Goal: Task Accomplishment & Management: Use online tool/utility

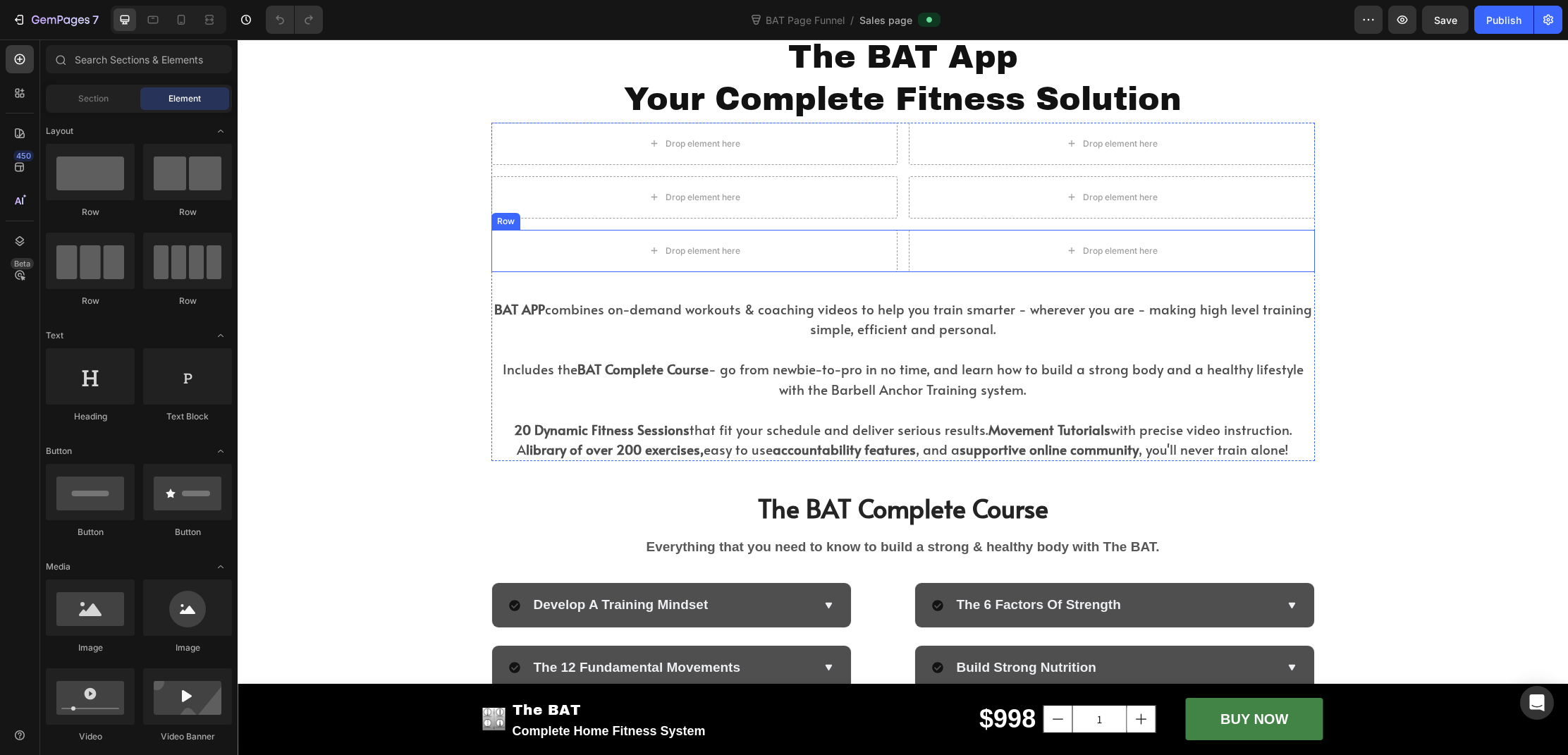
scroll to position [3988, 0]
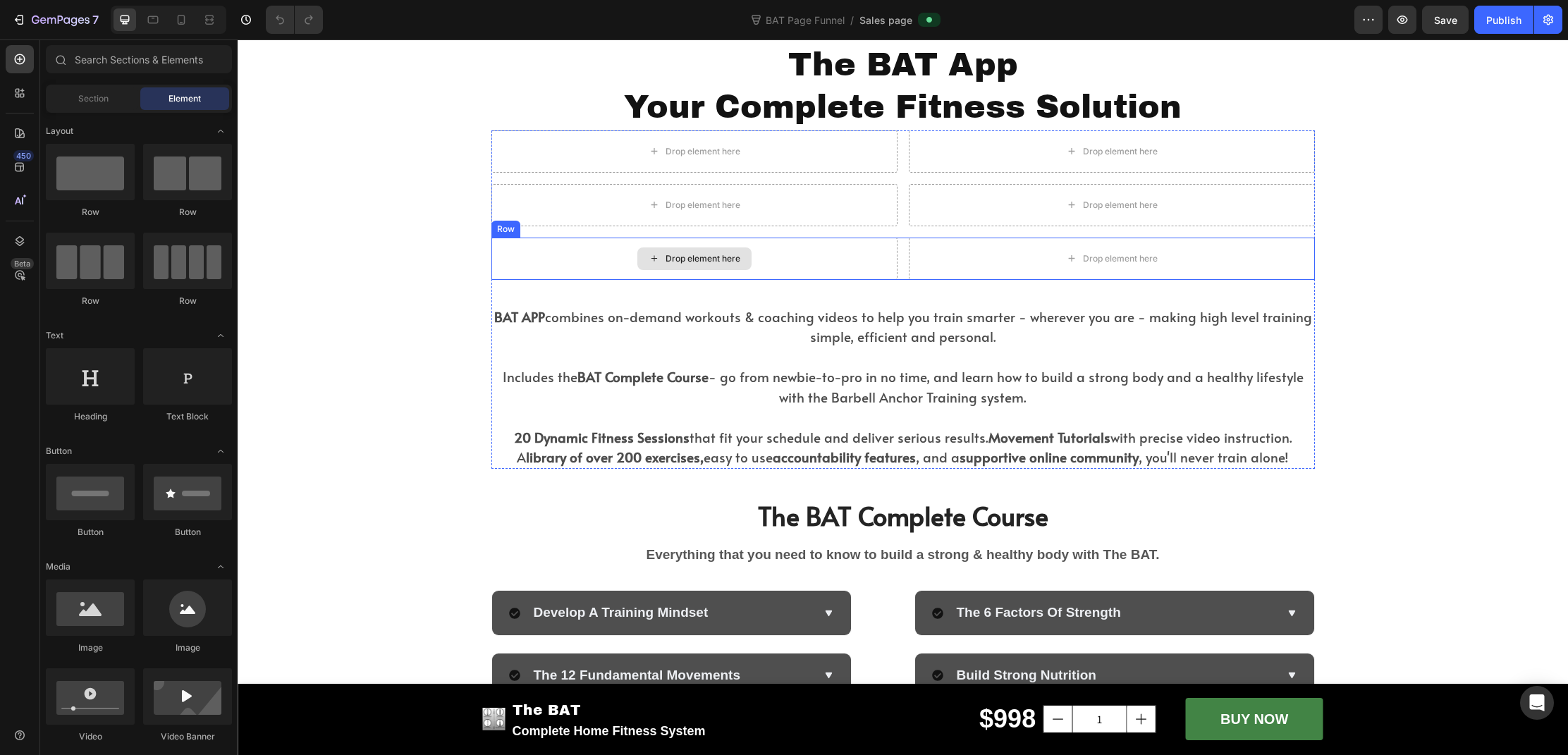
click at [536, 240] on div "Drop element here" at bounding box center [695, 258] width 406 height 42
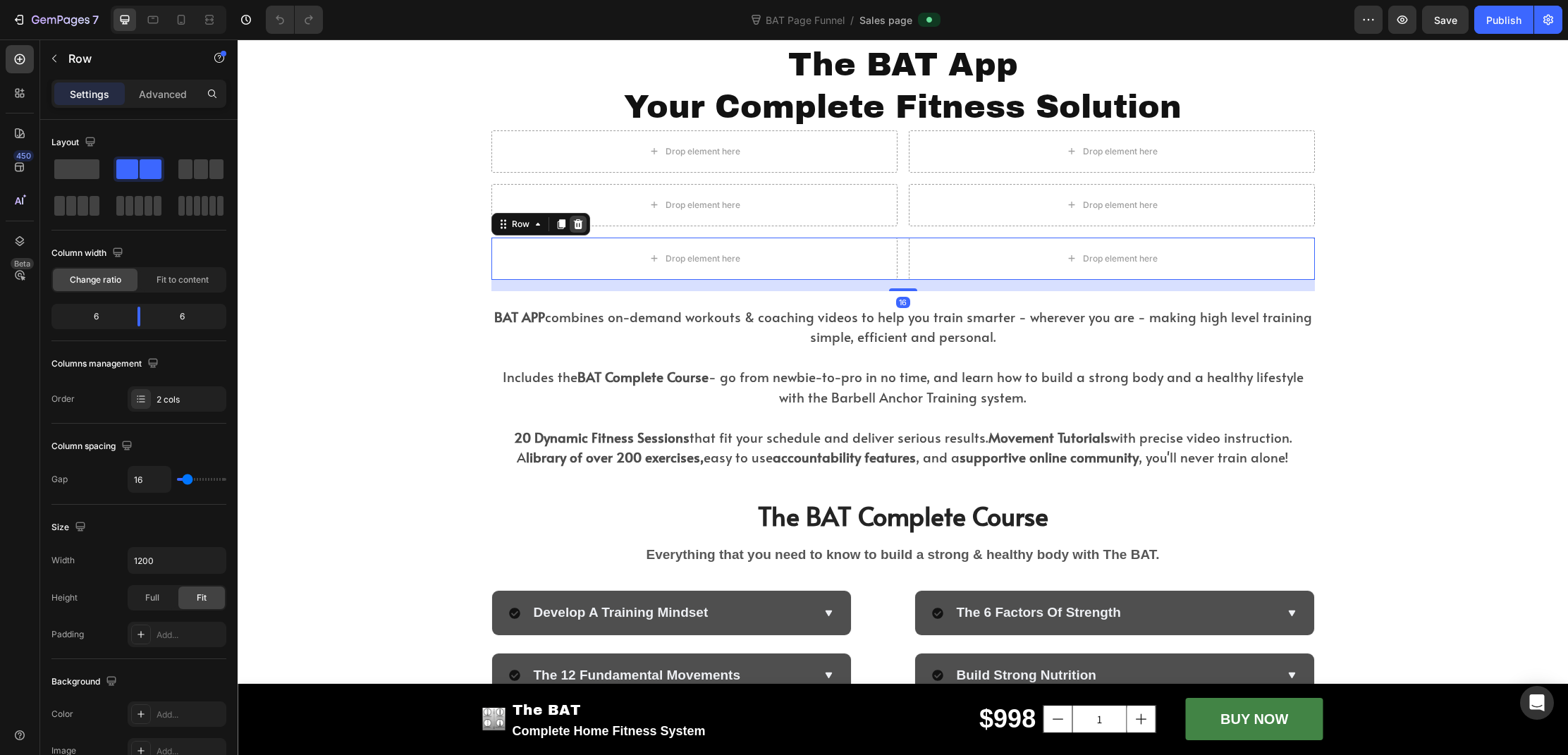
click at [578, 224] on icon at bounding box center [578, 224] width 11 height 11
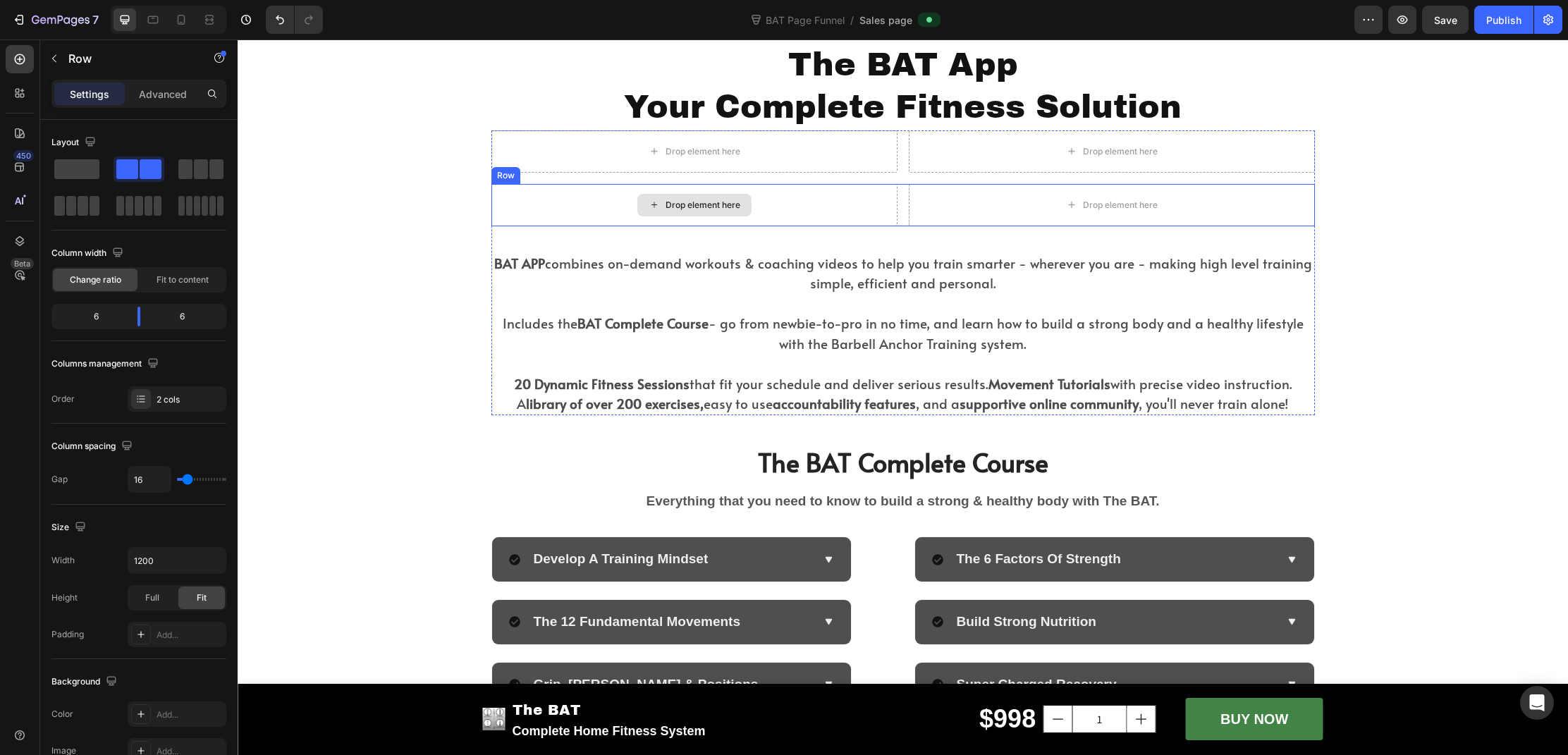
click at [573, 206] on div "Drop element here" at bounding box center [695, 205] width 406 height 42
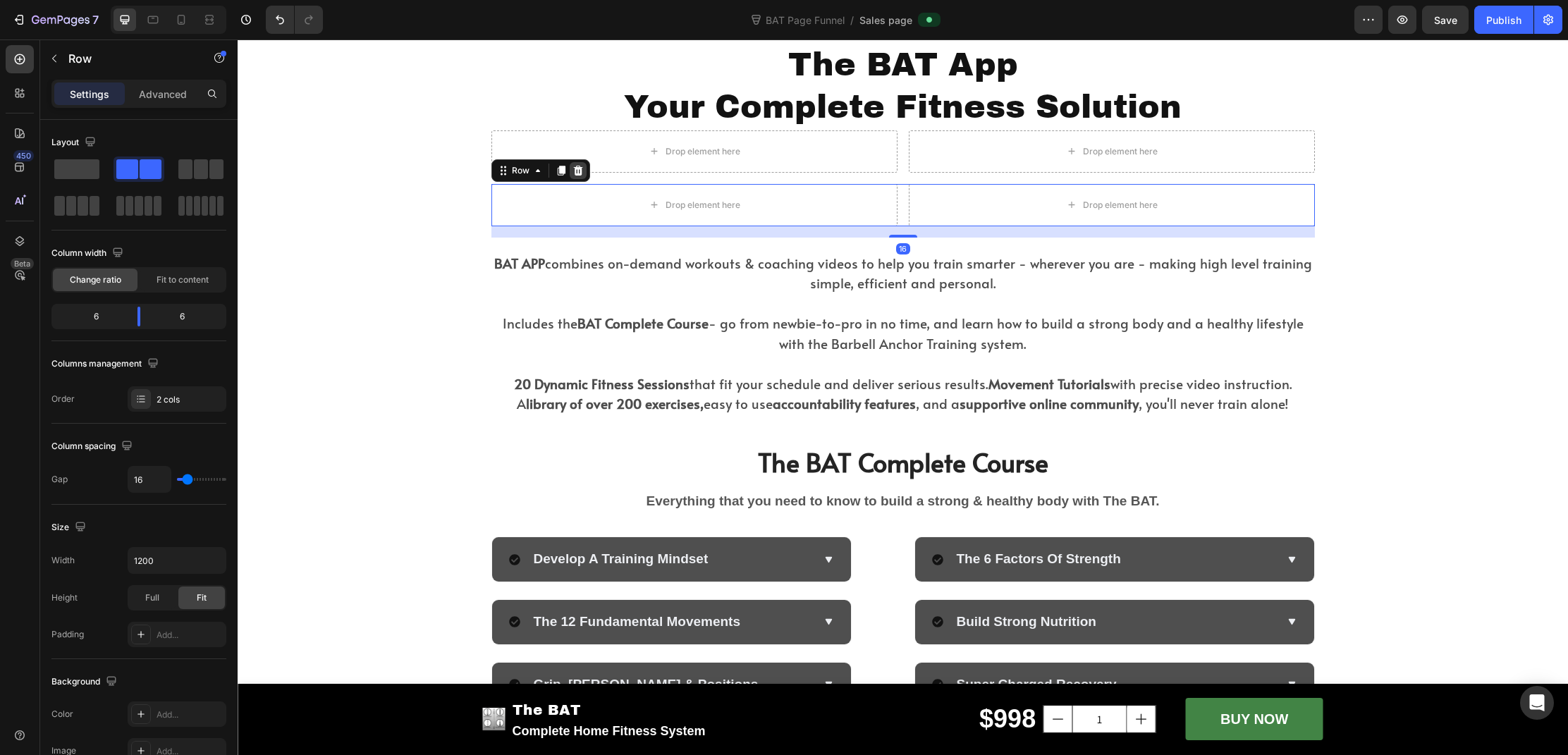
click at [576, 171] on icon at bounding box center [578, 170] width 11 height 11
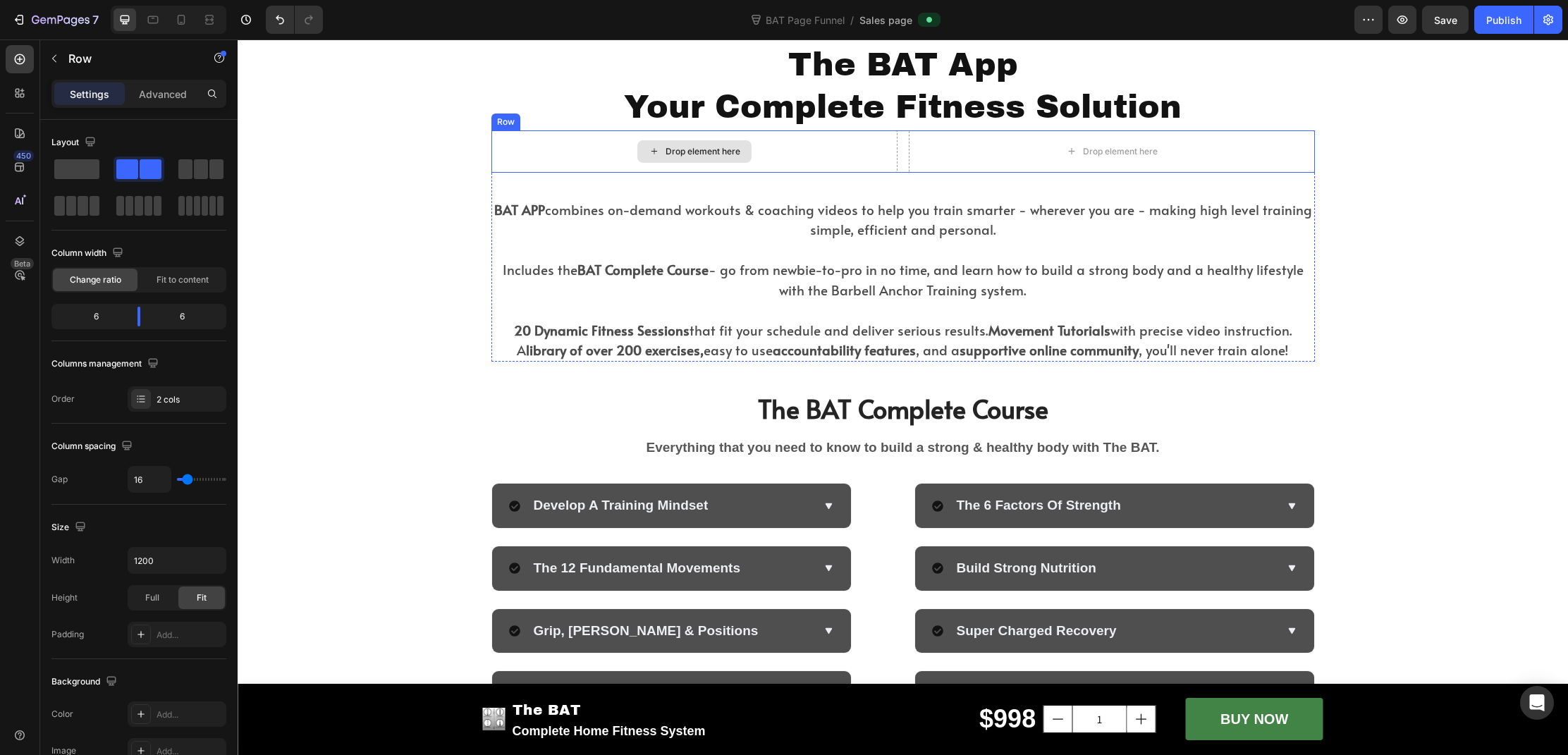
click at [575, 162] on div "Drop element here" at bounding box center [695, 151] width 406 height 42
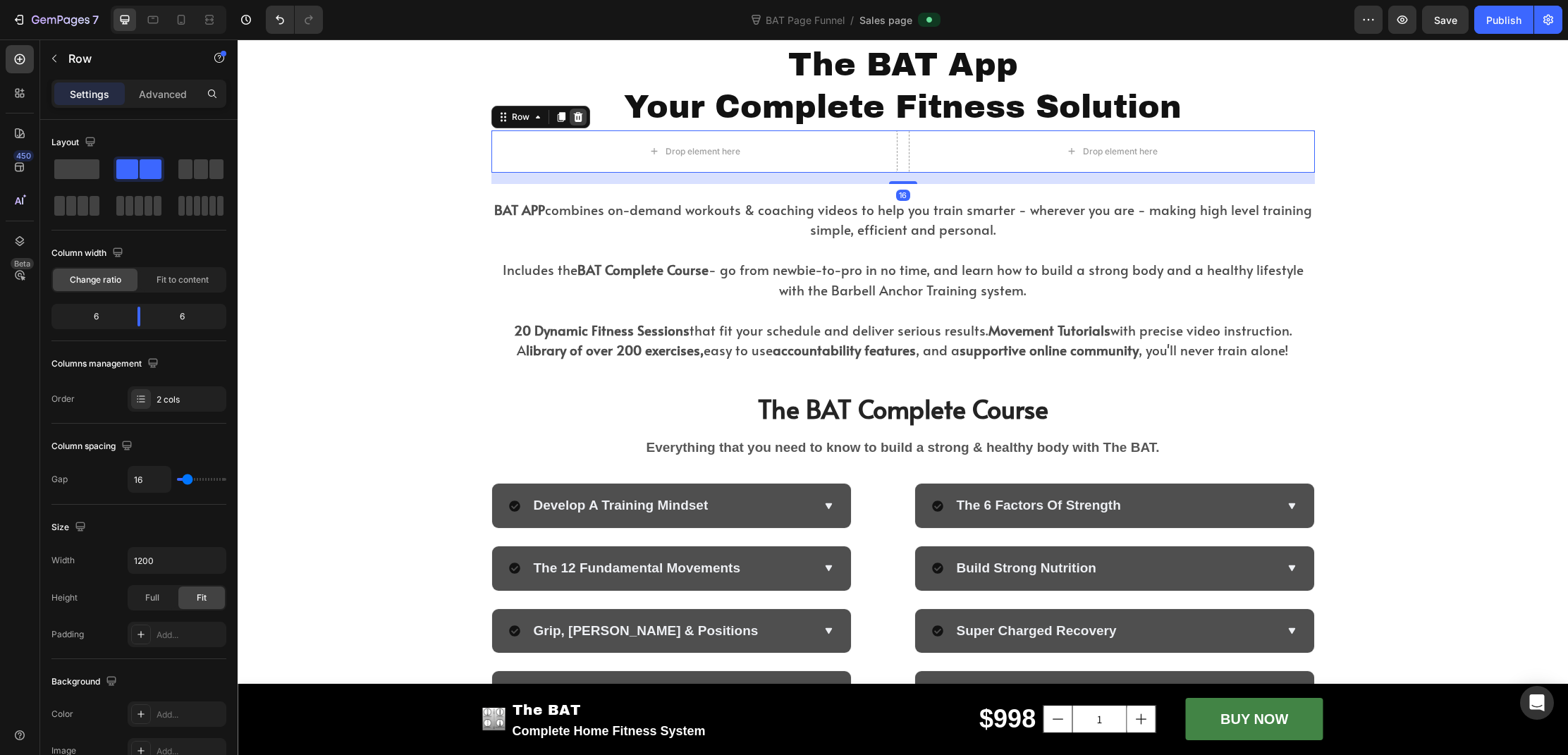
click at [575, 112] on icon at bounding box center [578, 117] width 11 height 11
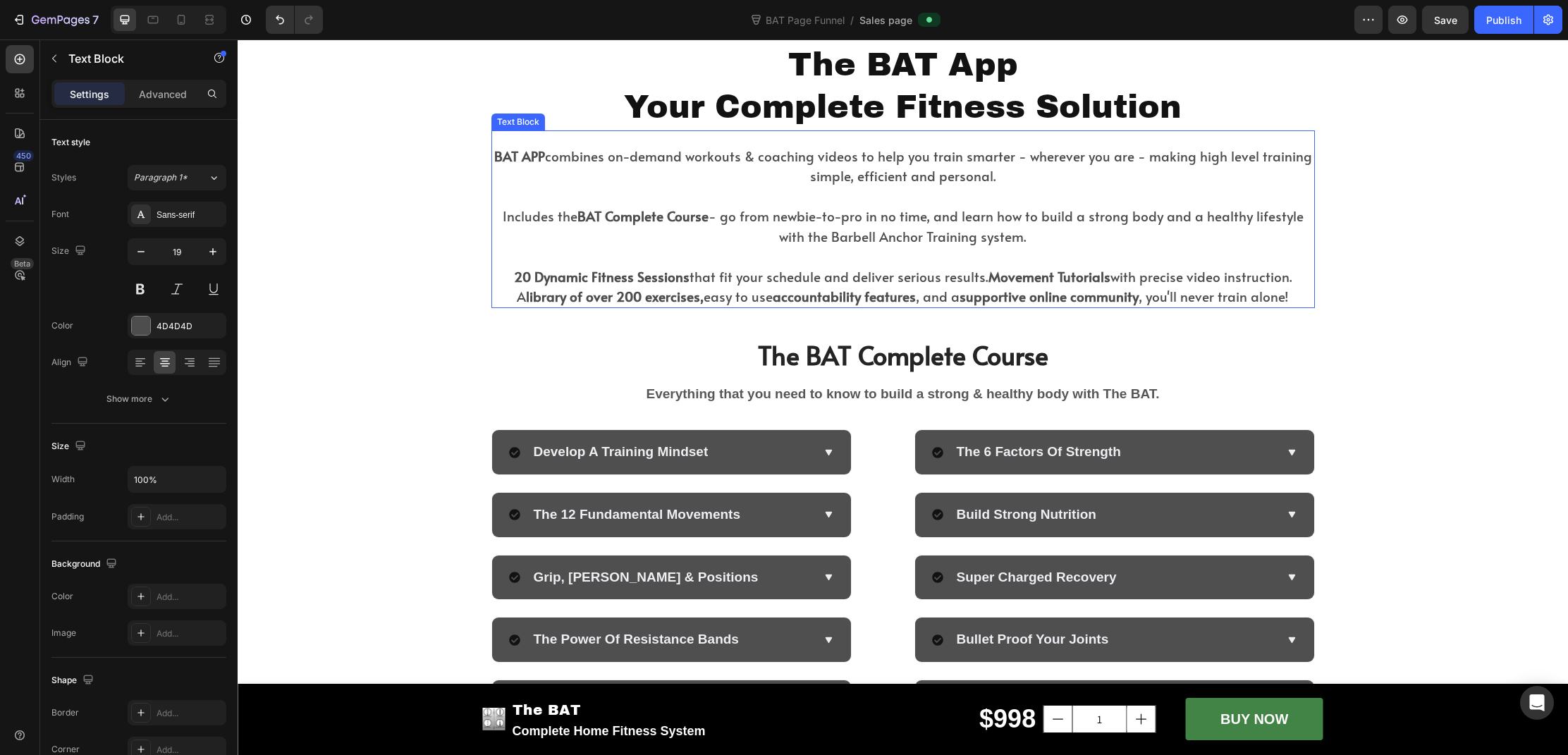
click at [1220, 227] on p "Includes the BAT Complete Course - go from newbie-to-pro in no time, and learn …" at bounding box center [903, 226] width 820 height 40
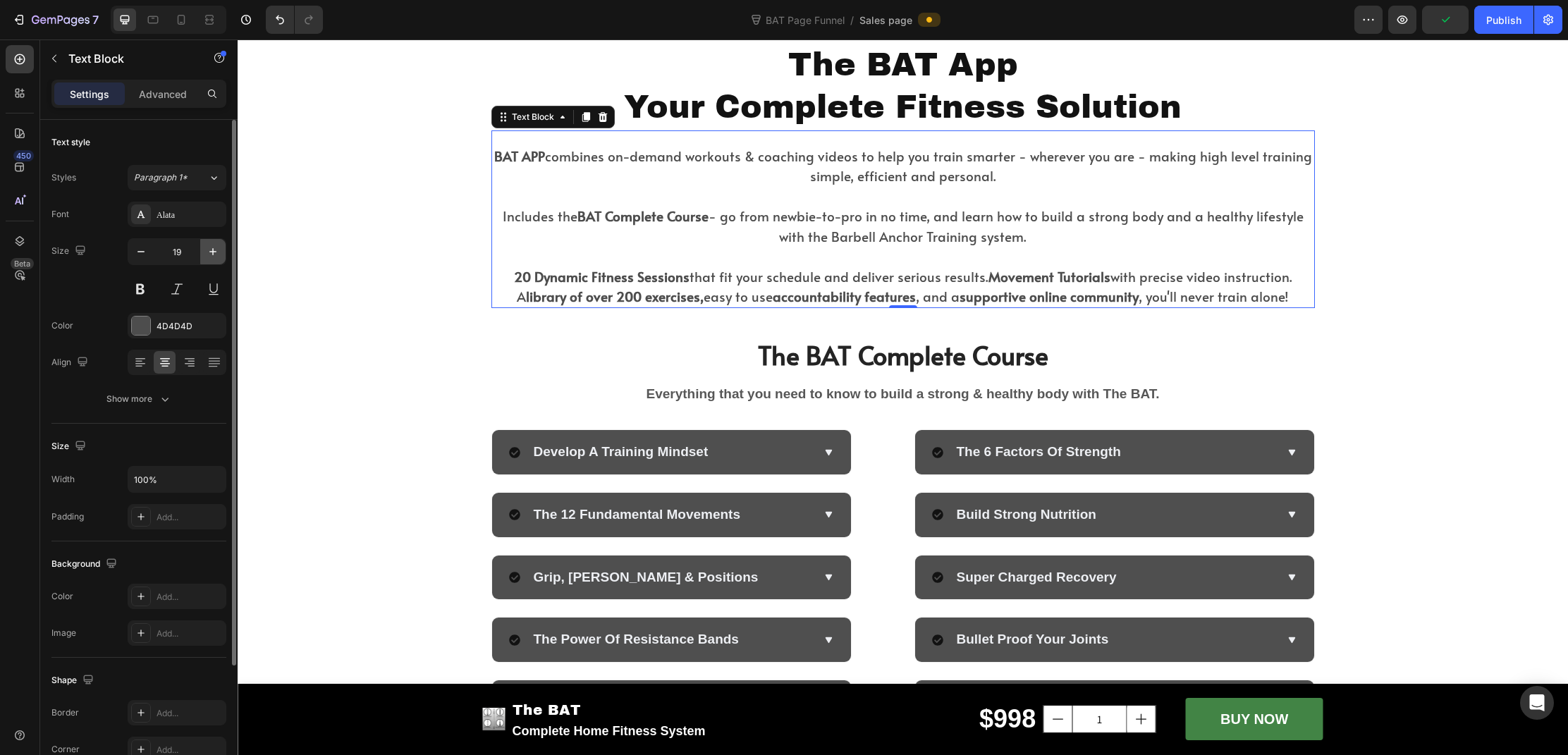
click at [216, 256] on icon "button" at bounding box center [213, 251] width 14 height 14
type input "20"
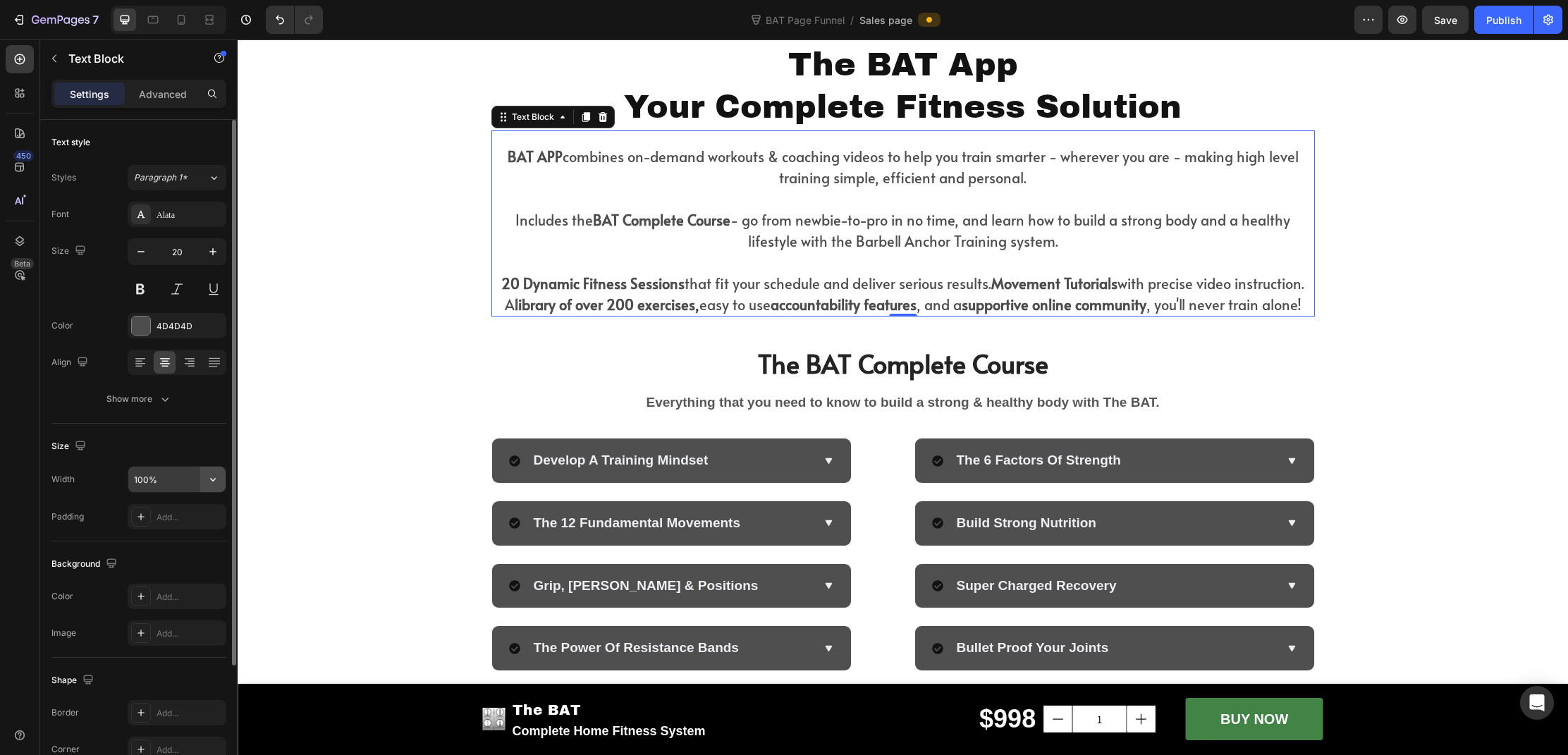
click at [213, 480] on icon "button" at bounding box center [213, 480] width 6 height 4
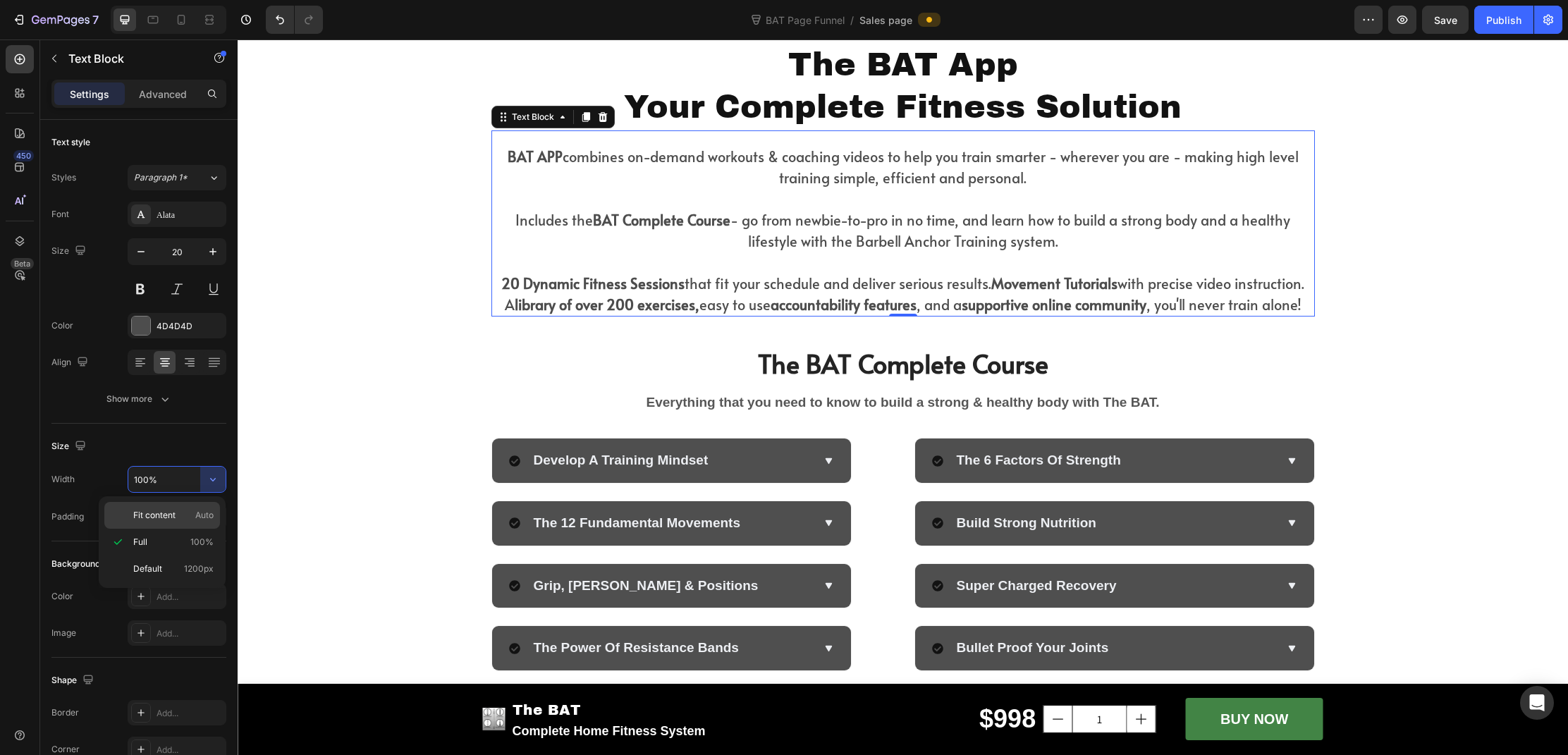
click at [204, 512] on span "Auto" at bounding box center [205, 515] width 19 height 13
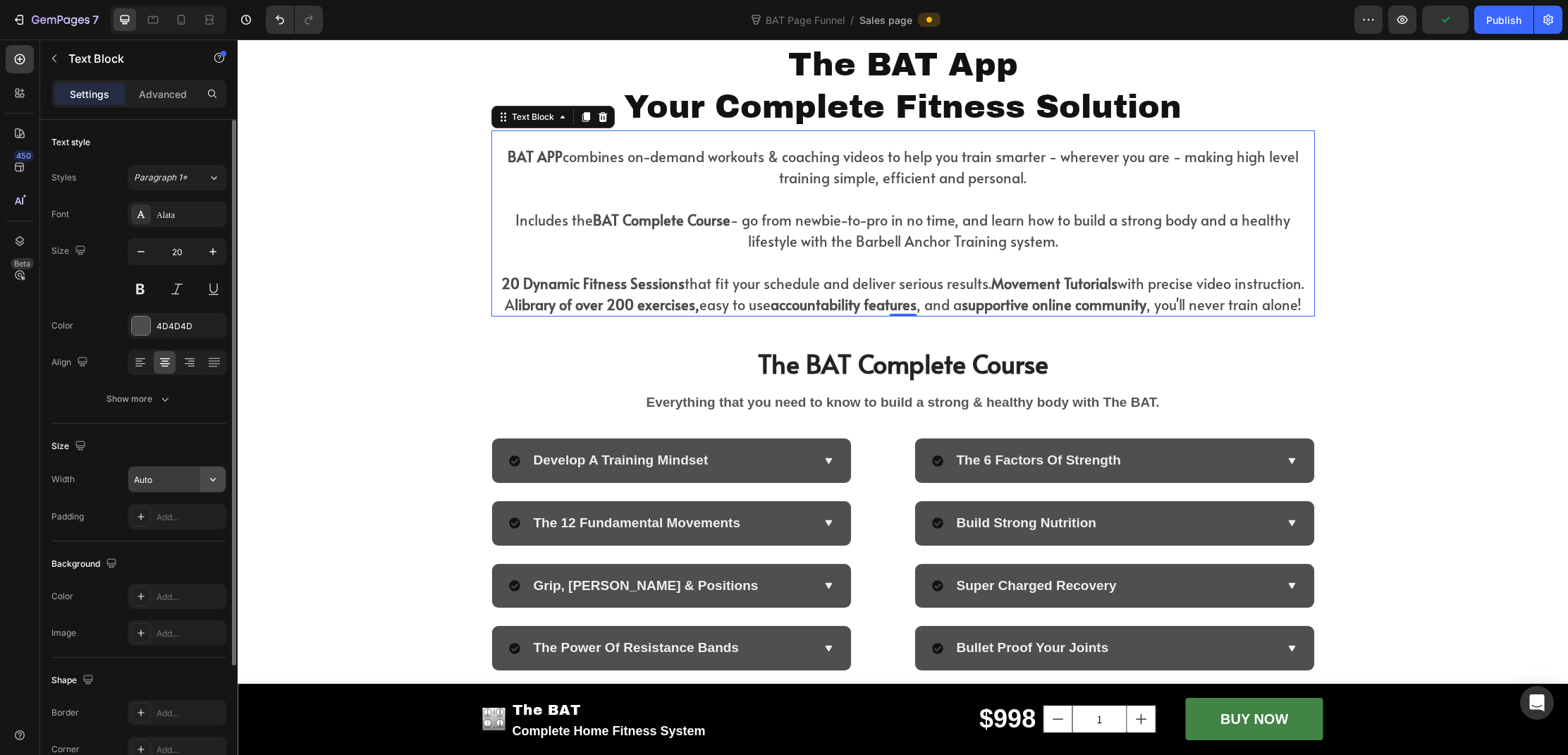
click at [211, 481] on icon "button" at bounding box center [213, 479] width 14 height 14
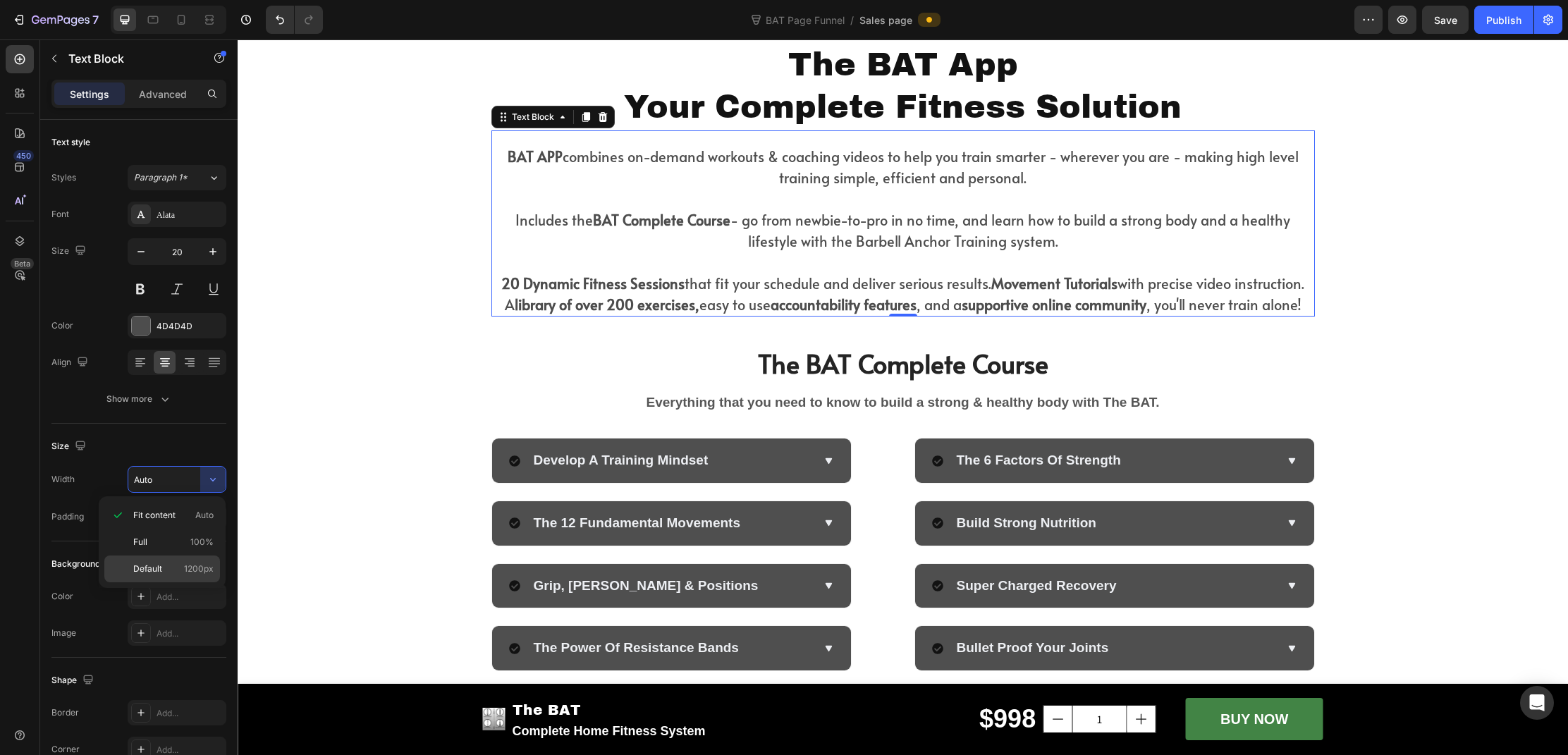
click at [190, 570] on span "1200px" at bounding box center [199, 569] width 30 height 13
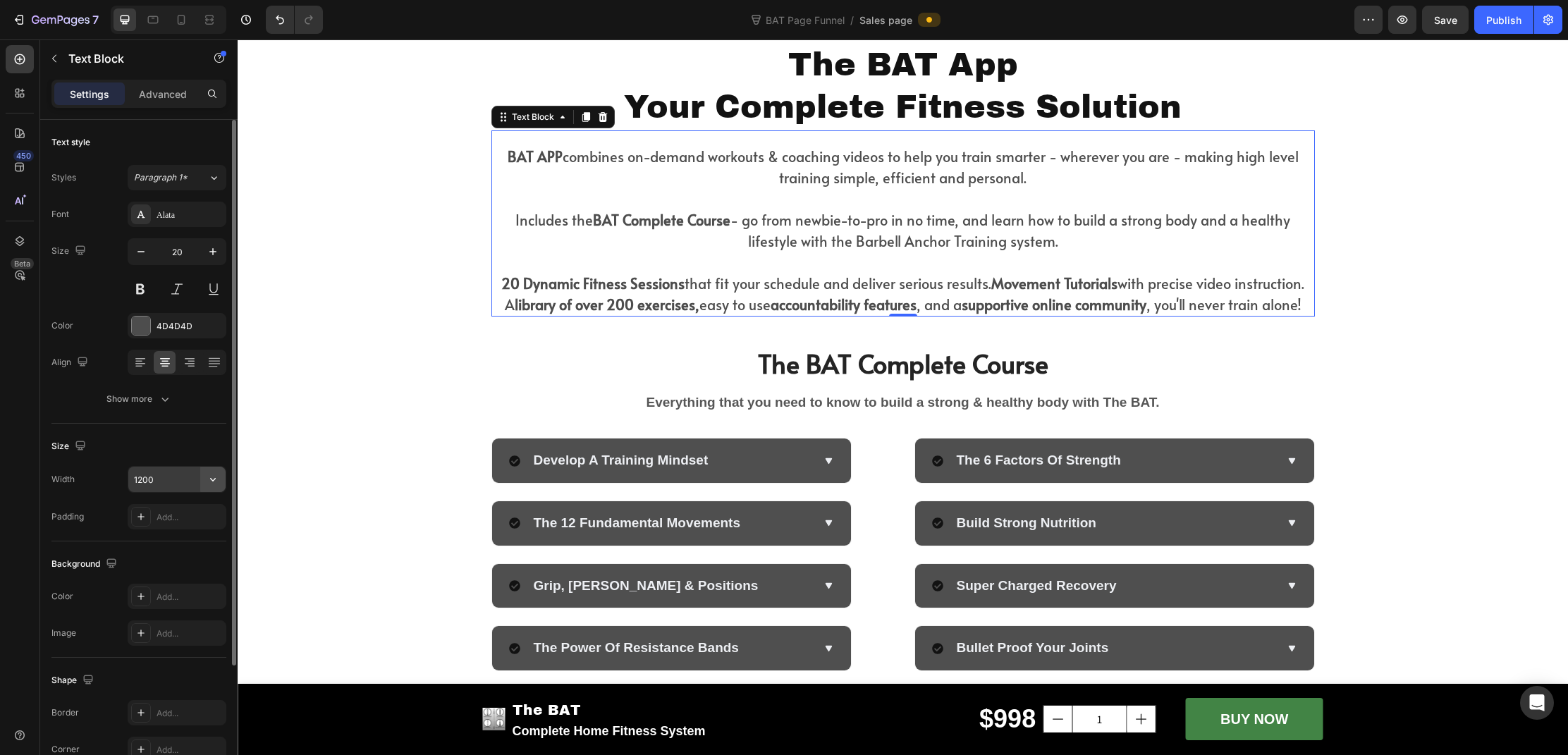
click at [208, 479] on icon "button" at bounding box center [213, 479] width 14 height 14
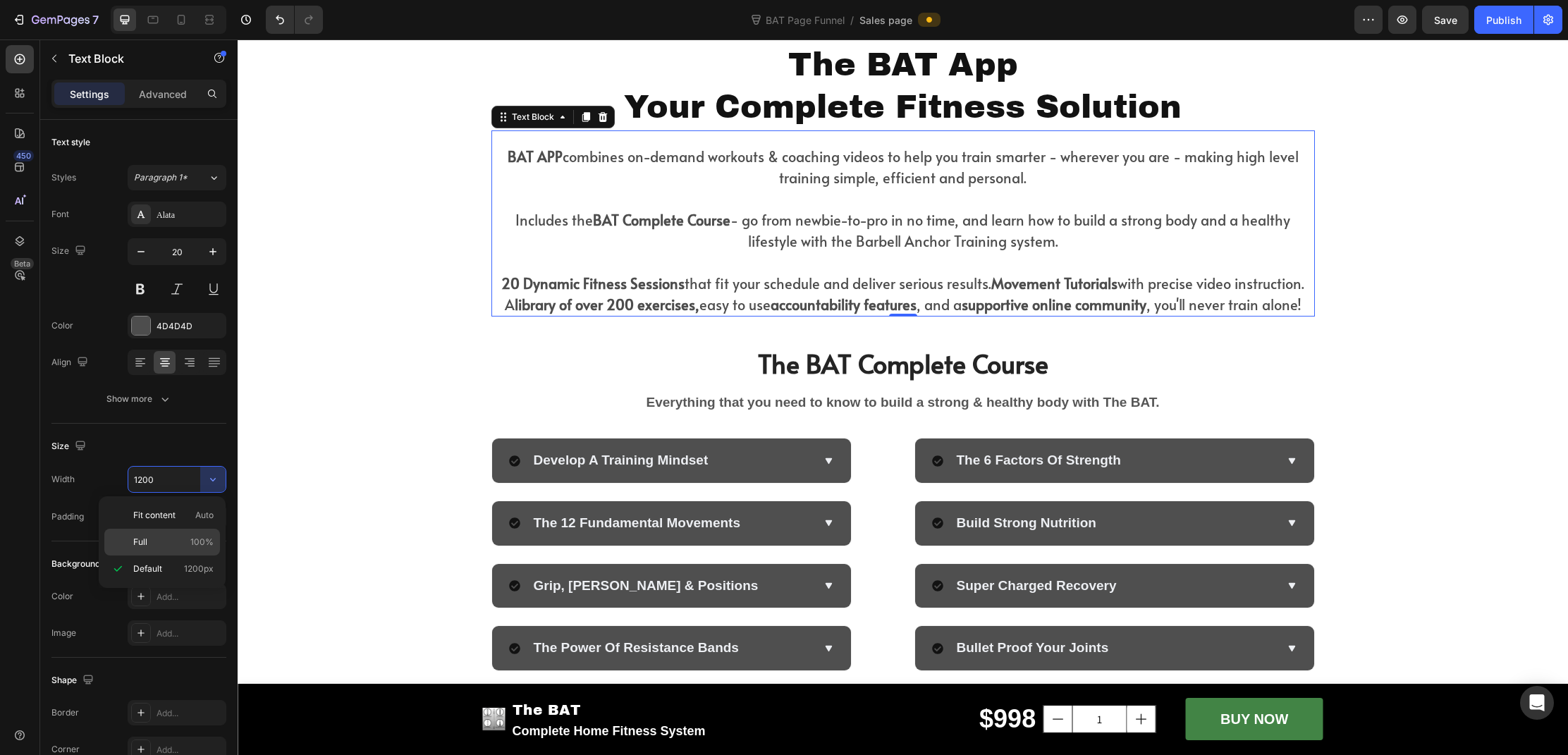
click at [183, 536] on p "Full 100%" at bounding box center [173, 542] width 80 height 13
type input "100%"
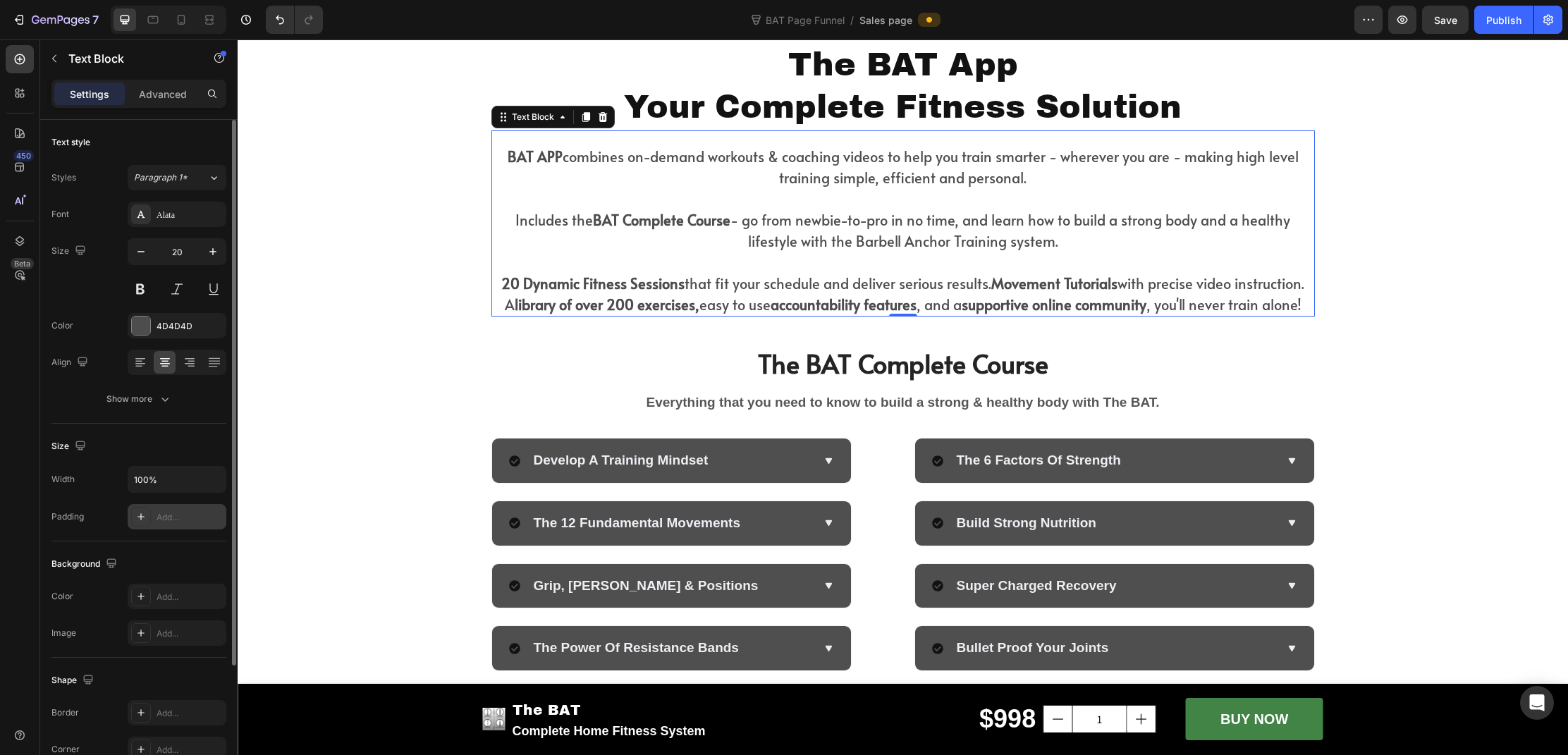
click at [143, 524] on div at bounding box center [141, 517] width 20 height 20
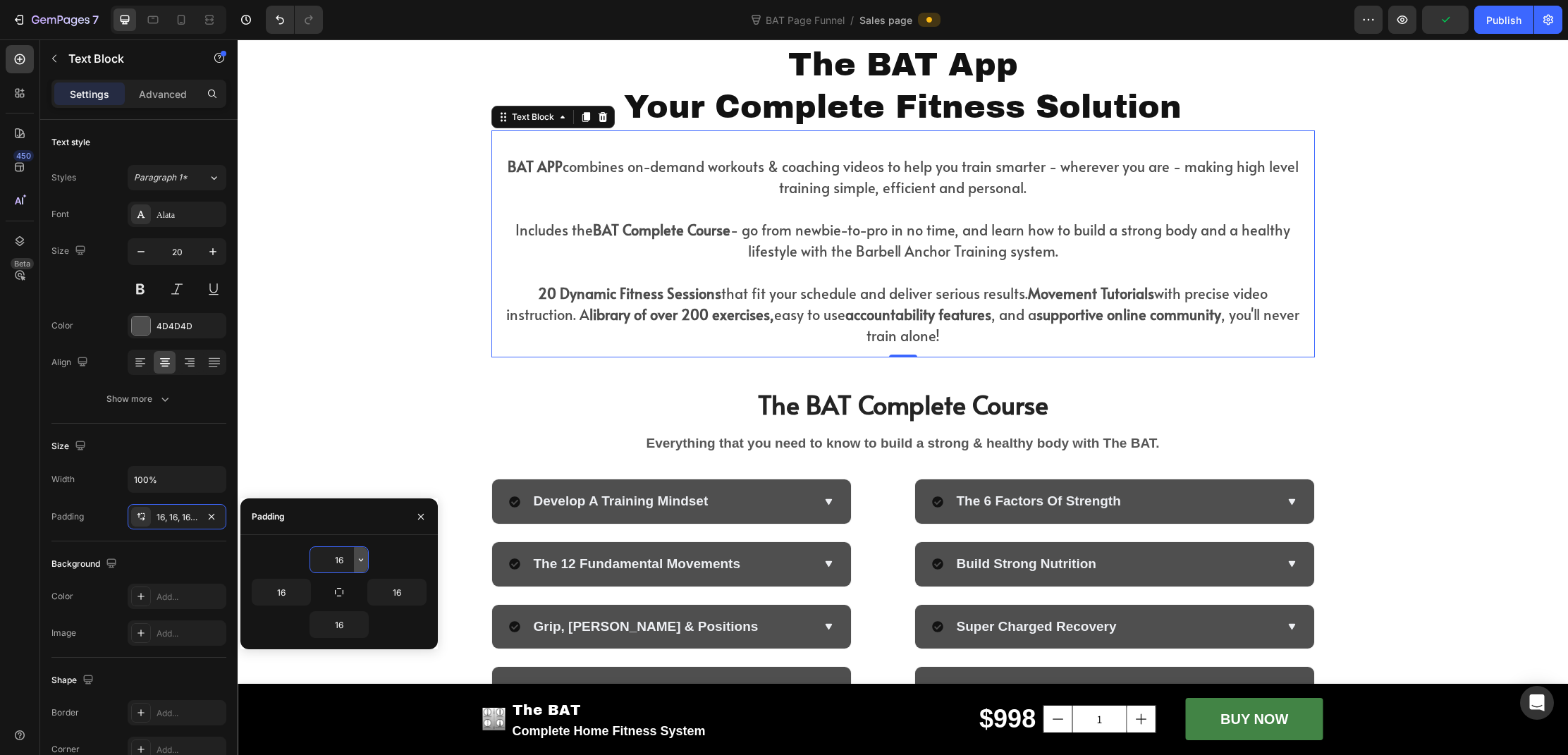
click at [359, 559] on icon "button" at bounding box center [361, 559] width 11 height 11
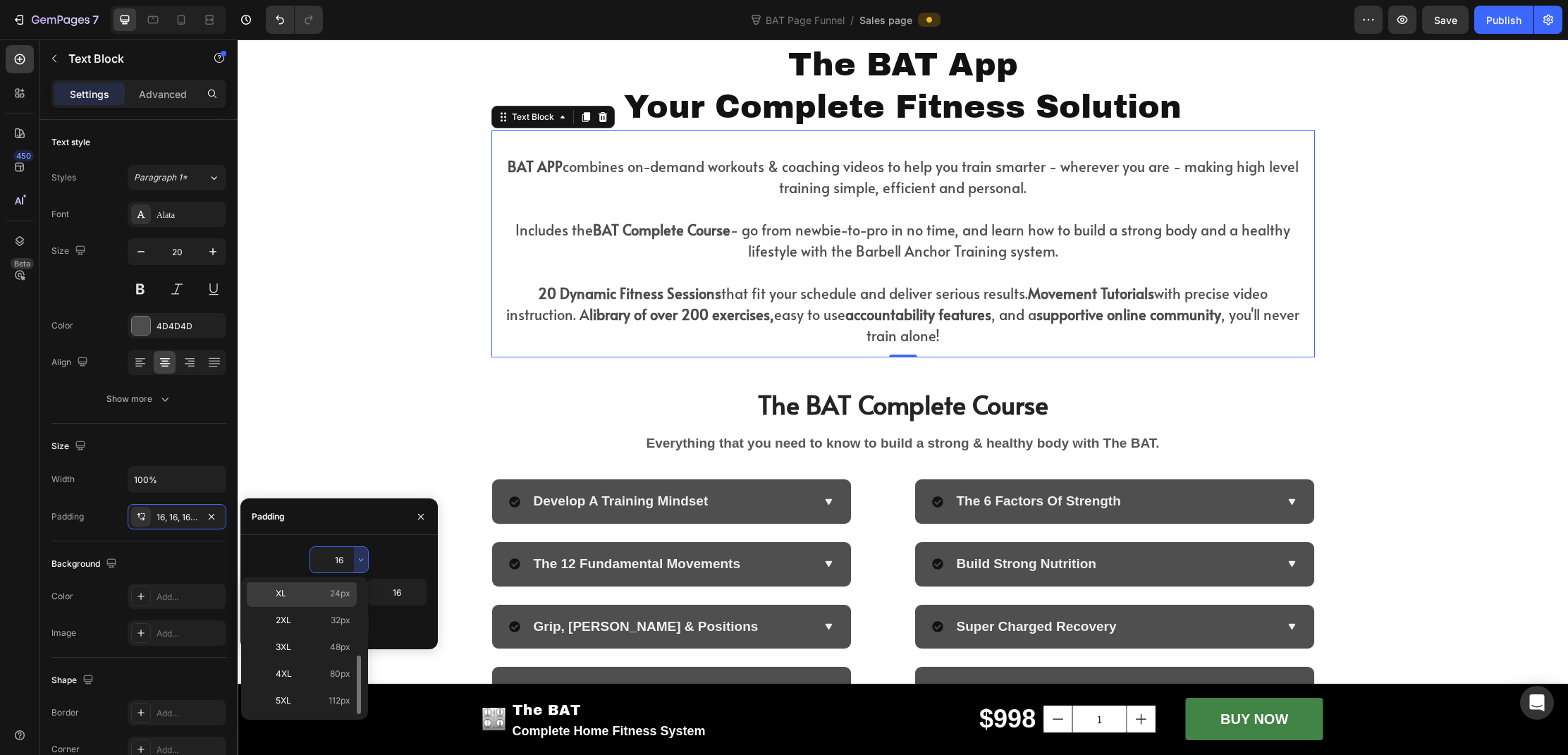
click at [335, 594] on span "24px" at bounding box center [340, 594] width 20 height 13
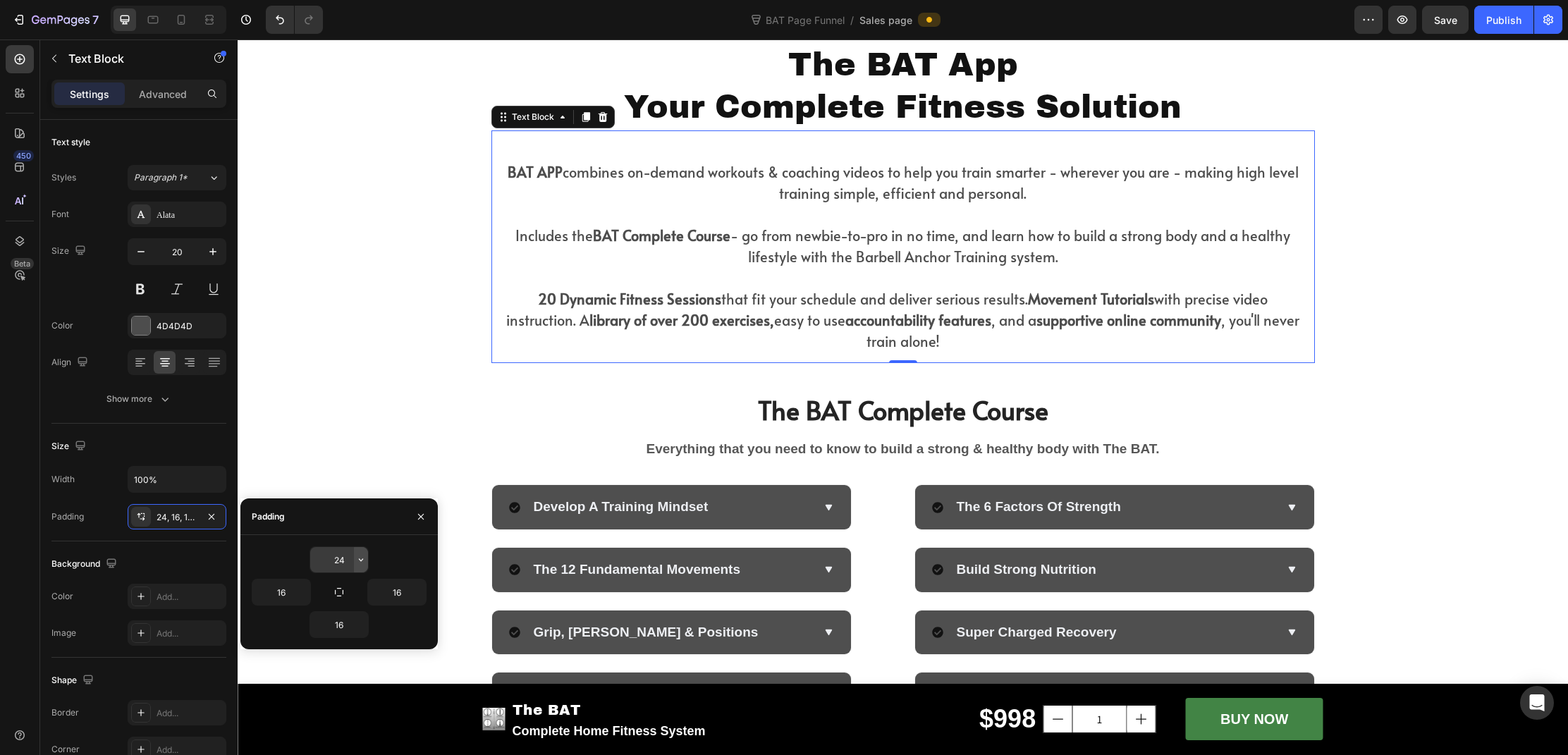
click at [358, 563] on icon "button" at bounding box center [361, 559] width 11 height 11
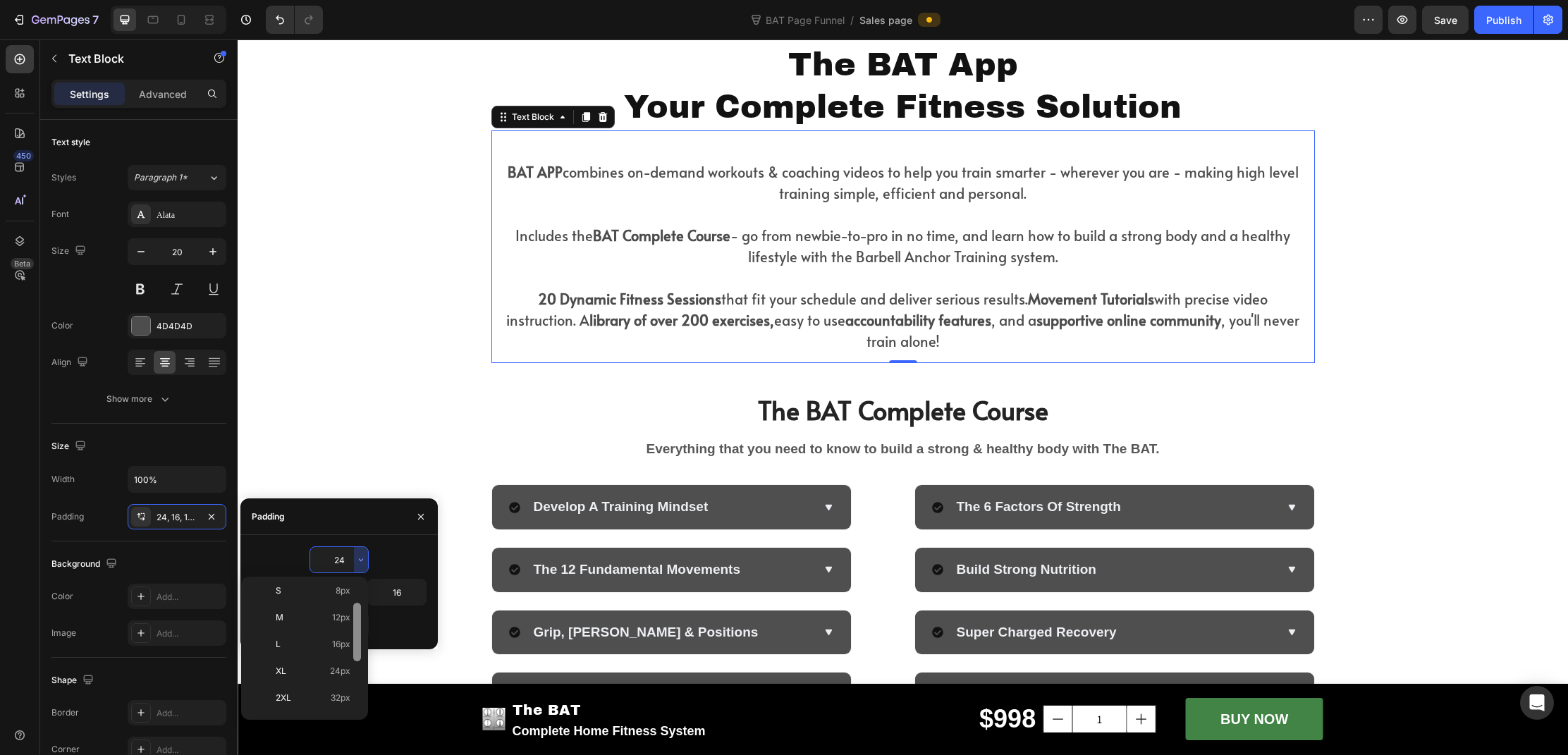
scroll to position [87, 0]
click at [342, 591] on span "8px" at bounding box center [343, 589] width 15 height 13
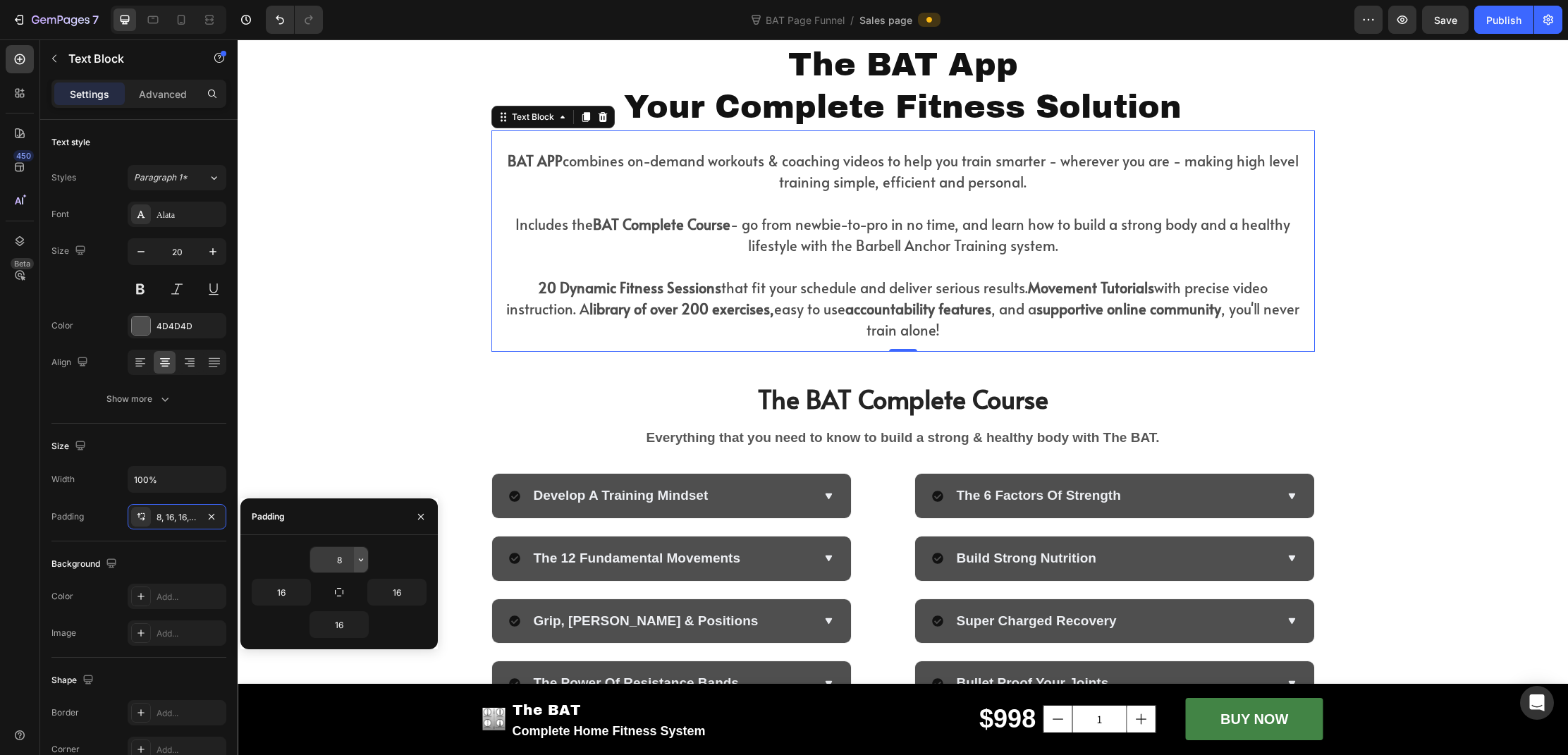
click at [358, 563] on icon "button" at bounding box center [361, 559] width 11 height 11
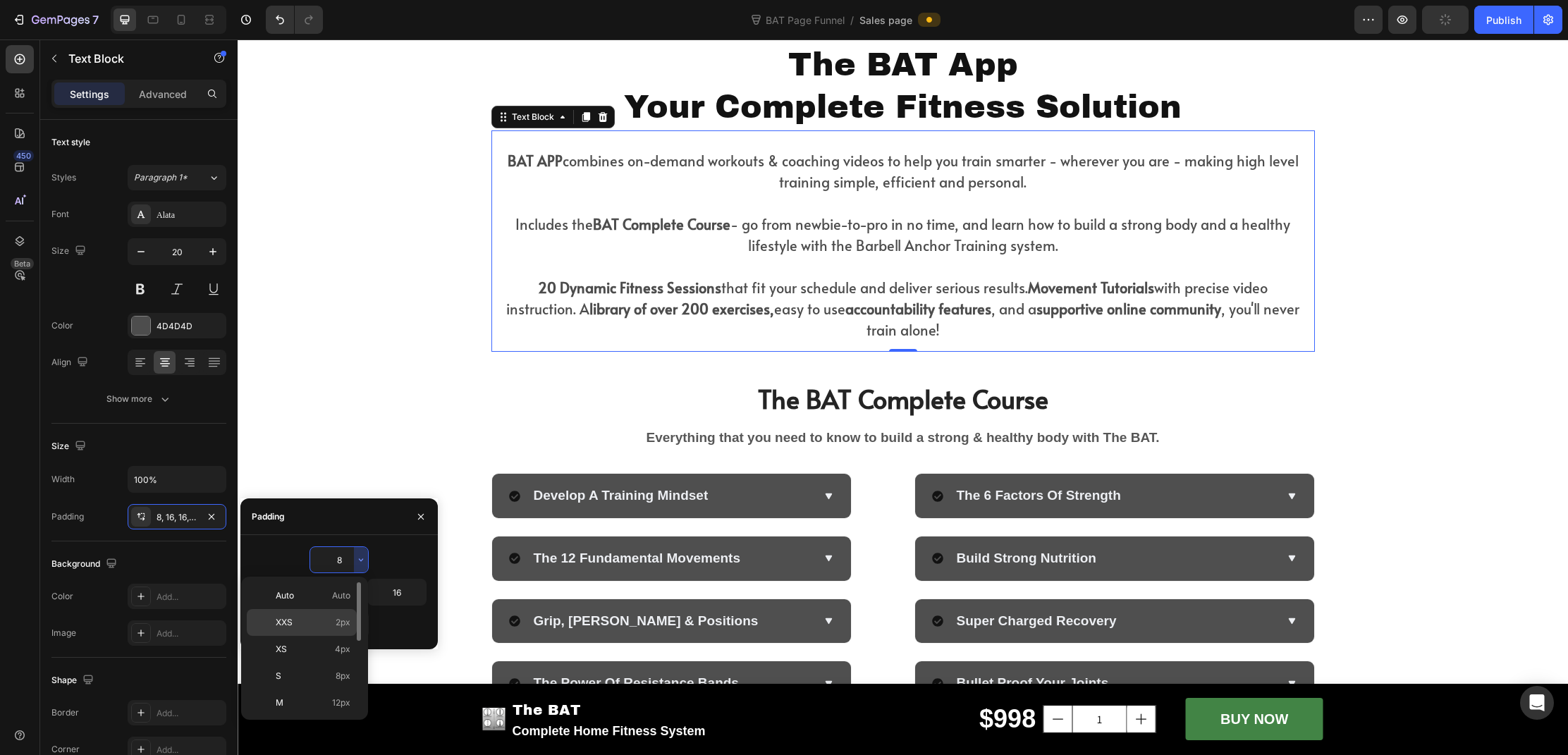
click at [345, 636] on div "XXS 2px" at bounding box center [302, 649] width 110 height 27
type input "2"
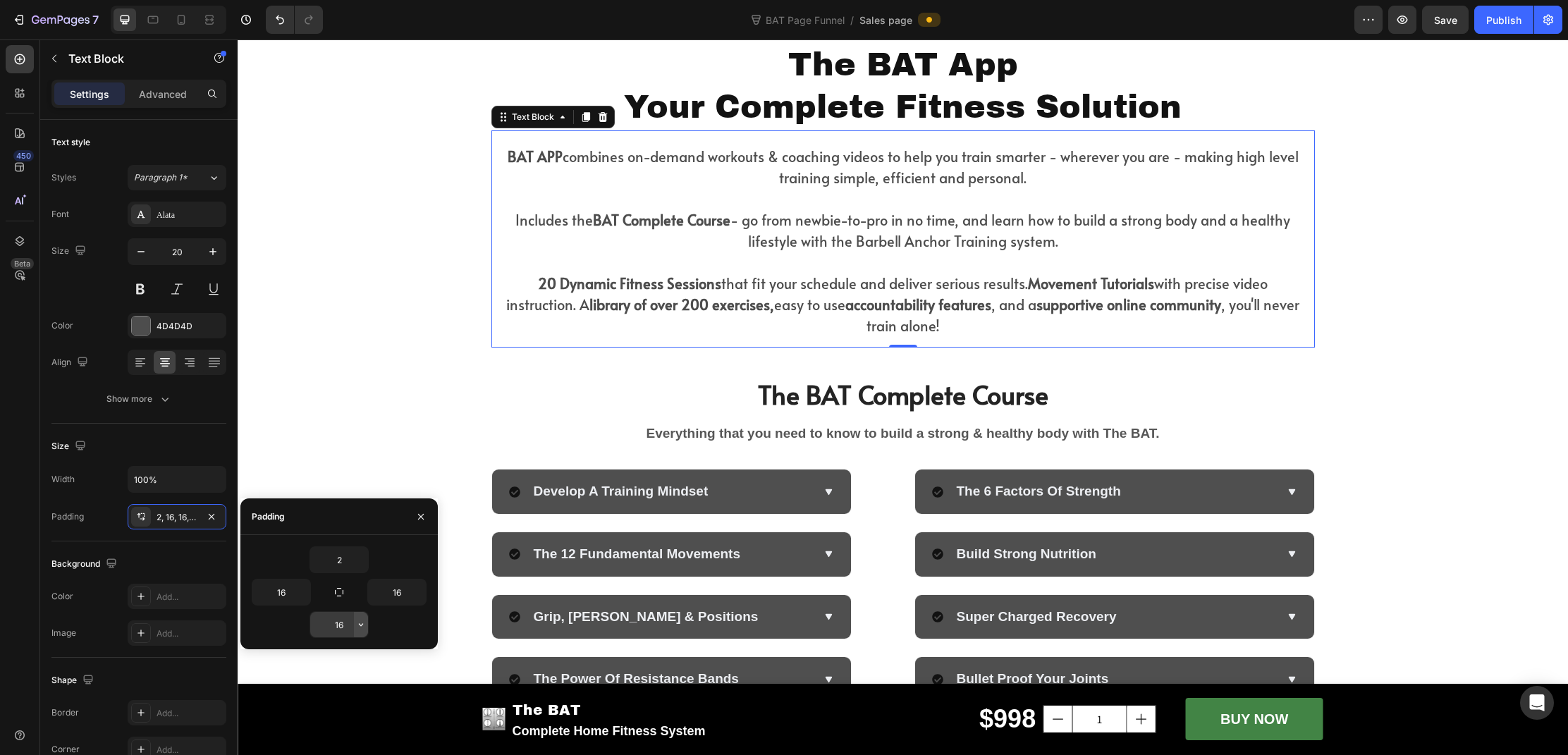
click at [360, 626] on icon "button" at bounding box center [362, 625] width 4 height 3
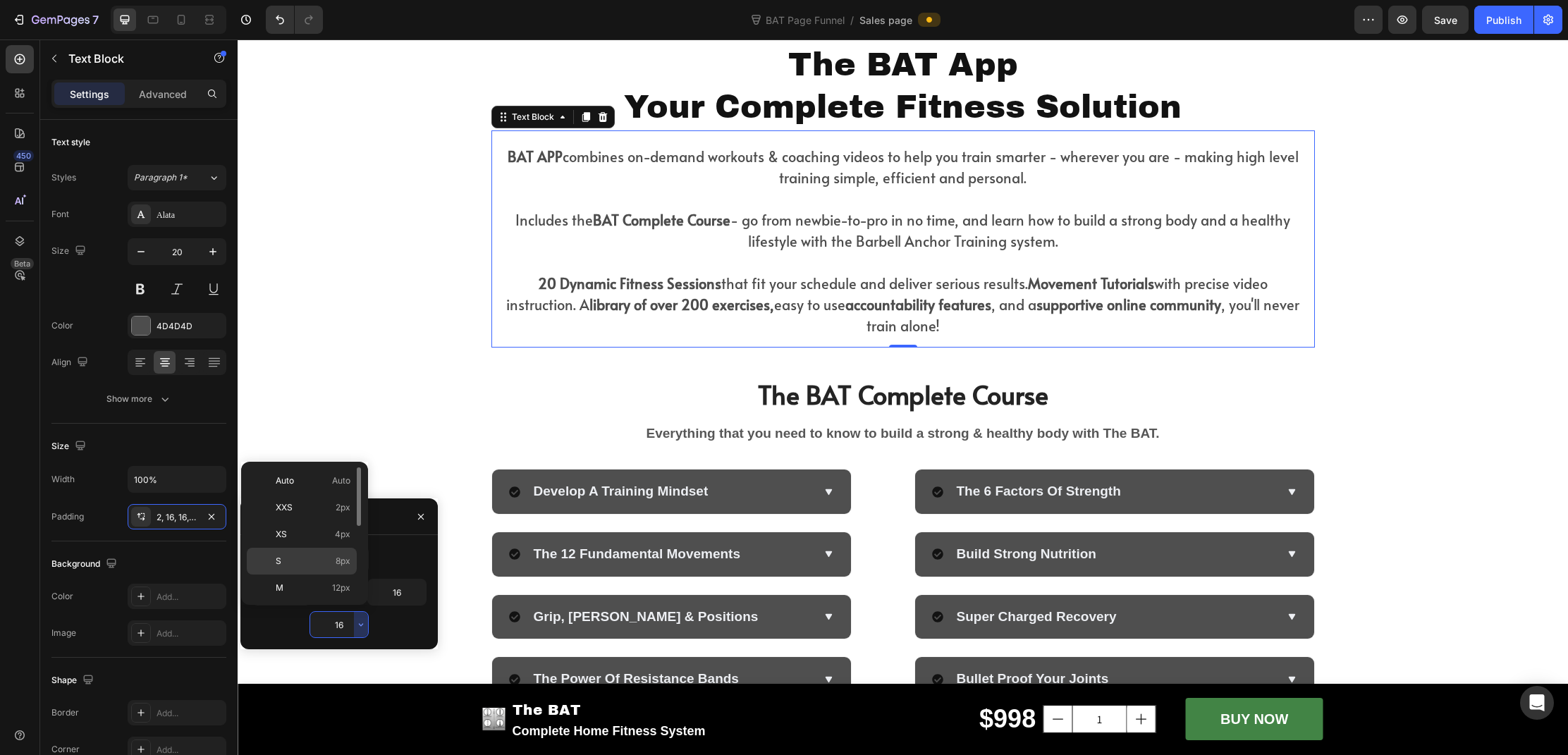
click at [346, 561] on span "8px" at bounding box center [343, 561] width 15 height 13
type input "8"
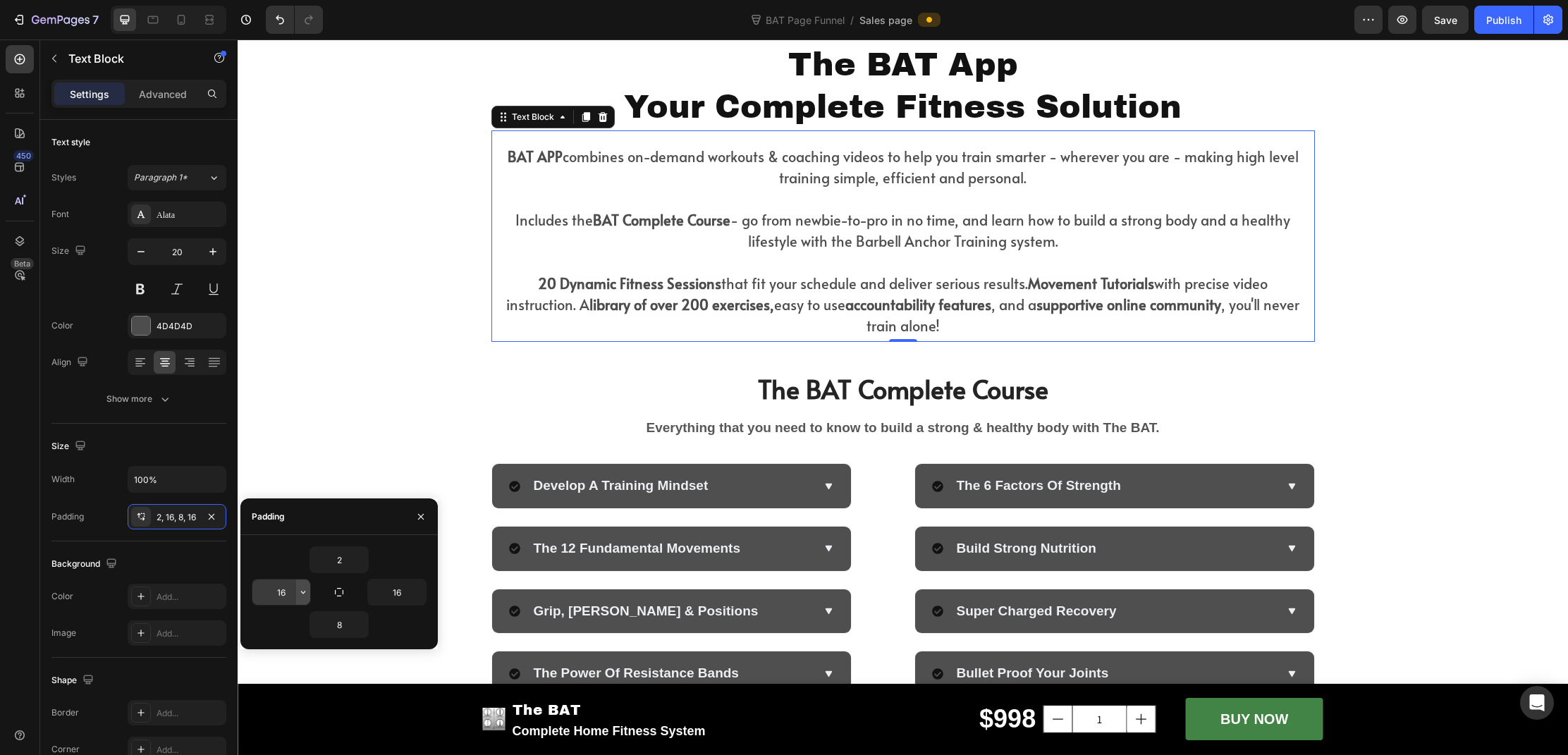
click at [302, 597] on icon "button" at bounding box center [303, 592] width 11 height 11
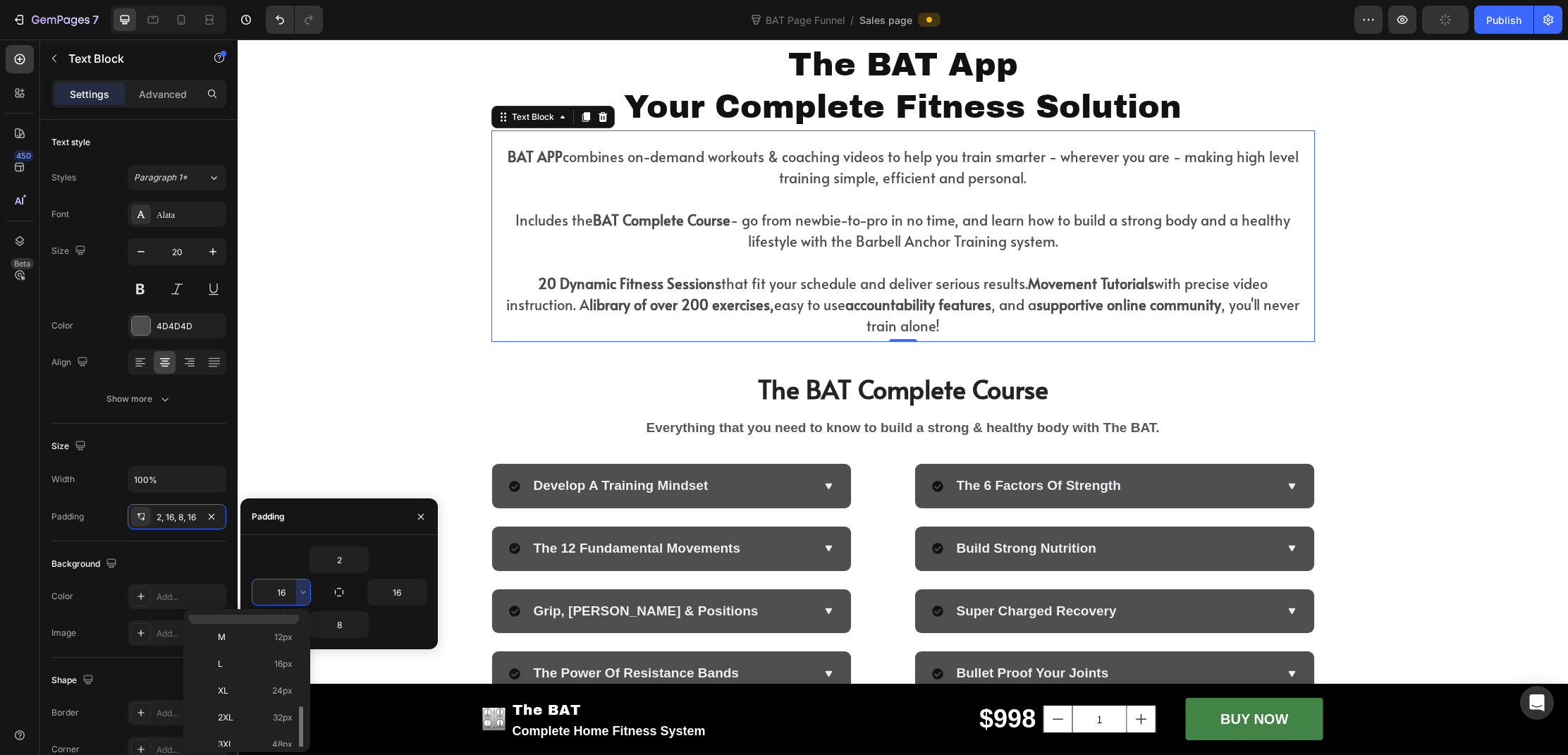
scroll to position [163, 0]
click at [278, 629] on span "24px" at bounding box center [282, 626] width 20 height 13
type input "24"
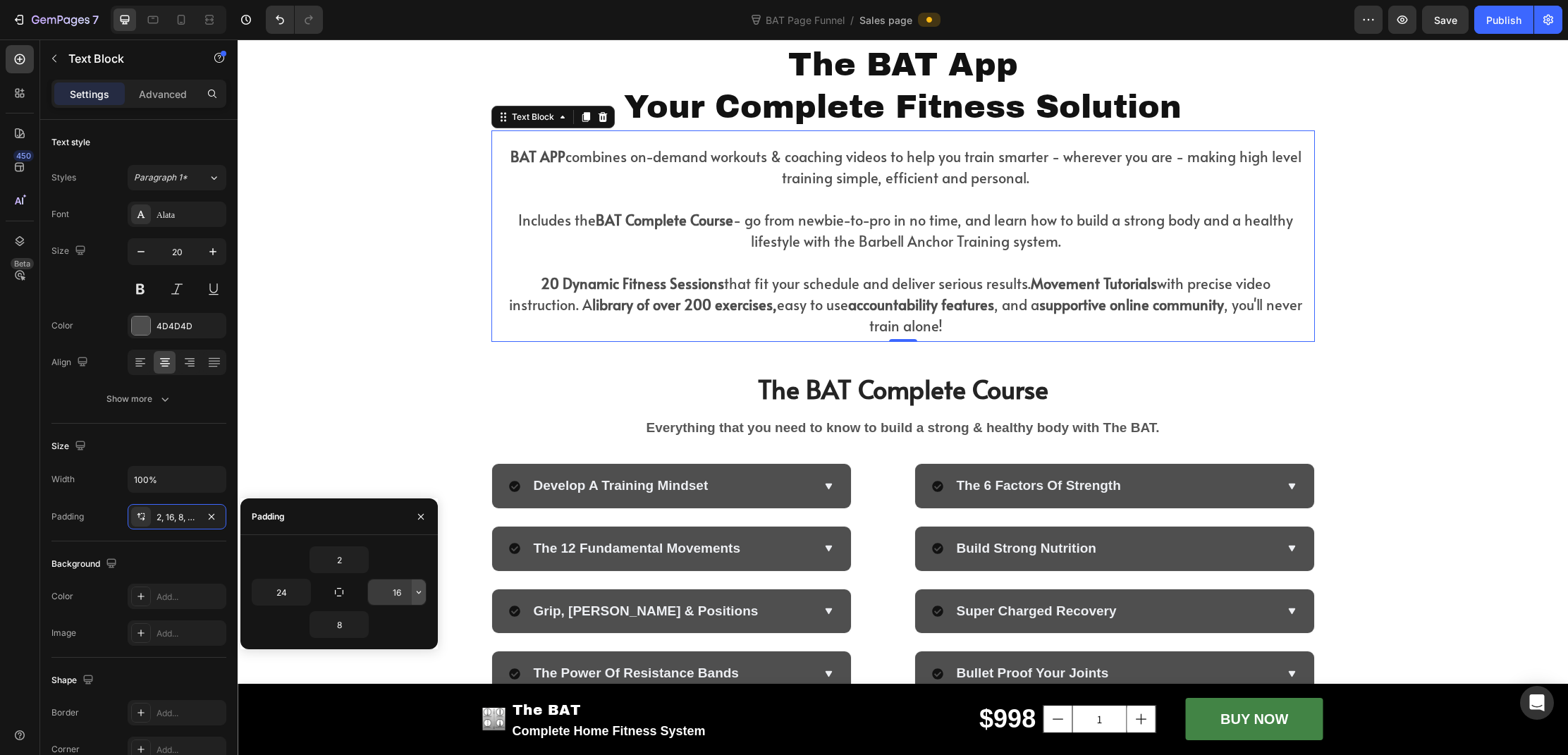
click at [419, 594] on icon "button" at bounding box center [419, 592] width 11 height 11
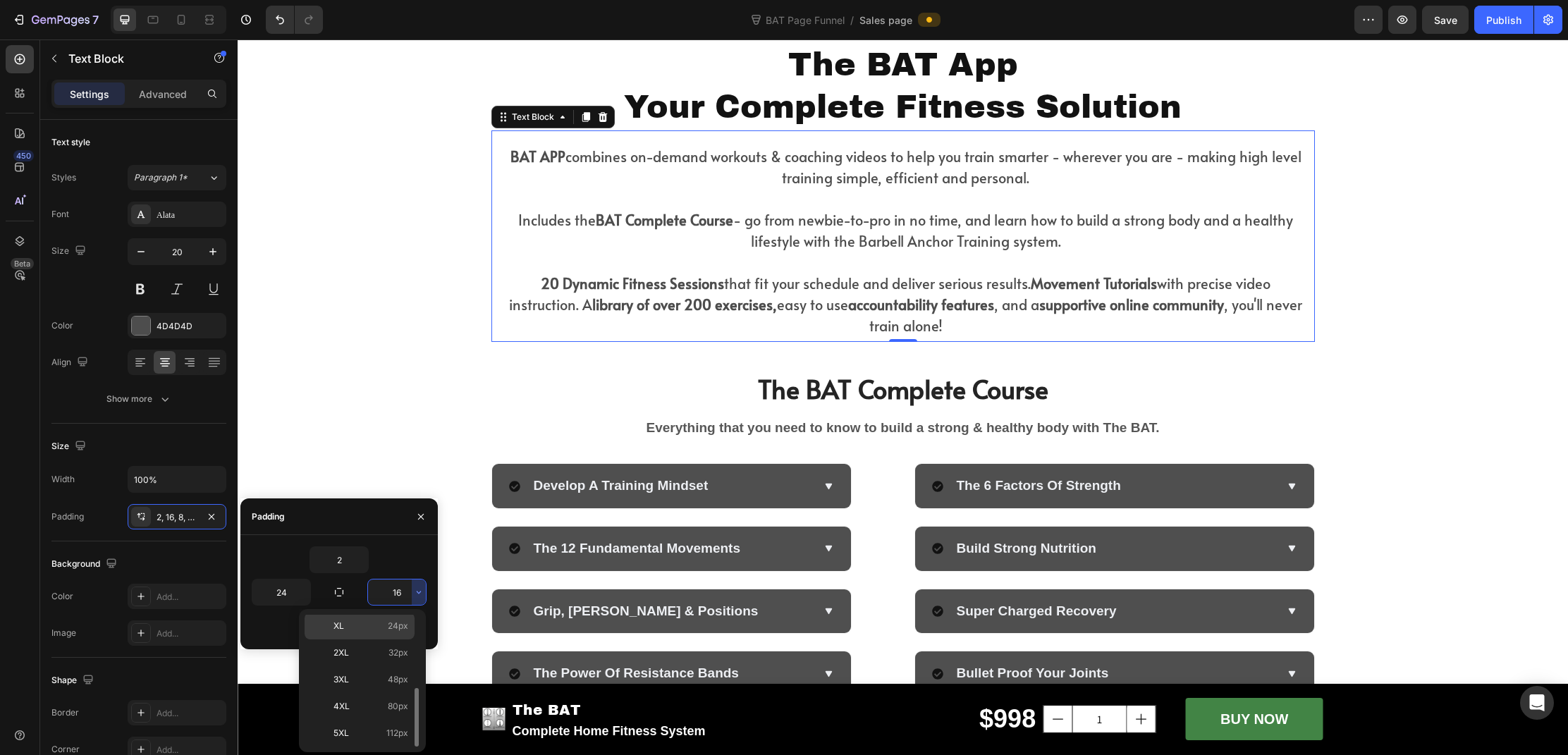
click at [377, 632] on p "XL 24px" at bounding box center [370, 626] width 74 height 13
type input "24"
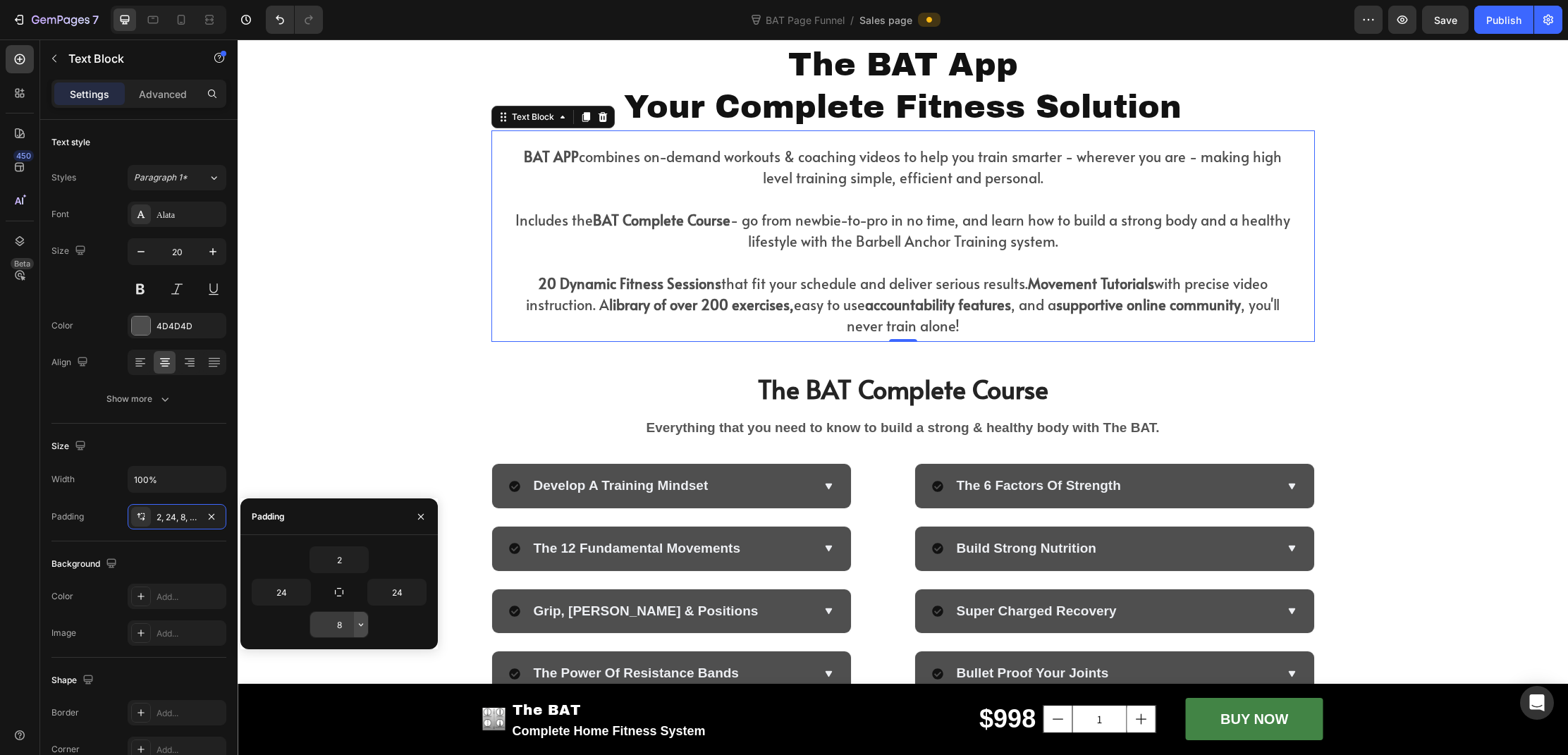
click at [359, 626] on icon "button" at bounding box center [361, 624] width 11 height 11
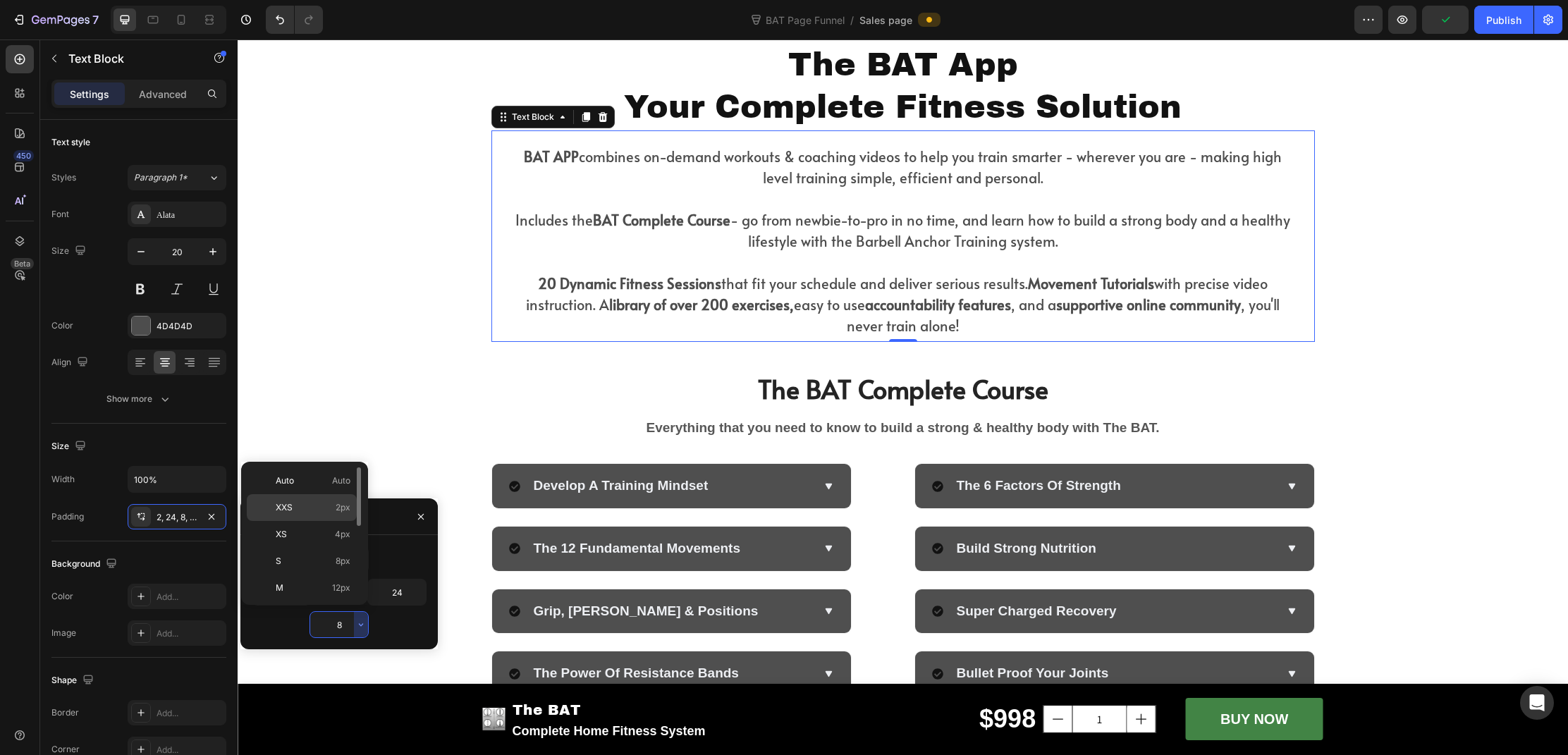
click at [343, 505] on span "2px" at bounding box center [343, 507] width 15 height 13
type input "2"
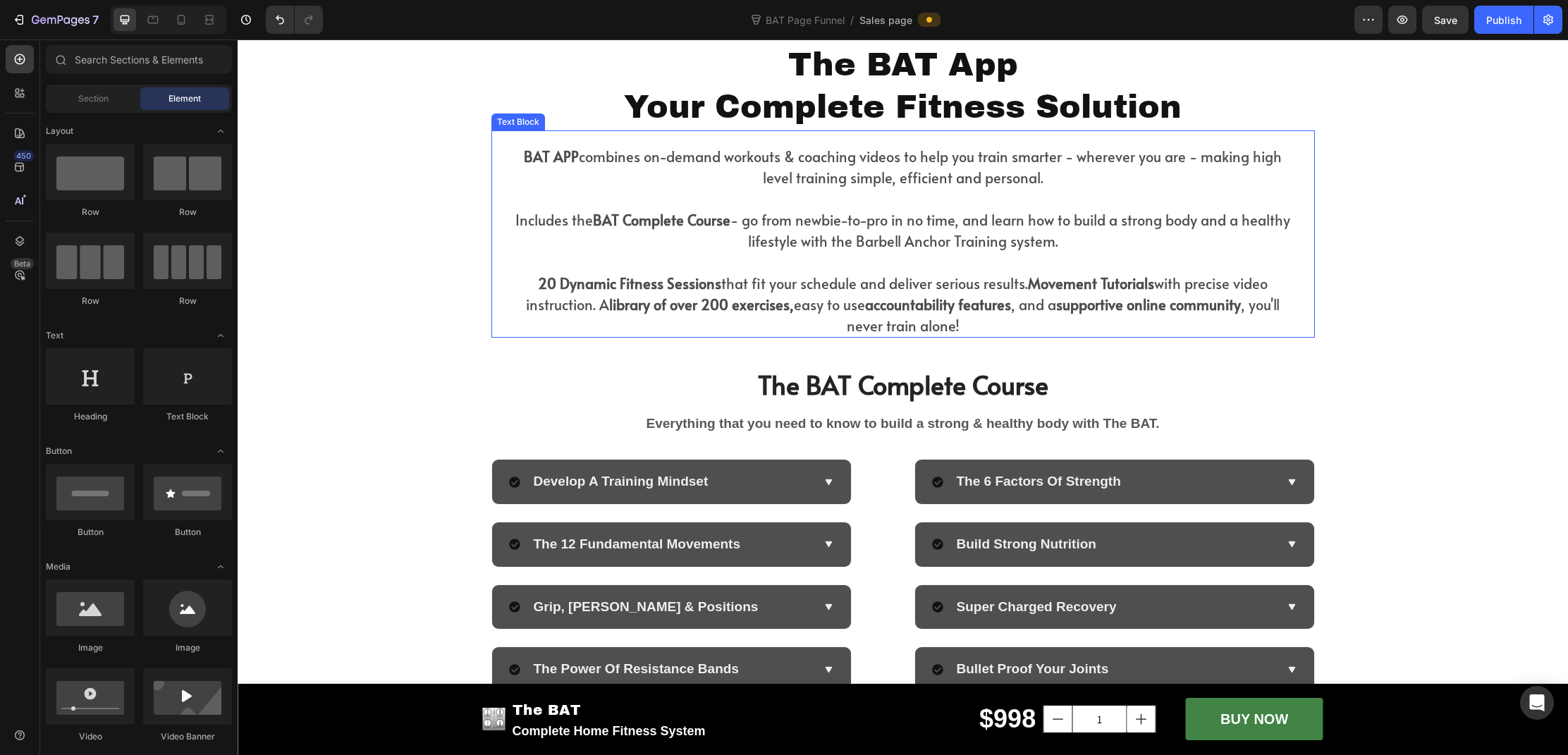
click at [793, 309] on p "20 Dynamic Fitness Sessions that fit your schedule and deliver serious results.…" at bounding box center [904, 304] width 790 height 63
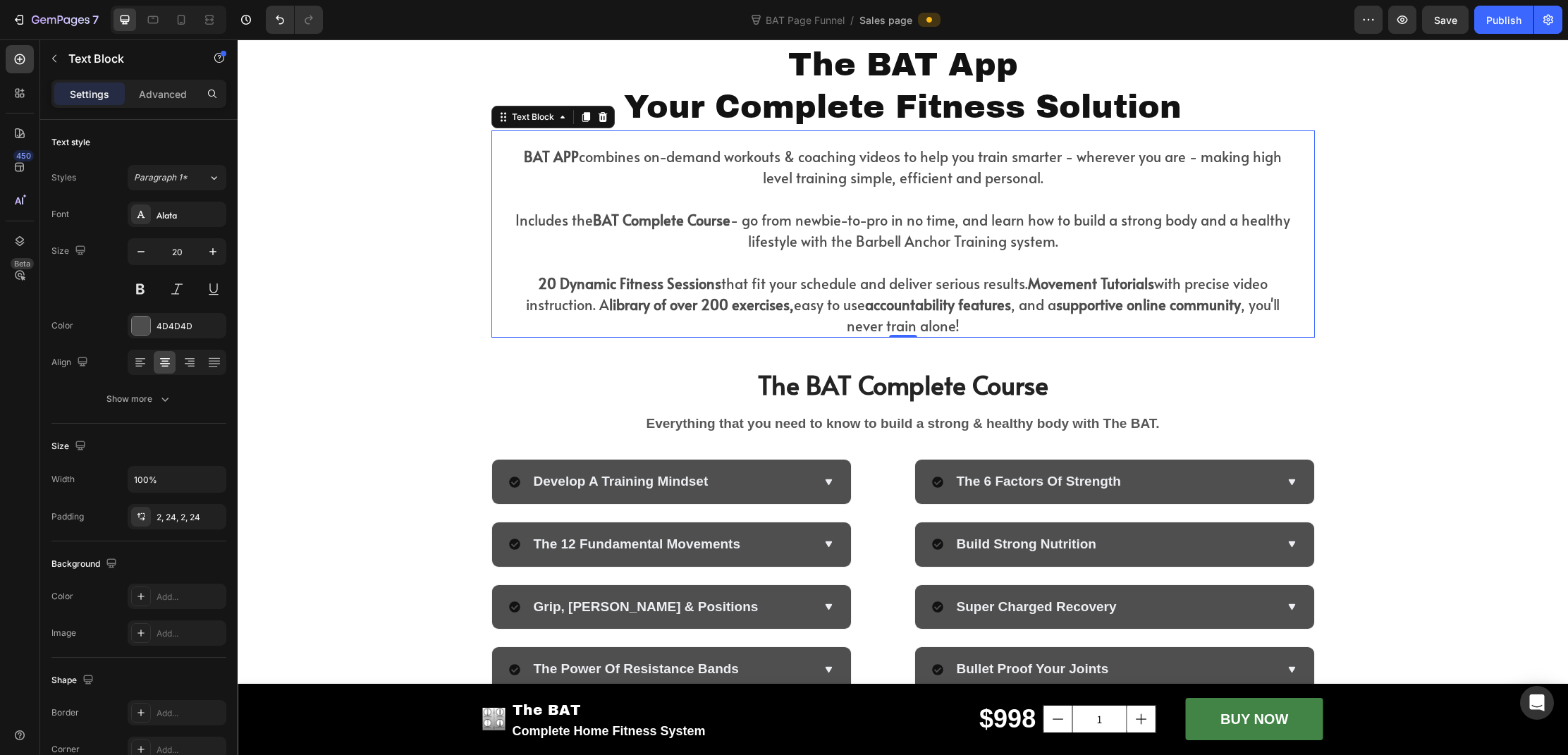
click at [791, 309] on strong "library of over 200 exercises," at bounding box center [701, 304] width 184 height 20
click at [1021, 309] on p "20 Dynamic Fitness Sessions that fit your schedule and deliver serious results.…" at bounding box center [904, 304] width 790 height 63
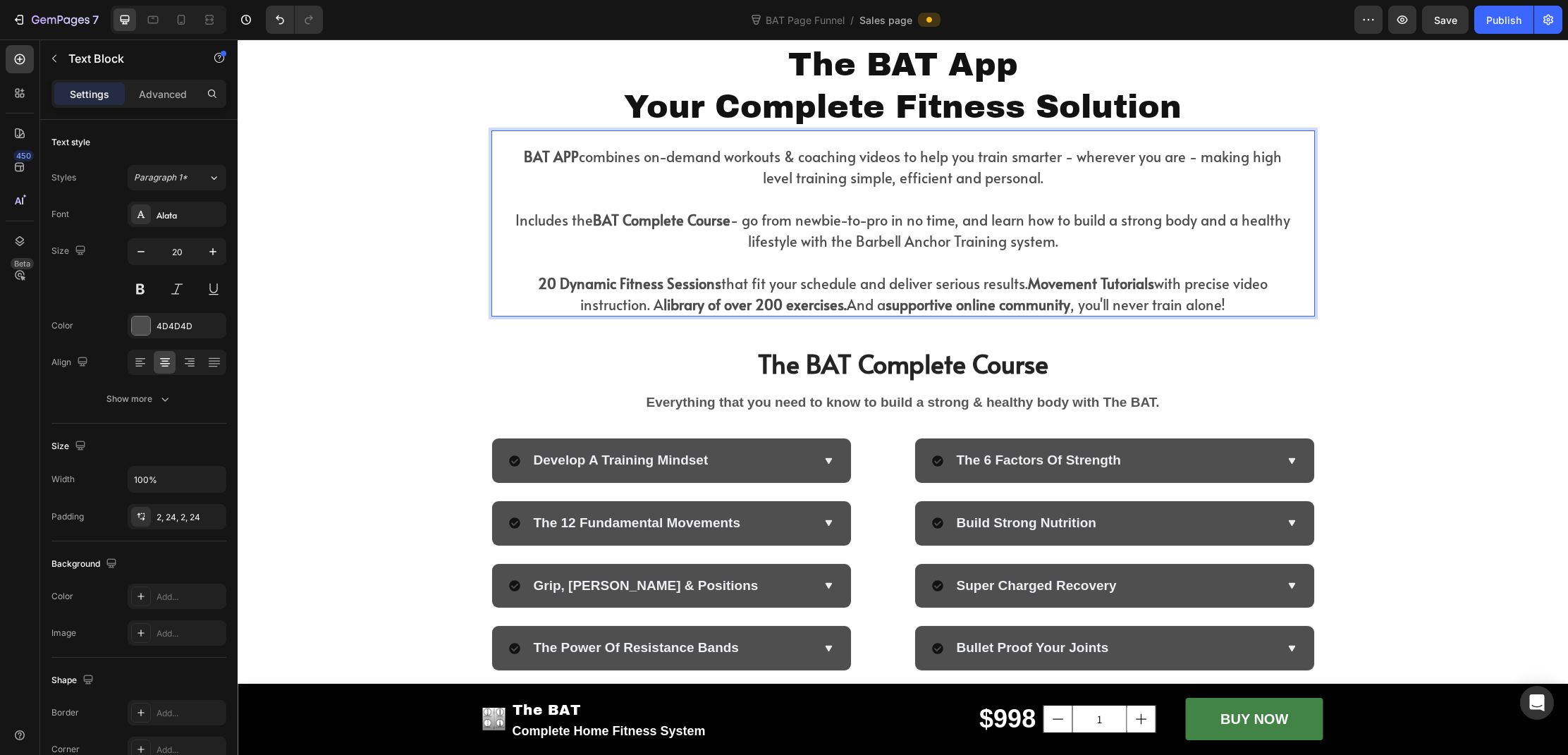
click at [1081, 309] on p "20 Dynamic Fitness Sessions that fit your schedule and deliver serious results.…" at bounding box center [904, 294] width 790 height 42
click at [1358, 302] on div "The BAT App Your Complete Fitness Solution Heading BAT APP combines on-demand w…" at bounding box center [902, 180] width 1331 height 296
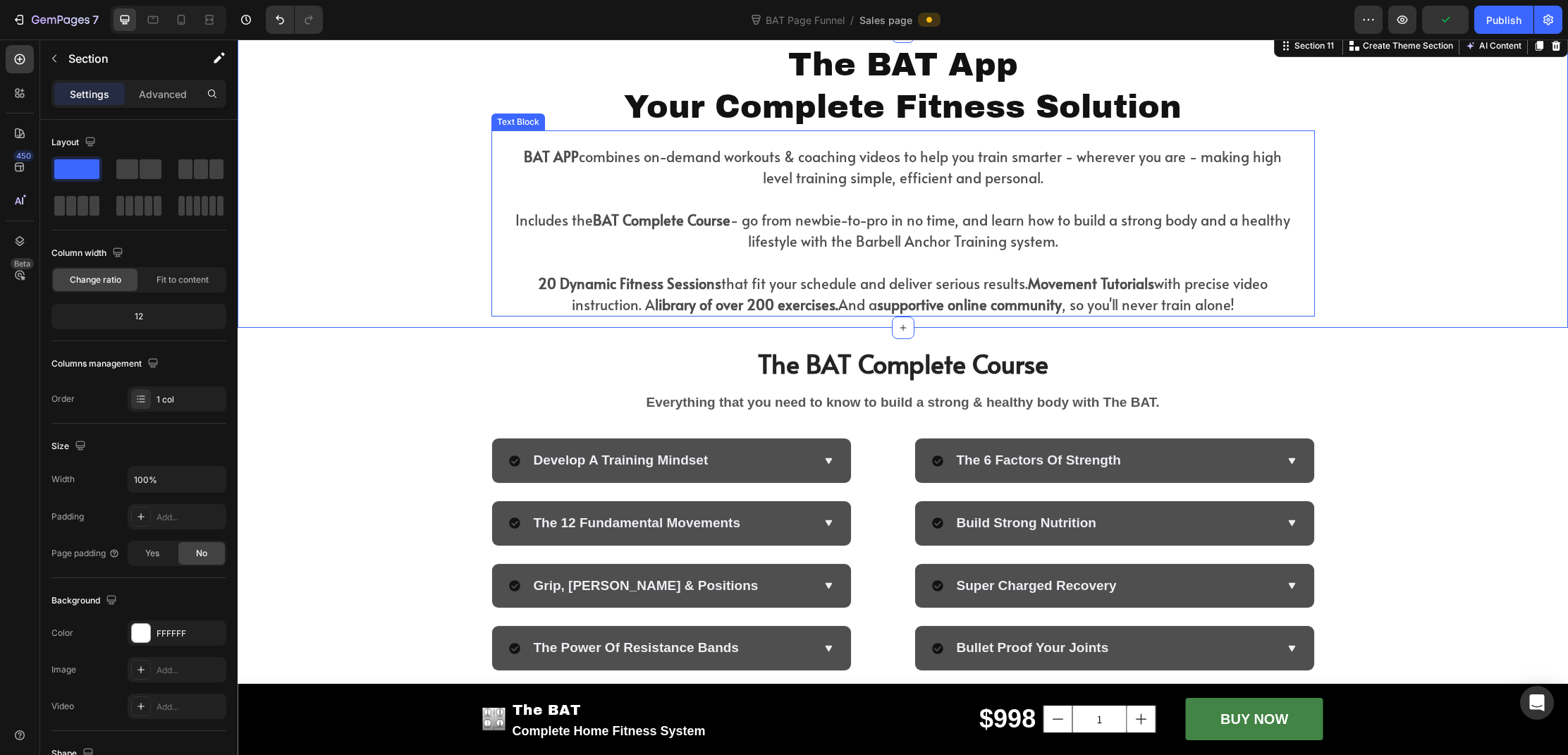
click at [841, 307] on p "20 Dynamic Fitness Sessions that fit your schedule and deliver serious results.…" at bounding box center [904, 294] width 790 height 42
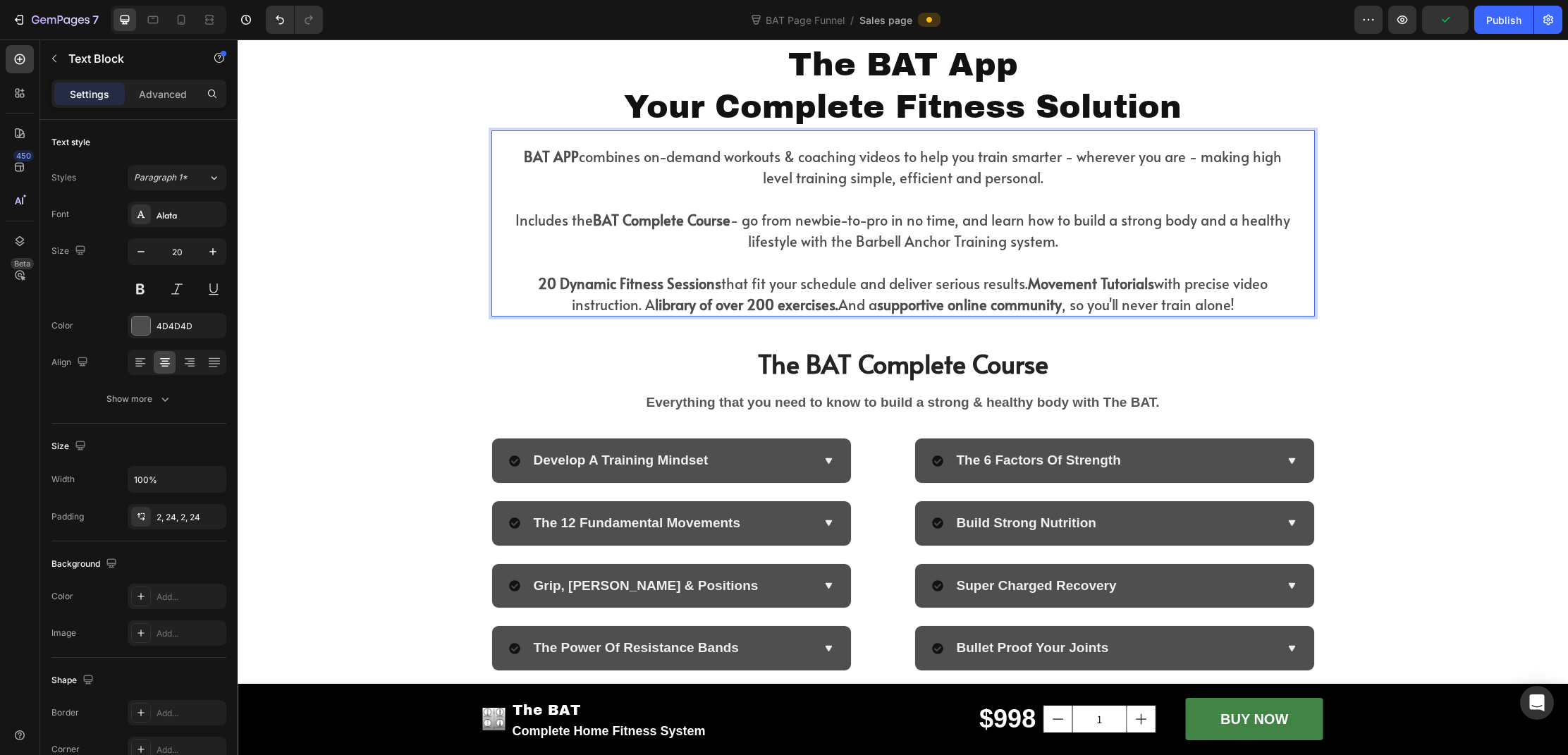
click at [840, 307] on p "20 Dynamic Fitness Sessions that fit your schedule and deliver serious results.…" at bounding box center [904, 294] width 790 height 42
click at [638, 306] on p "20 Dynamic Fitness Sessions that fit your schedule and deliver serious results.…" at bounding box center [904, 294] width 790 height 42
click at [1028, 289] on strong "Movement Tutorials" at bounding box center [1091, 283] width 126 height 20
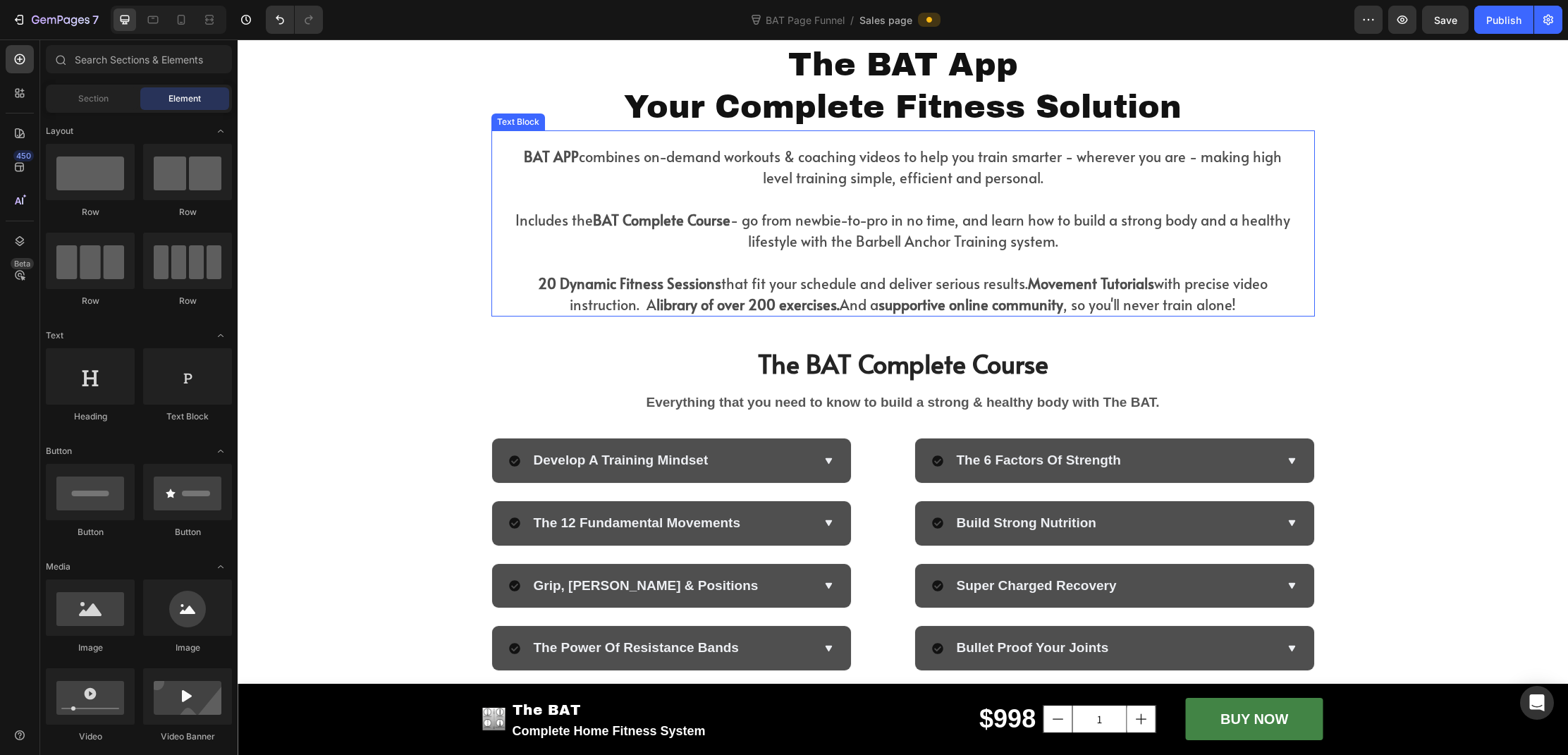
click at [657, 311] on strong "library of over 200 exercises." at bounding box center [748, 304] width 183 height 20
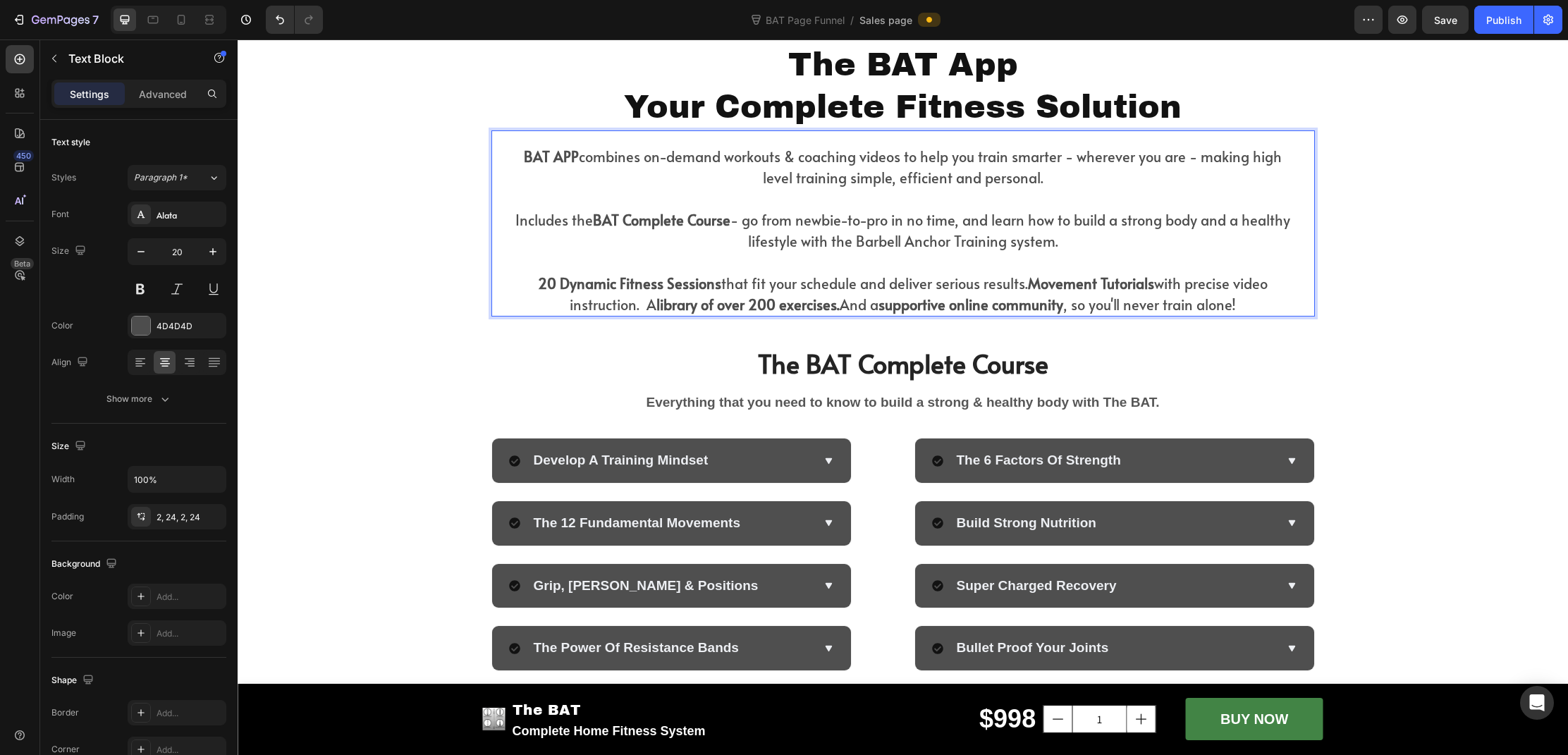
click at [637, 305] on p "20 Dynamic Fitness Sessions that fit your schedule and deliver serious results.…" at bounding box center [904, 294] width 790 height 42
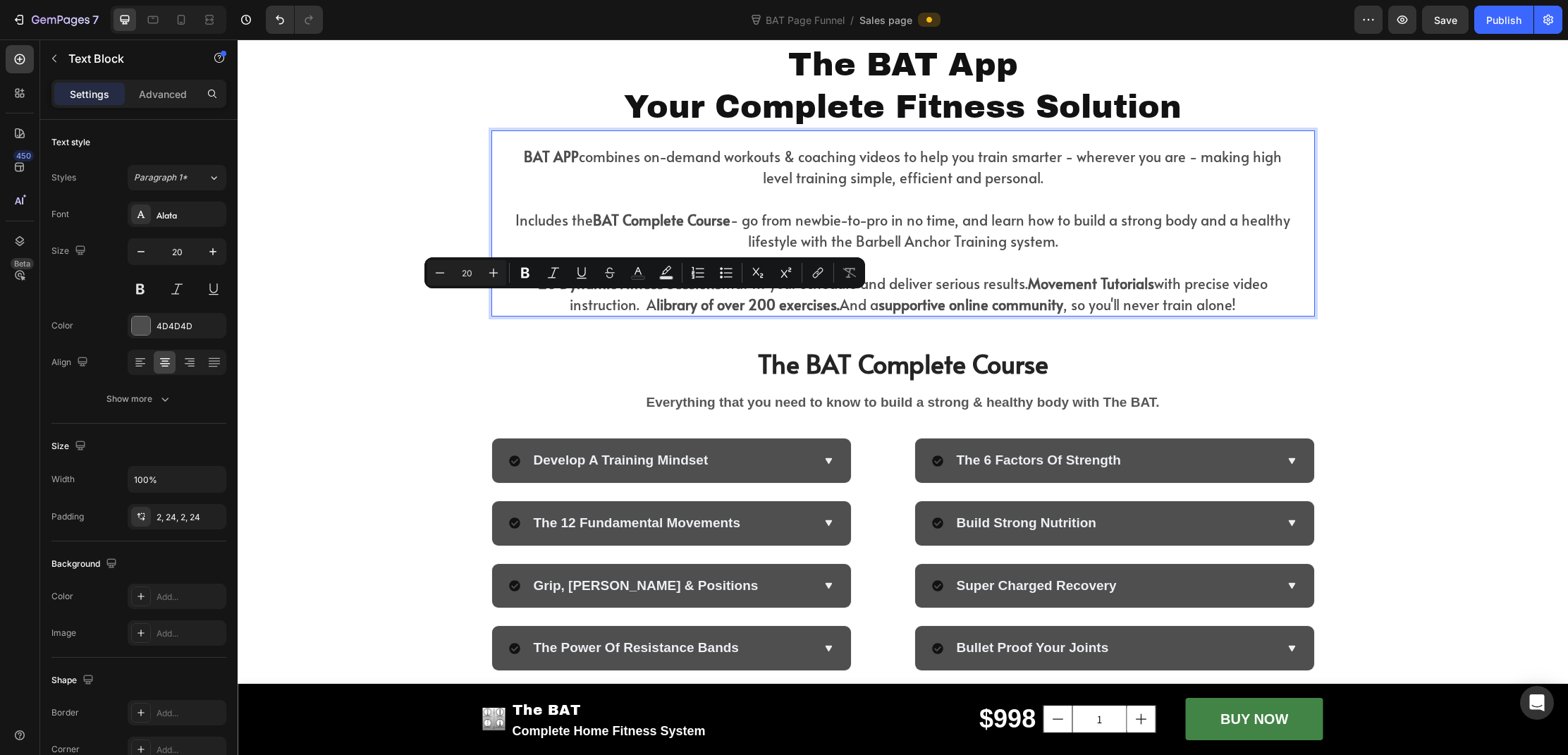
drag, startPoint x: 638, startPoint y: 305, endPoint x: 647, endPoint y: 306, distance: 9.1
click at [647, 306] on p "20 Dynamic Fitness Sessions that fit your schedule and deliver serious results.…" at bounding box center [904, 294] width 790 height 42
click at [531, 276] on icon "Editor contextual toolbar" at bounding box center [525, 272] width 14 height 14
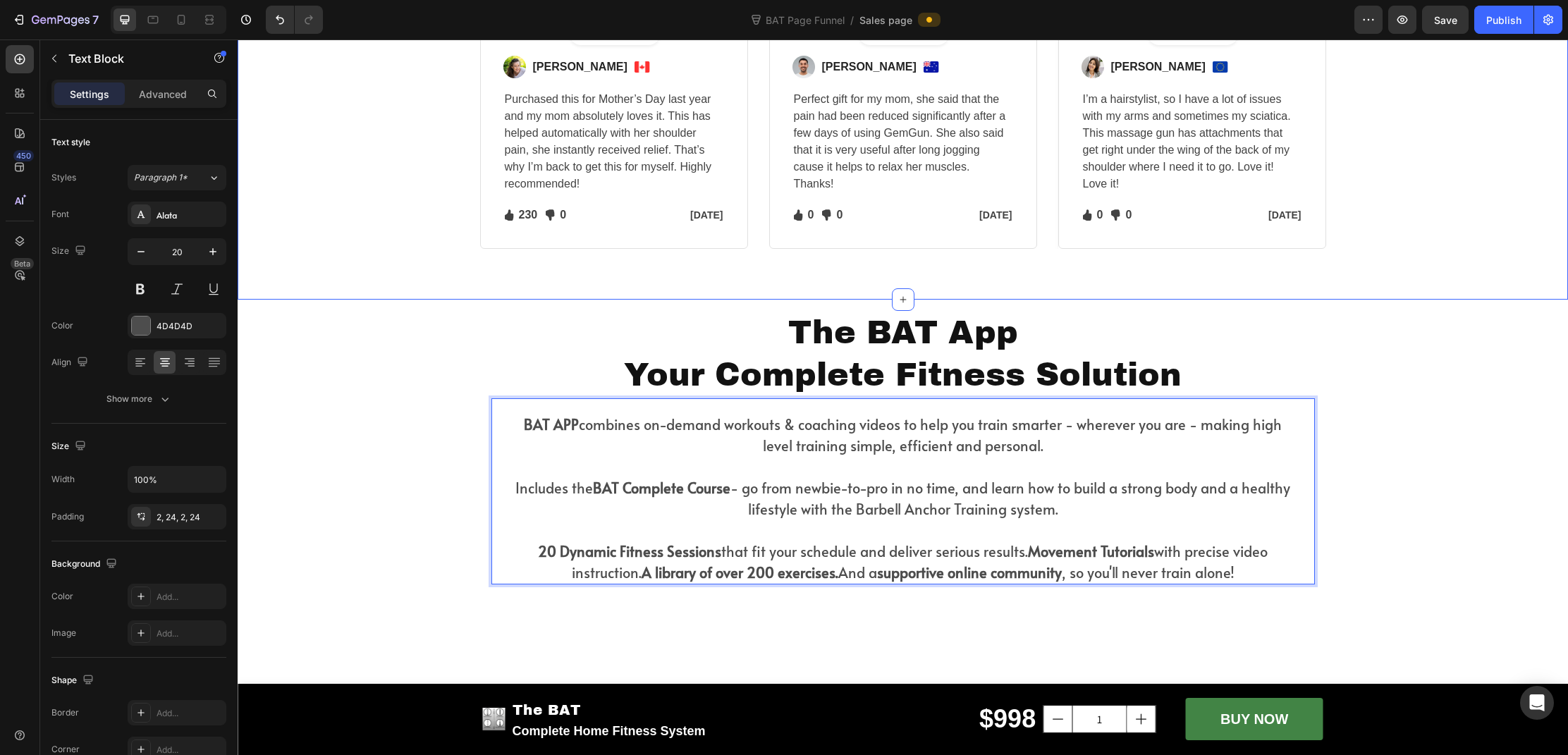
scroll to position [3400, 0]
click at [1491, 137] on div "Hear What Our Customers Have To Say Heading Row Image Icon Icon Icon Icon Icon …" at bounding box center [903, 105] width 1309 height 292
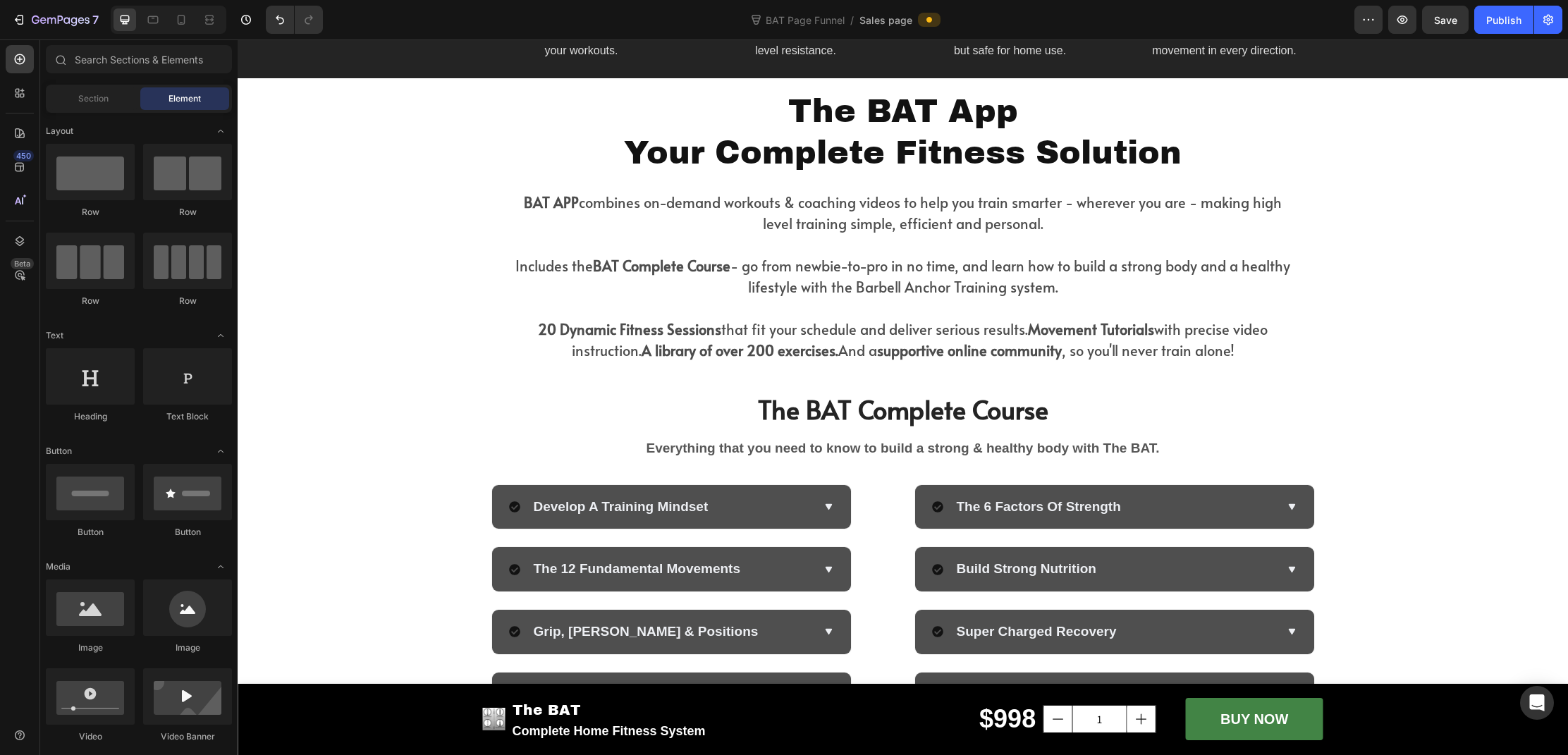
scroll to position [3257, 0]
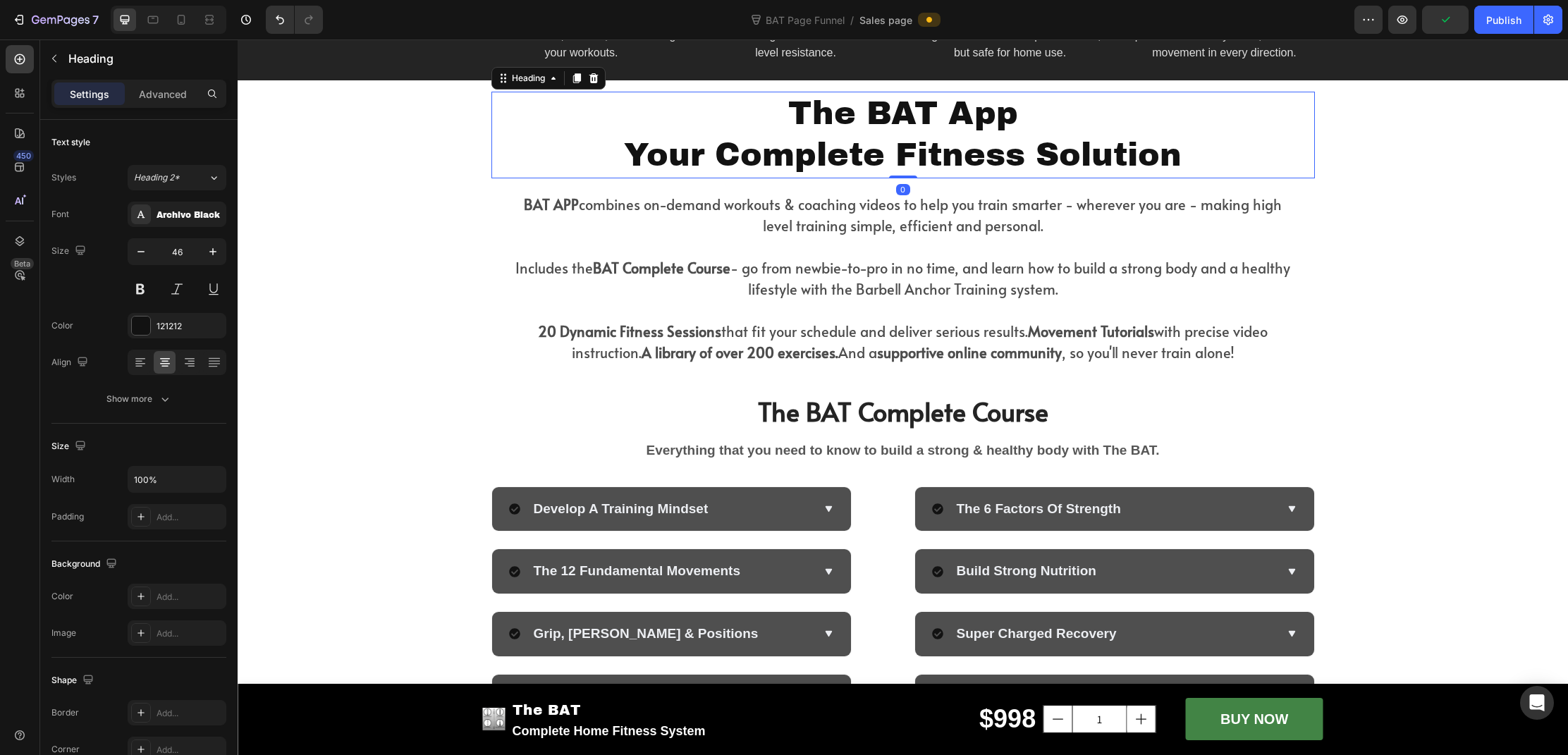
click at [1088, 179] on h2 "The BAT App Your Complete Fitness Solution" at bounding box center [903, 135] width 823 height 88
click at [144, 519] on icon at bounding box center [141, 516] width 11 height 11
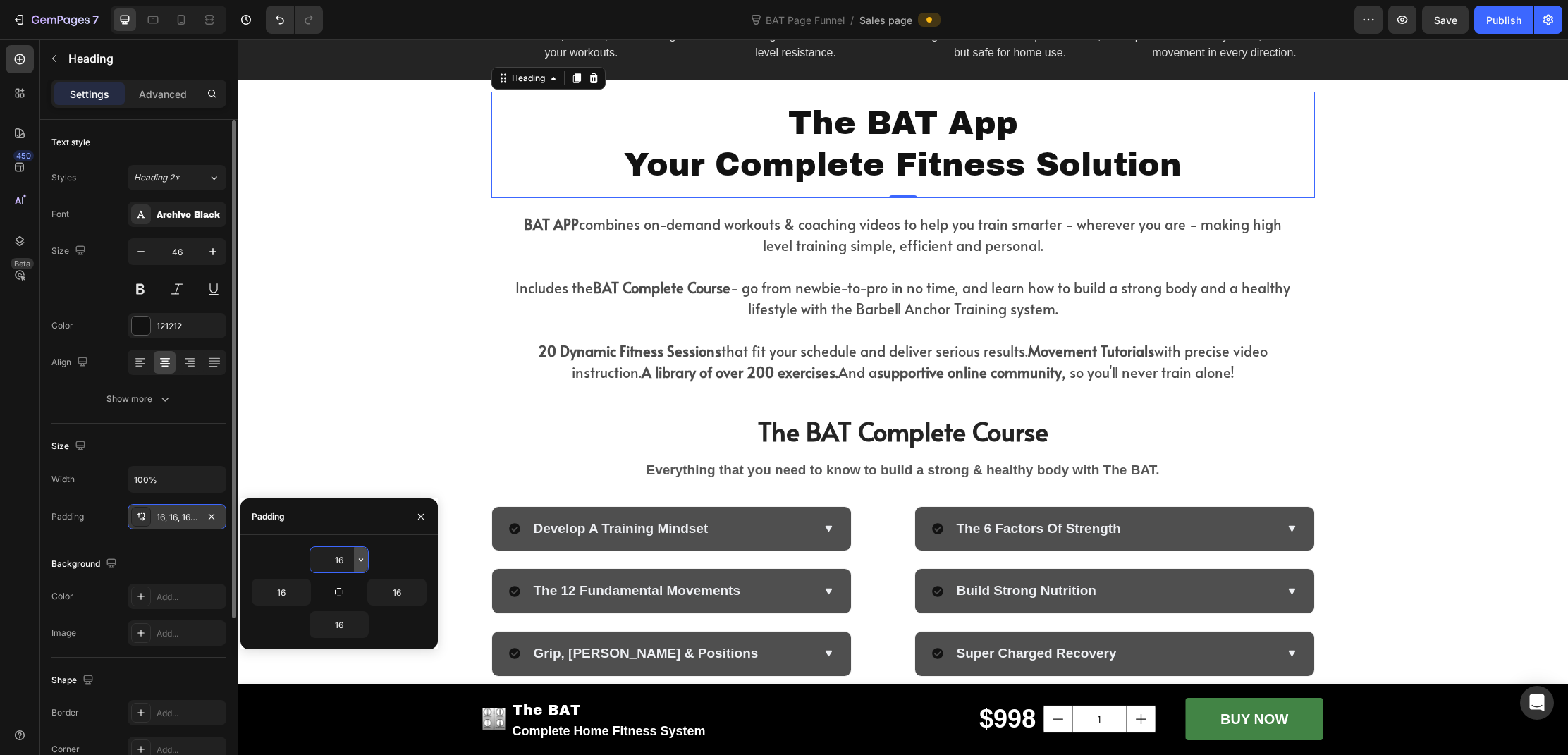
click at [361, 563] on icon "button" at bounding box center [361, 559] width 11 height 11
click at [325, 635] on p "XL 24px" at bounding box center [313, 641] width 74 height 13
type input "24"
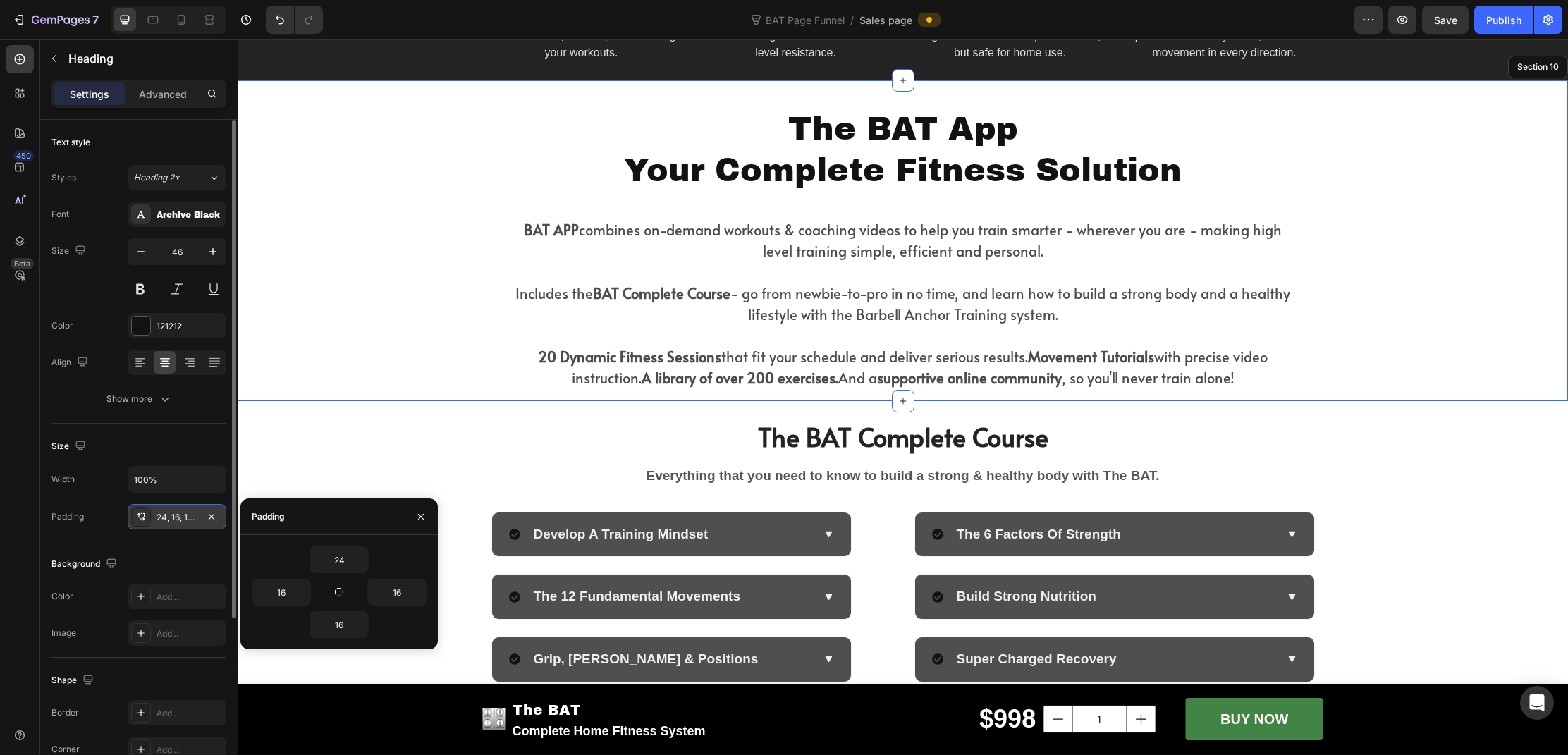
click at [1388, 402] on div "The BAT App Your Complete Fitness Solution Heading 0 BAT APP combines on-demand…" at bounding box center [902, 241] width 1331 height 321
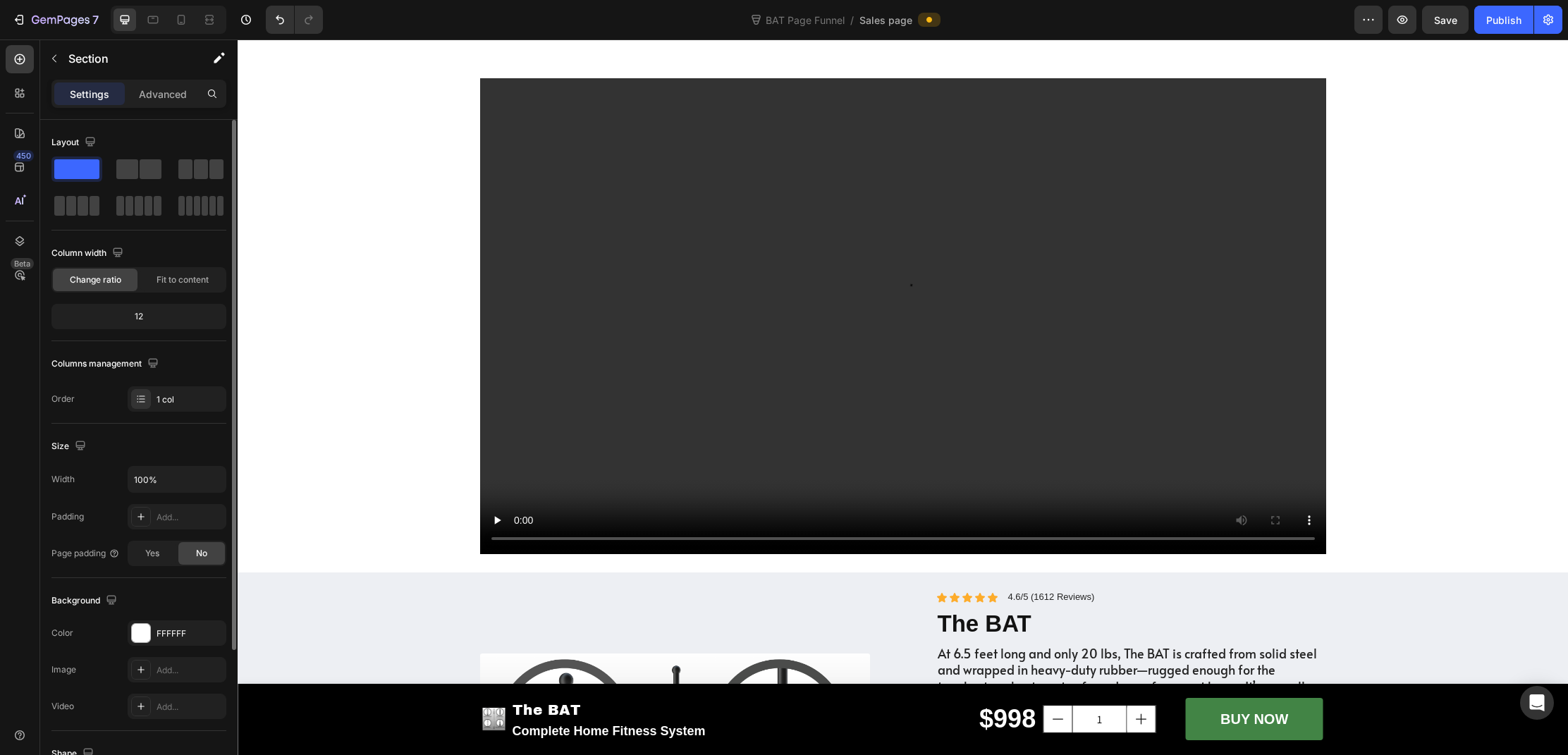
scroll to position [0, 0]
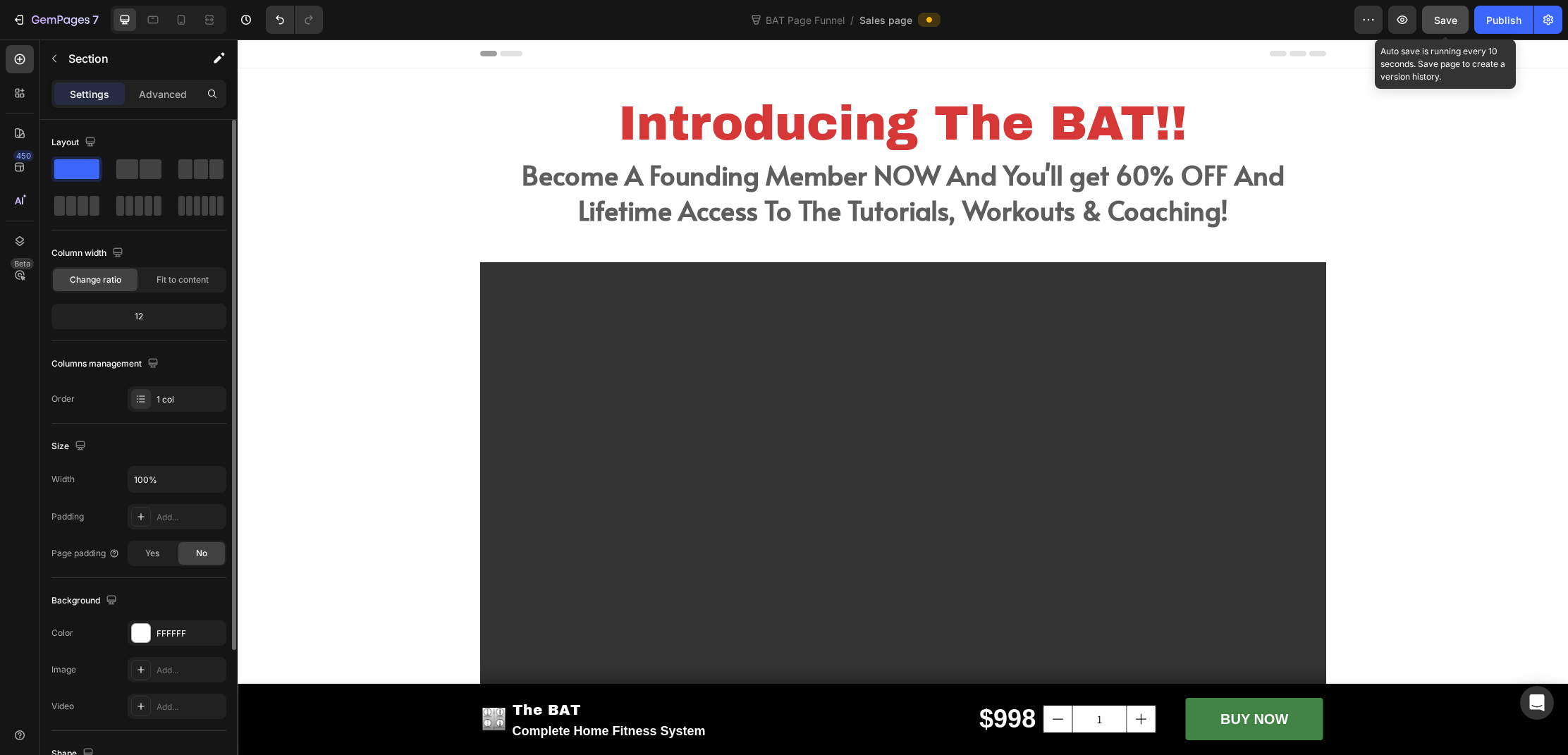
click at [1445, 22] on span "Save" at bounding box center [1445, 20] width 23 height 12
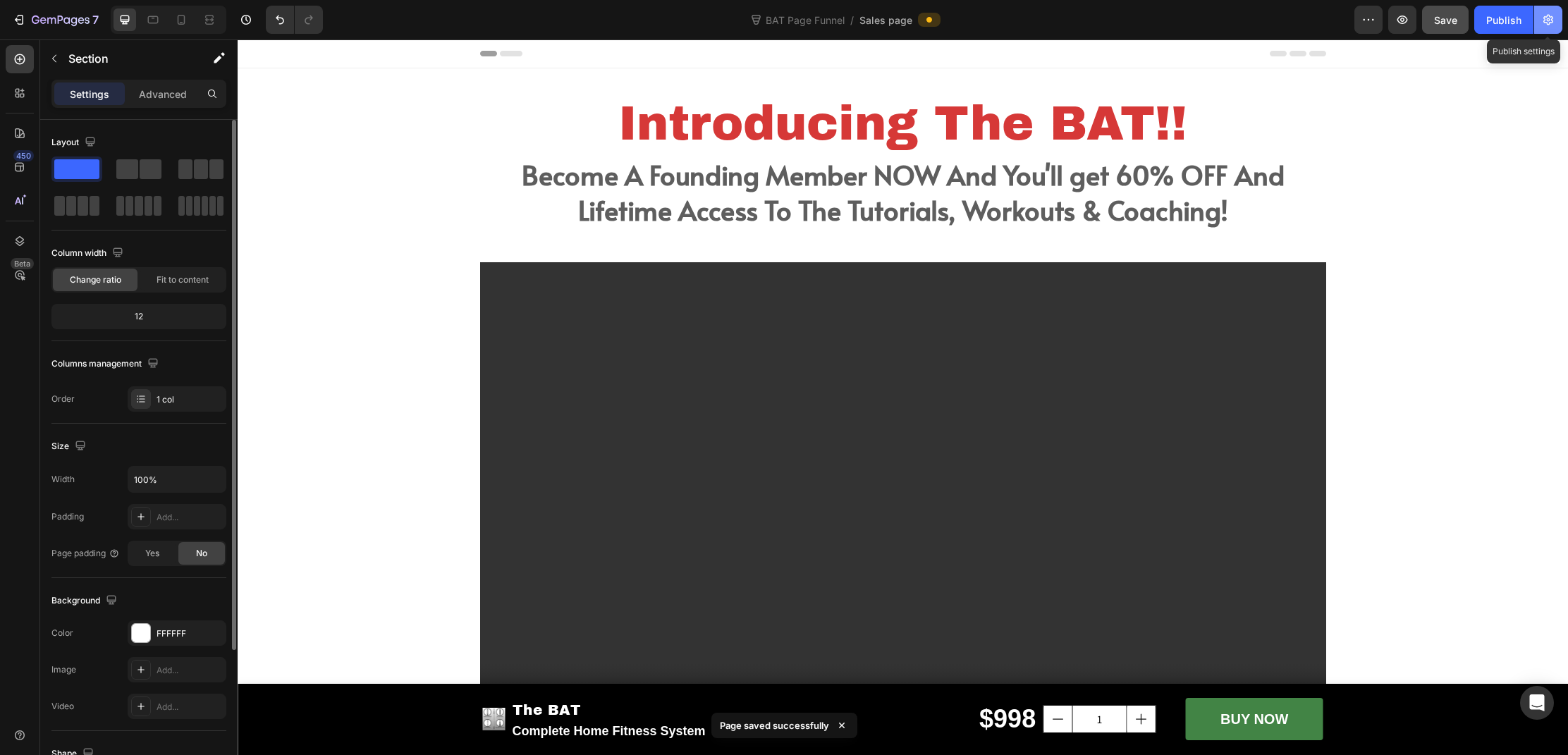
click at [1553, 22] on icon "button" at bounding box center [1548, 19] width 14 height 14
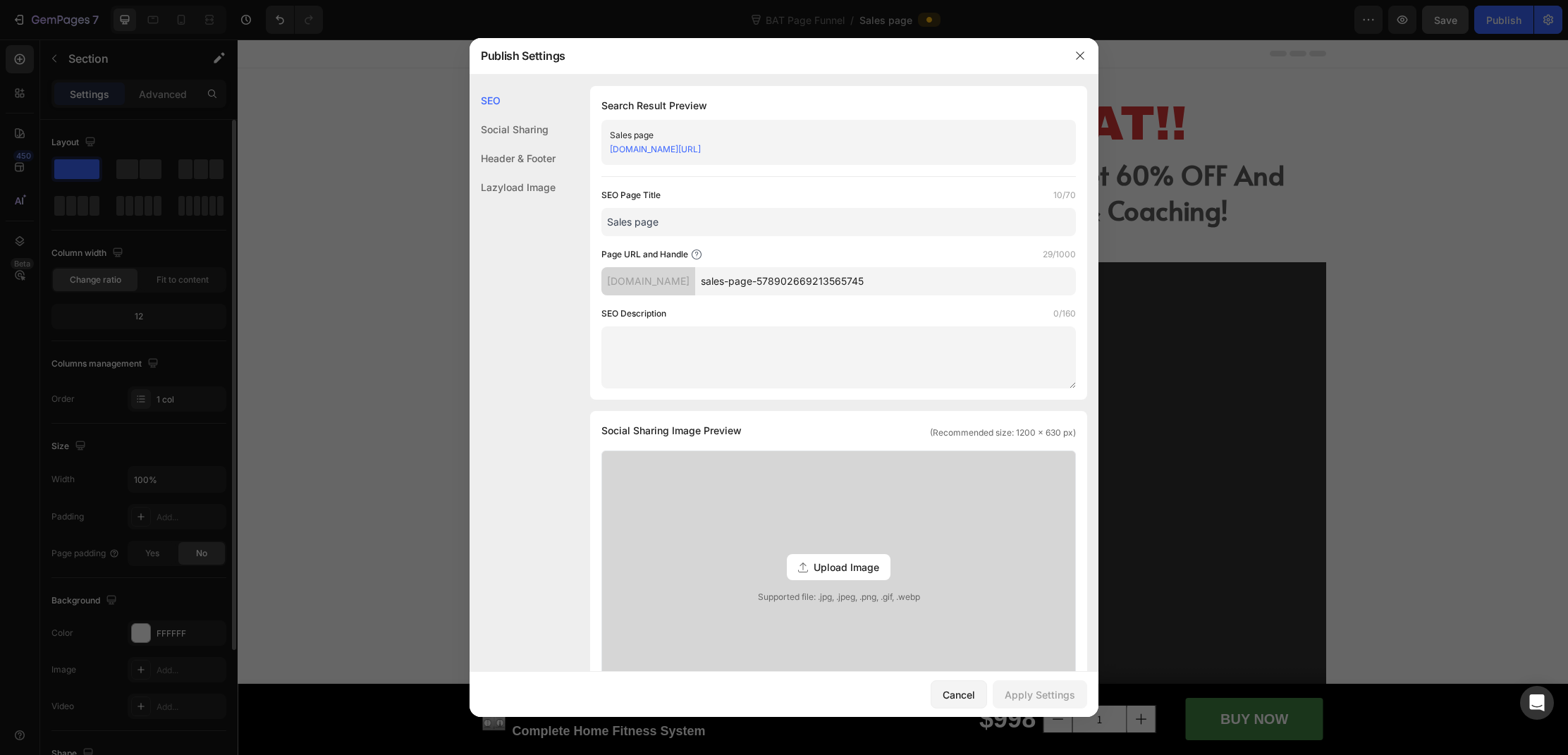
click at [1452, 242] on div at bounding box center [784, 377] width 1568 height 755
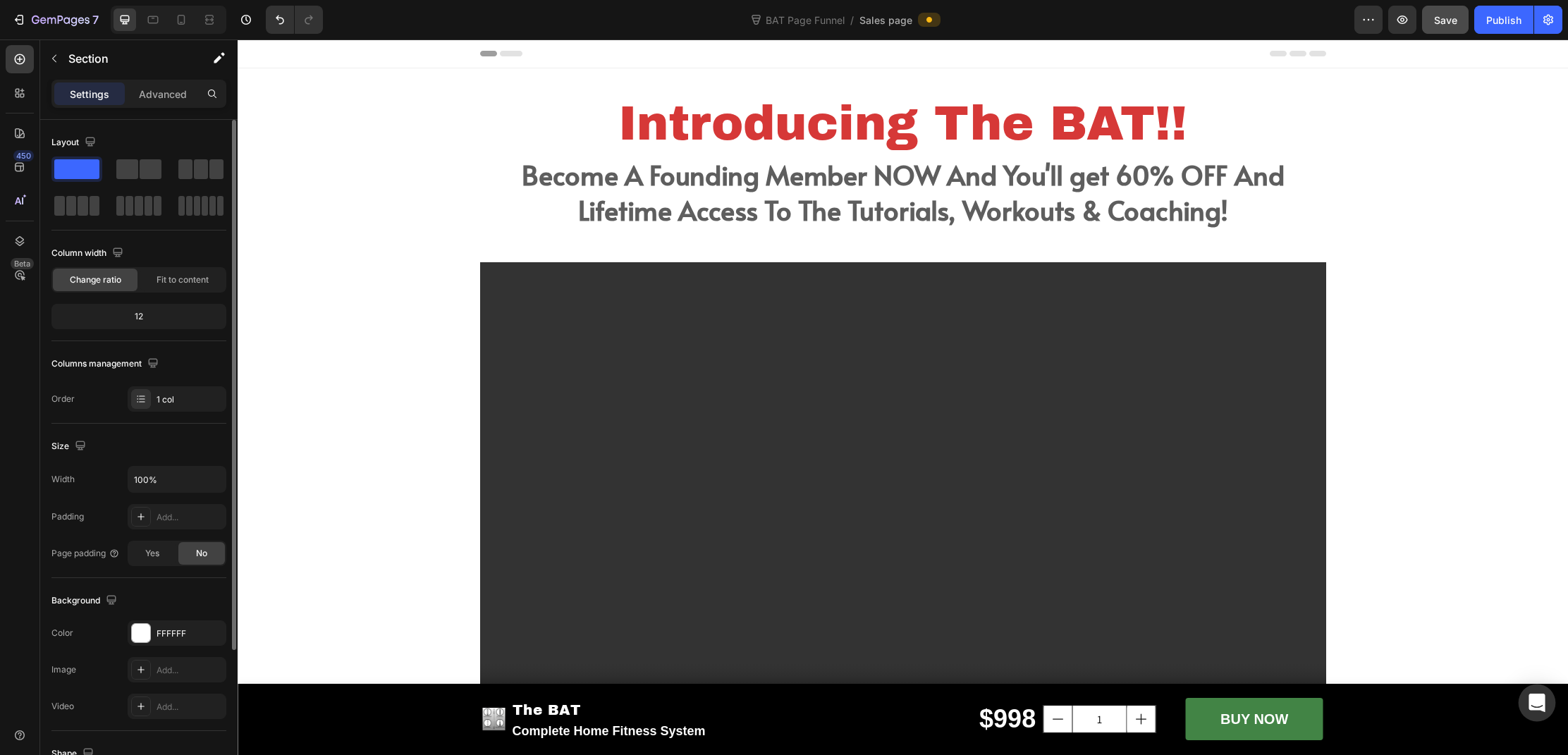
click at [1537, 706] on icon "Open Intercom Messenger" at bounding box center [1537, 703] width 19 height 19
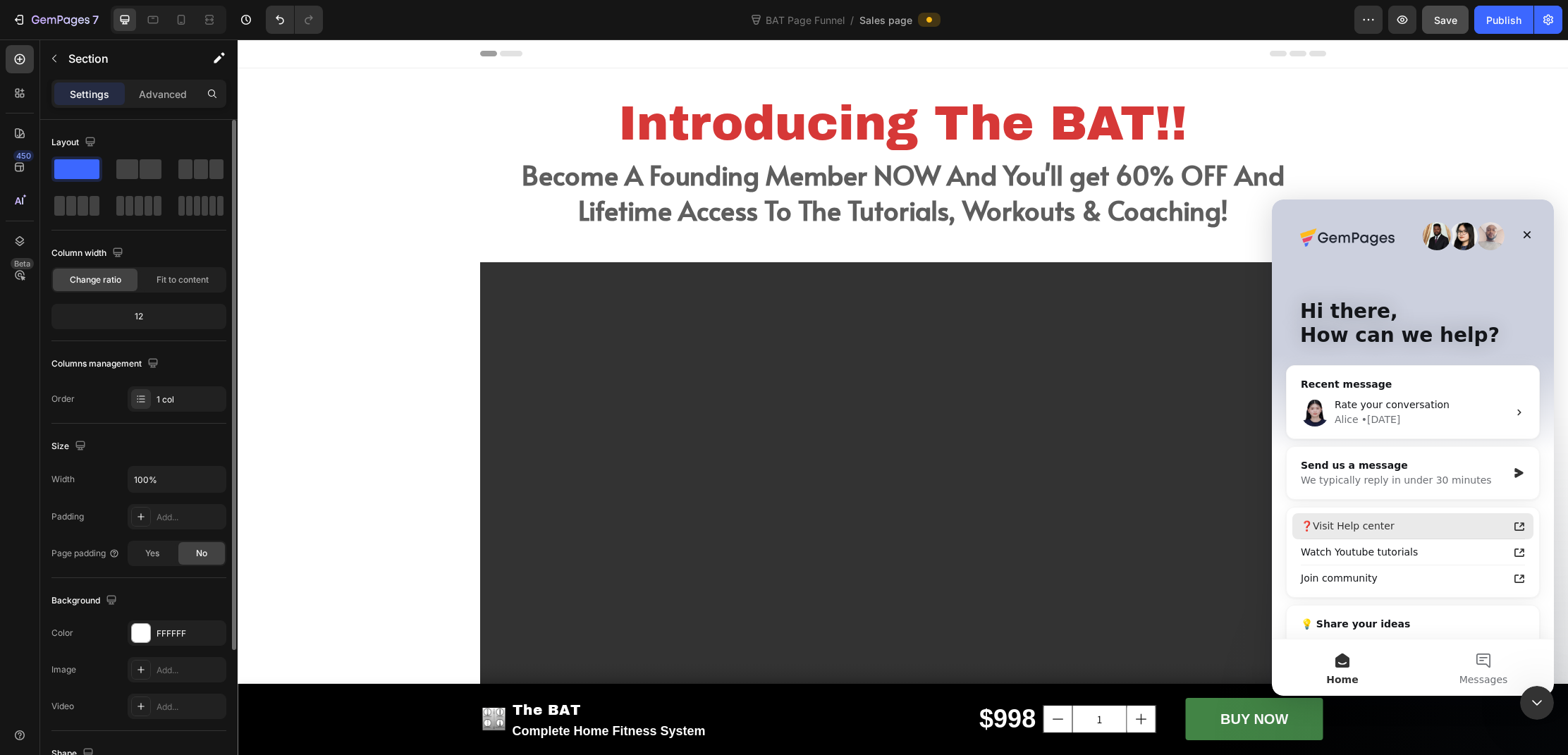
click at [1399, 530] on div "❓Visit Help center" at bounding box center [1404, 527] width 208 height 15
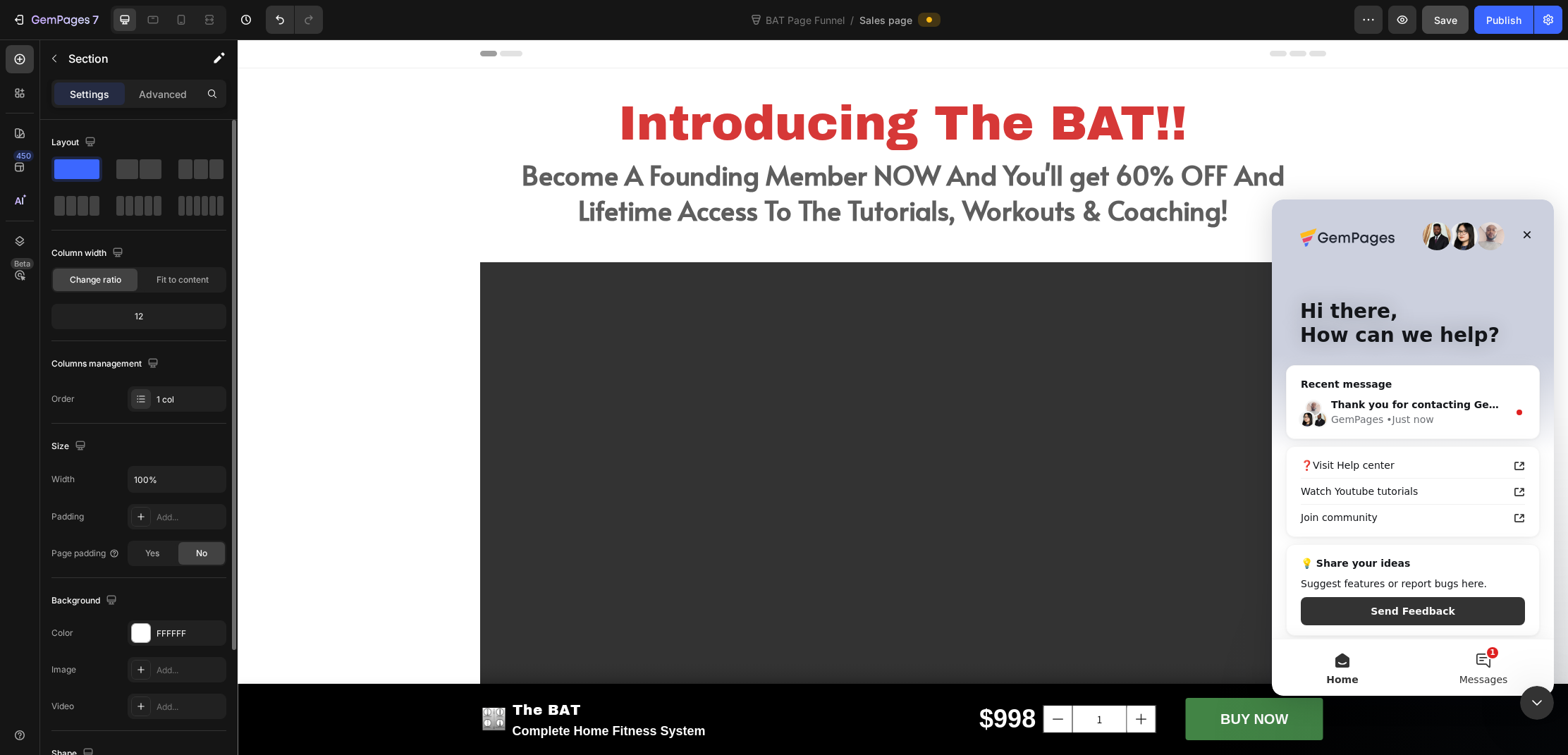
click at [1494, 658] on button "1 Messages" at bounding box center [1484, 668] width 141 height 57
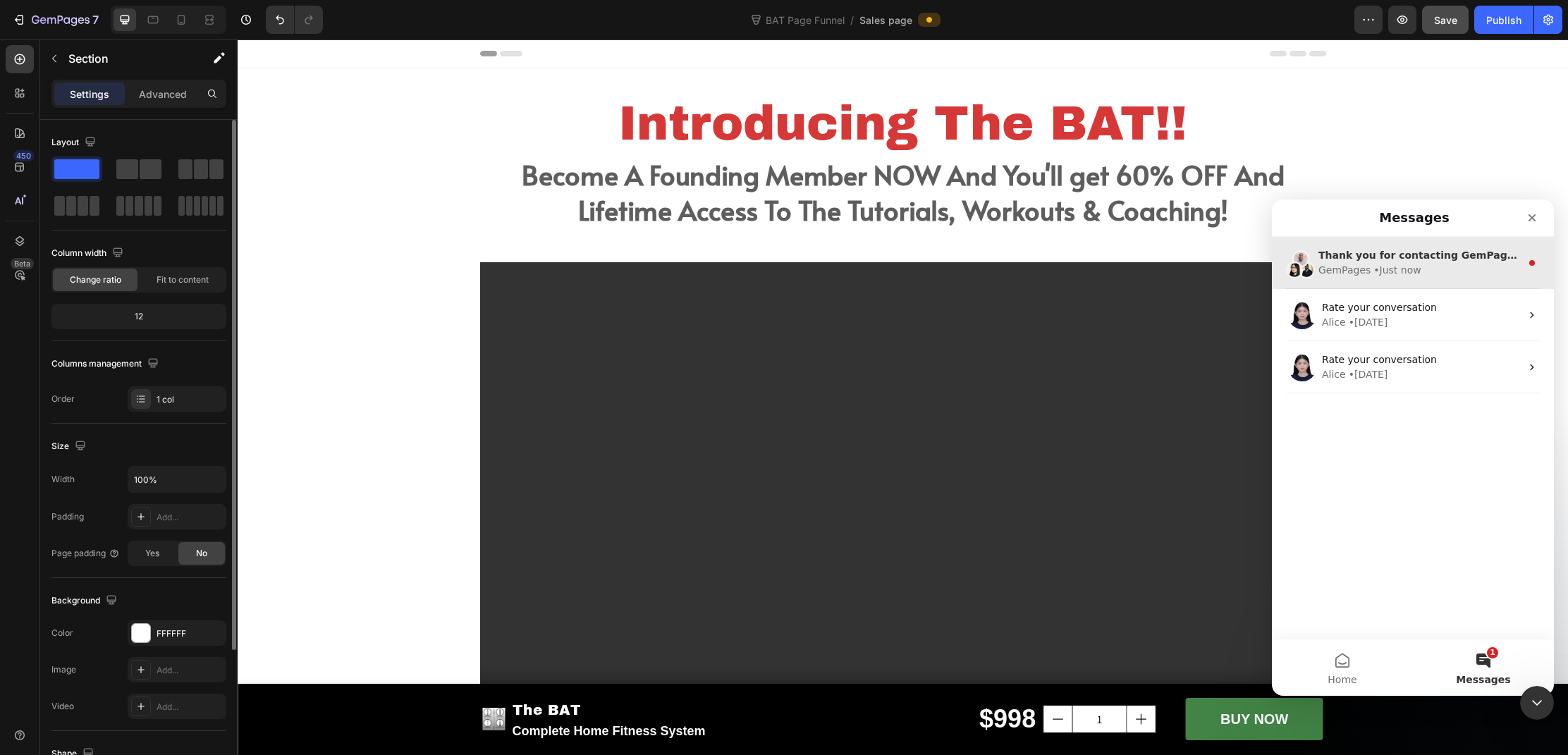
click at [1366, 268] on div "GemPages" at bounding box center [1345, 271] width 52 height 15
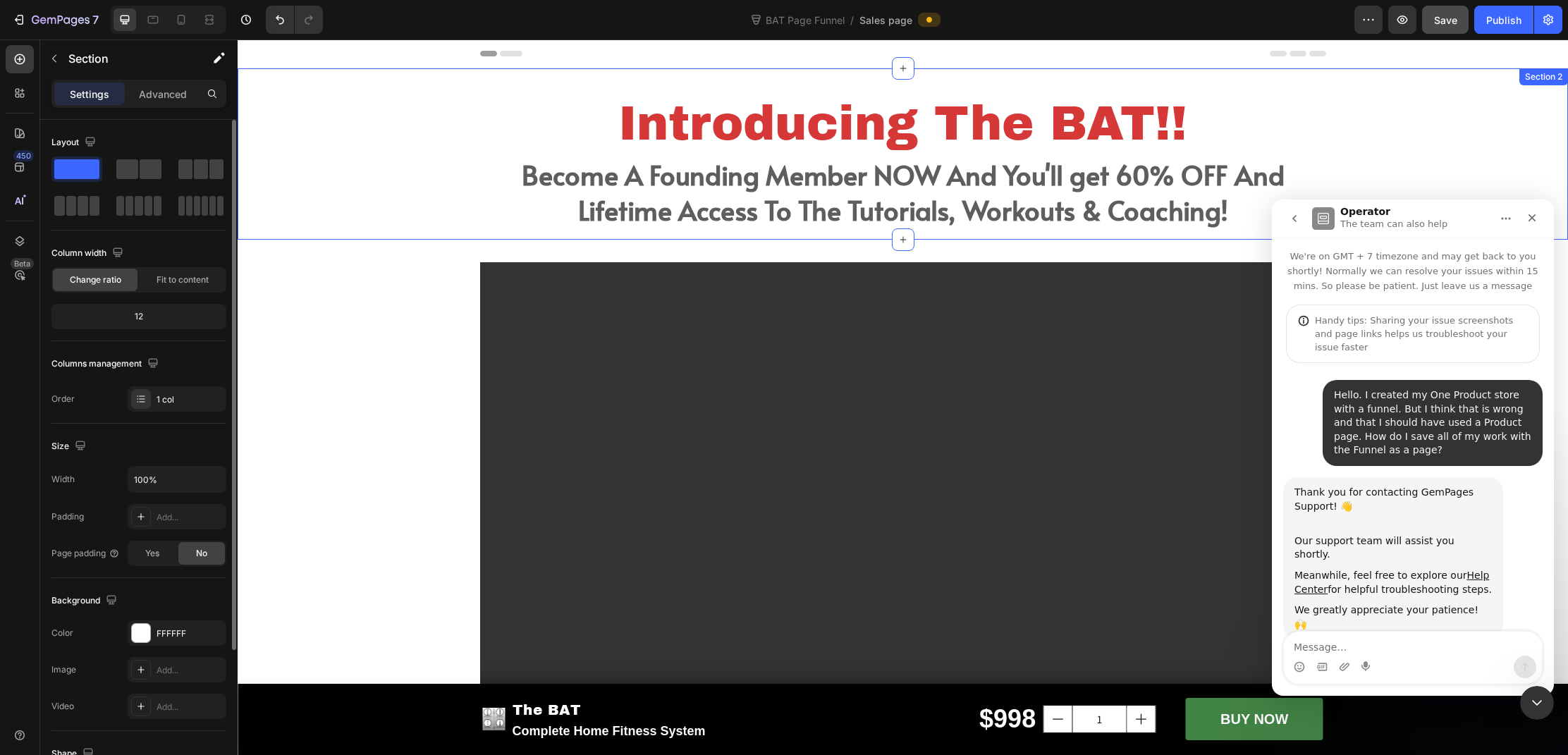
click at [353, 191] on div "Introducing The BAT!! Heading Become A Founding Member NOW And You'll get 60% O…" at bounding box center [902, 165] width 1331 height 149
click at [1538, 218] on icon "Close" at bounding box center [1532, 217] width 11 height 11
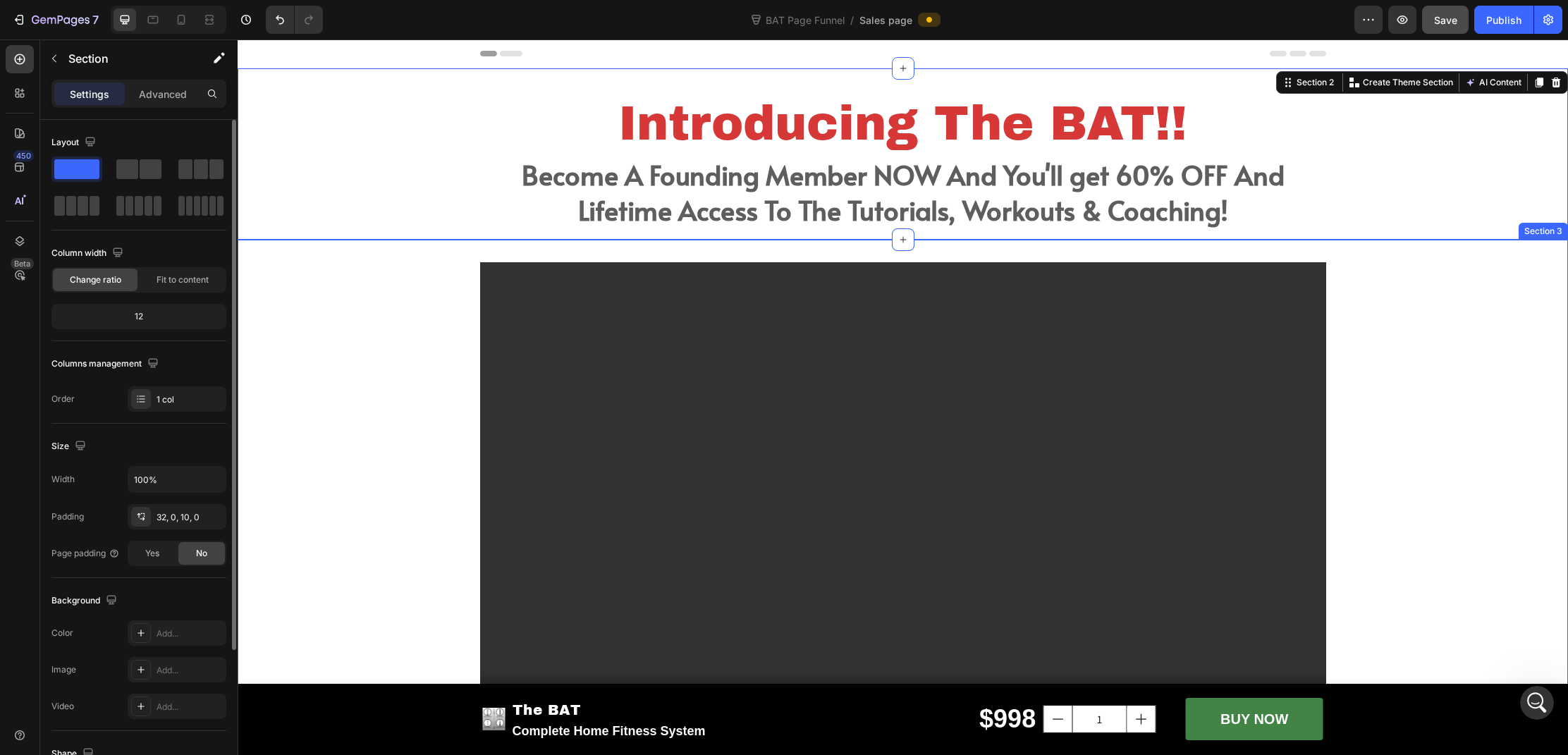
click at [1503, 358] on div "Video Row" at bounding box center [902, 506] width 1331 height 487
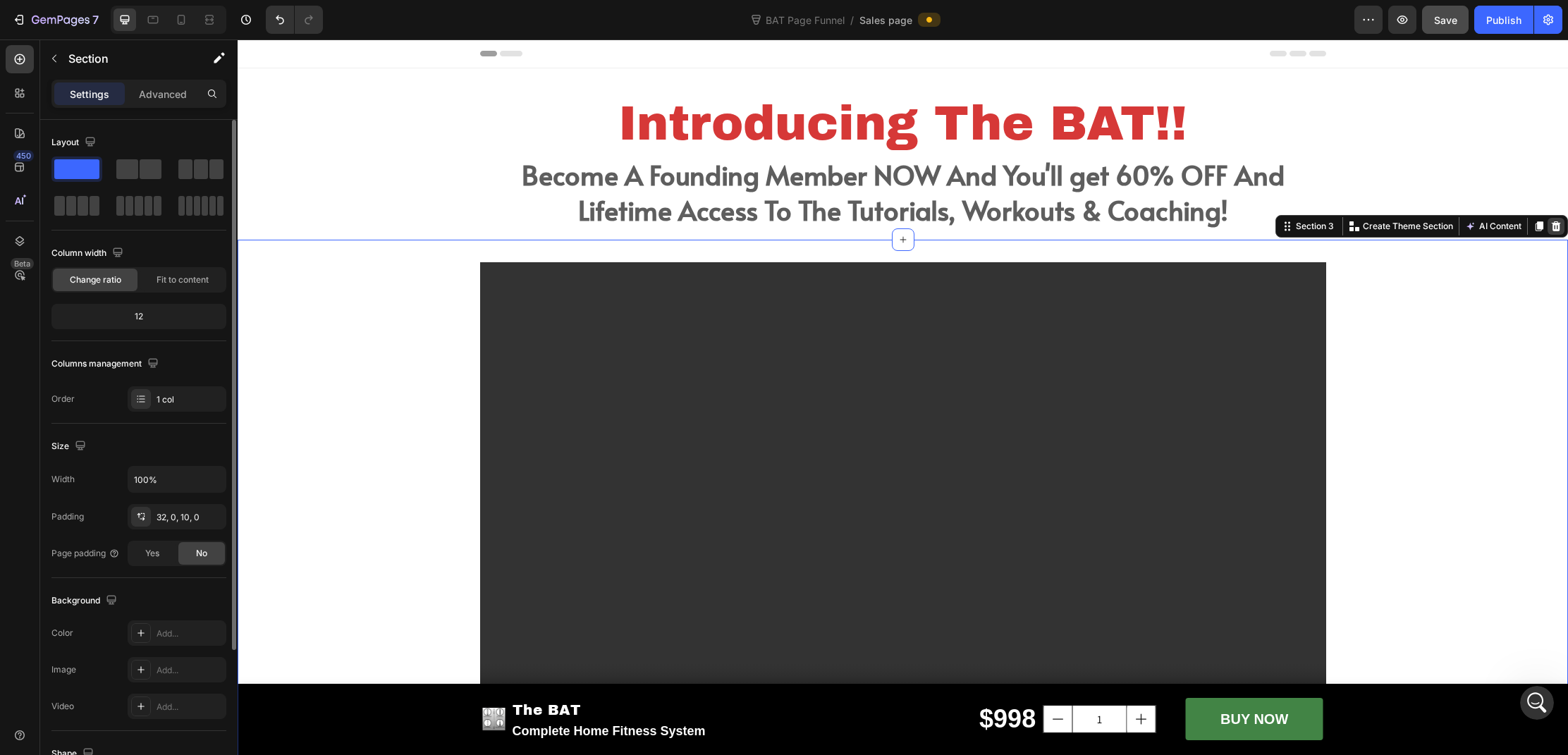
click at [1553, 231] on icon at bounding box center [1556, 226] width 11 height 11
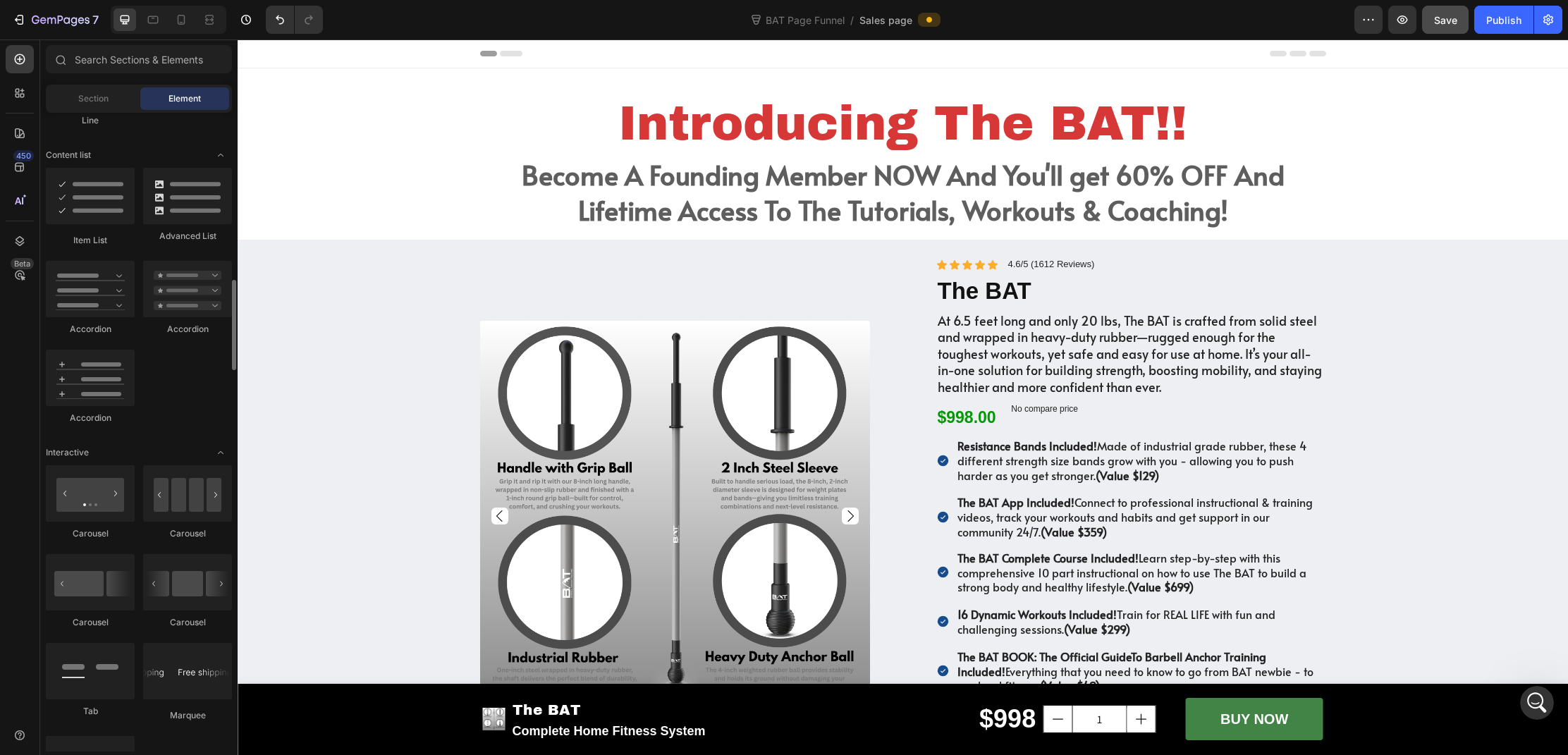
scroll to position [1100, 0]
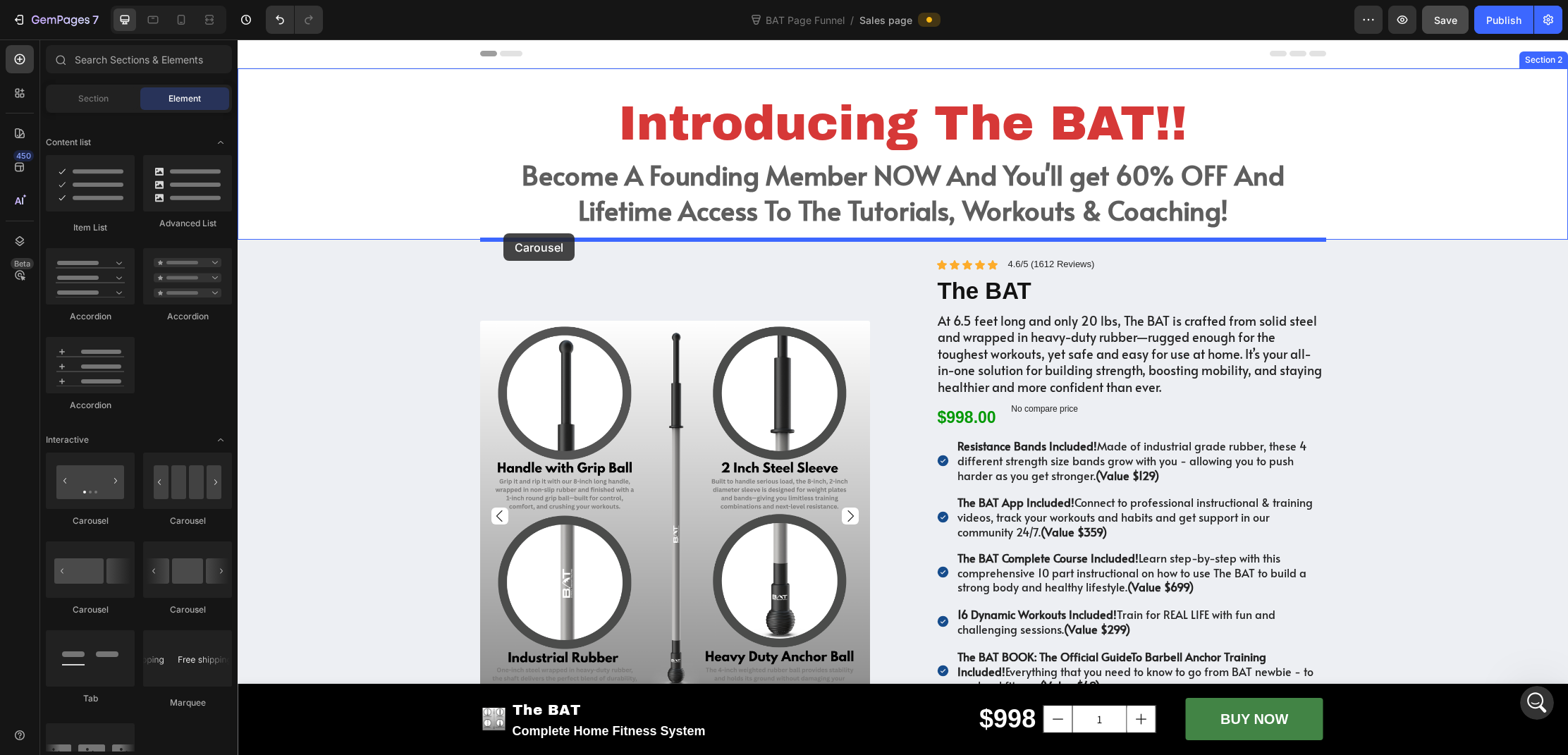
drag, startPoint x: 412, startPoint y: 608, endPoint x: 504, endPoint y: 234, distance: 385.1
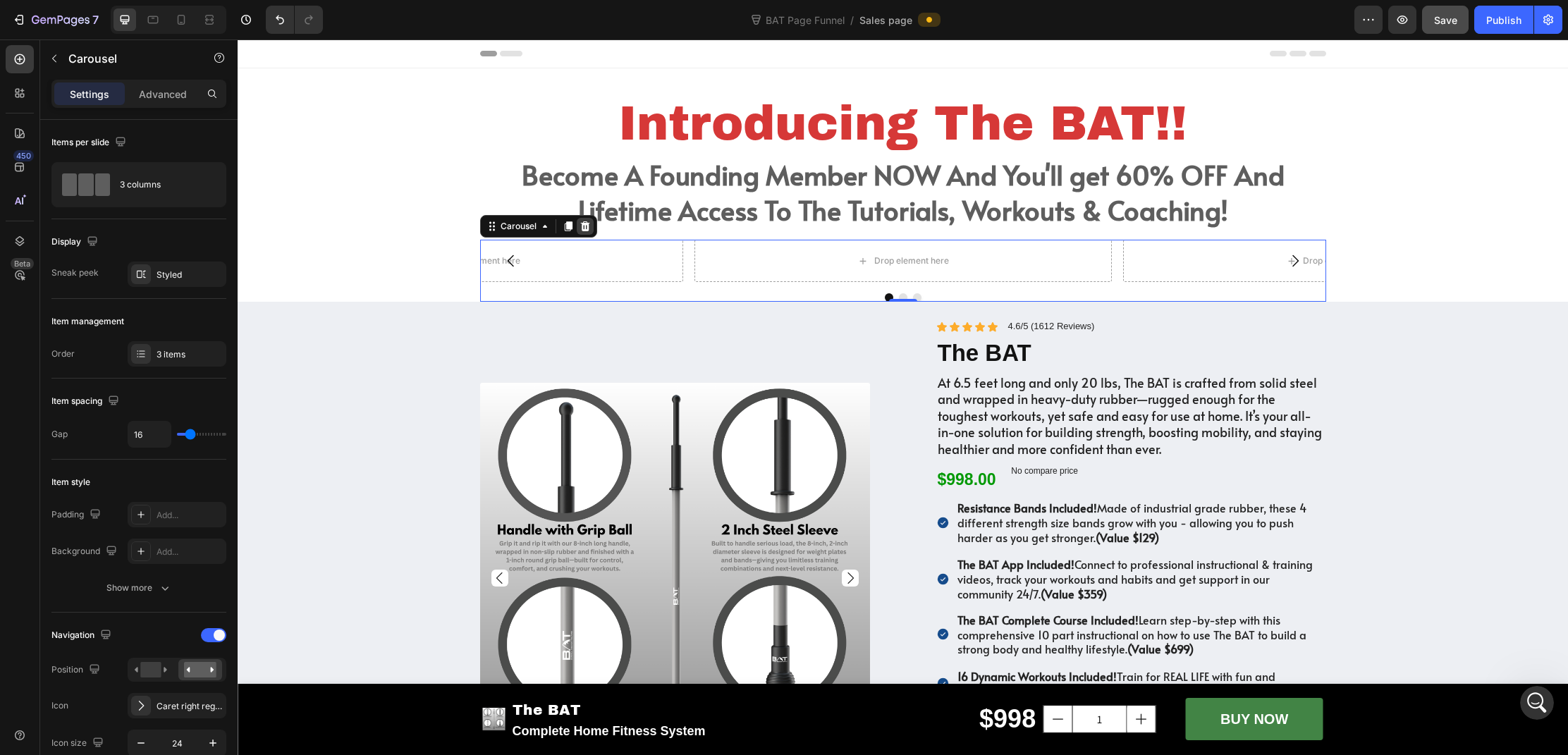
click at [589, 228] on icon at bounding box center [585, 226] width 11 height 11
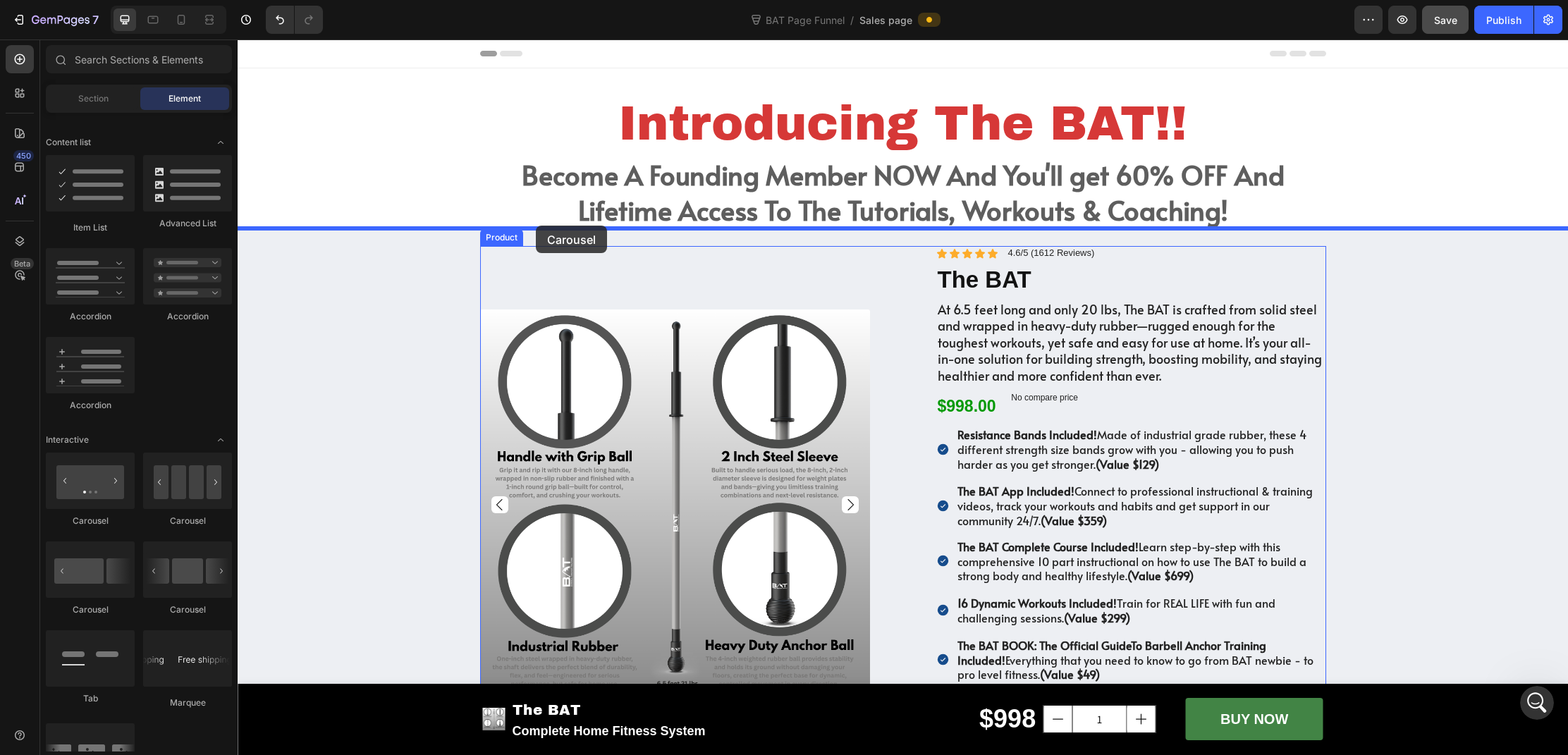
drag, startPoint x: 423, startPoint y: 619, endPoint x: 539, endPoint y: 224, distance: 411.7
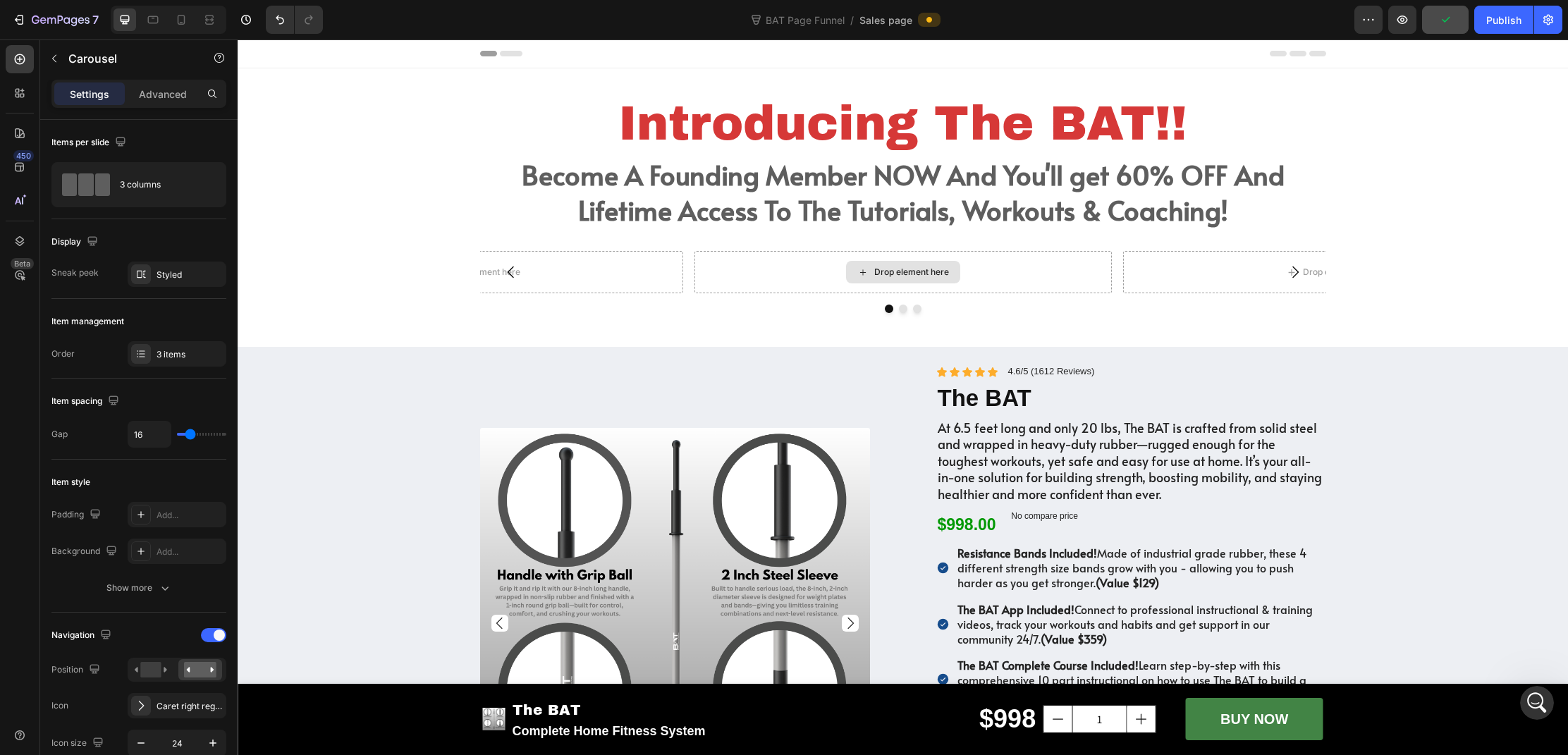
click at [861, 274] on icon at bounding box center [863, 272] width 11 height 12
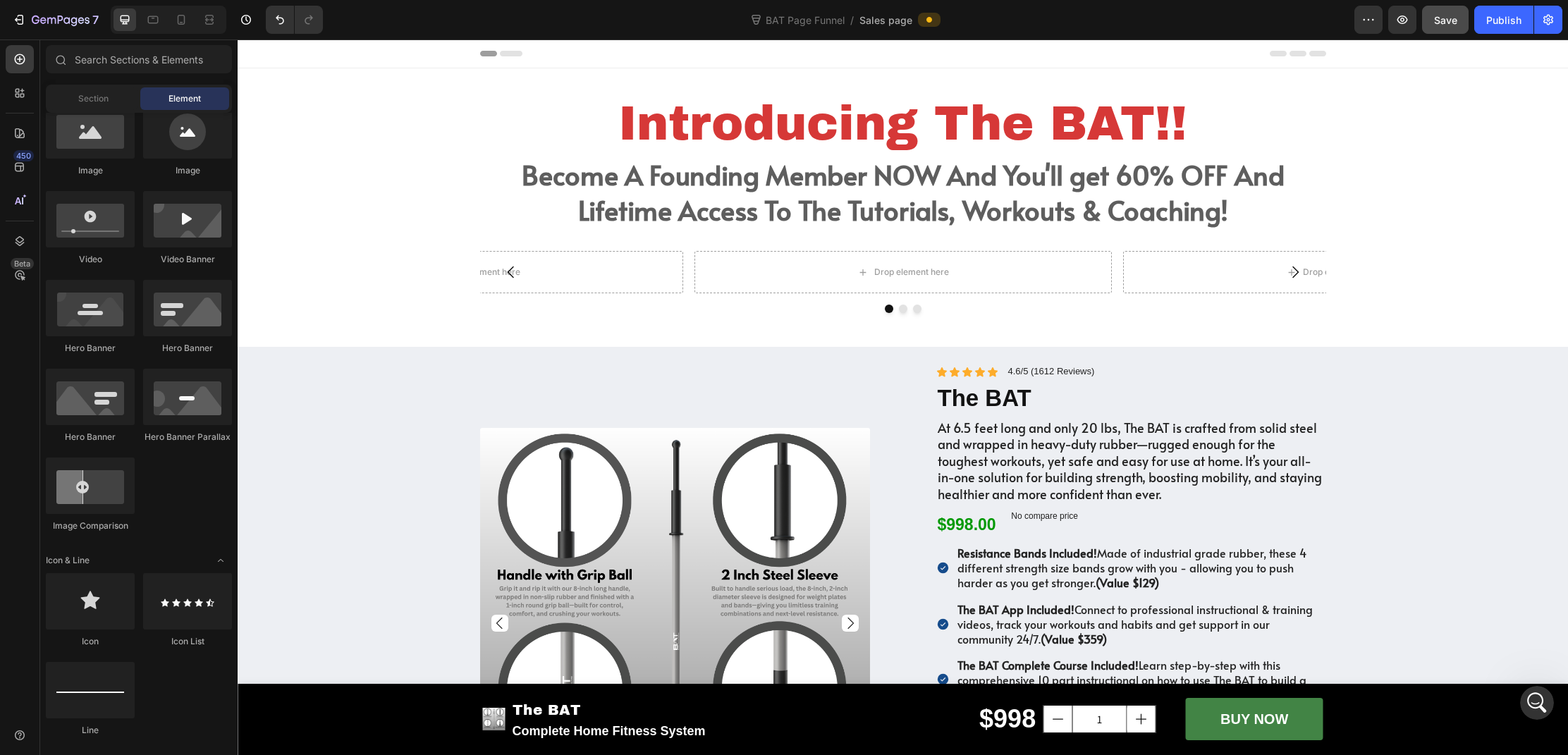
scroll to position [0, 0]
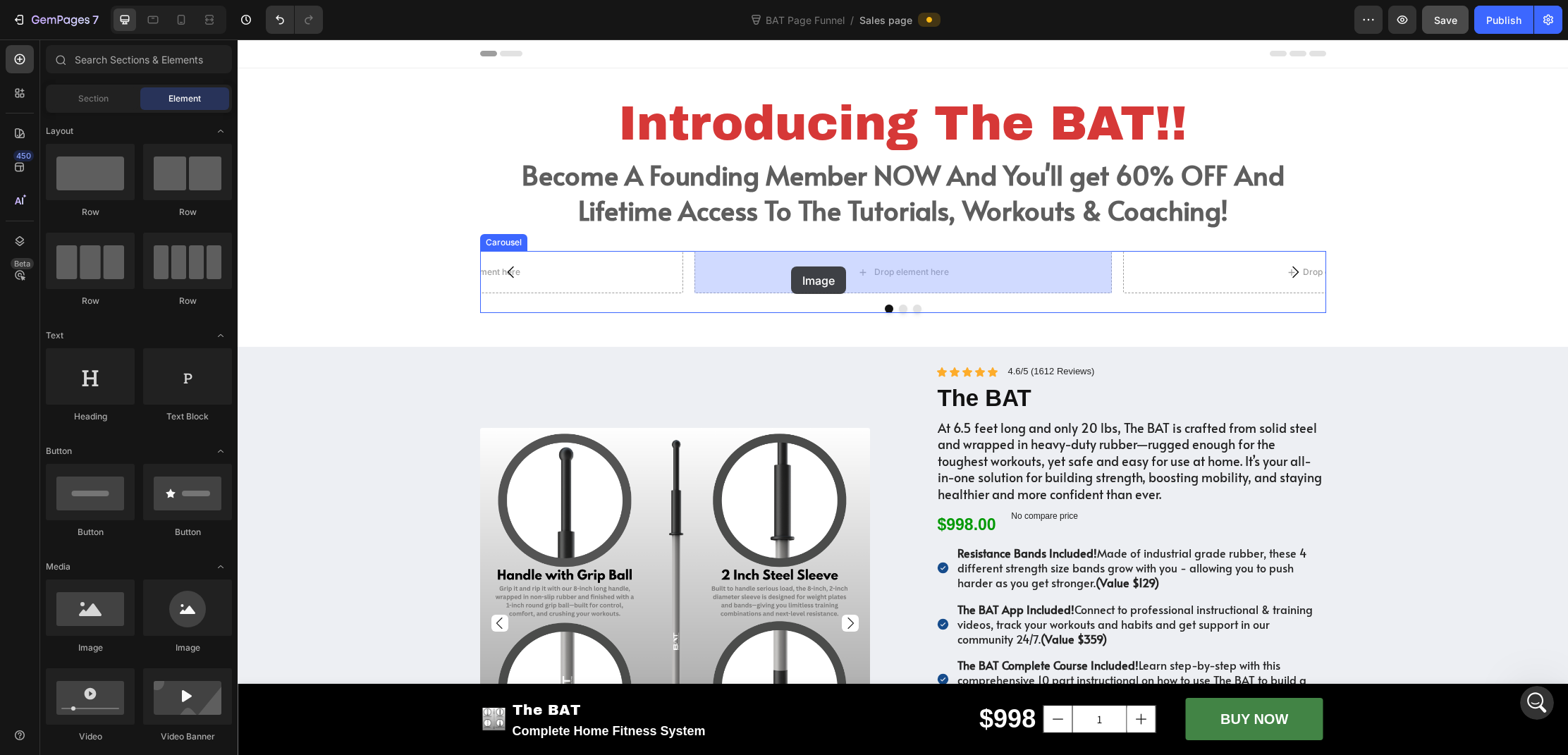
drag, startPoint x: 328, startPoint y: 654, endPoint x: 791, endPoint y: 266, distance: 604.1
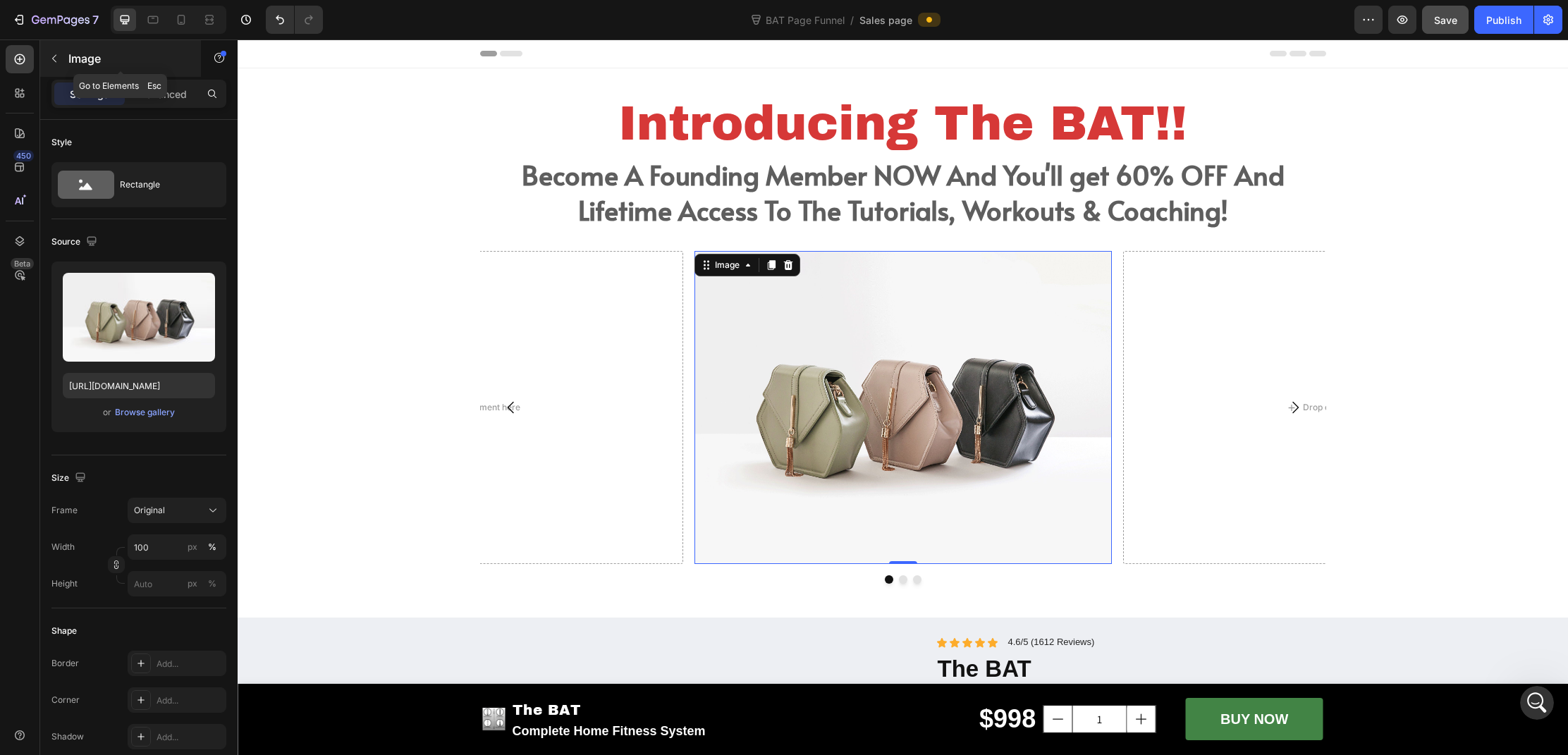
click at [59, 60] on icon "button" at bounding box center [54, 58] width 11 height 11
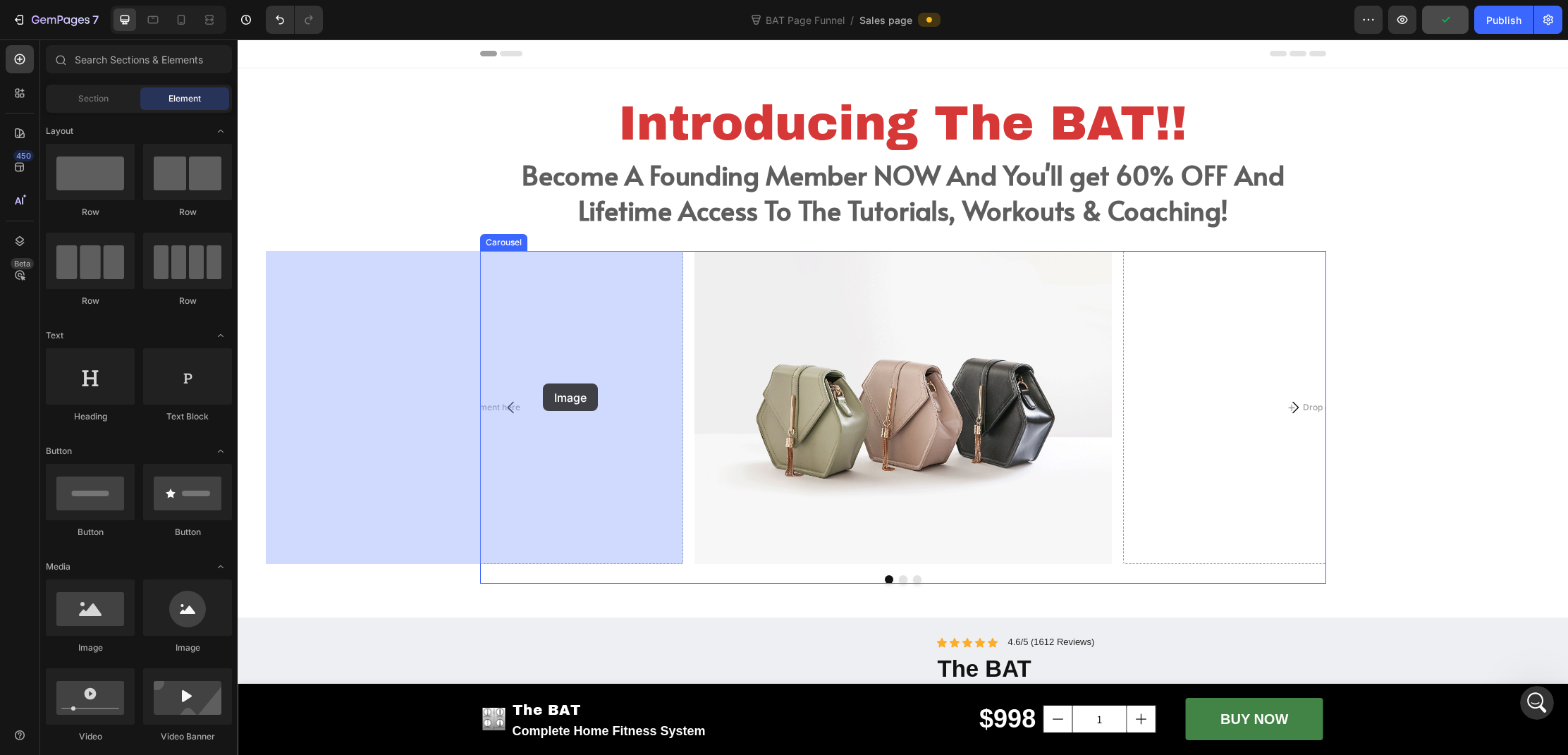
drag, startPoint x: 339, startPoint y: 639, endPoint x: 543, endPoint y: 384, distance: 326.6
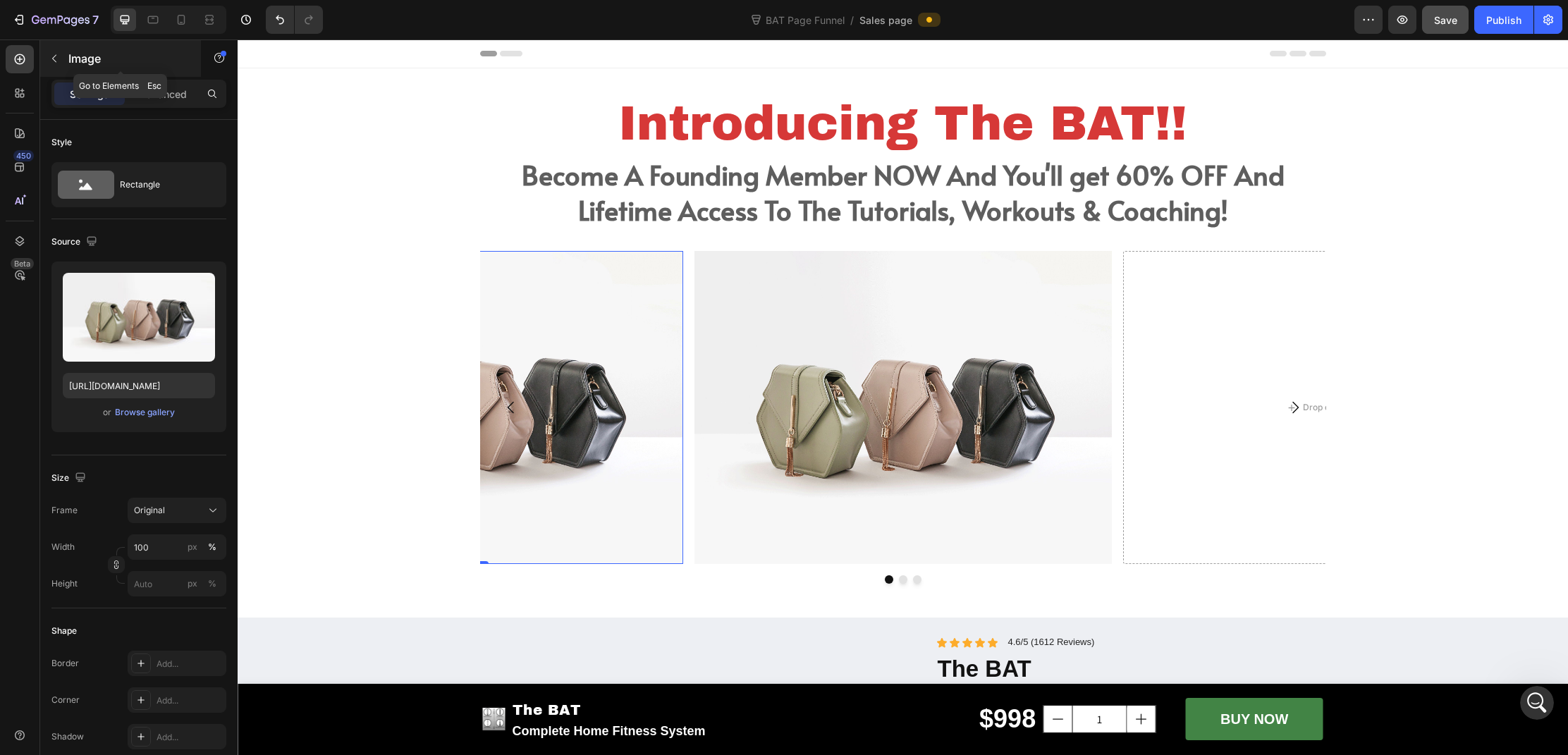
click at [55, 60] on icon "button" at bounding box center [54, 58] width 11 height 11
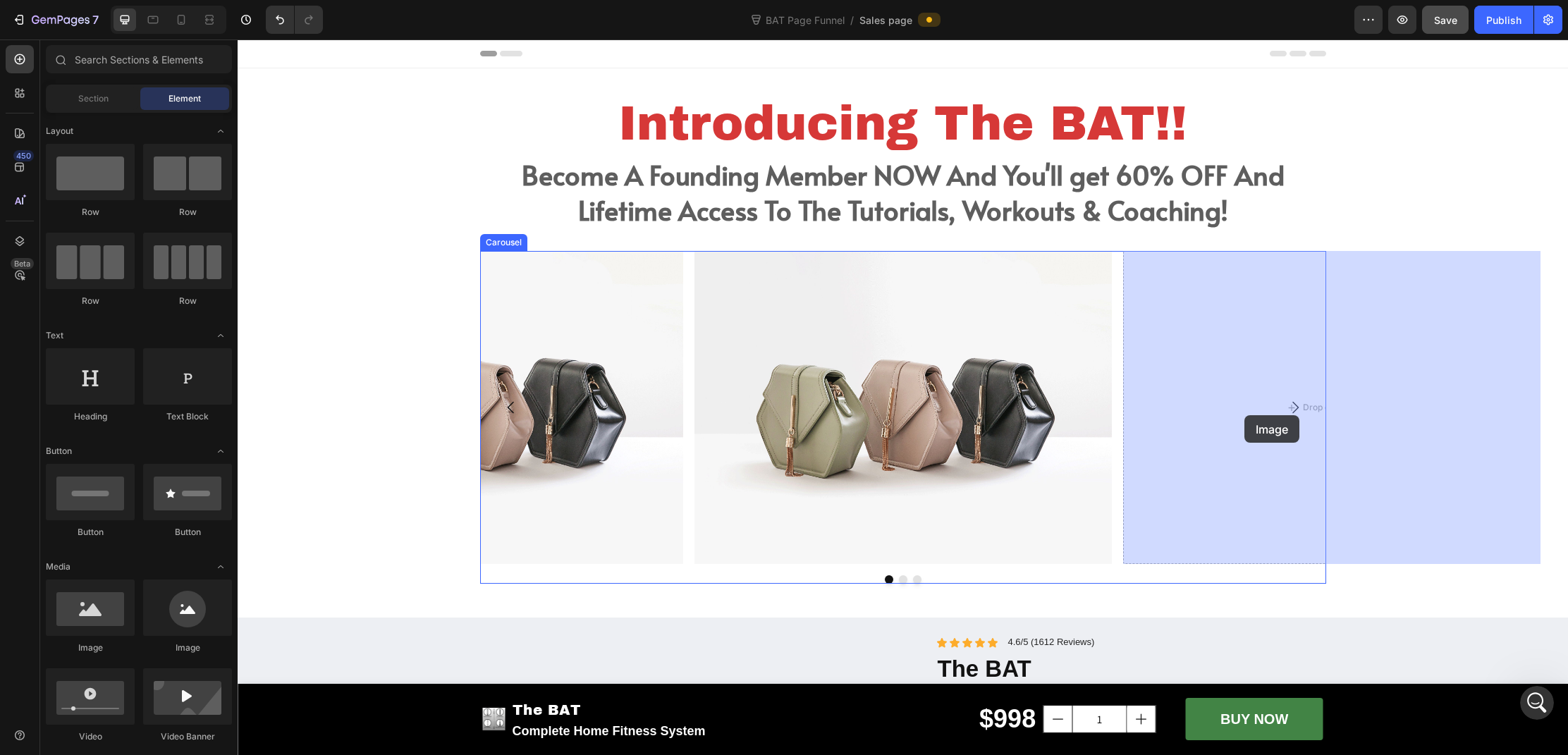
drag, startPoint x: 342, startPoint y: 638, endPoint x: 1246, endPoint y: 414, distance: 931.3
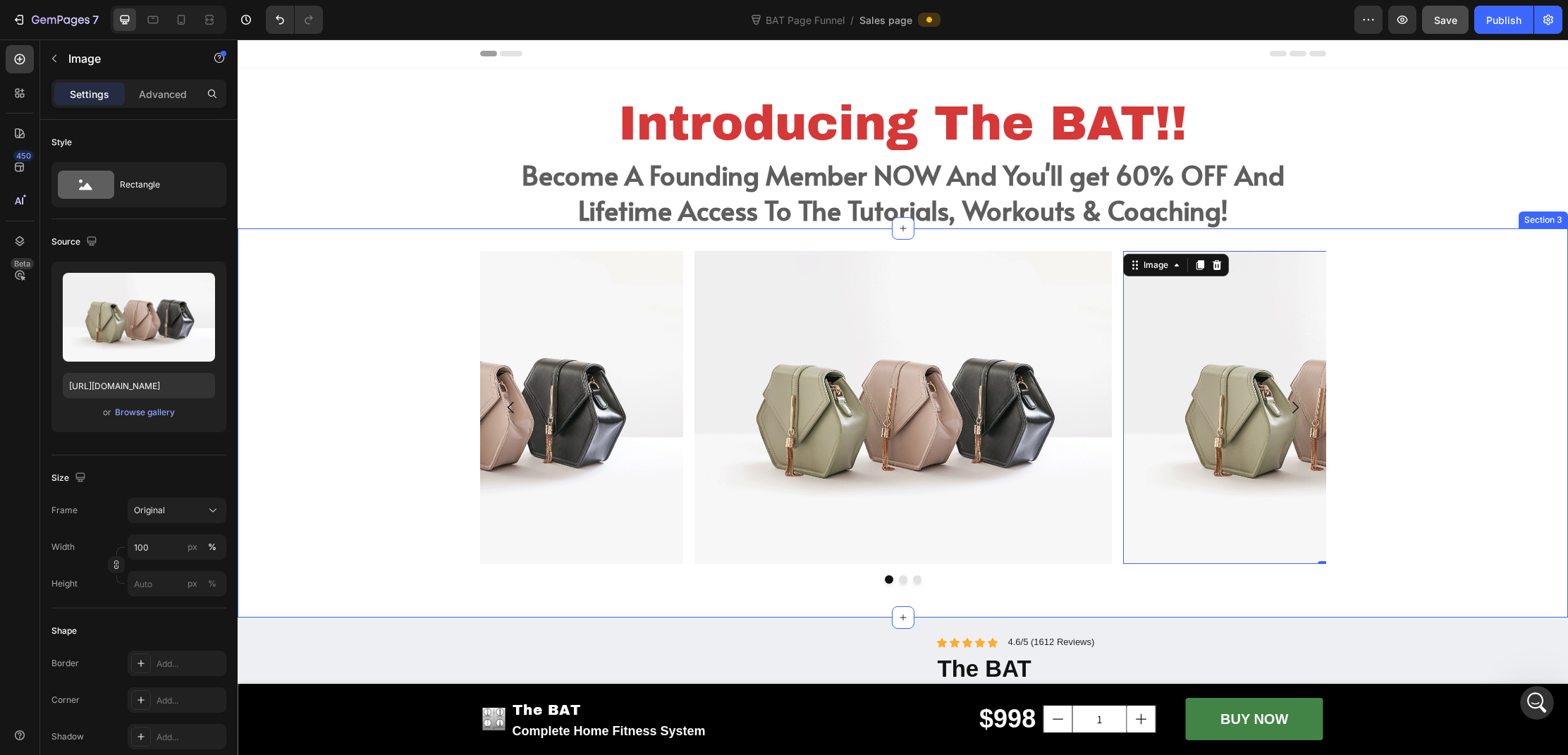
click at [1378, 298] on div "Image Image 0 Image Carousel" at bounding box center [902, 423] width 1331 height 344
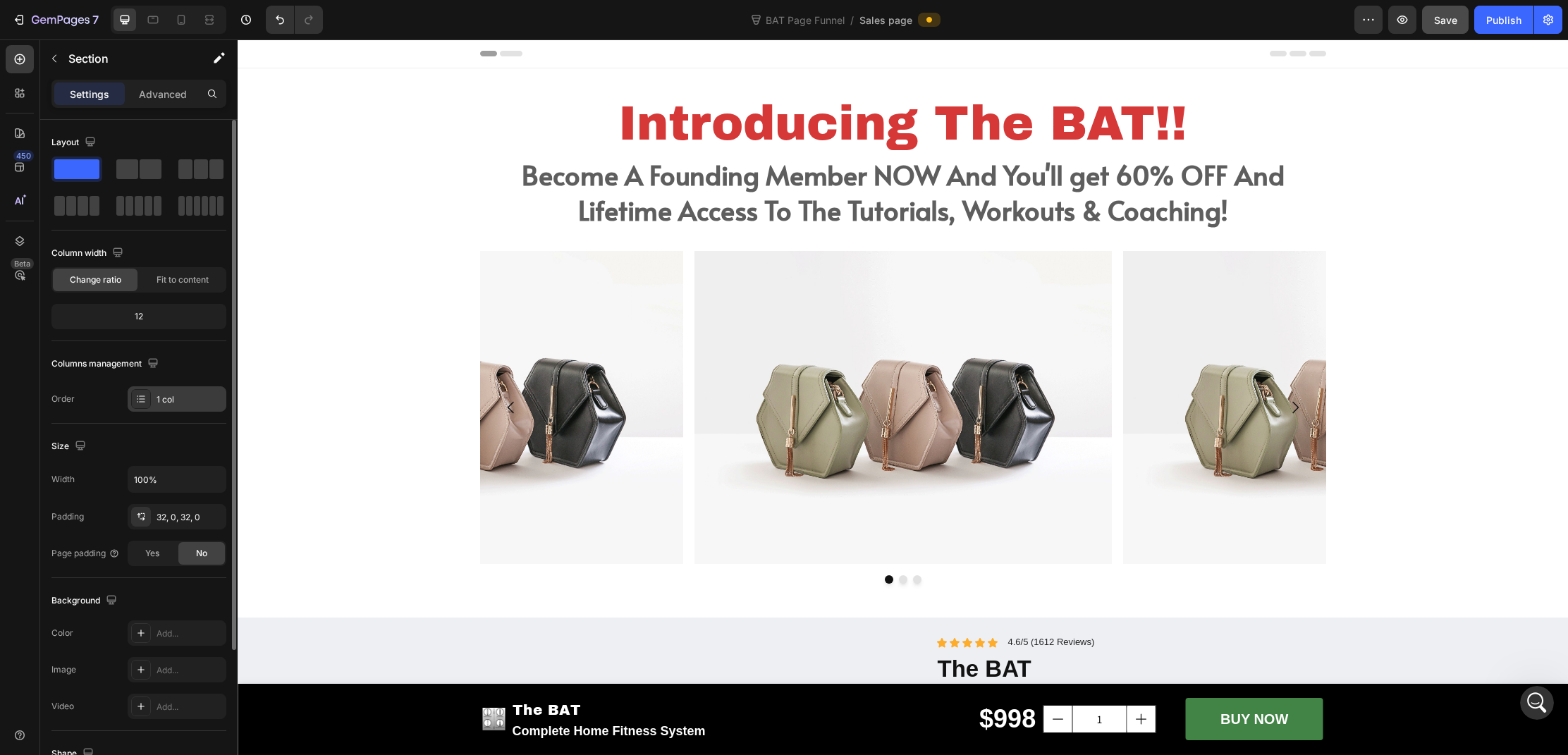
click at [185, 402] on div "1 col" at bounding box center [189, 399] width 66 height 13
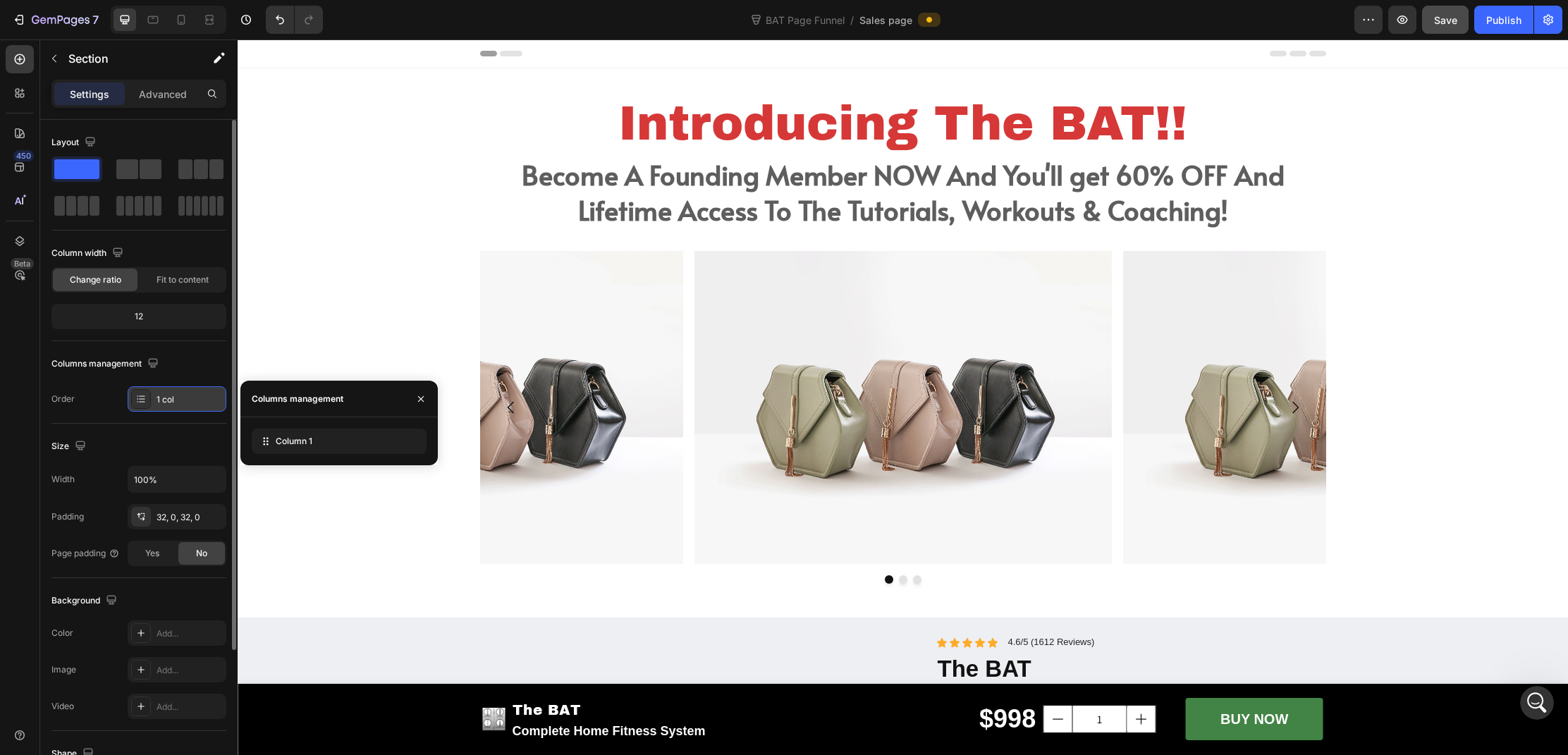
click at [185, 402] on div "1 col" at bounding box center [189, 399] width 66 height 13
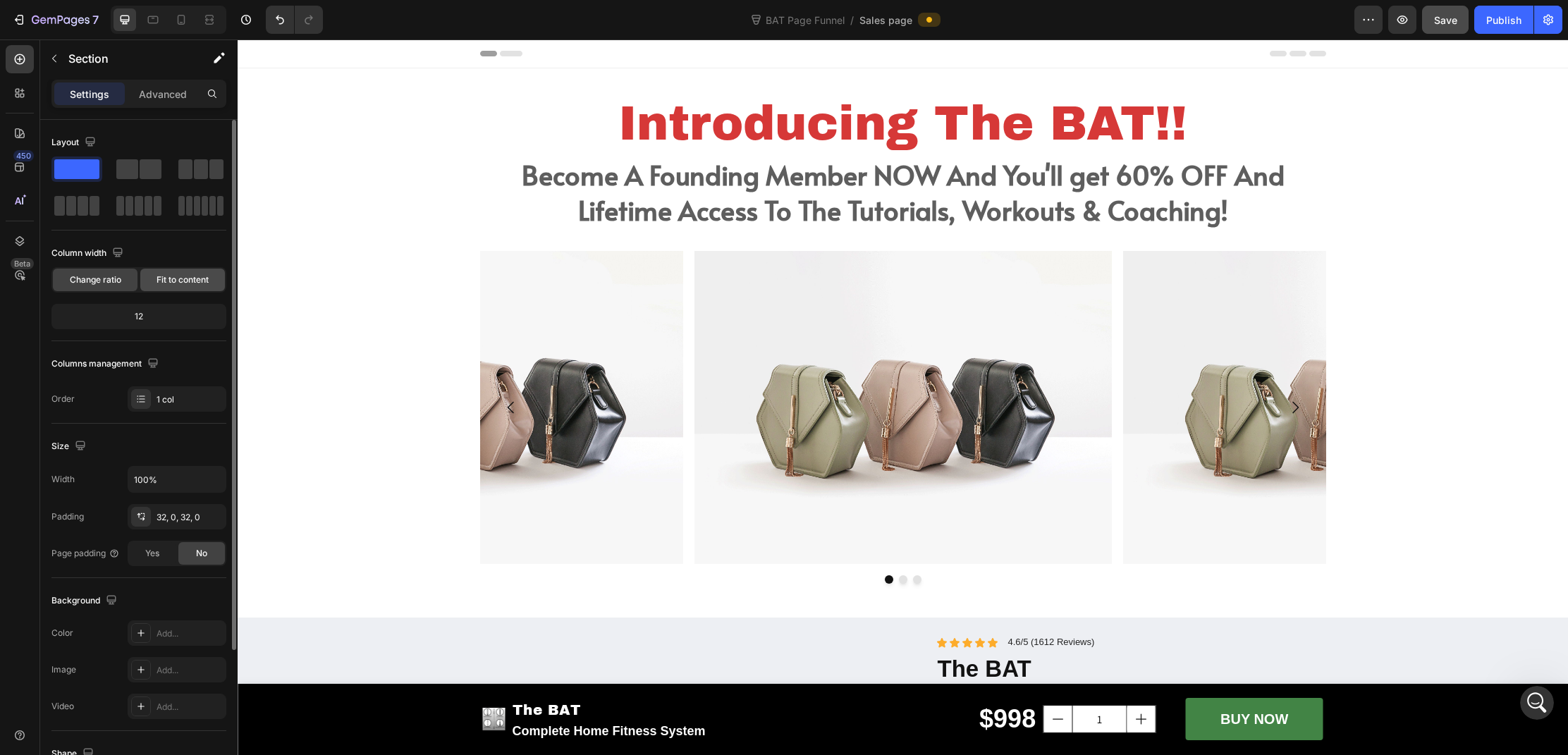
click at [195, 283] on span "Fit to content" at bounding box center [182, 280] width 52 height 13
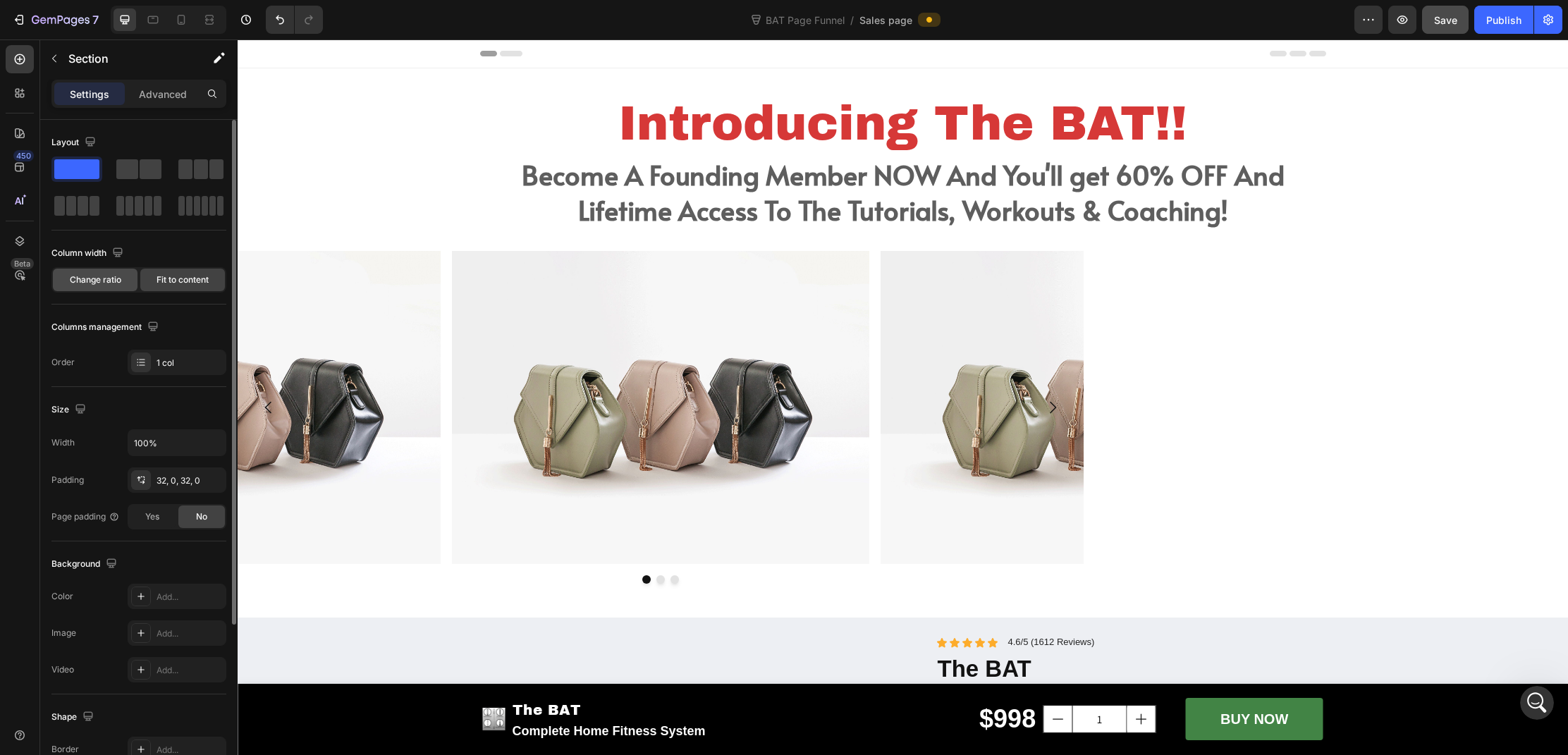
click at [123, 278] on div "Change ratio" at bounding box center [95, 280] width 85 height 22
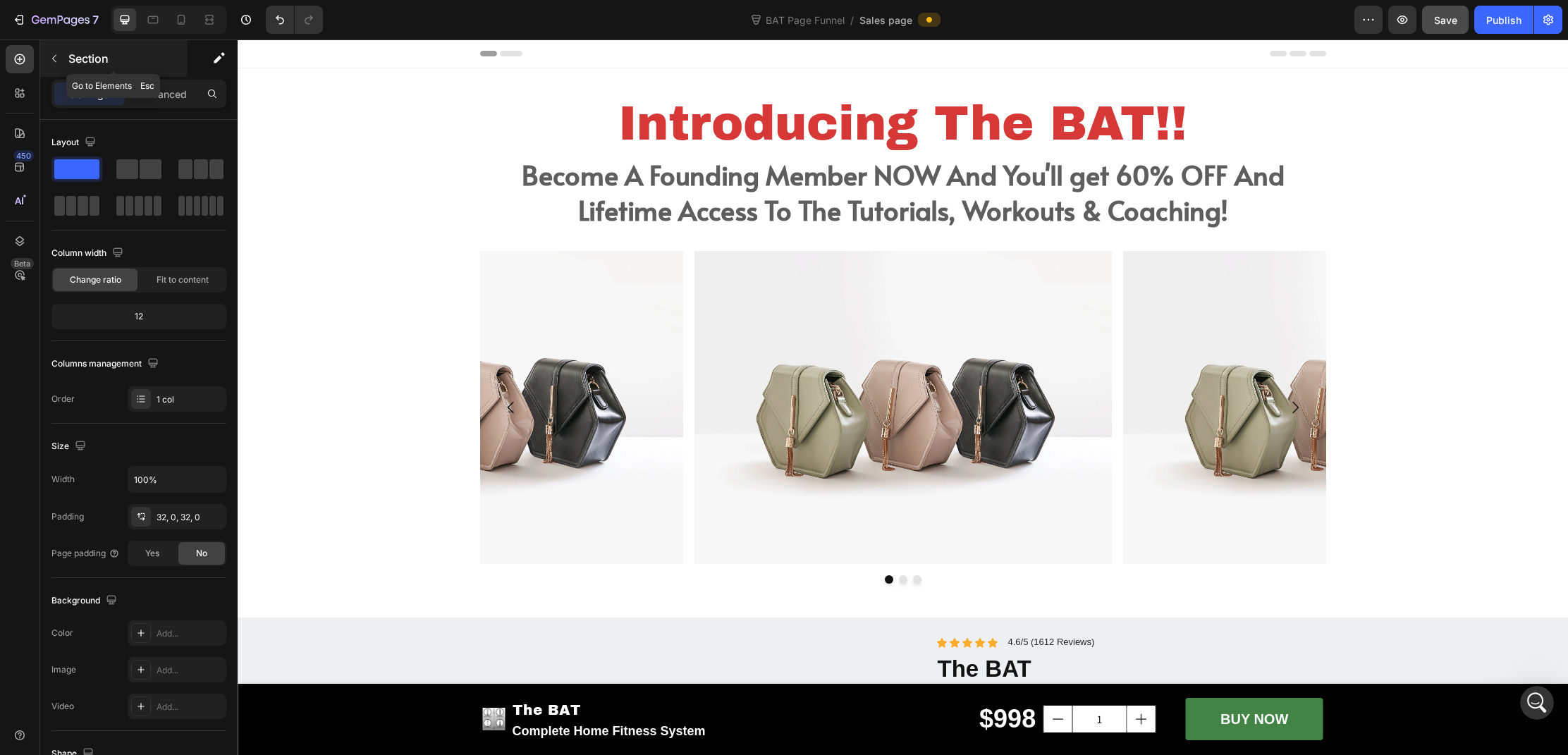
click at [54, 58] on icon "button" at bounding box center [54, 58] width 11 height 11
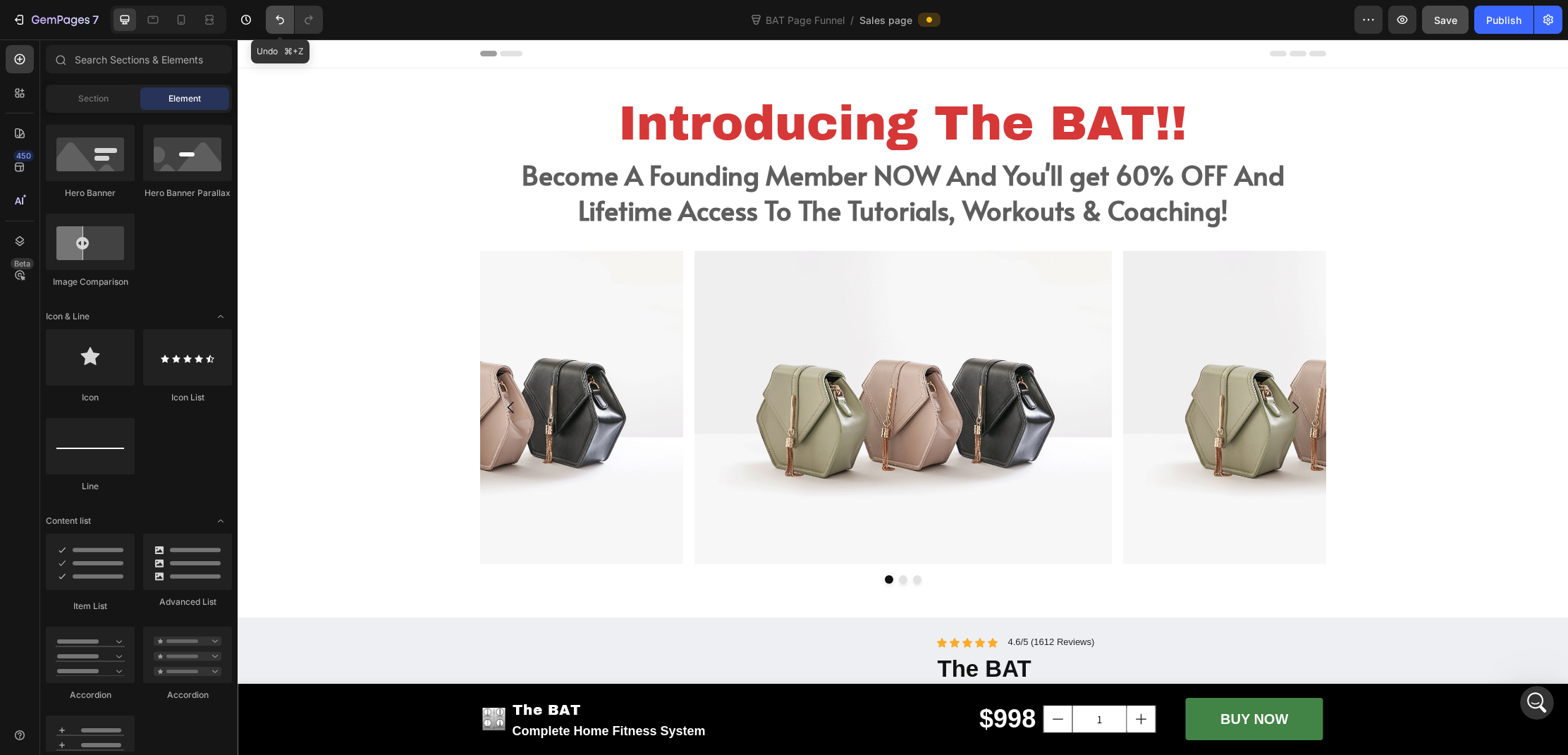
click at [277, 27] on button "Undo/Redo" at bounding box center [280, 20] width 28 height 28
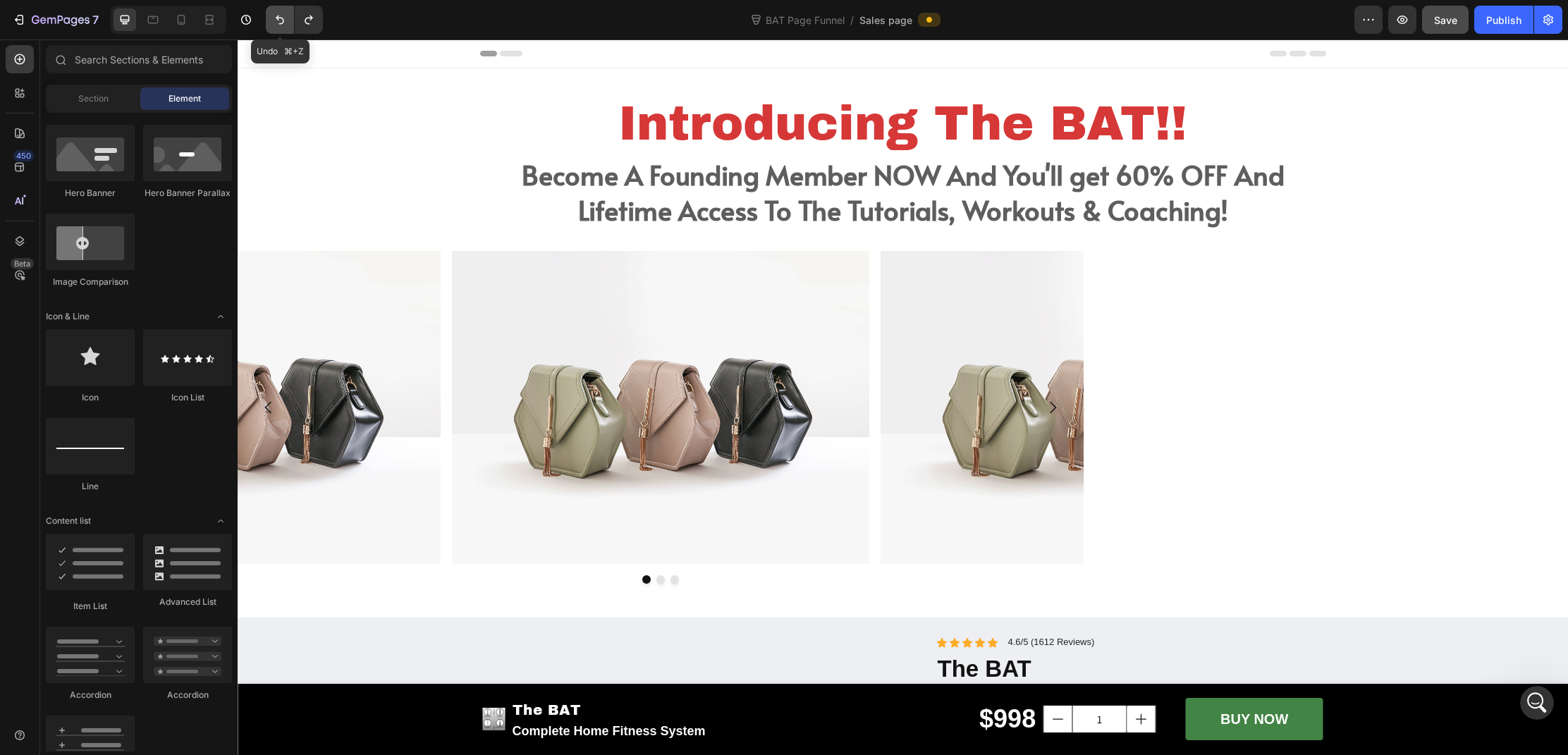
click at [276, 27] on button "Undo/Redo" at bounding box center [280, 20] width 28 height 28
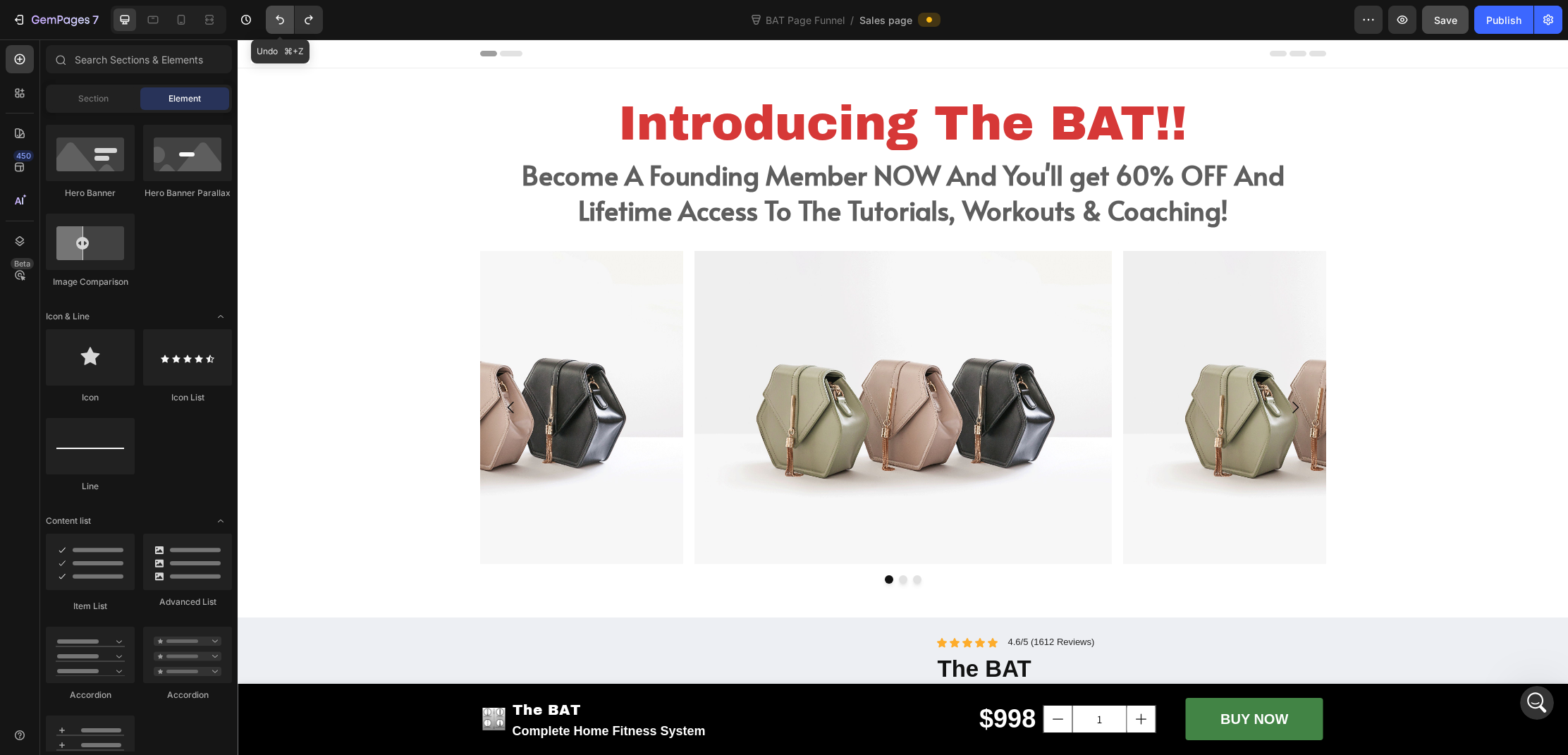
click at [276, 27] on button "Undo/Redo" at bounding box center [280, 20] width 28 height 28
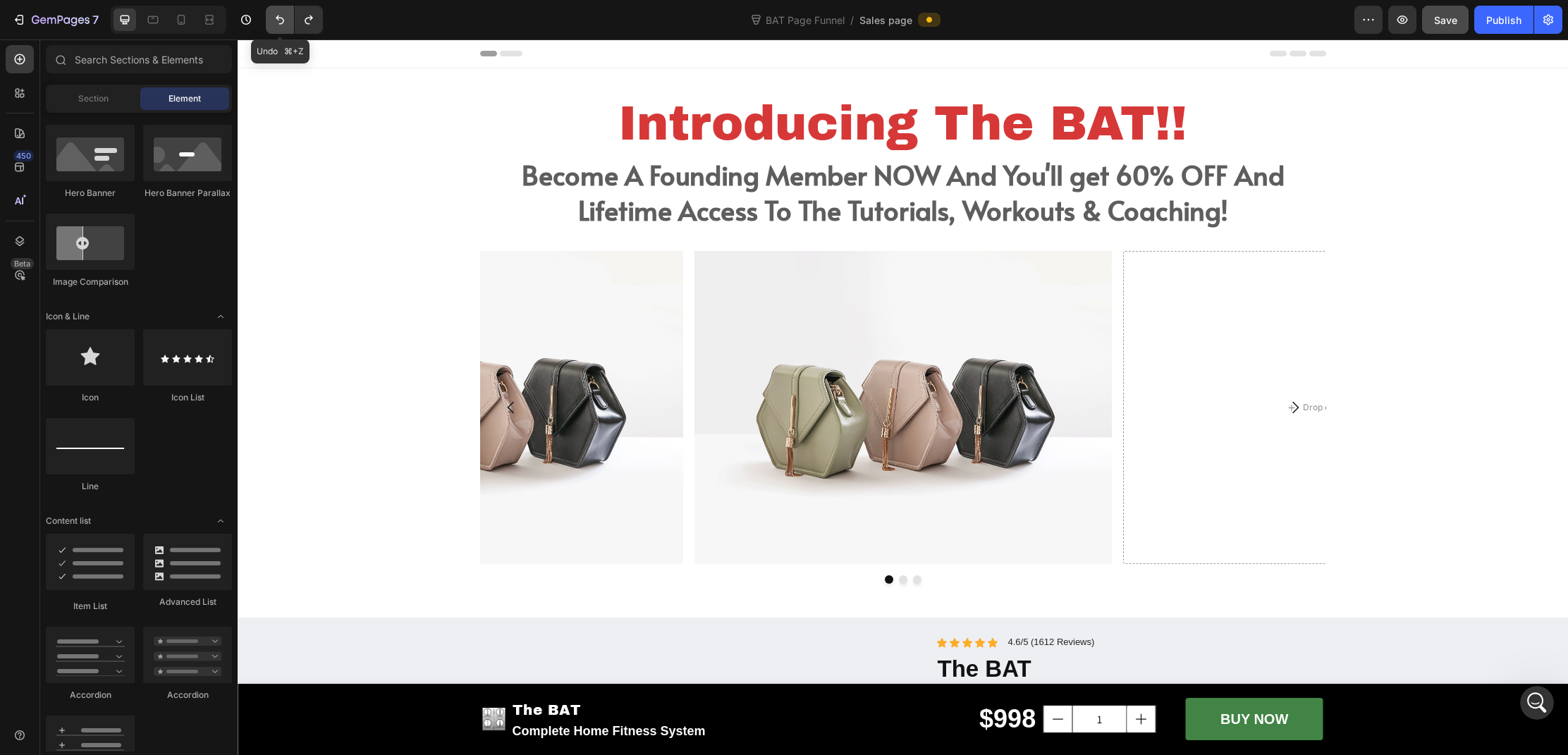
click at [276, 27] on button "Undo/Redo" at bounding box center [280, 20] width 28 height 28
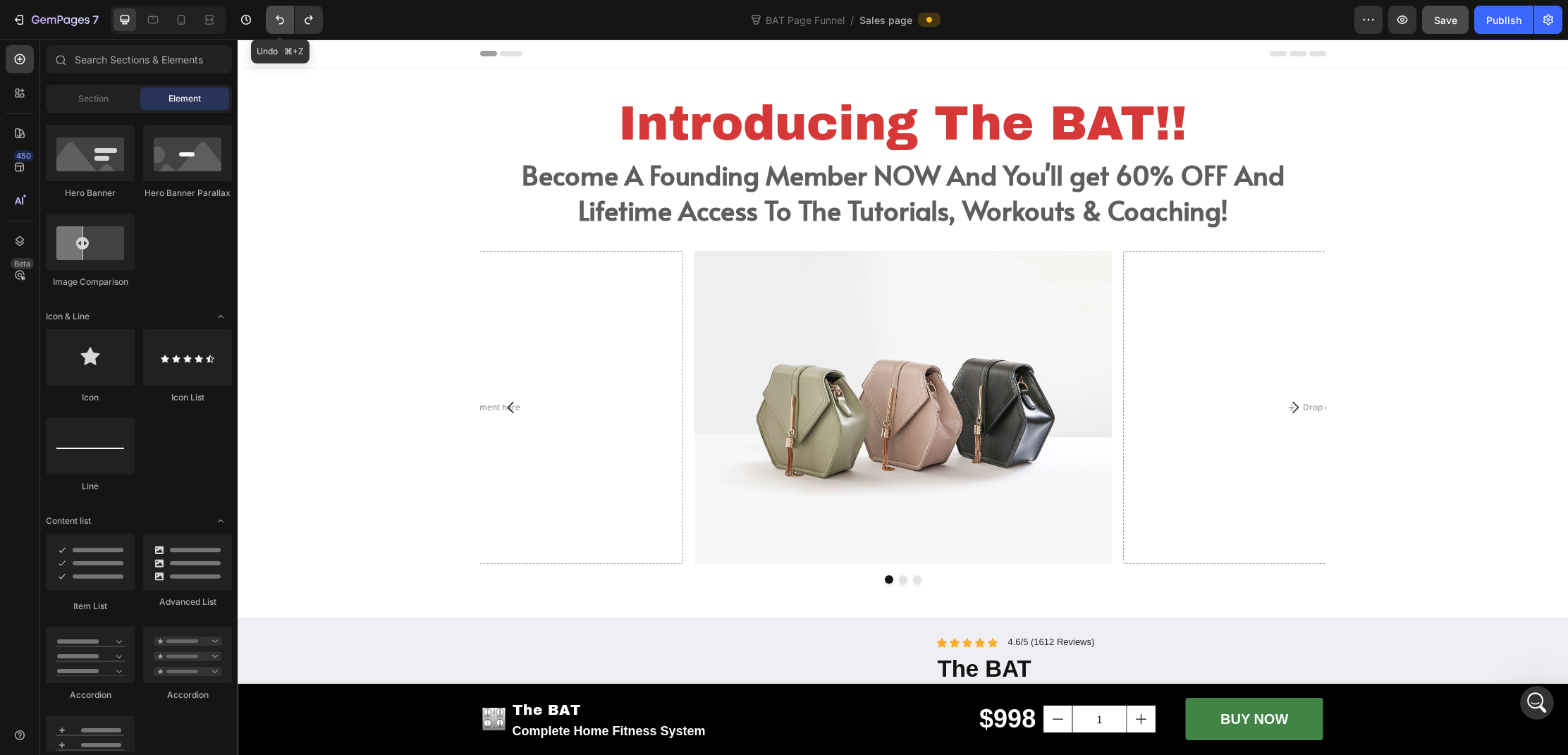
click at [276, 27] on button "Undo/Redo" at bounding box center [280, 20] width 28 height 28
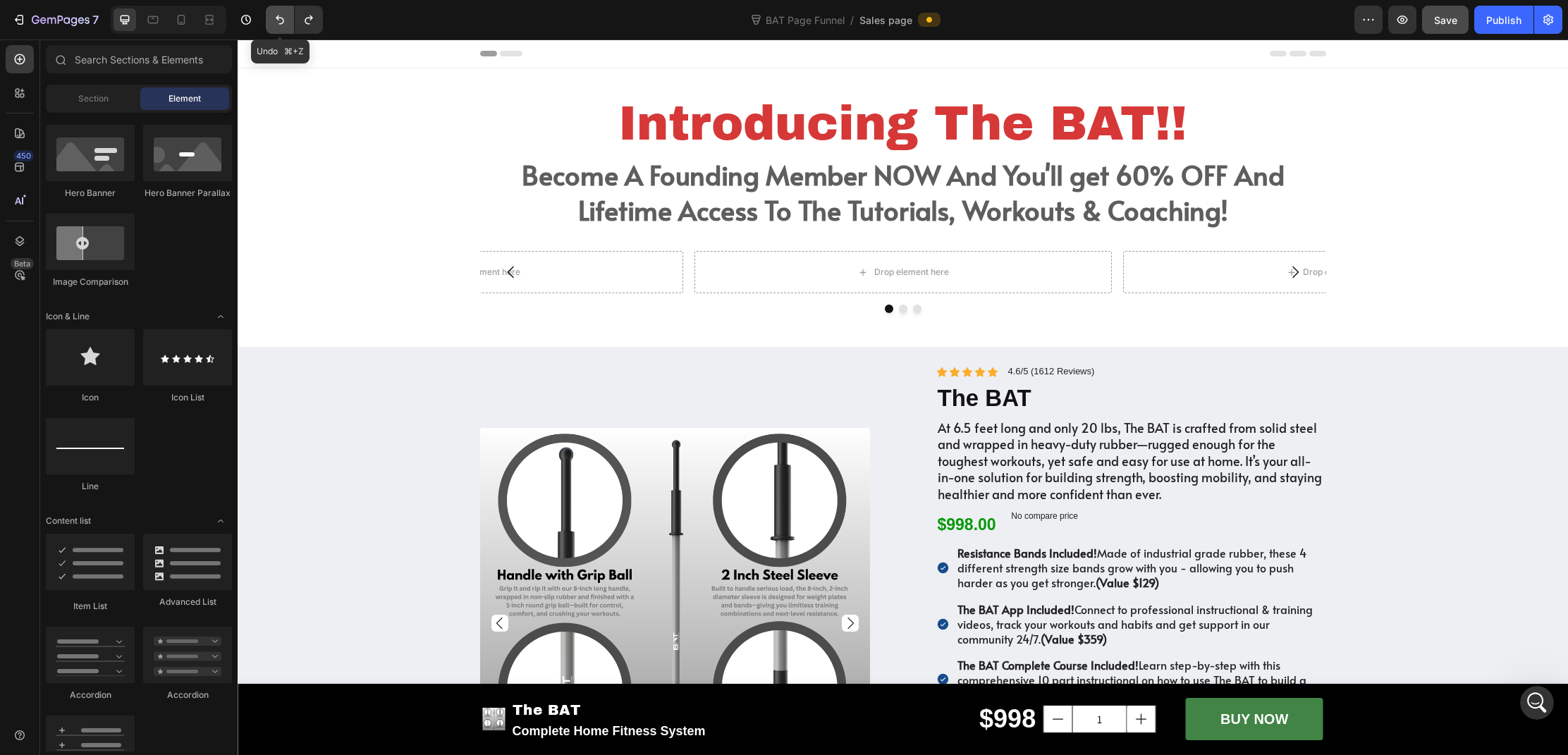
click at [276, 27] on button "Undo/Redo" at bounding box center [280, 20] width 28 height 28
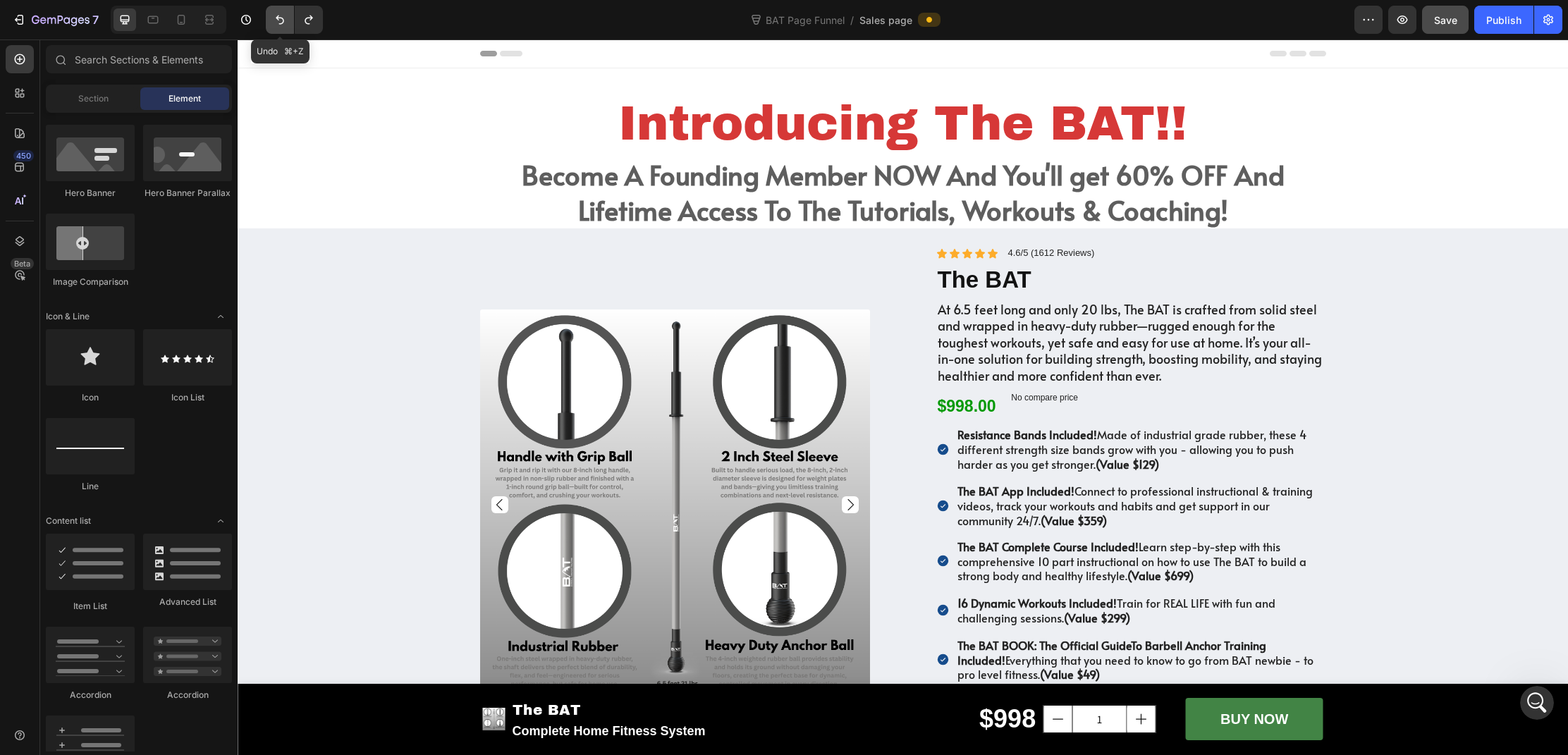
click at [276, 27] on button "Undo/Redo" at bounding box center [280, 20] width 28 height 28
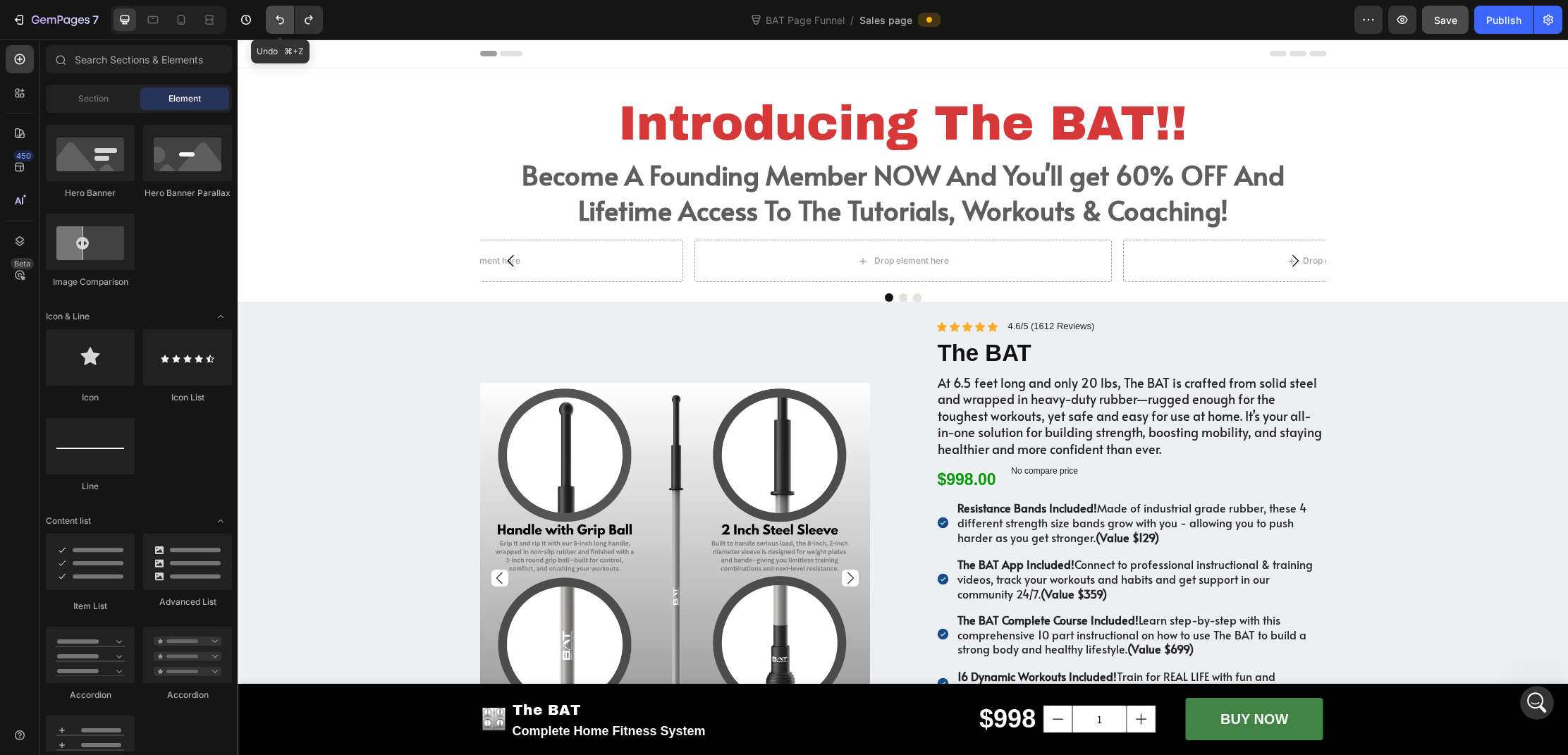
click at [276, 27] on button "Undo/Redo" at bounding box center [280, 20] width 28 height 28
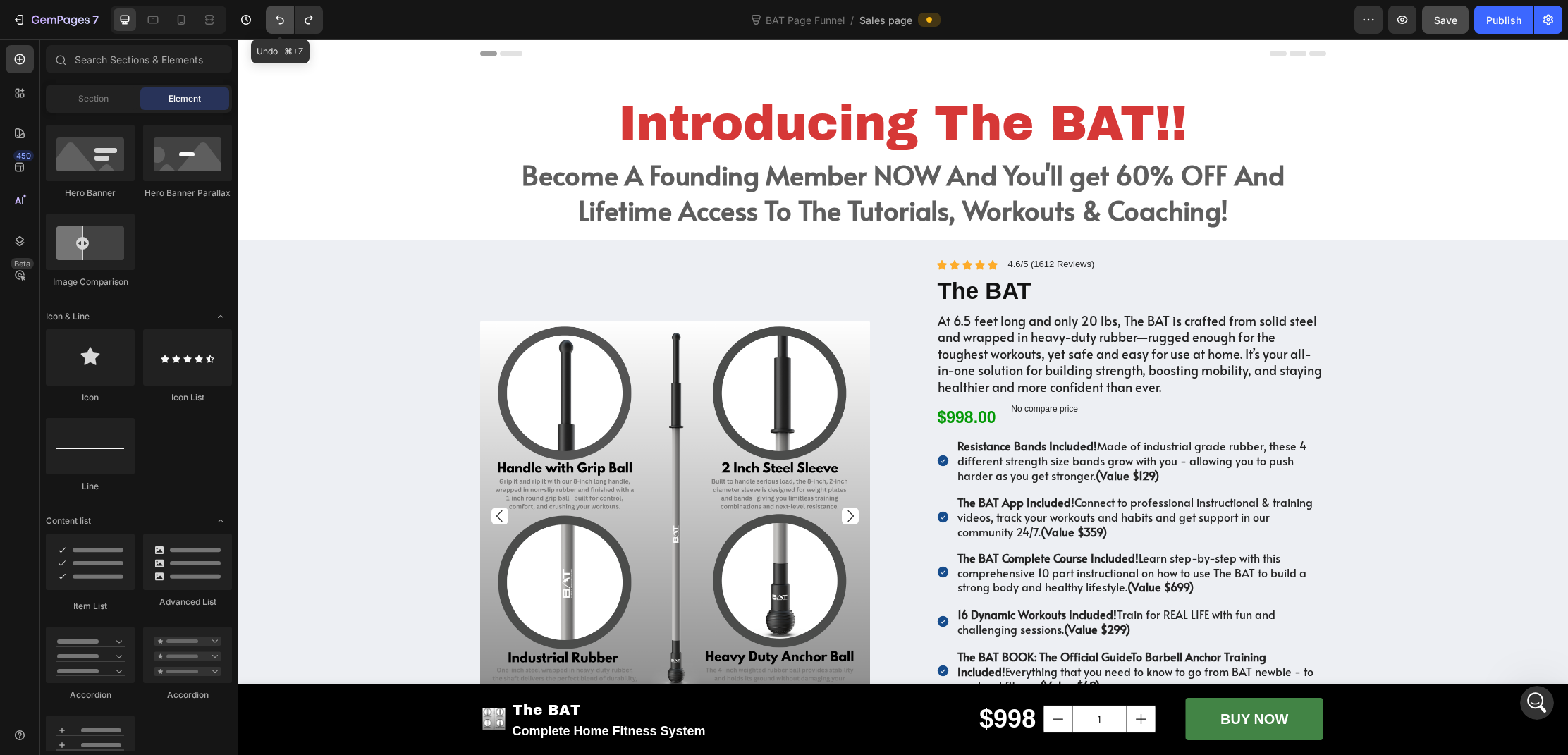
click at [276, 27] on button "Undo/Redo" at bounding box center [280, 20] width 28 height 28
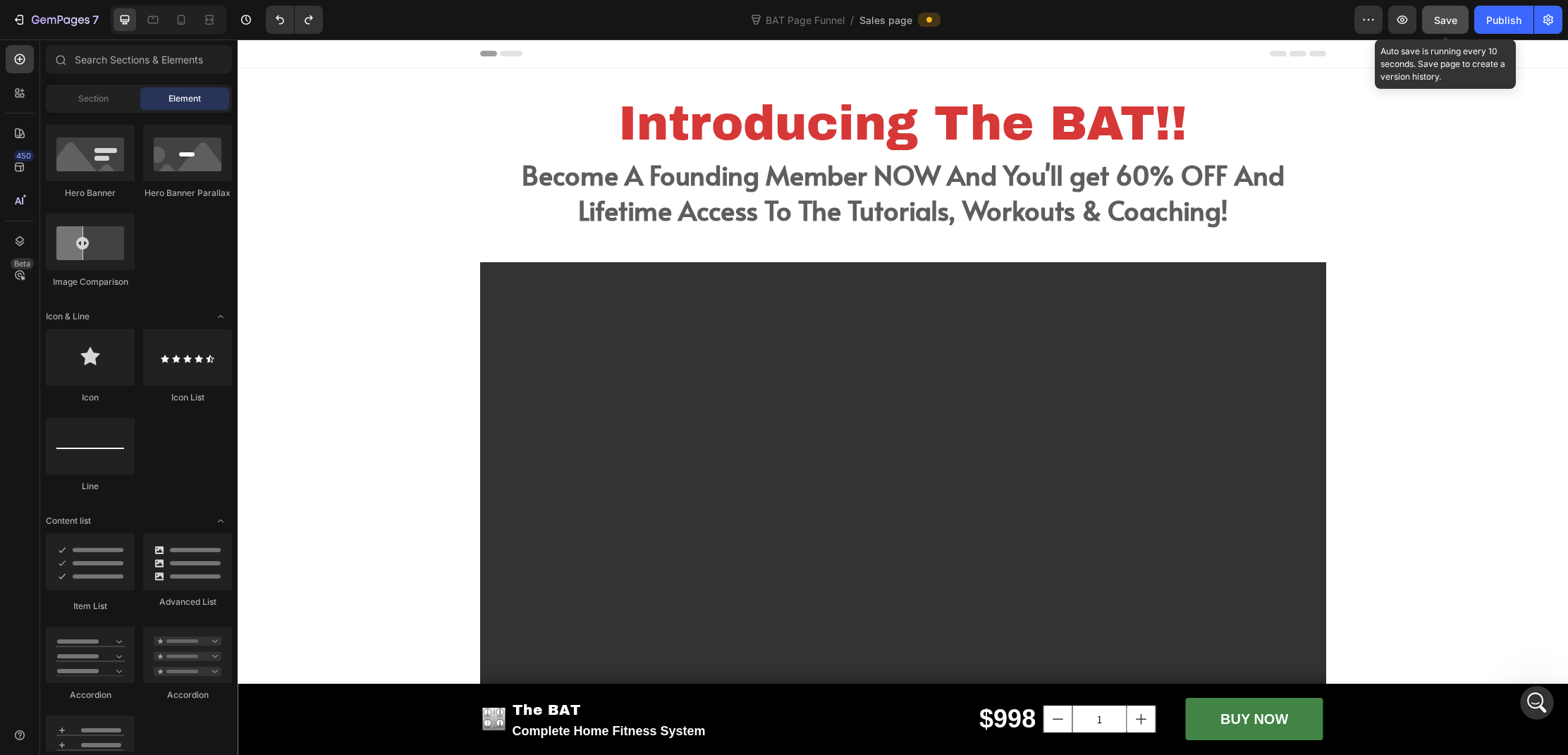
click at [1442, 29] on button "Save" at bounding box center [1445, 20] width 47 height 28
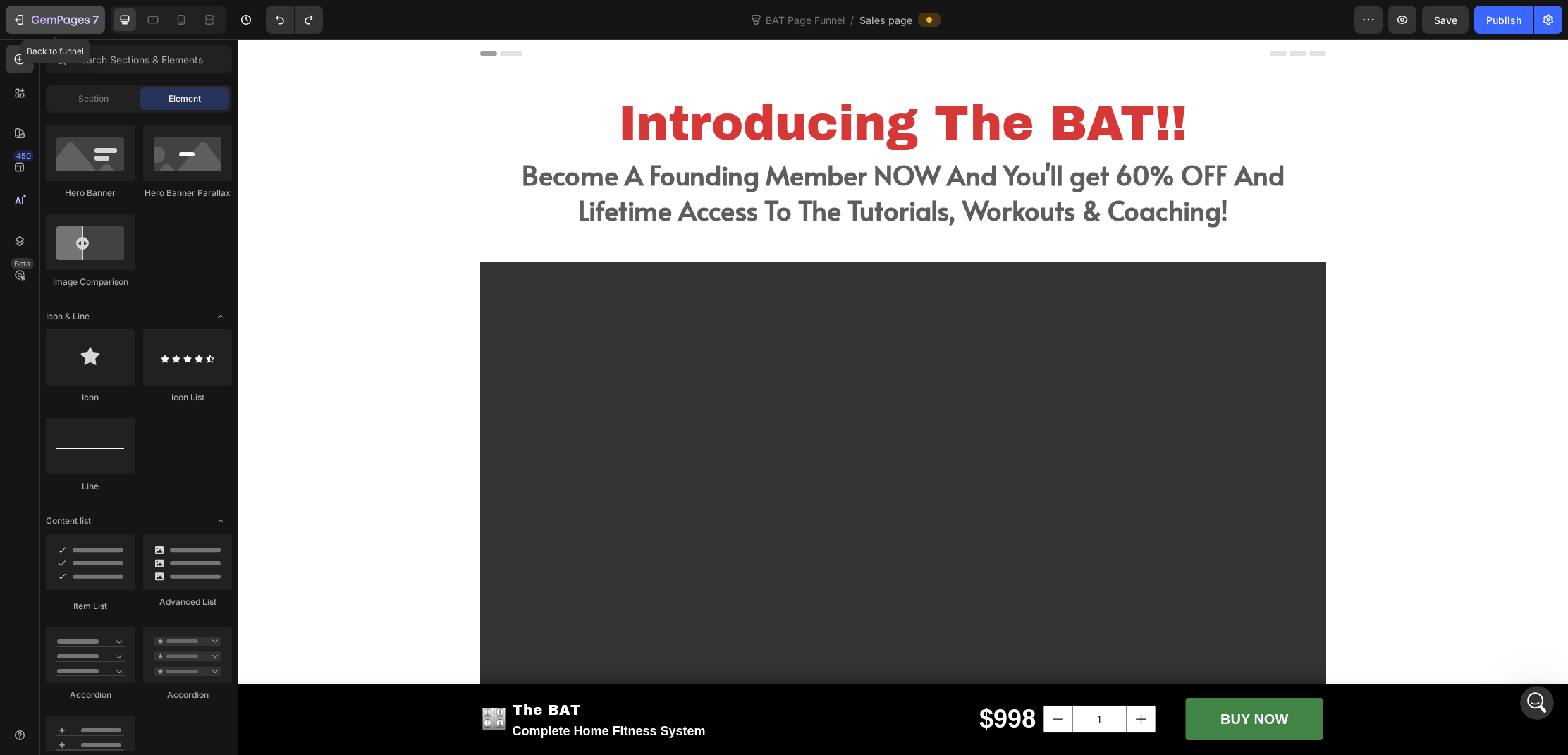
click at [24, 21] on icon "button" at bounding box center [19, 19] width 14 height 14
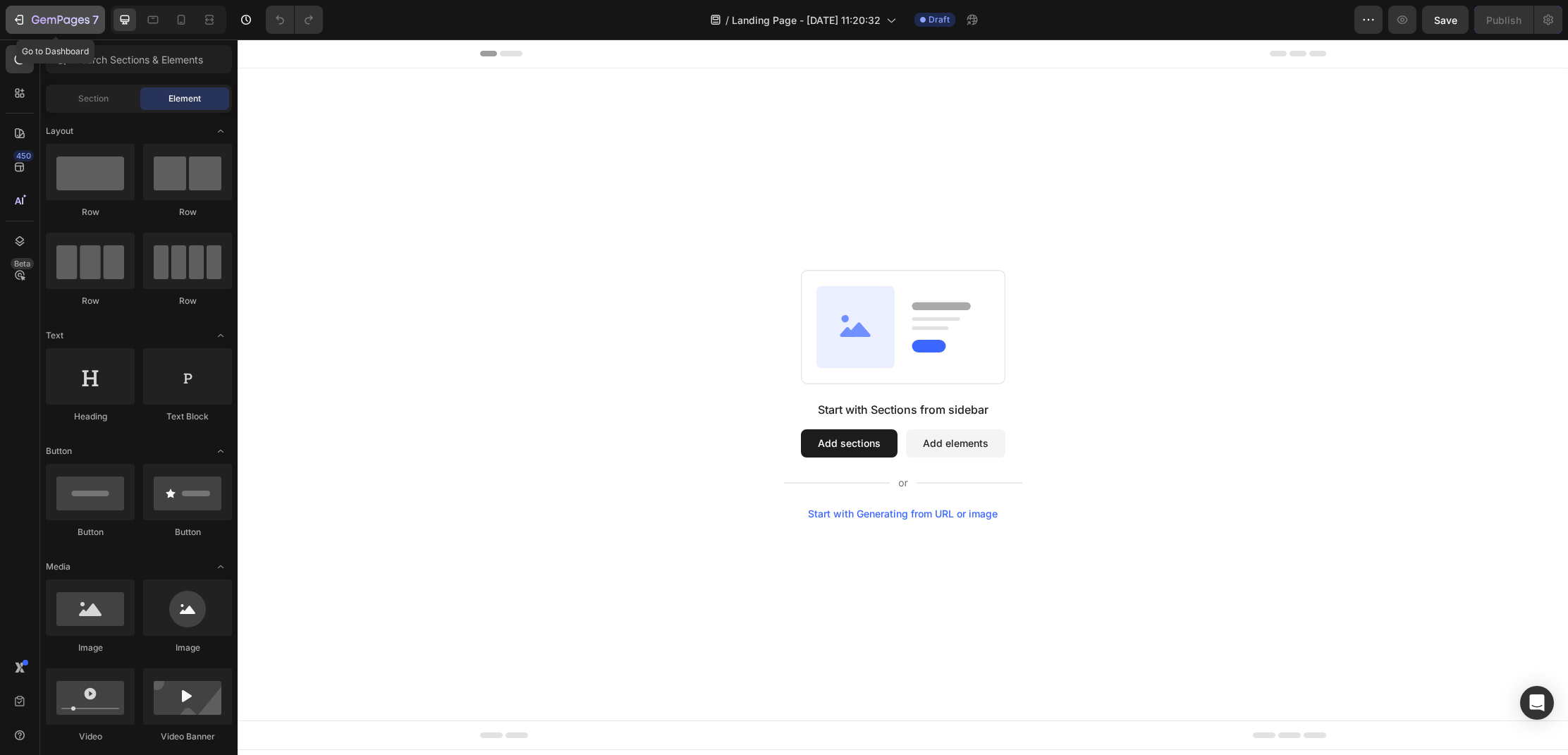
click at [62, 17] on icon "button" at bounding box center [61, 19] width 6 height 8
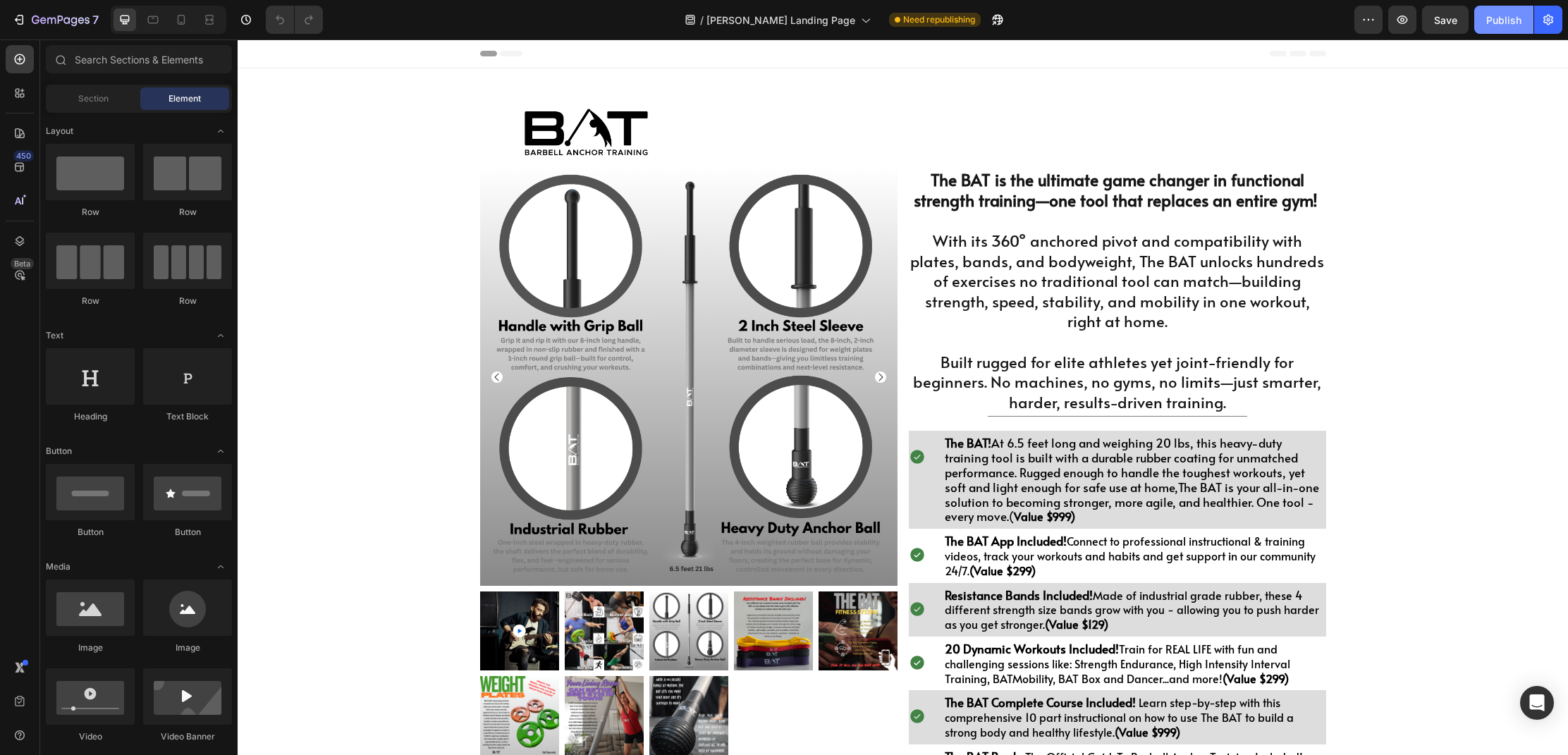
click at [1499, 29] on button "Publish" at bounding box center [1504, 20] width 60 height 28
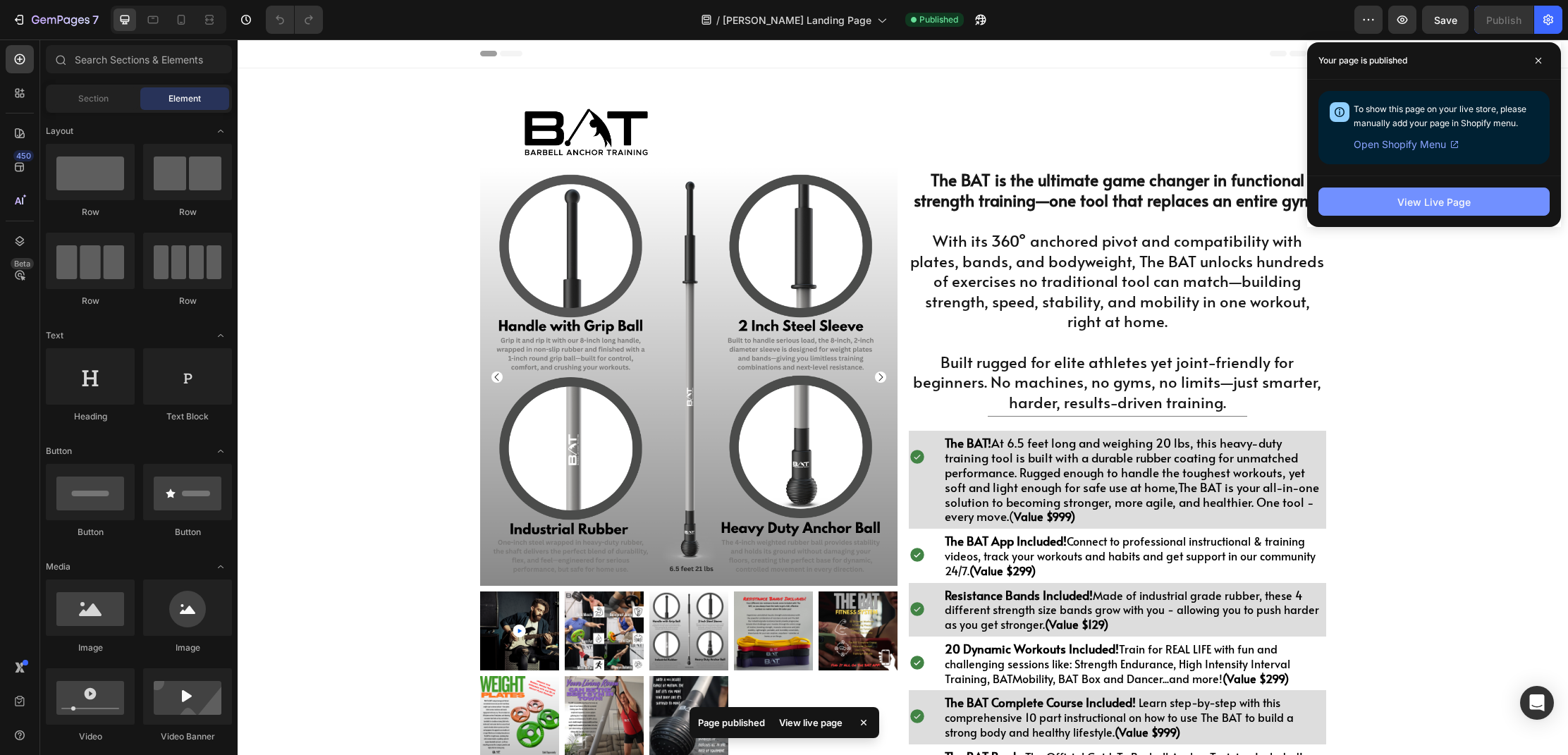
click at [1418, 211] on button "View Live Page" at bounding box center [1434, 202] width 231 height 28
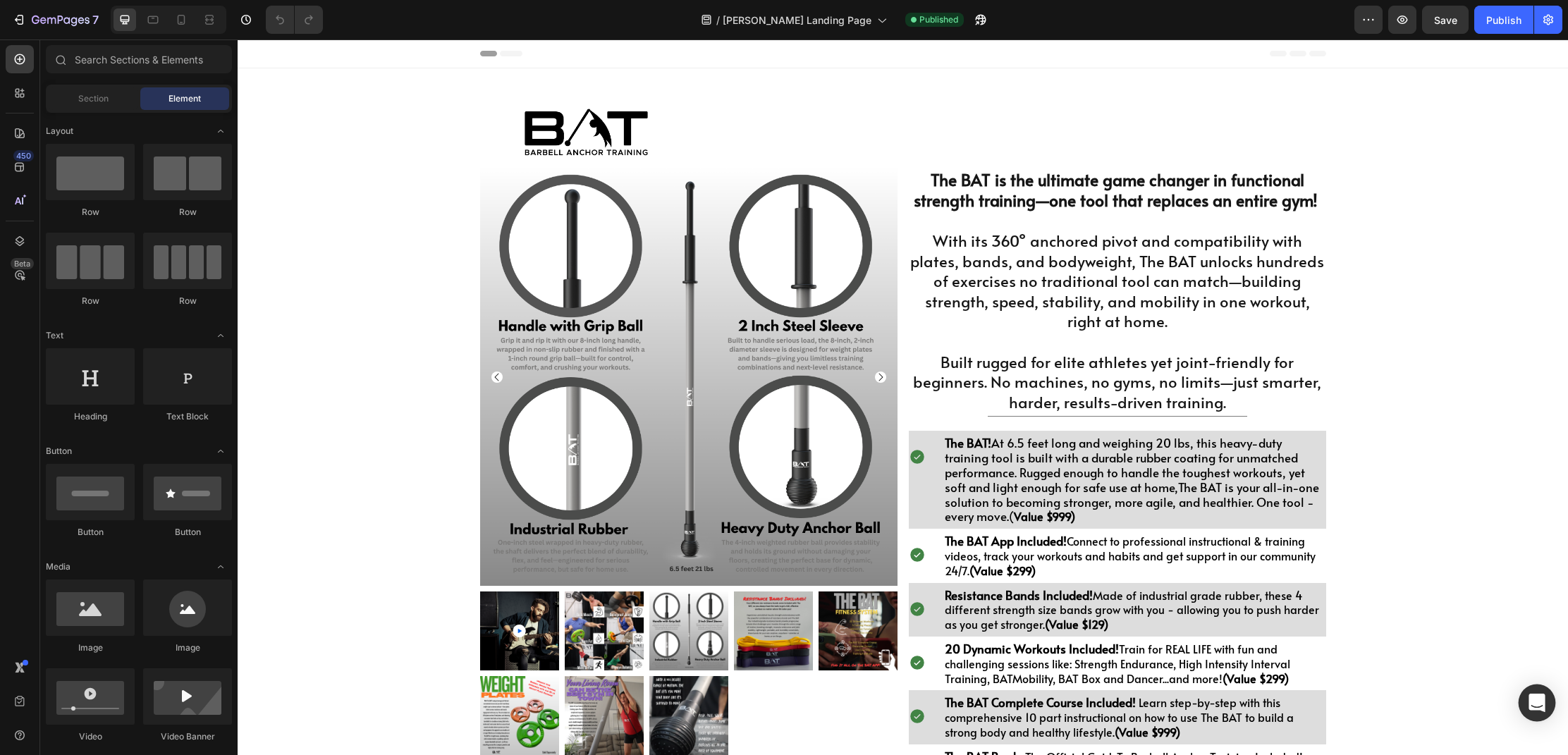
click at [1538, 695] on div "Open Intercom Messenger" at bounding box center [1538, 704] width 37 height 37
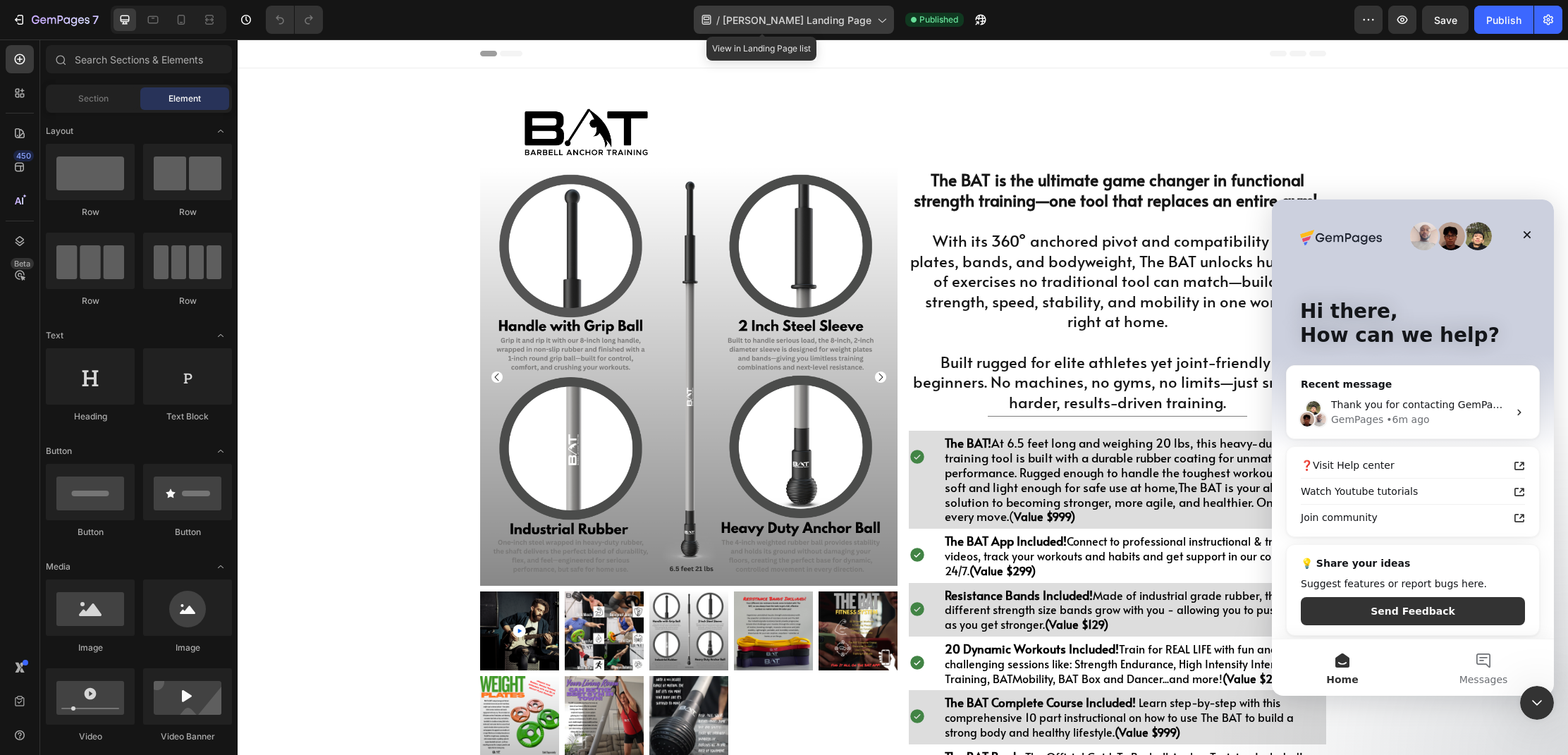
click at [875, 16] on icon at bounding box center [881, 19] width 14 height 14
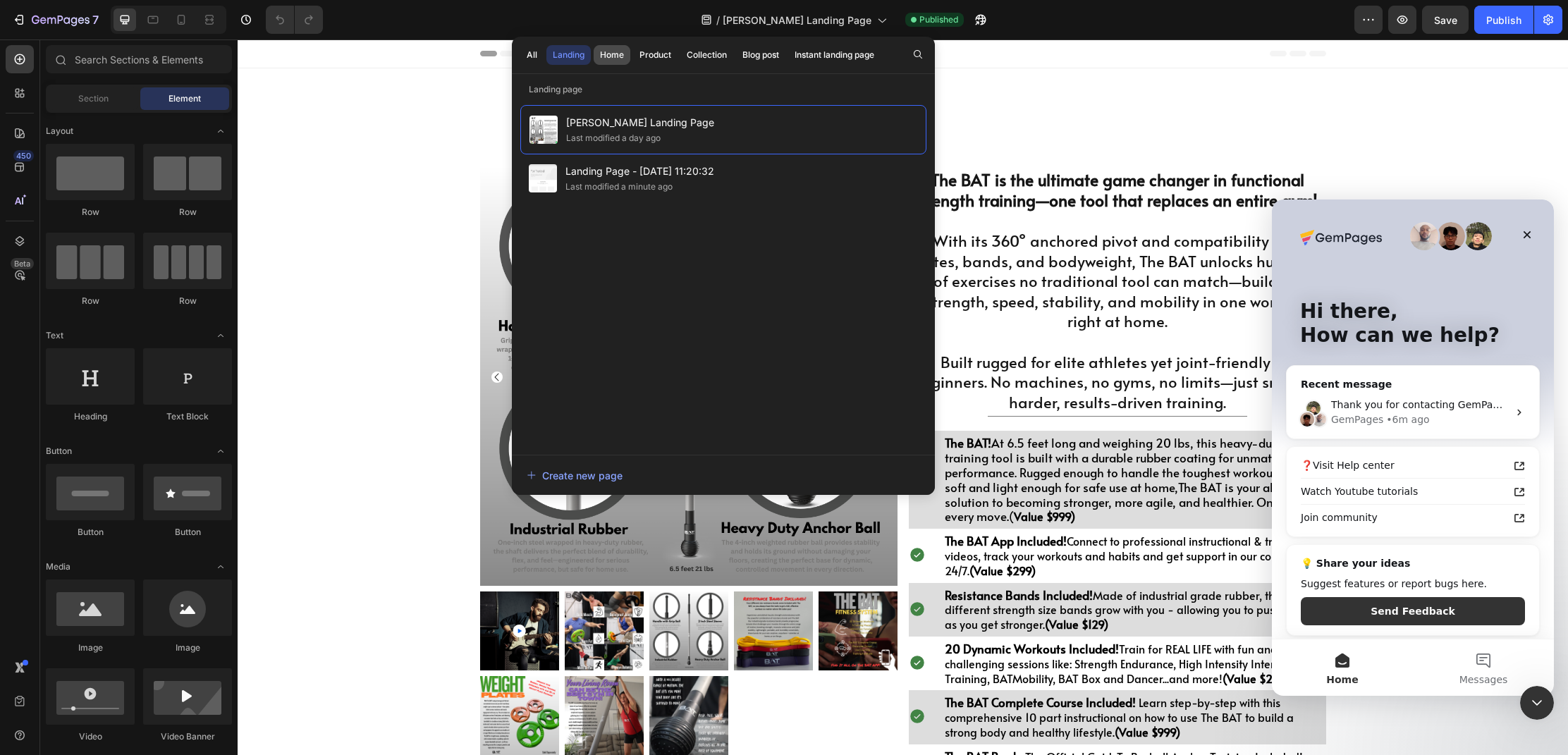
click at [617, 53] on div "Home" at bounding box center [612, 54] width 24 height 13
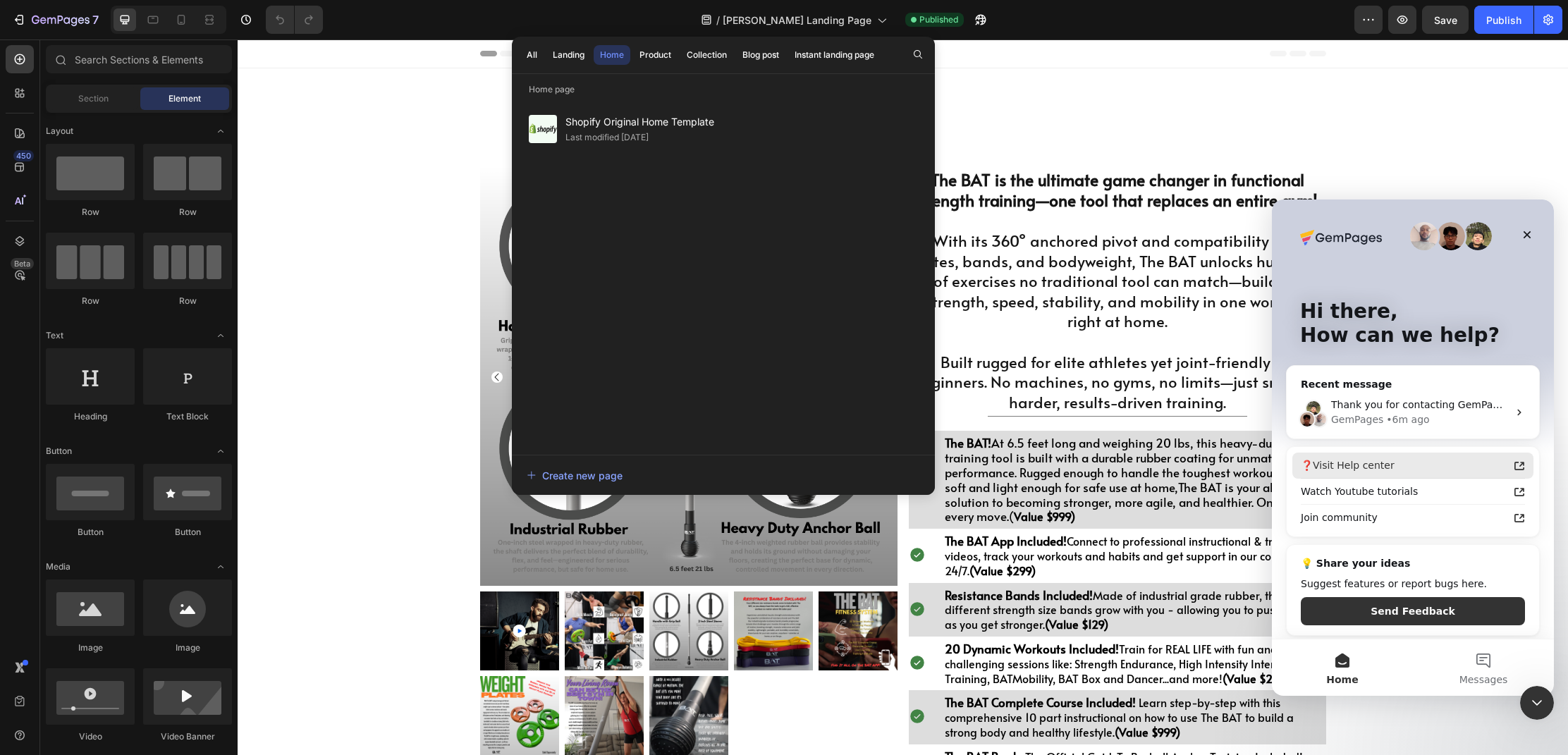
click at [1397, 461] on div "❓Visit Help center" at bounding box center [1404, 466] width 208 height 15
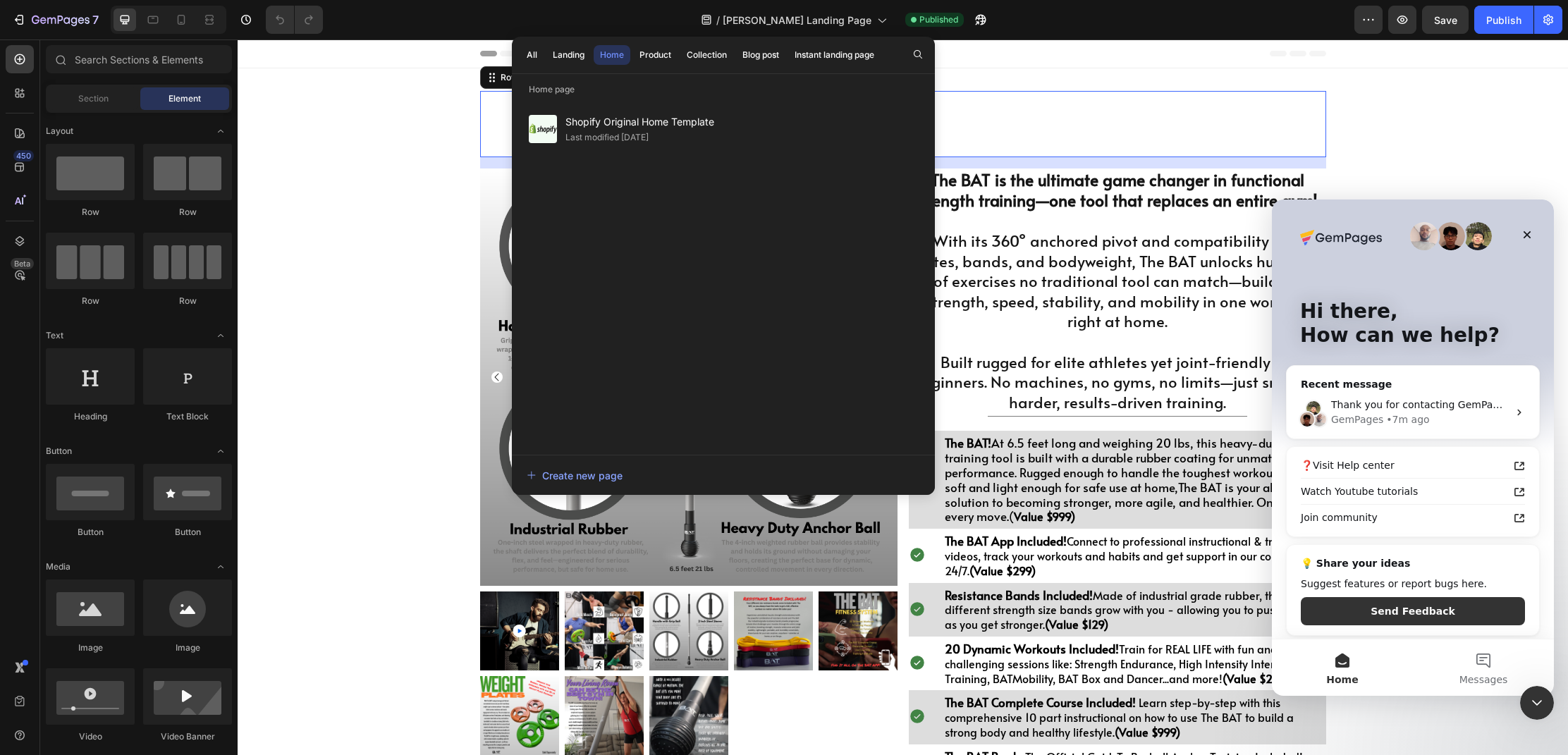
click at [1074, 123] on div "Heading" at bounding box center [1009, 123] width 634 height 66
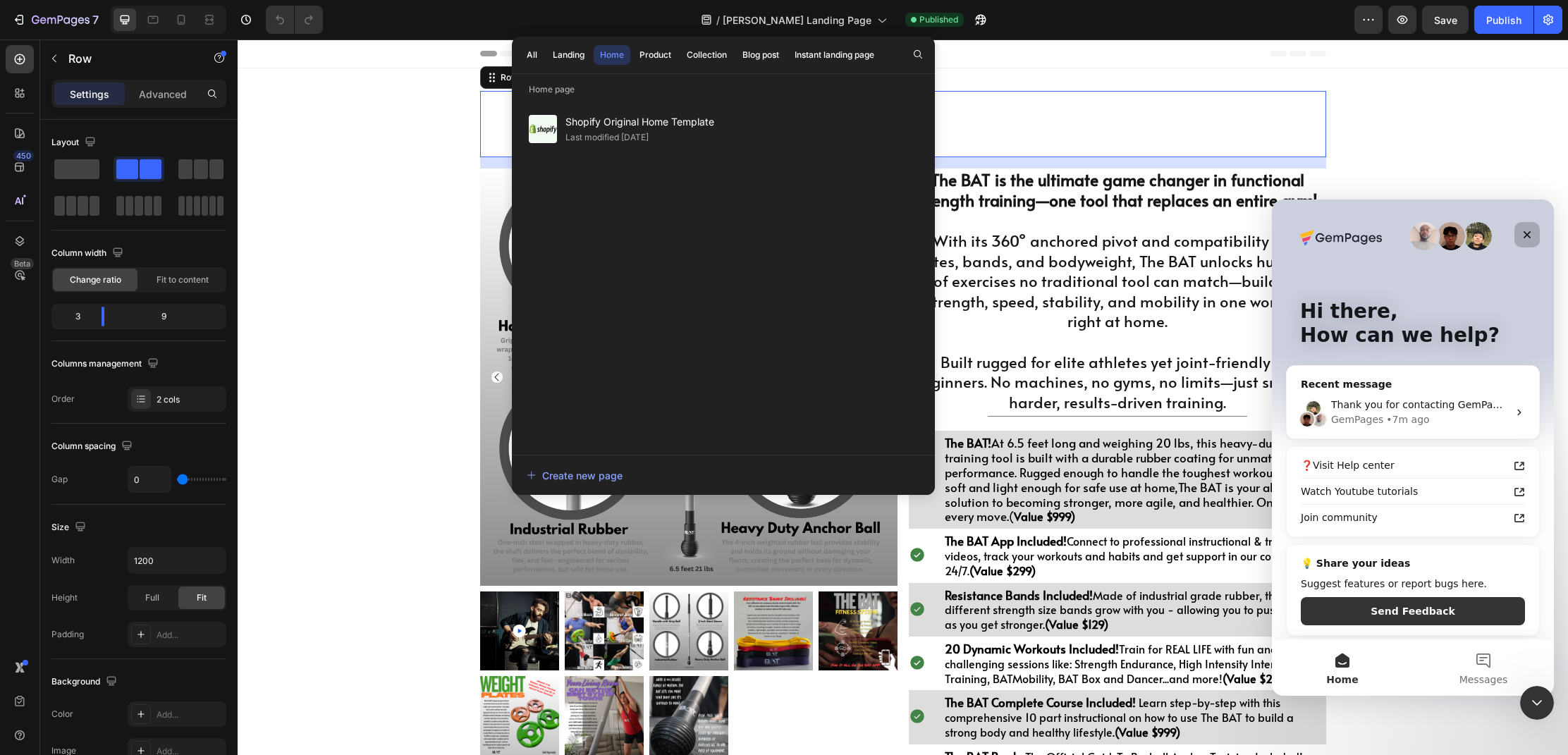
click at [1525, 239] on icon "Close" at bounding box center [1527, 234] width 11 height 11
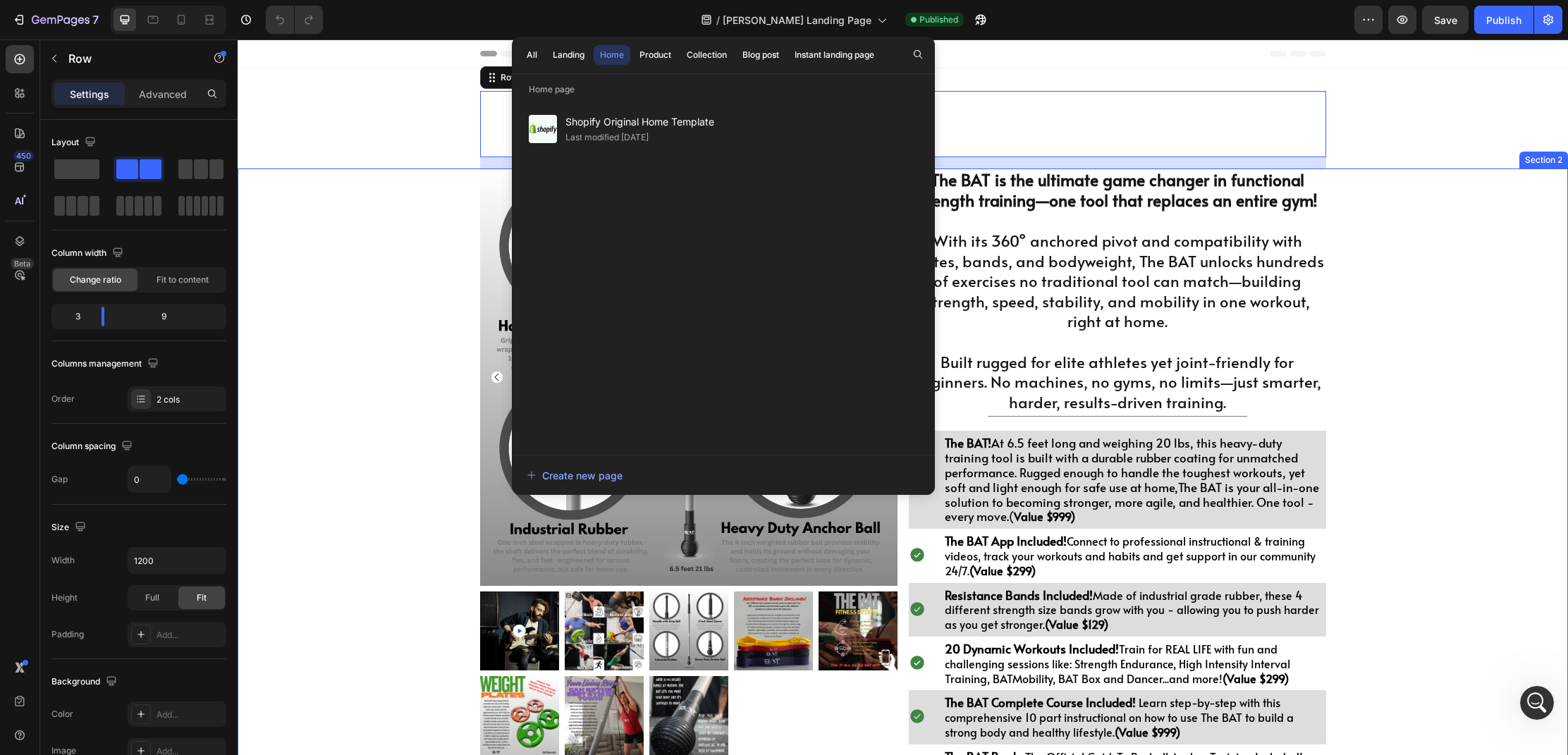
click at [433, 289] on div "Product Images $699.00 Heading Retail $999.00 Heading Row 1 Product Quantity BU…" at bounding box center [902, 587] width 1331 height 837
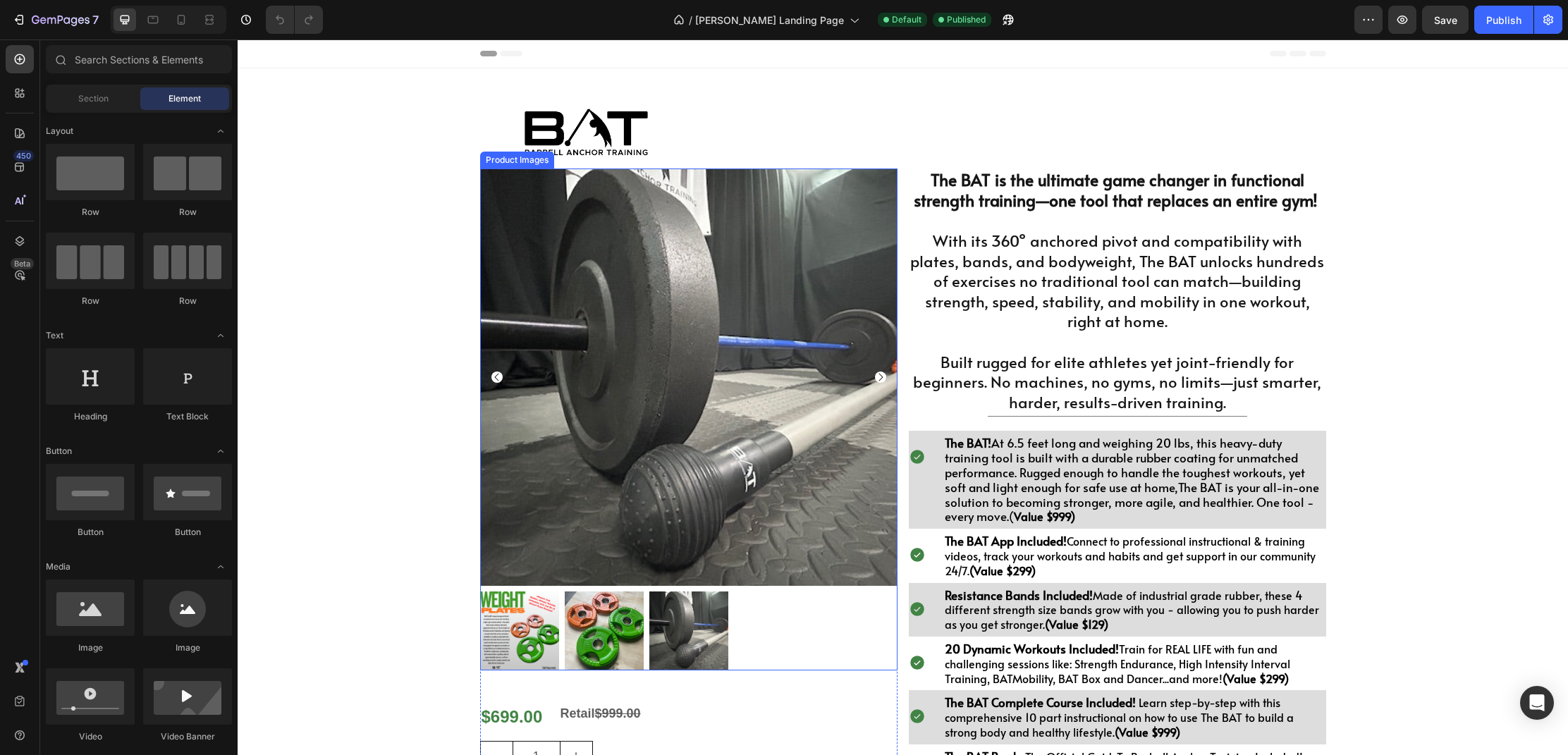
click at [690, 458] on img at bounding box center [689, 377] width 417 height 417
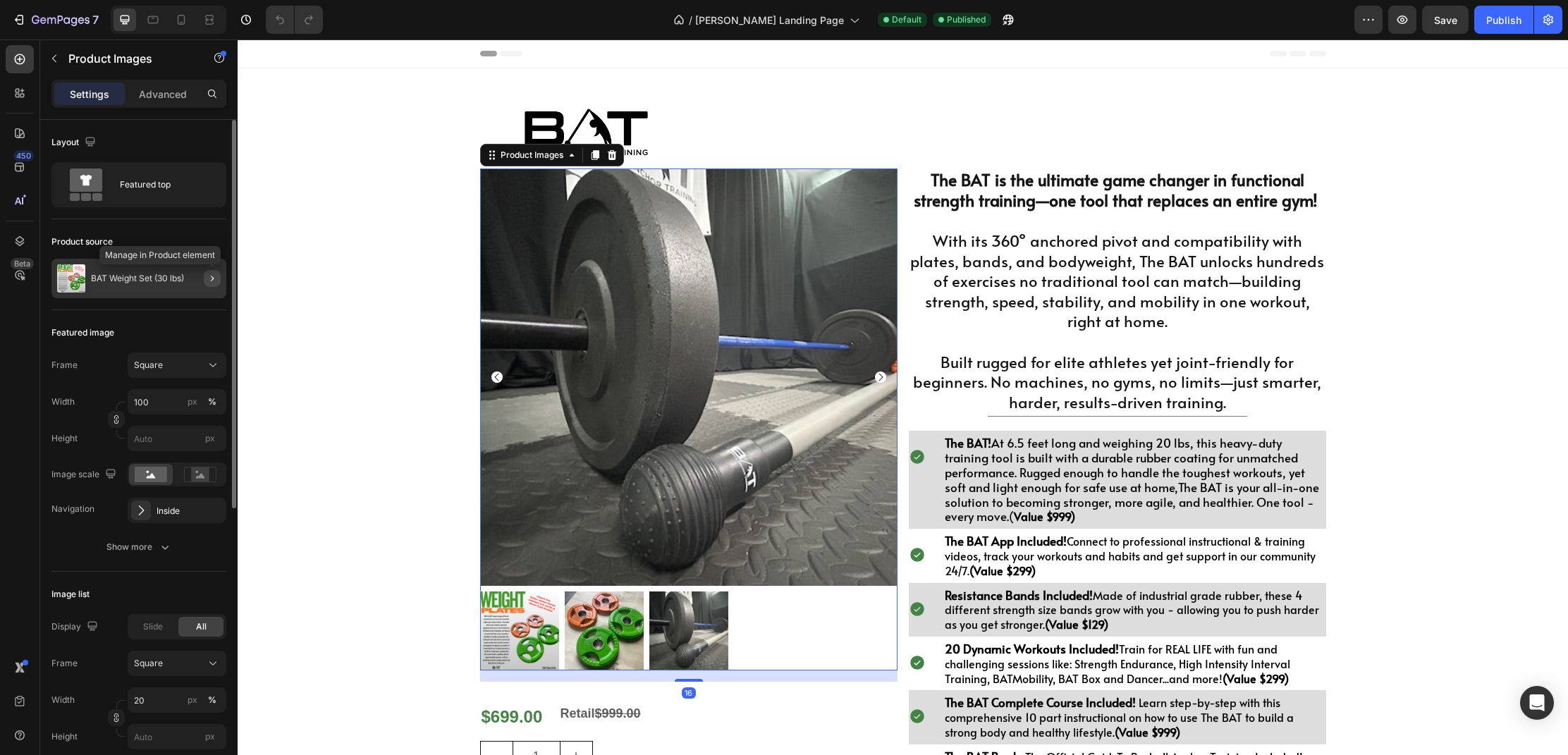
click at [211, 275] on icon "button" at bounding box center [212, 278] width 11 height 11
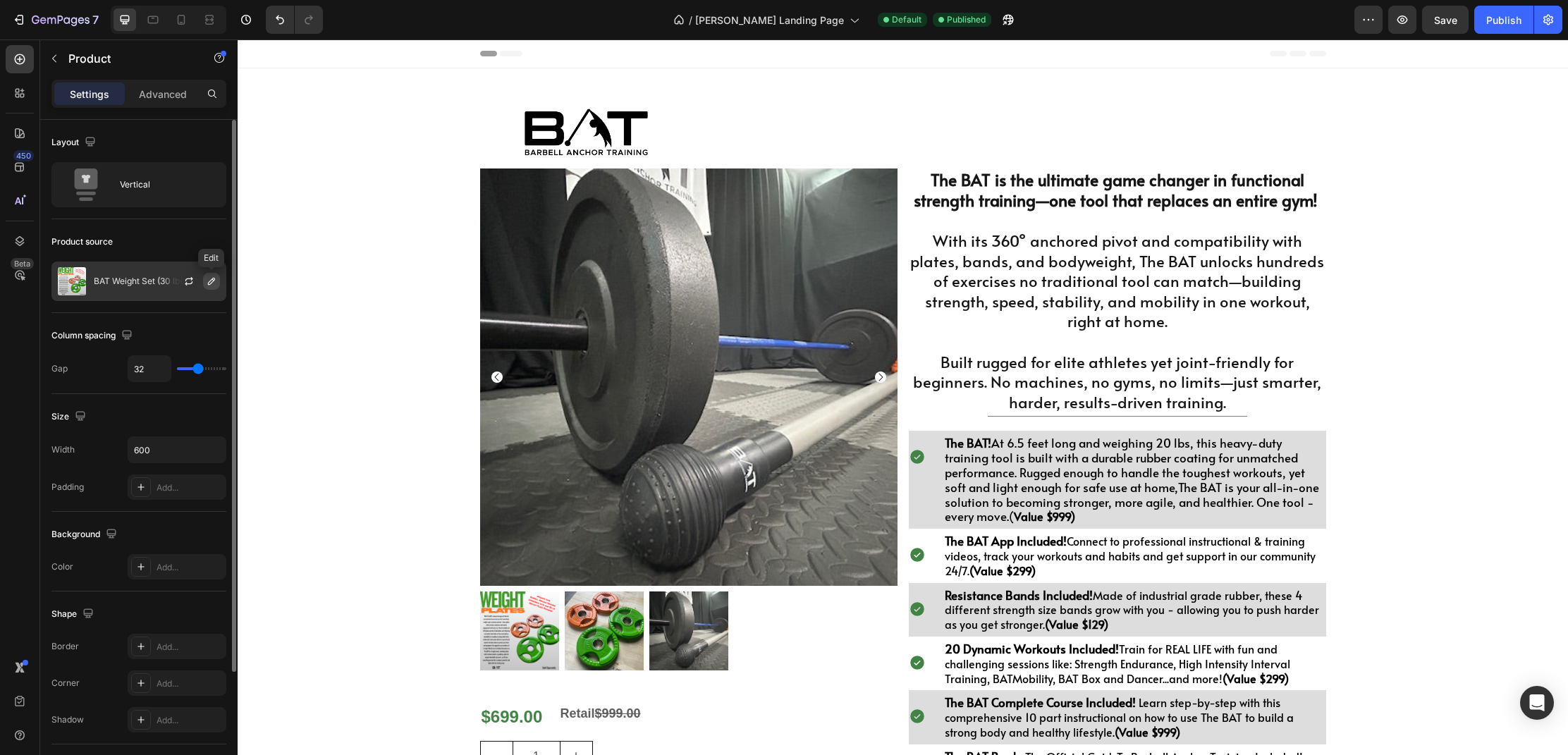
click at [211, 280] on icon "button" at bounding box center [211, 281] width 7 height 7
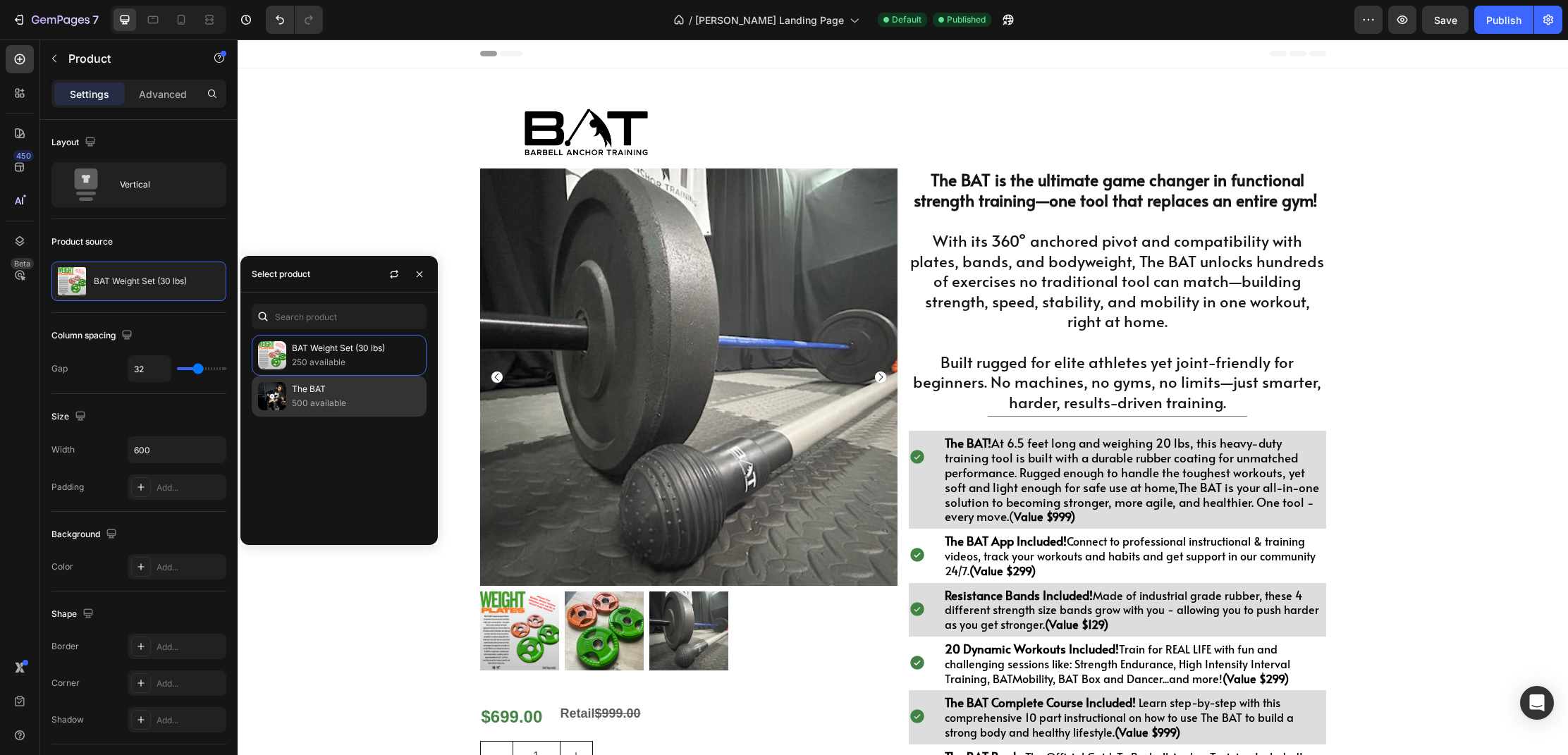
click at [283, 395] on img at bounding box center [272, 396] width 28 height 28
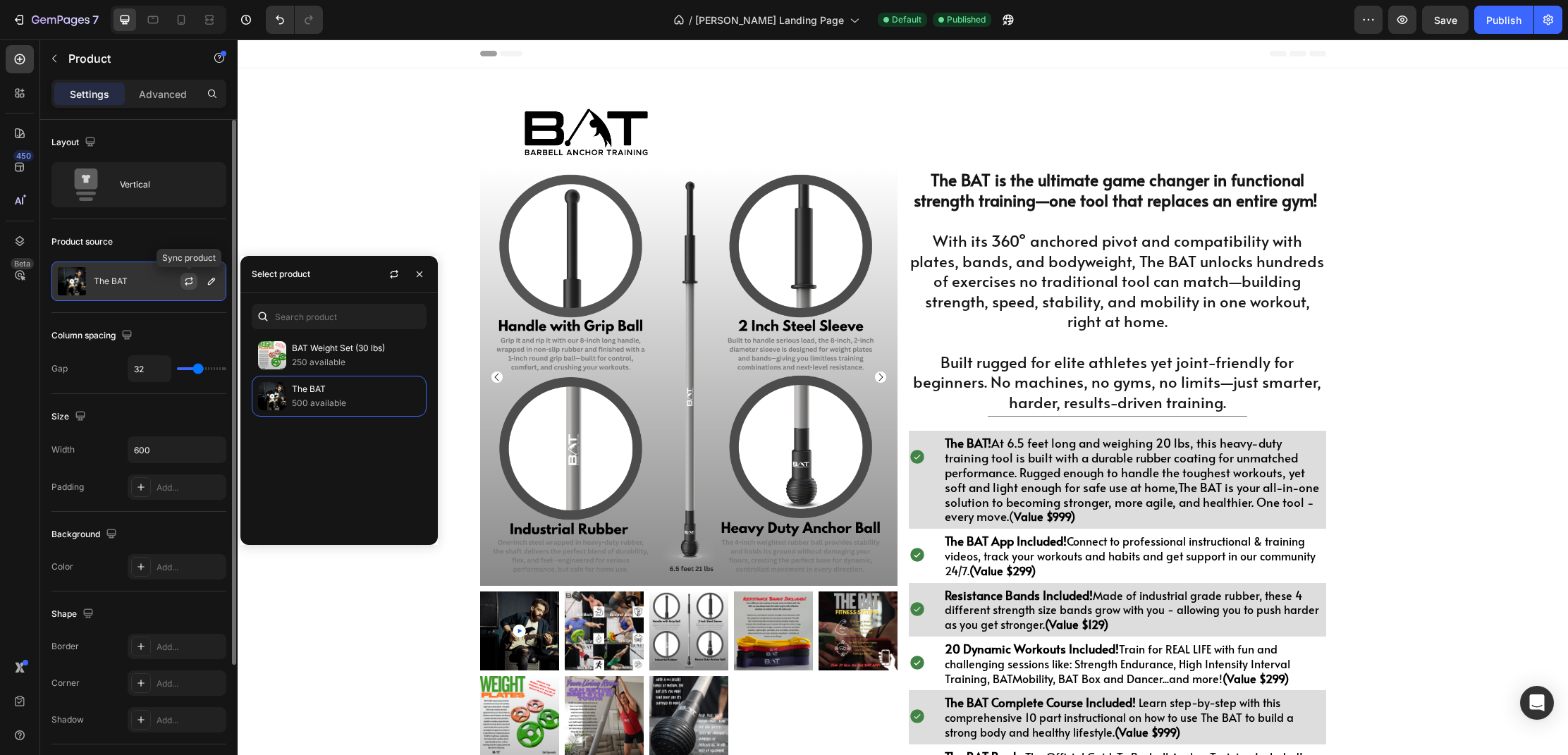
click at [190, 283] on icon "button" at bounding box center [188, 283] width 7 height 4
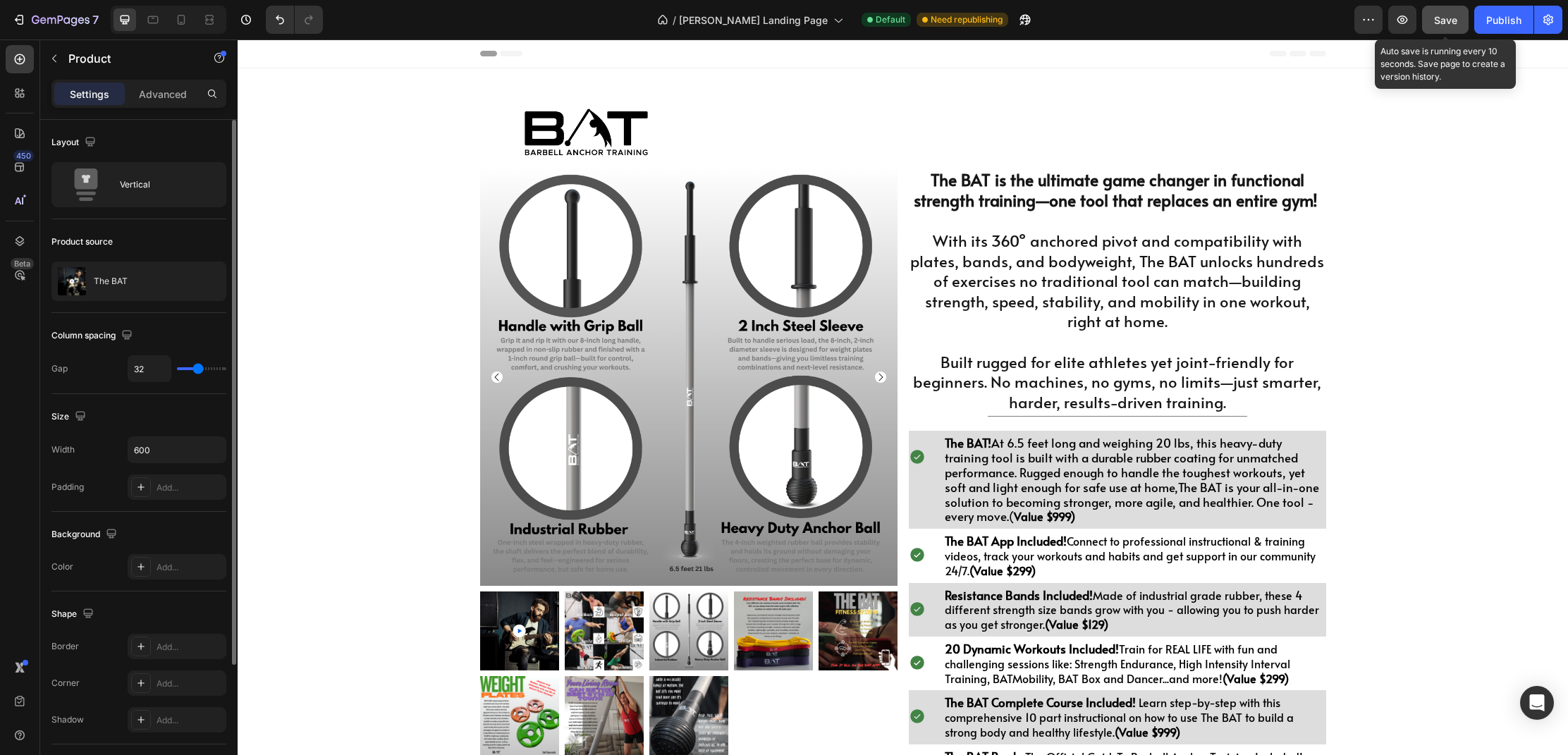
click at [1456, 31] on button "Save" at bounding box center [1445, 20] width 47 height 28
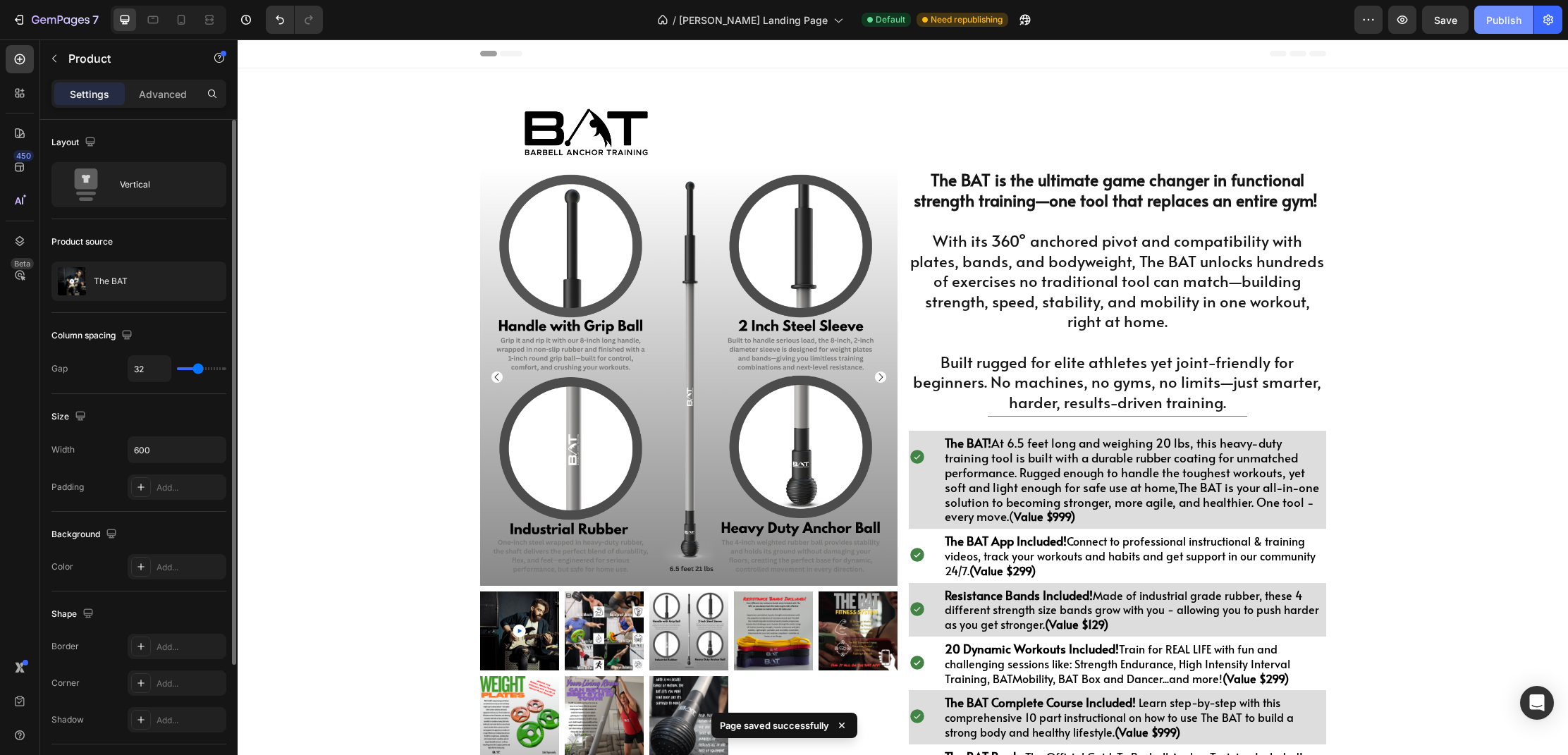
click at [1491, 27] on div "Publish" at bounding box center [1503, 20] width 35 height 15
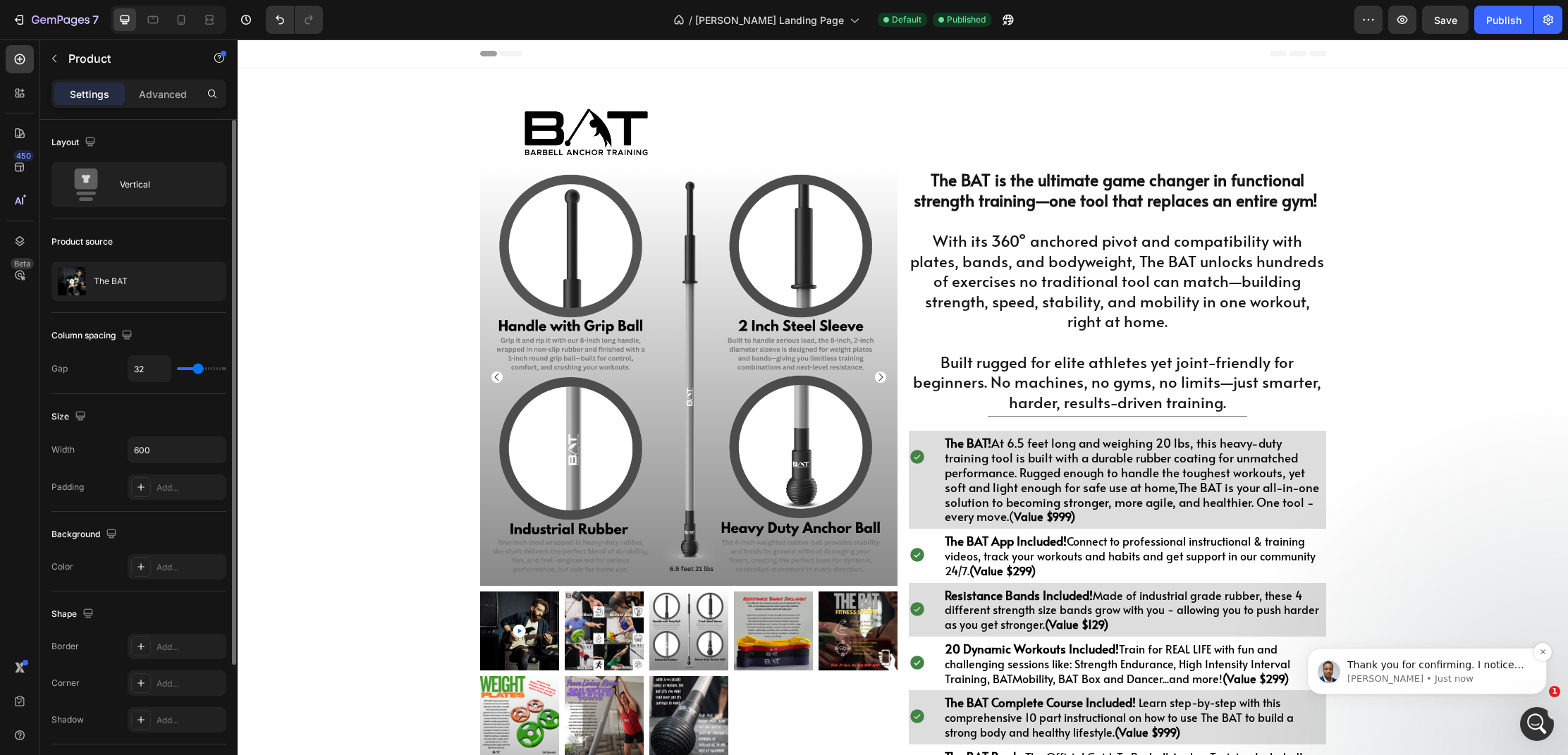
click at [1427, 678] on p "[PERSON_NAME] • Just now" at bounding box center [1439, 678] width 182 height 13
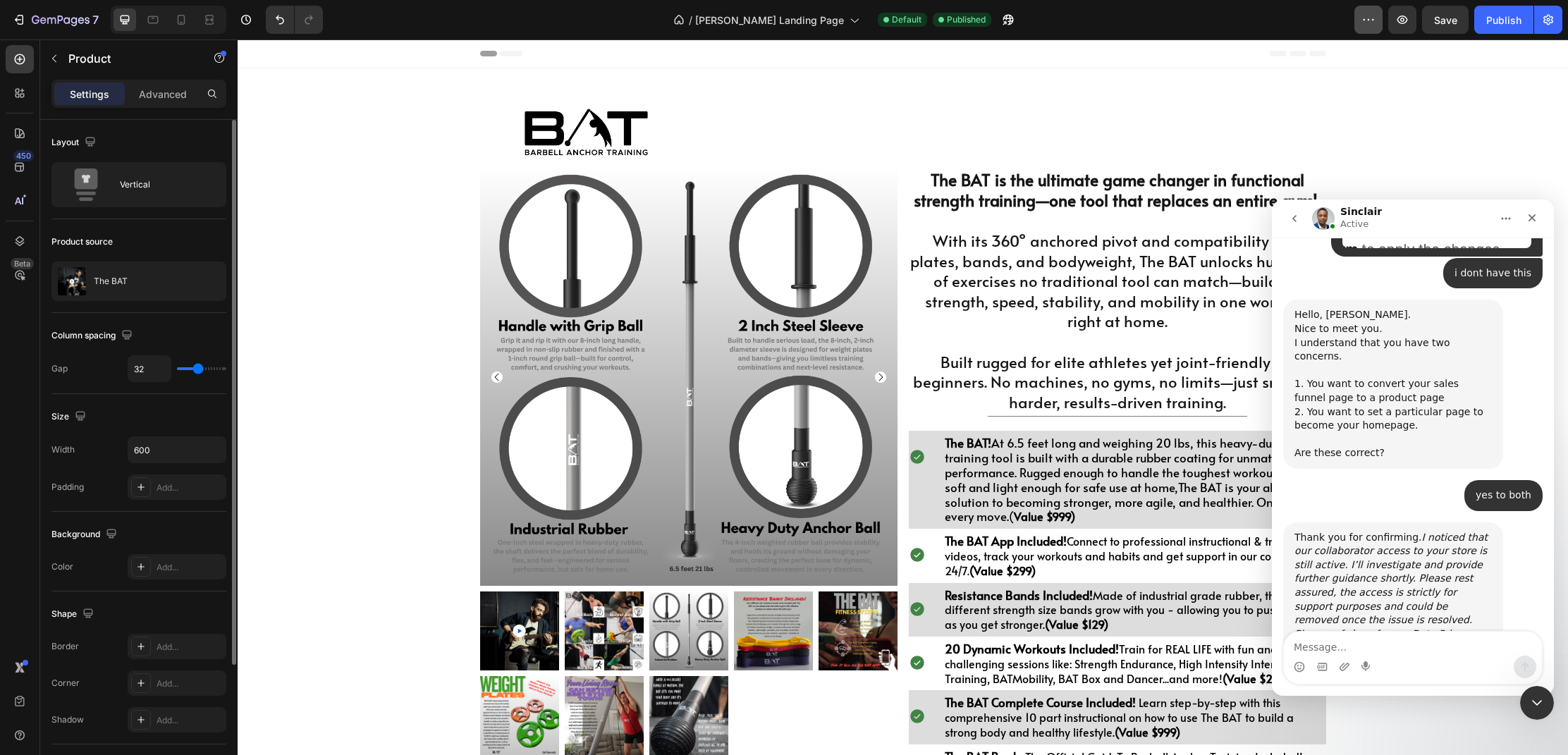
scroll to position [905, 0]
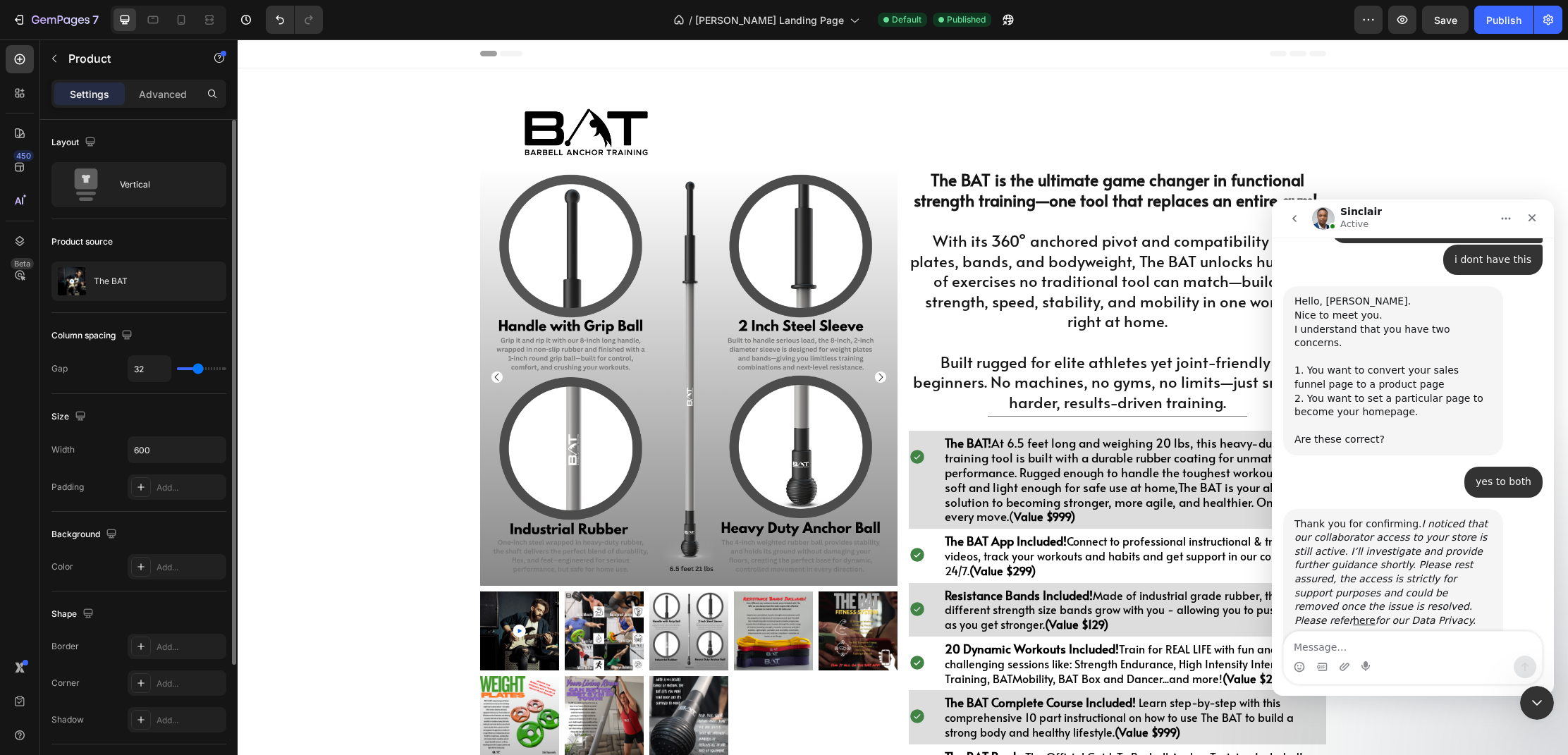
click at [1431, 652] on textarea "Message…" at bounding box center [1413, 643] width 258 height 24
type textarea "Actually I just figured out how to rest my homepage"
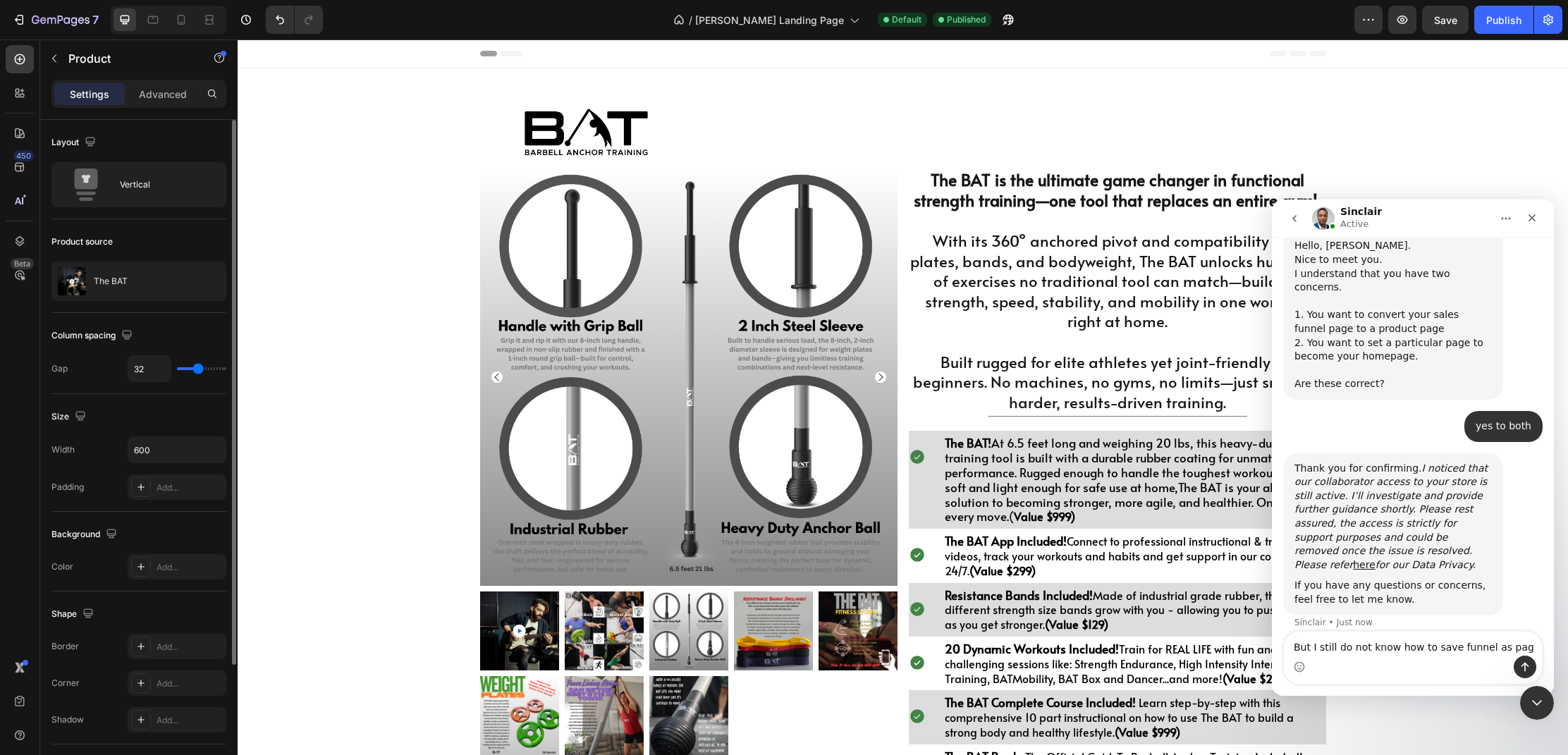
type textarea "But I still do not know how to save funnel as page"
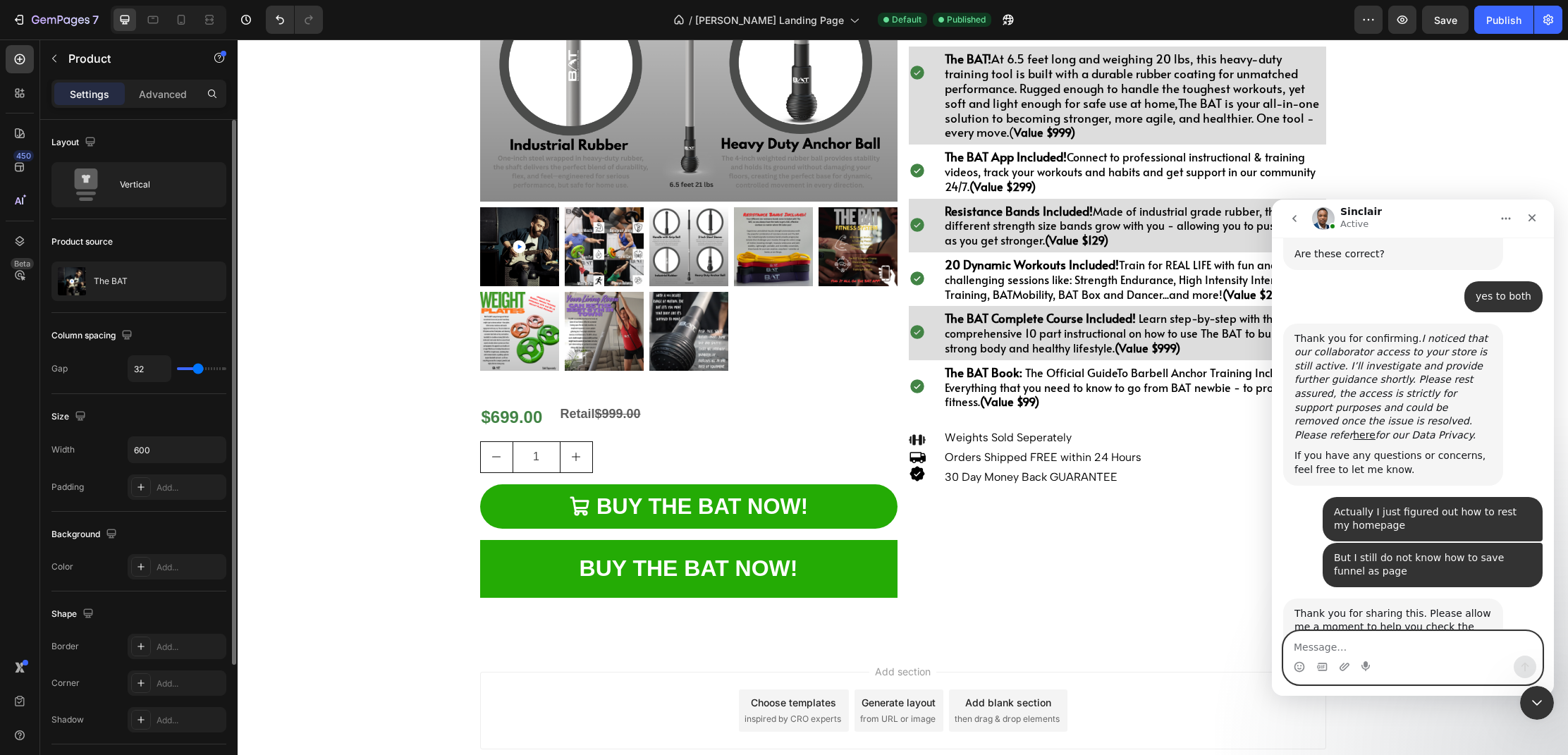
scroll to position [442, 0]
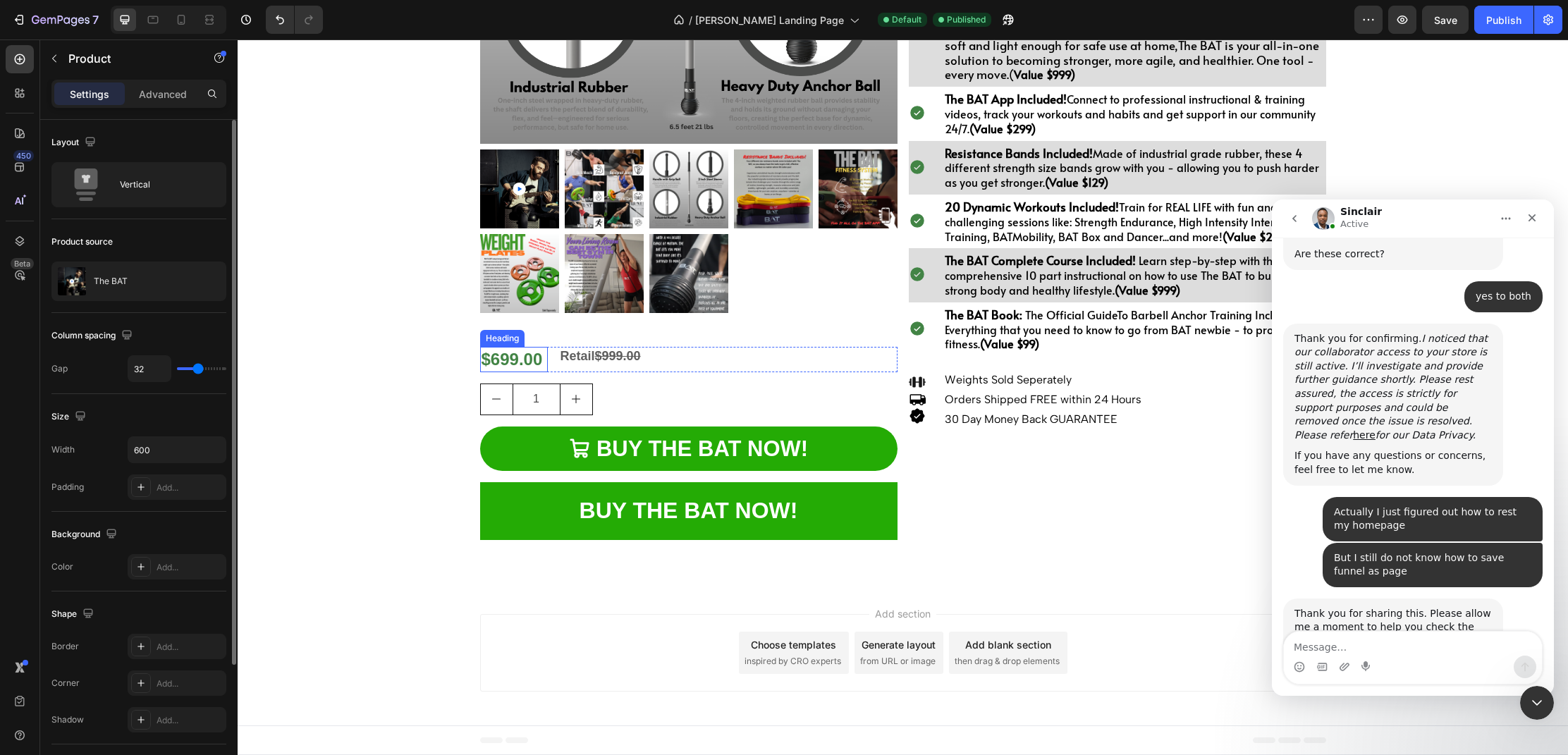
click at [522, 359] on h2 "$699.00" at bounding box center [514, 359] width 68 height 25
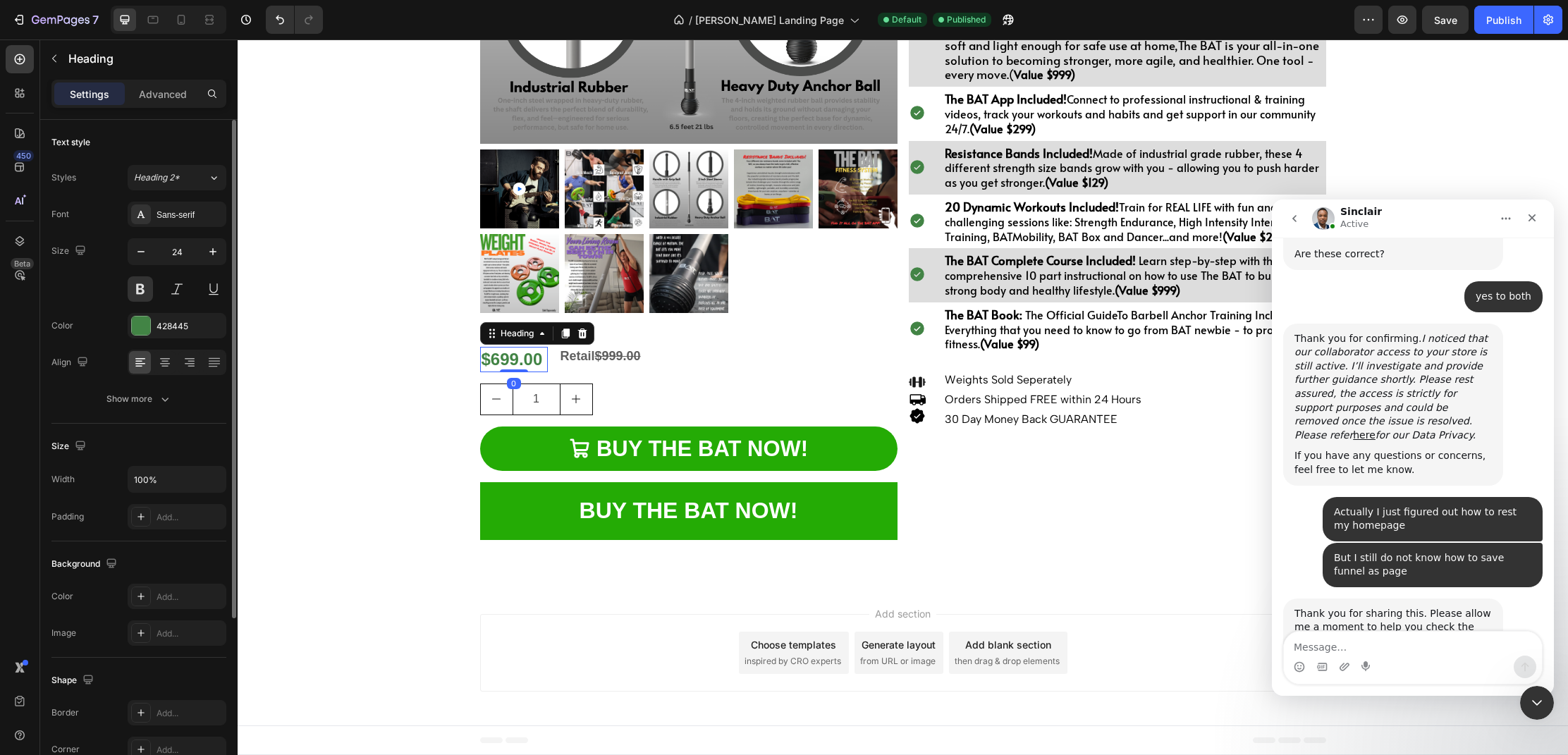
click at [515, 360] on h2 "$699.00" at bounding box center [514, 359] width 68 height 25
click at [594, 359] on strong "Retail" at bounding box center [578, 356] width 34 height 14
click at [659, 337] on icon at bounding box center [661, 333] width 9 height 10
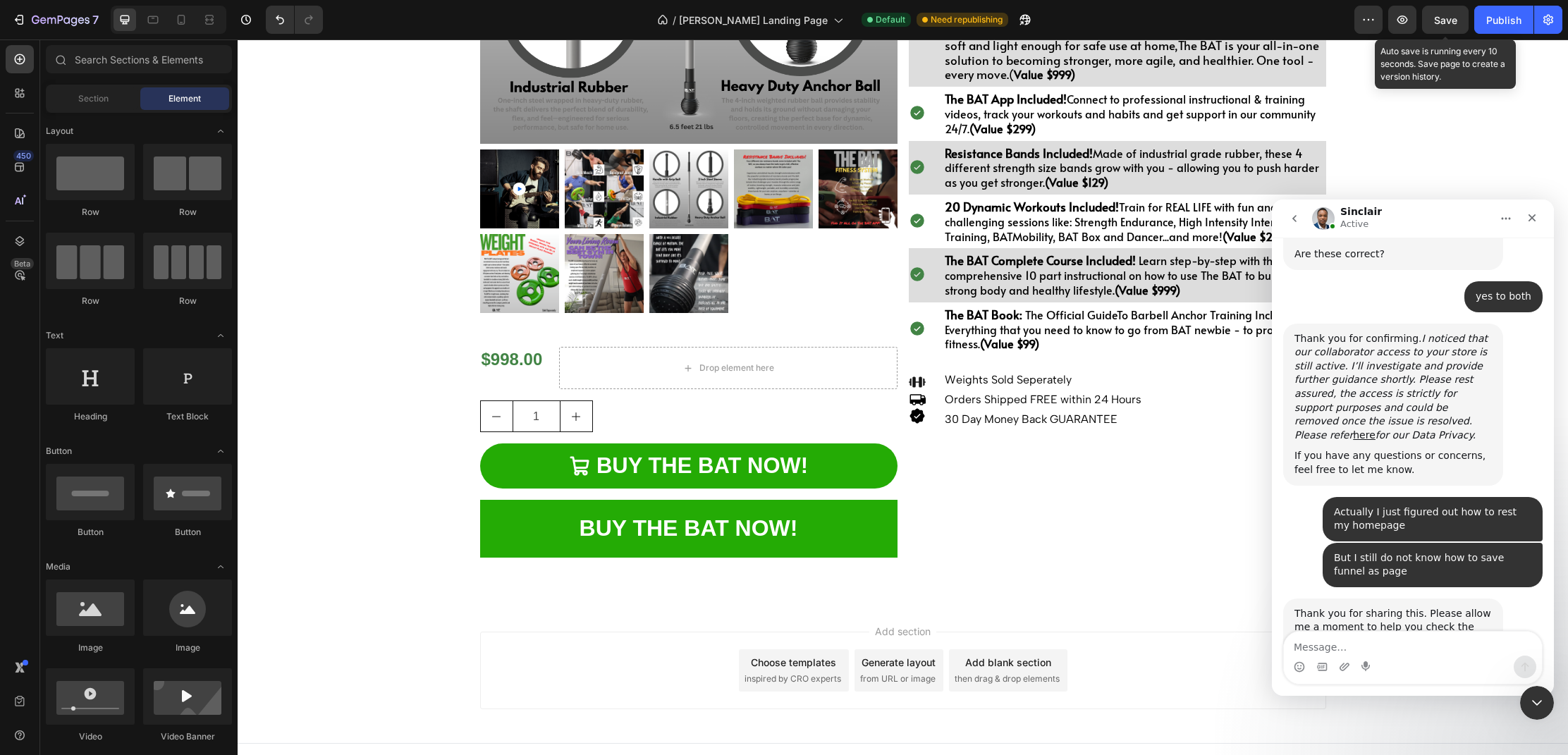
click at [1444, 22] on span "Save" at bounding box center [1445, 20] width 23 height 12
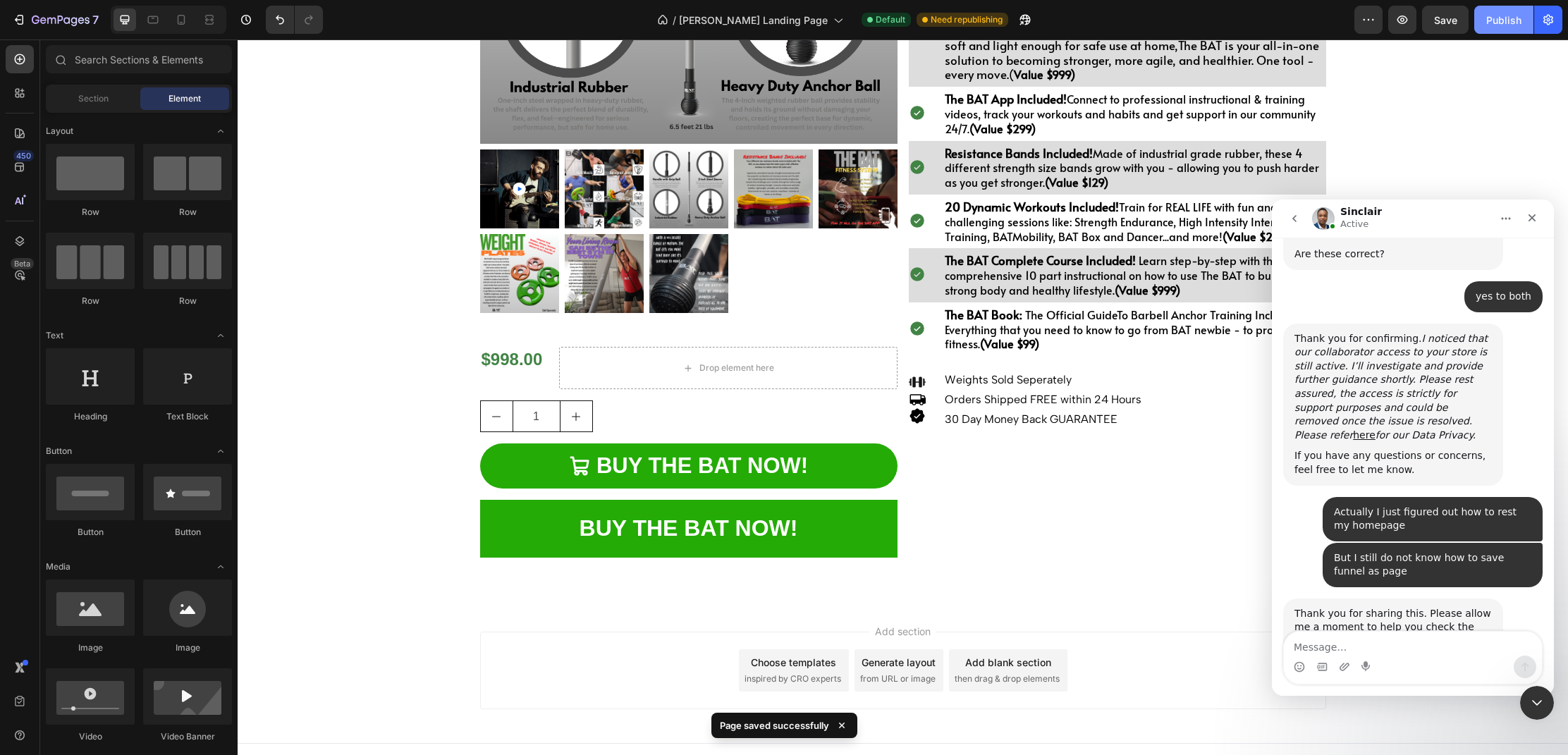
click at [1499, 25] on div "Publish" at bounding box center [1503, 20] width 35 height 15
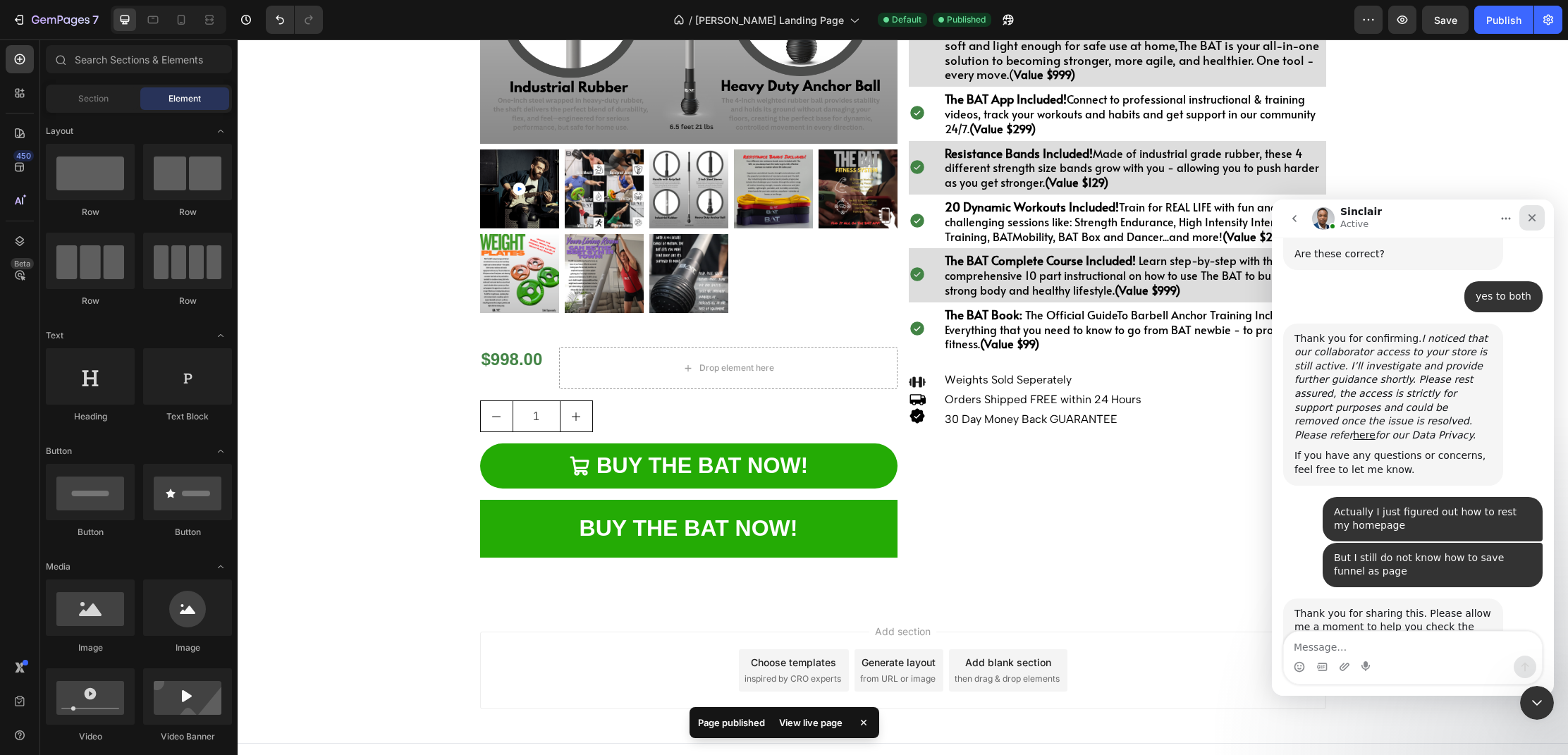
click at [1540, 218] on div "Close" at bounding box center [1532, 218] width 25 height 25
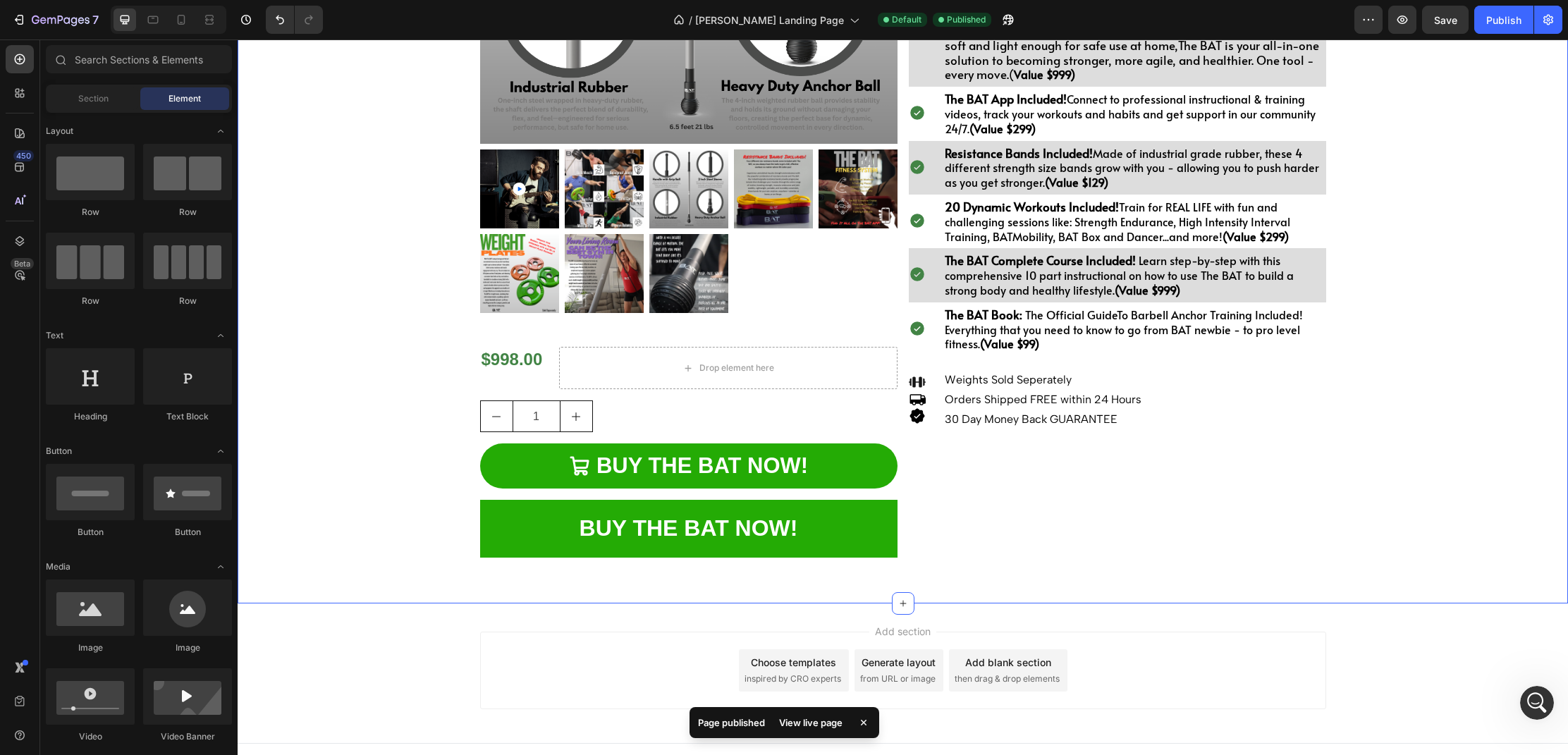
scroll to position [1090, 0]
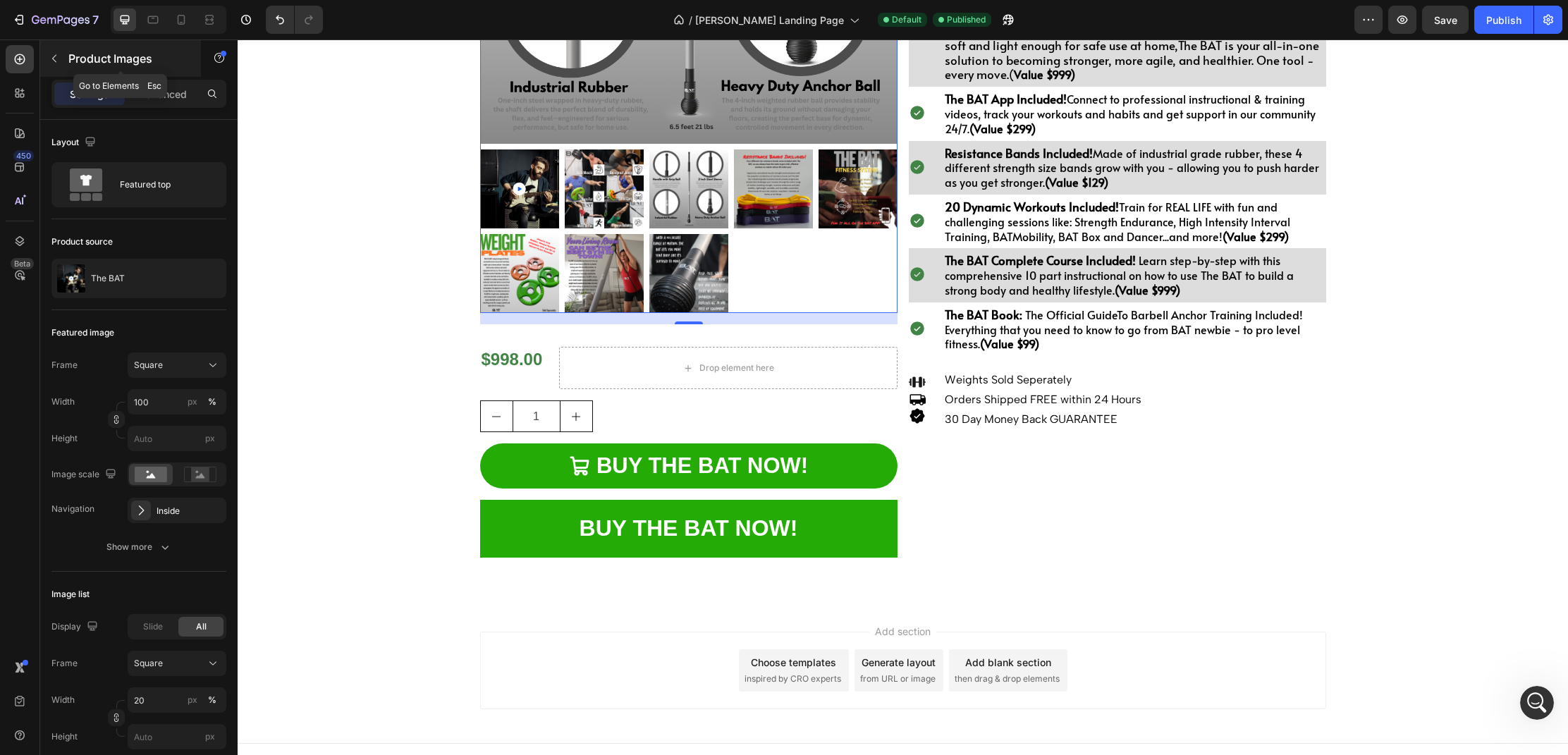
click at [57, 56] on icon "button" at bounding box center [54, 58] width 11 height 11
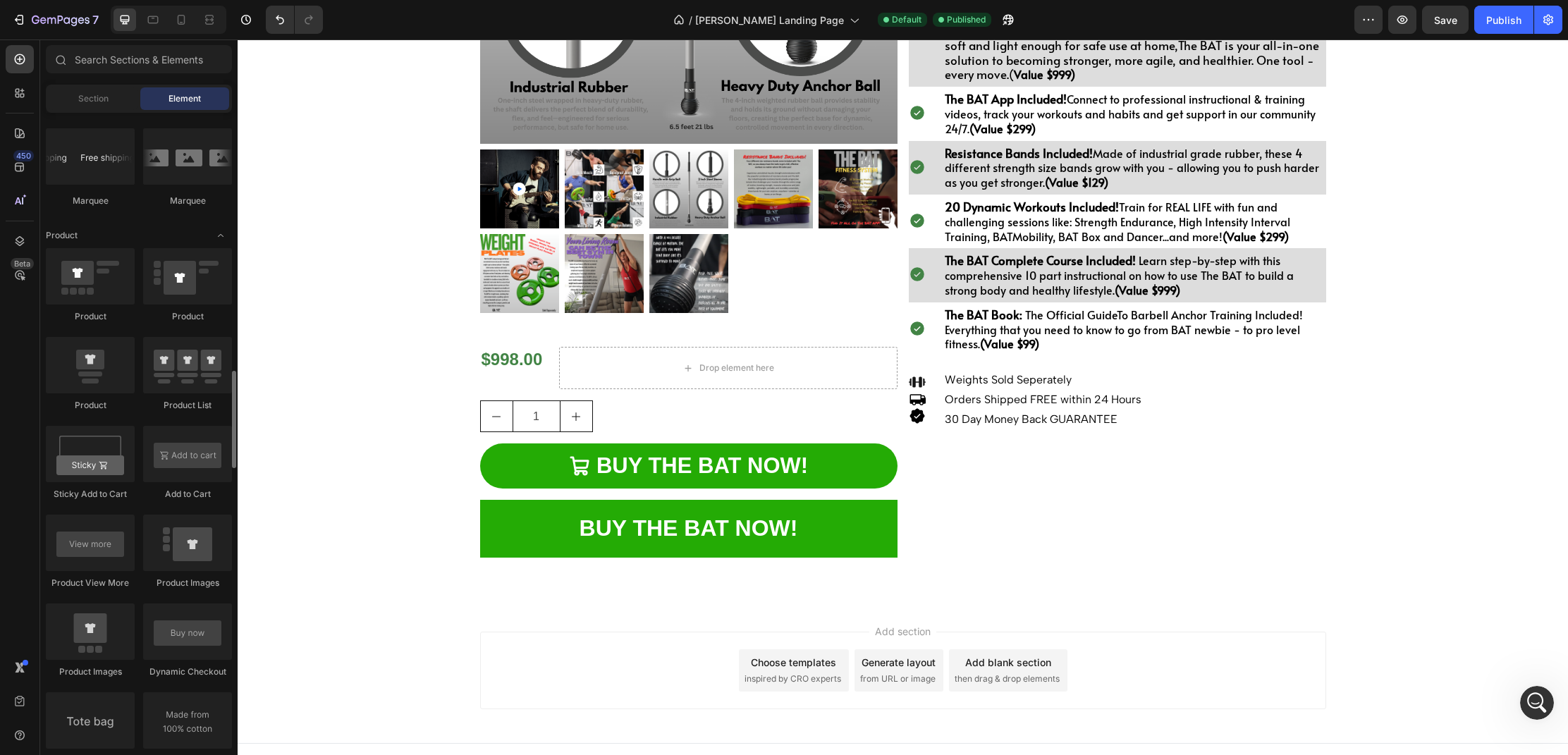
scroll to position [1145, 0]
click at [192, 287] on div at bounding box center [187, 277] width 89 height 57
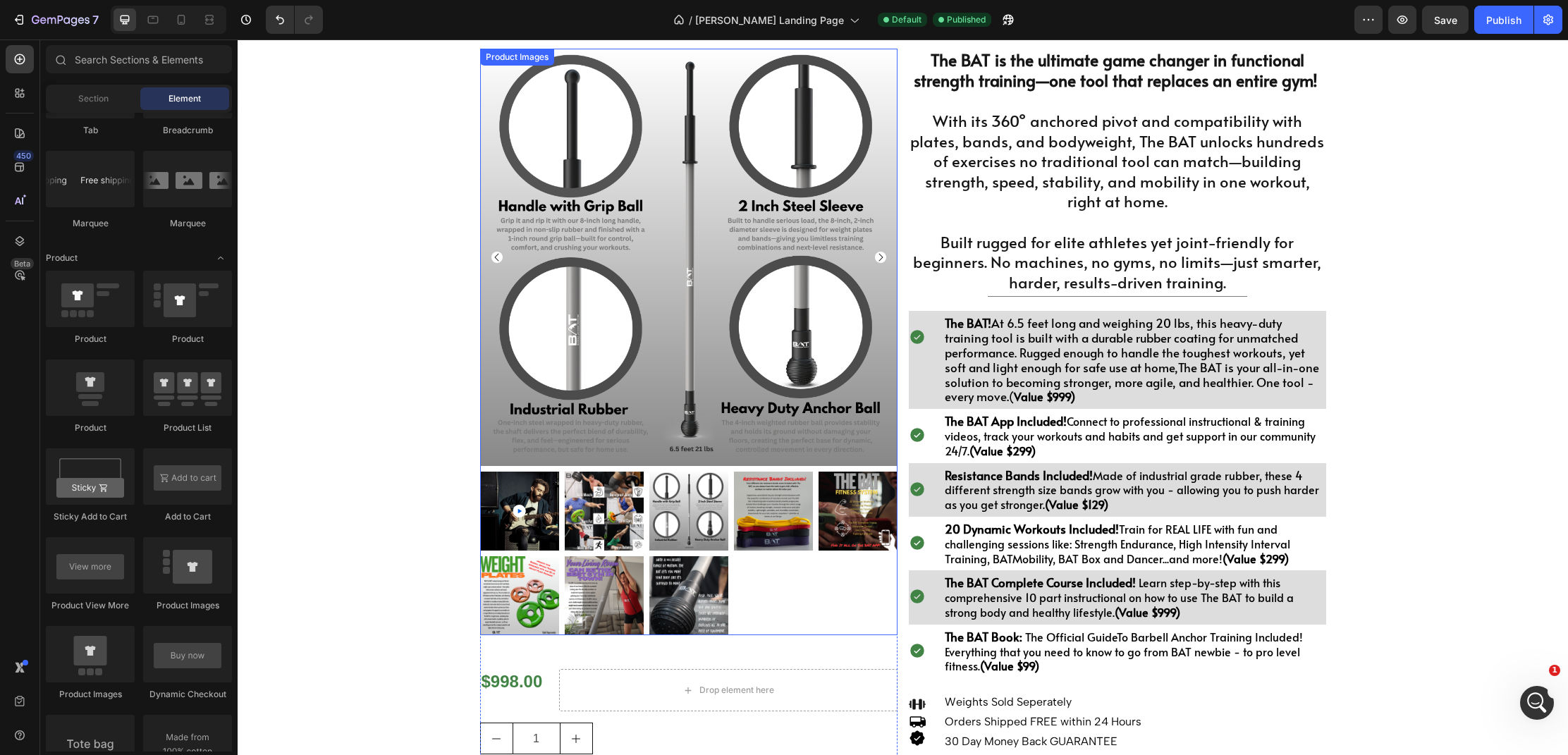
scroll to position [0, 0]
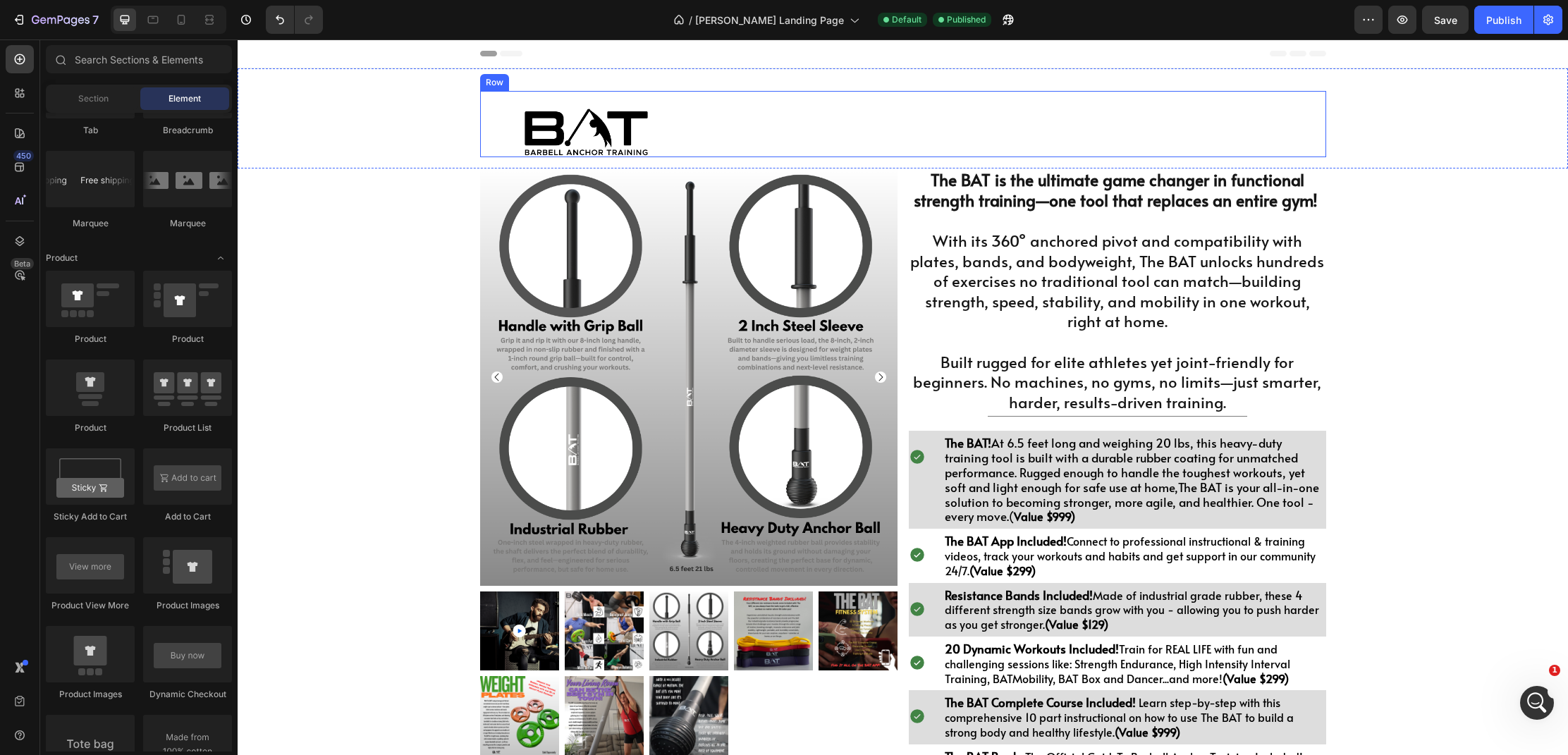
click at [753, 143] on div "Heading" at bounding box center [1009, 123] width 634 height 66
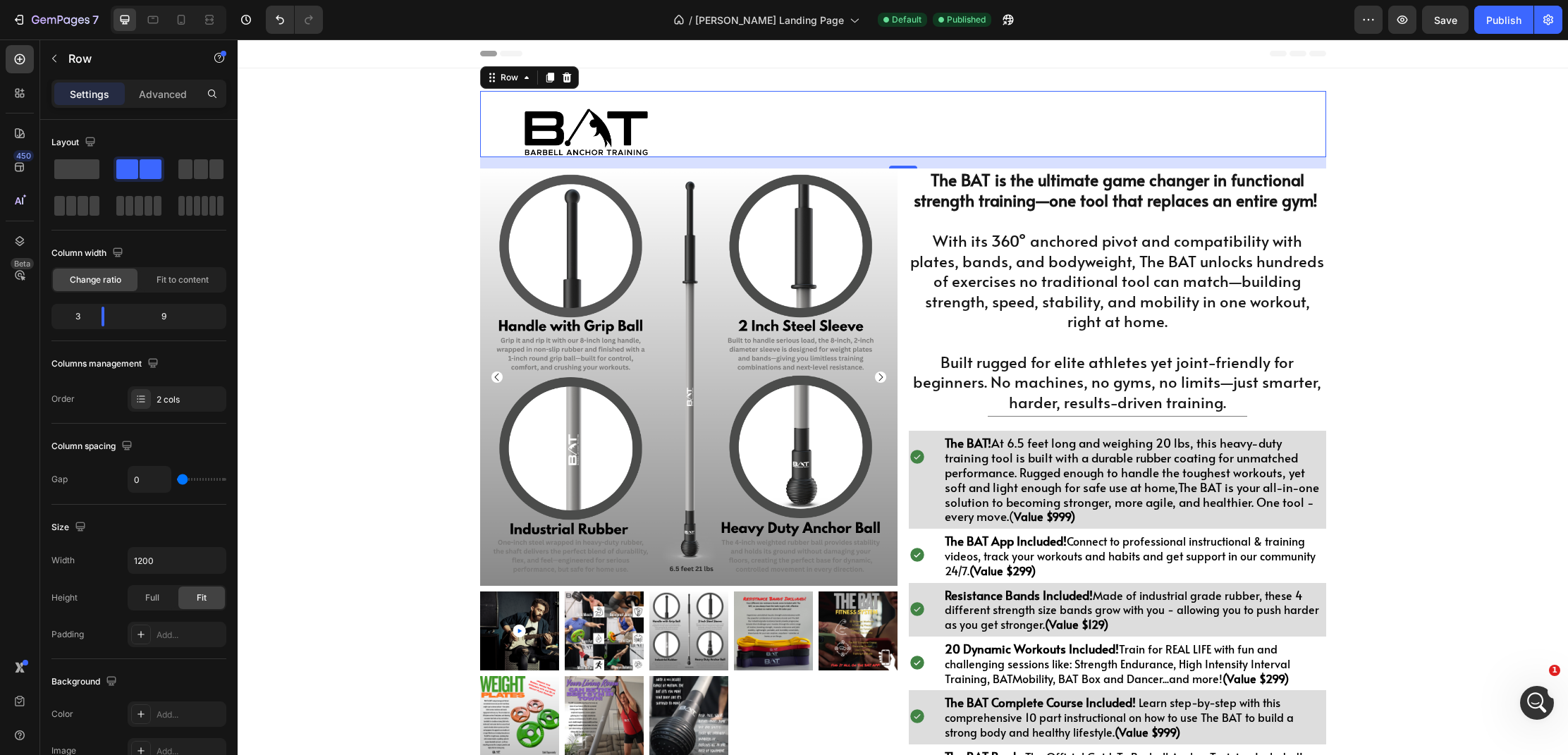
drag, startPoint x: 382, startPoint y: 210, endPoint x: 781, endPoint y: 137, distance: 405.6
drag, startPoint x: 328, startPoint y: 161, endPoint x: 382, endPoint y: 155, distance: 54.3
click at [83, 165] on span at bounding box center [77, 169] width 45 height 20
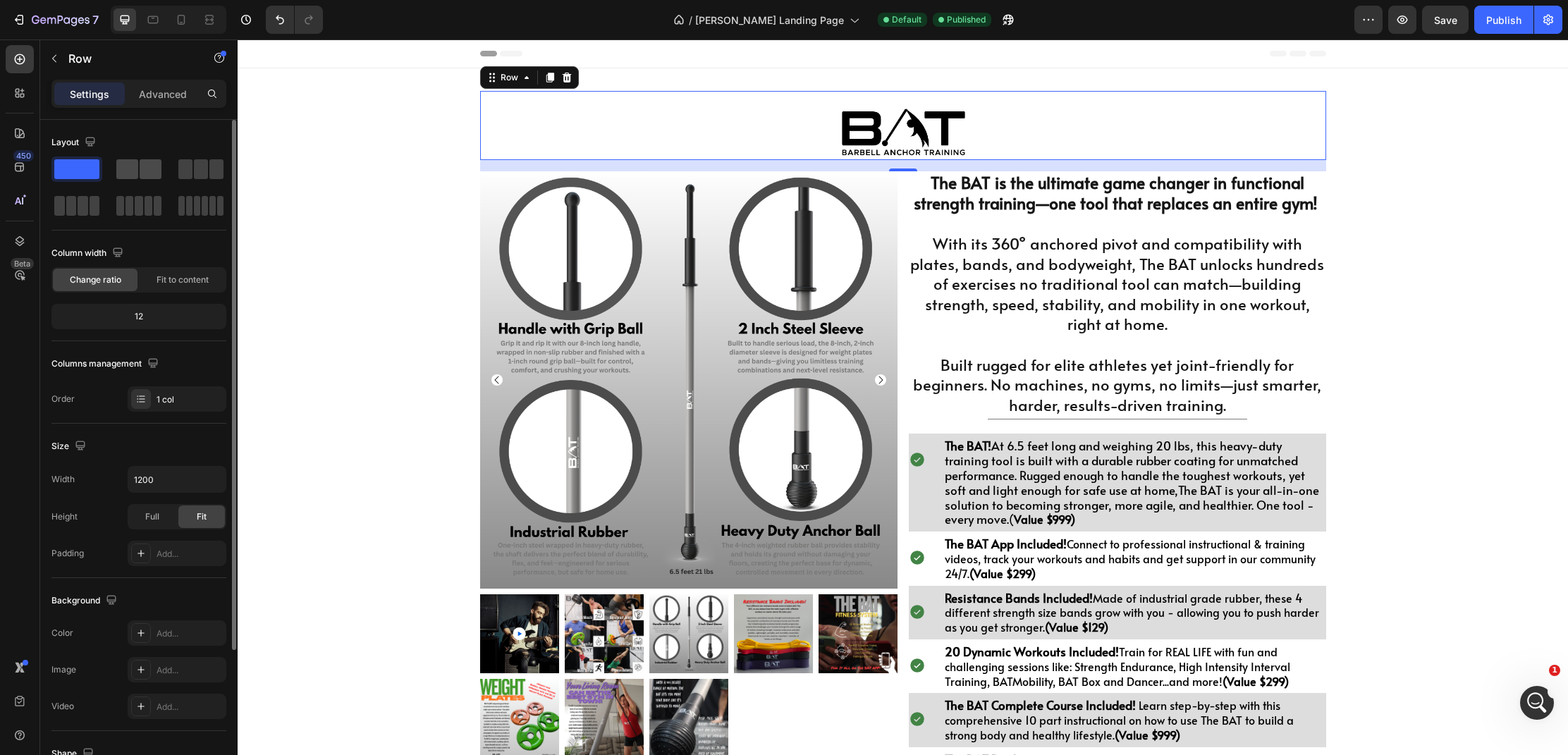
click at [129, 171] on span at bounding box center [126, 169] width 22 height 20
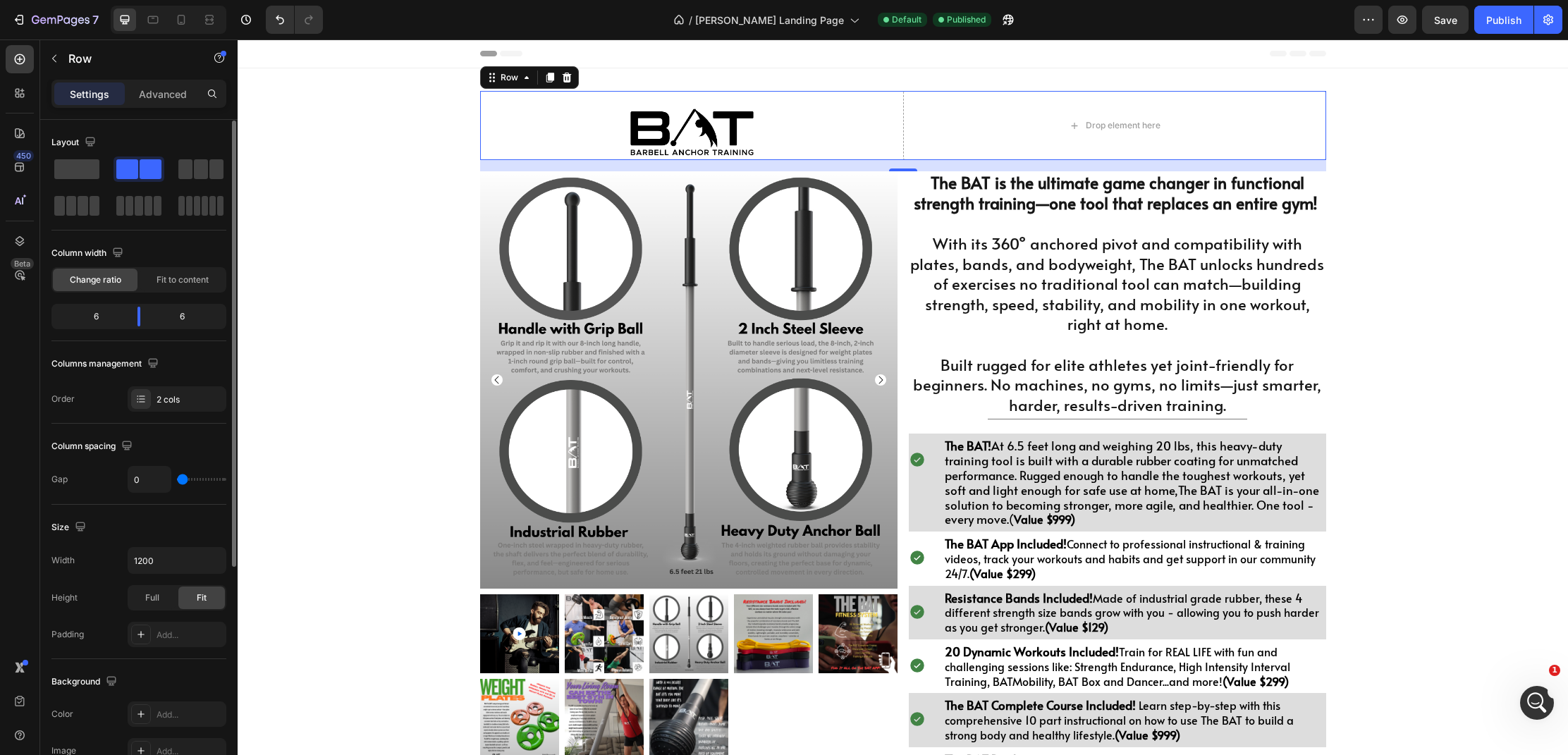
scroll to position [1, 0]
click at [57, 63] on icon "button" at bounding box center [54, 58] width 11 height 11
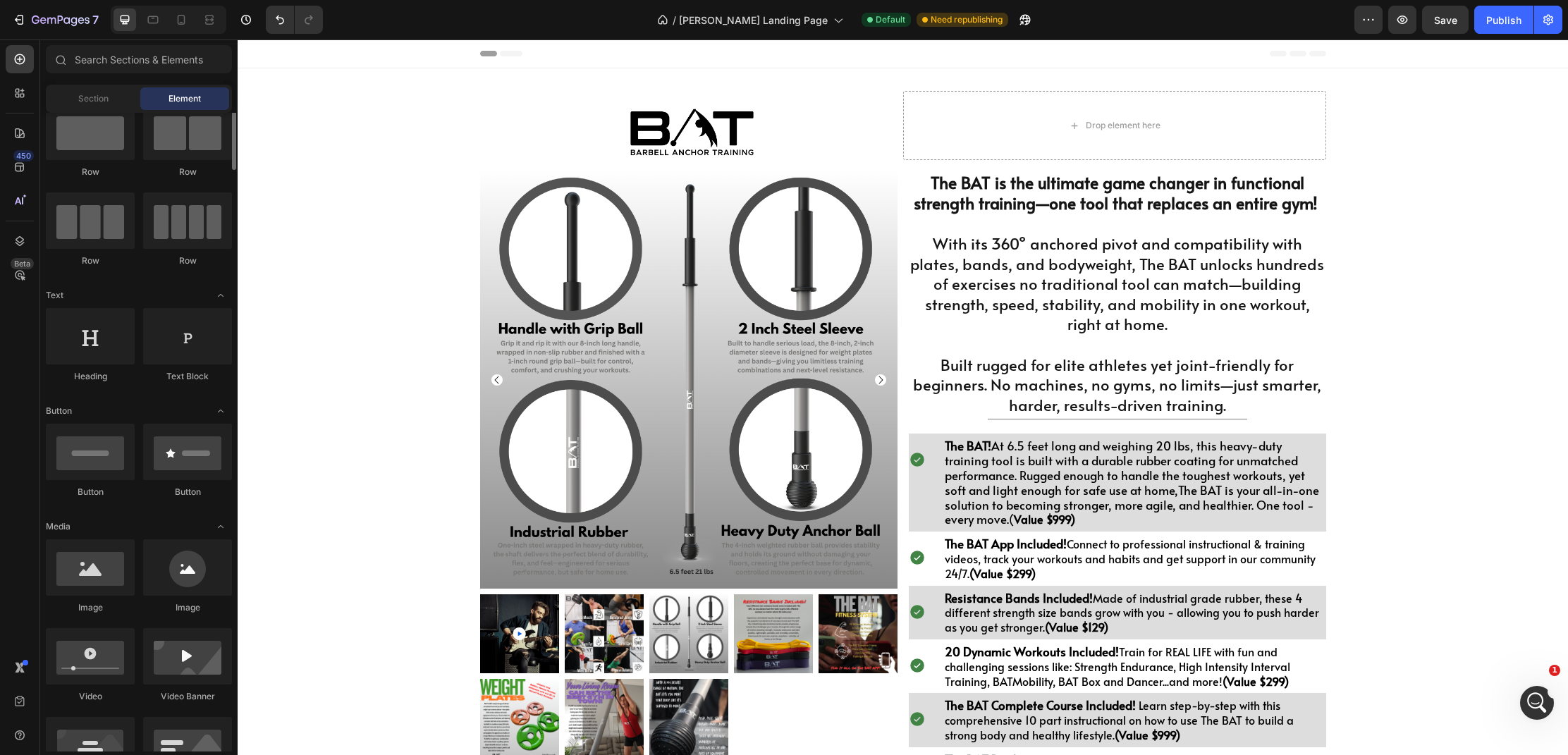
scroll to position [0, 0]
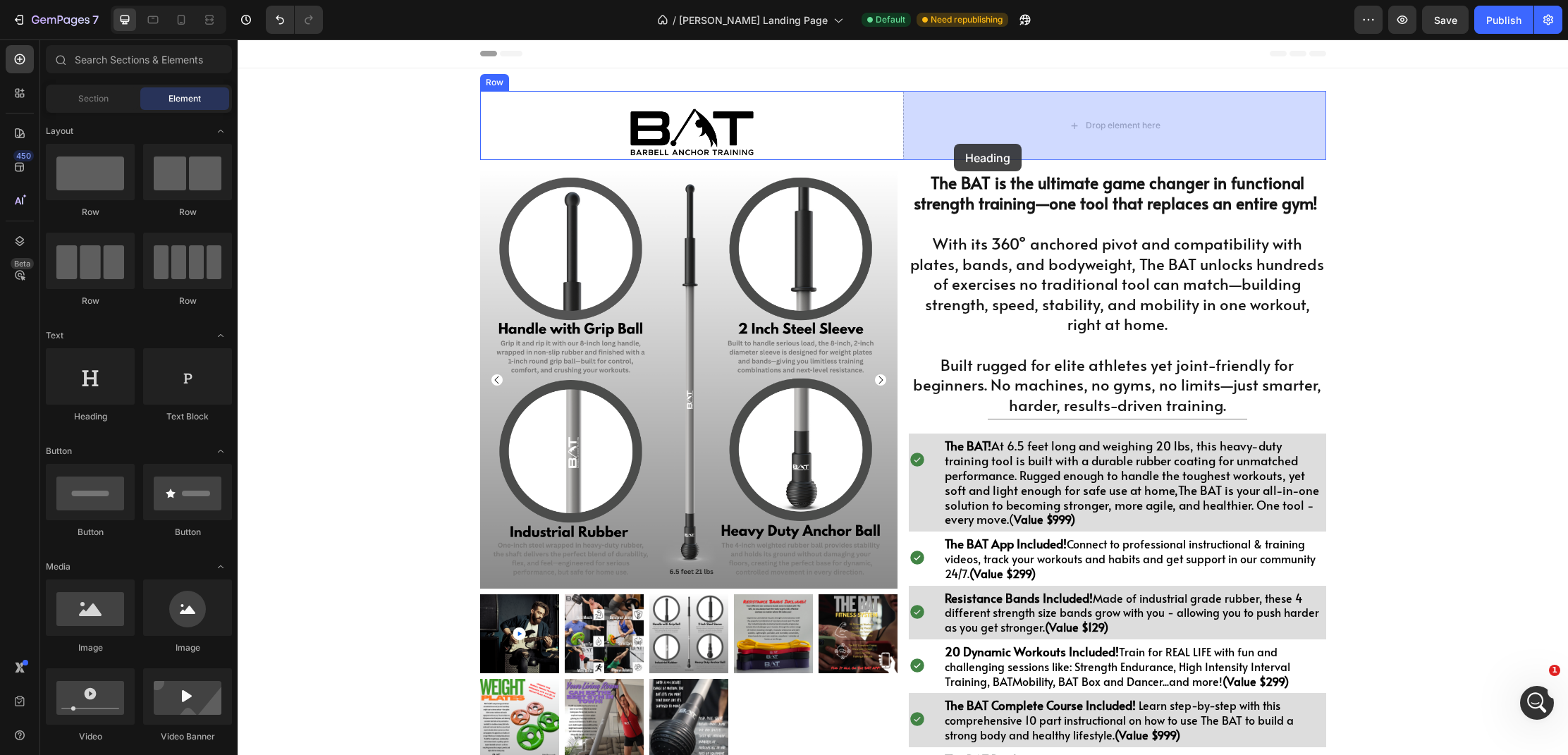
drag, startPoint x: 327, startPoint y: 429, endPoint x: 954, endPoint y: 144, distance: 688.7
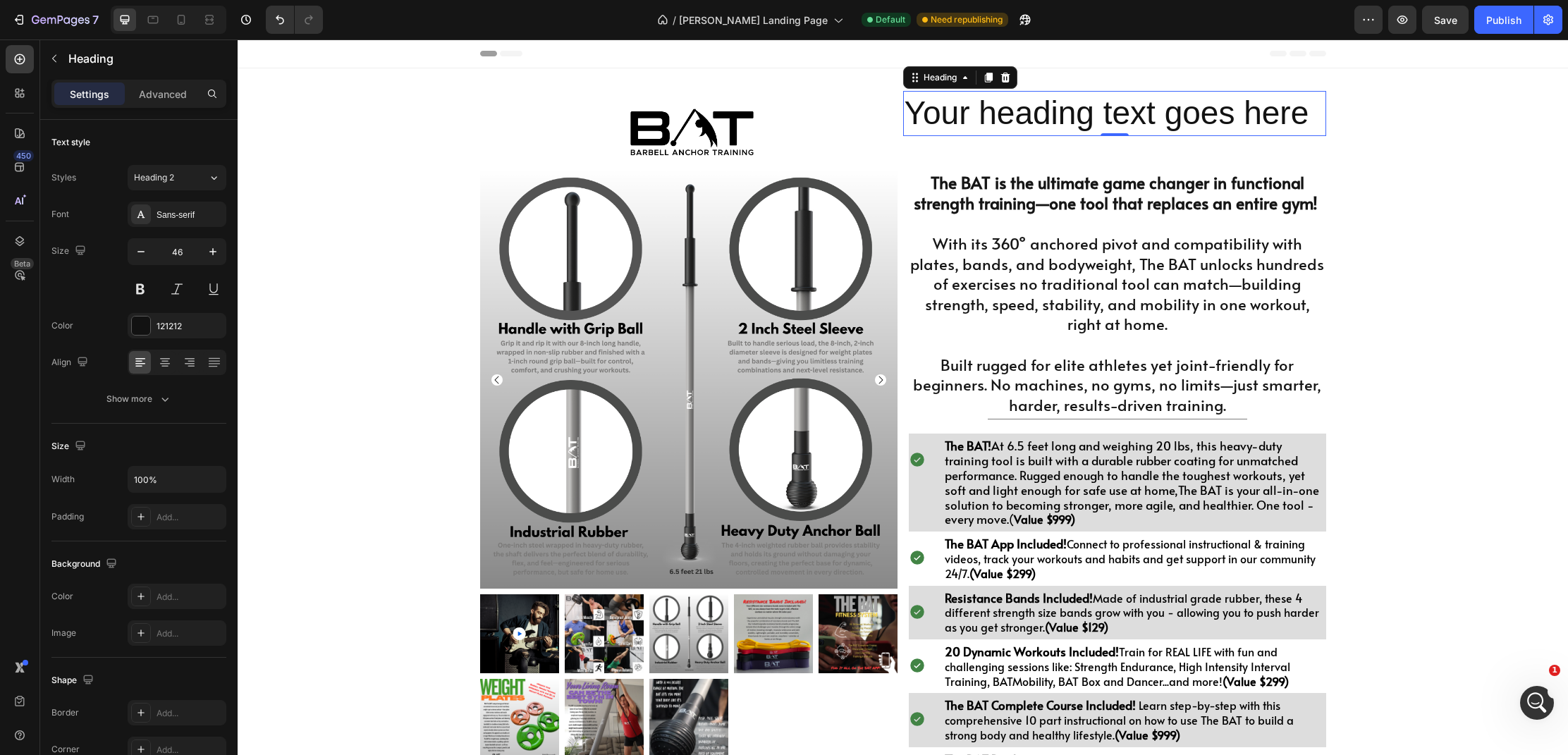
click at [1296, 126] on h2 "Your heading text goes here" at bounding box center [1114, 113] width 423 height 45
click at [1308, 125] on p "Your heading text goes here" at bounding box center [1114, 113] width 420 height 42
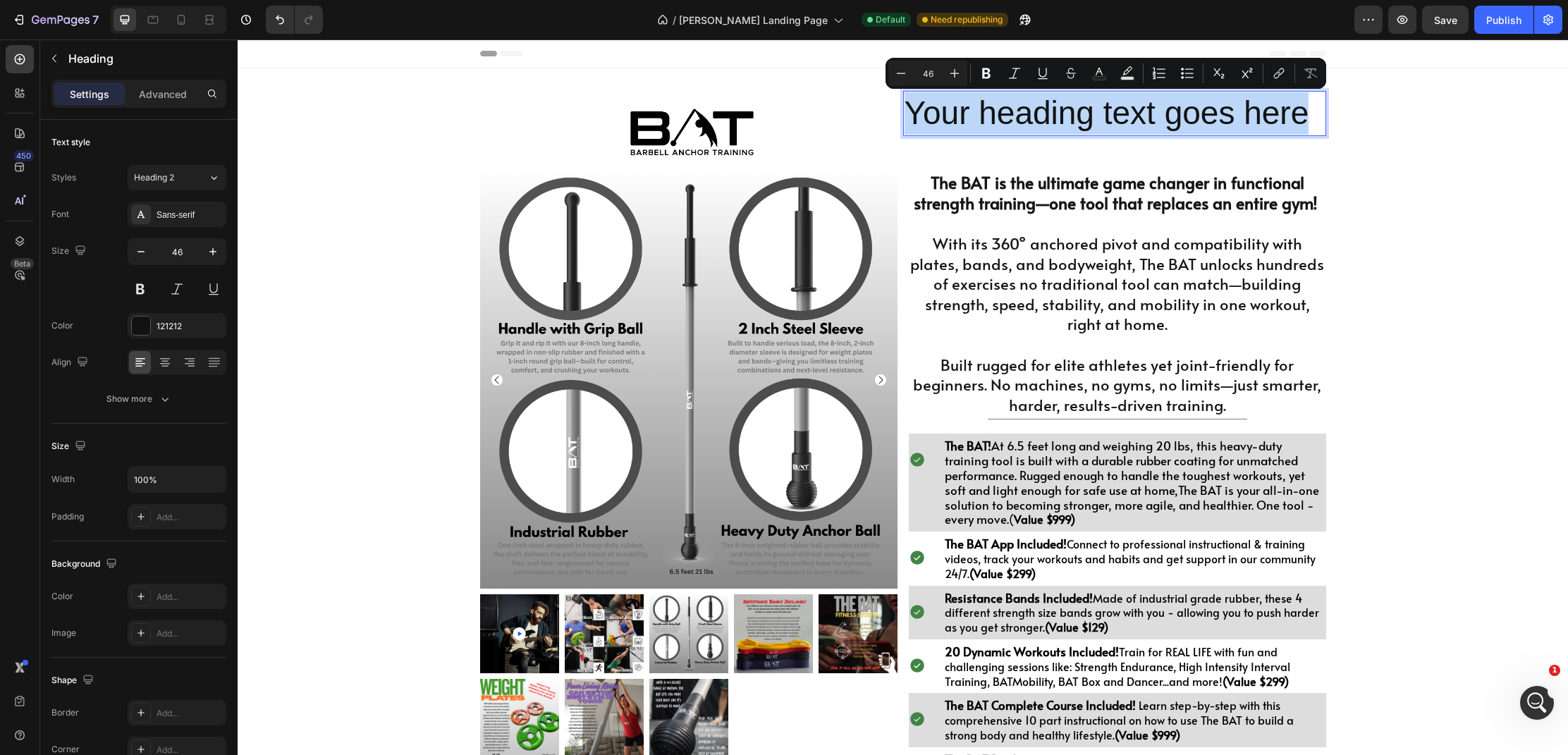
drag, startPoint x: 1308, startPoint y: 125, endPoint x: 910, endPoint y: 117, distance: 398.1
click at [910, 117] on p "Your heading text goes here" at bounding box center [1114, 113] width 420 height 42
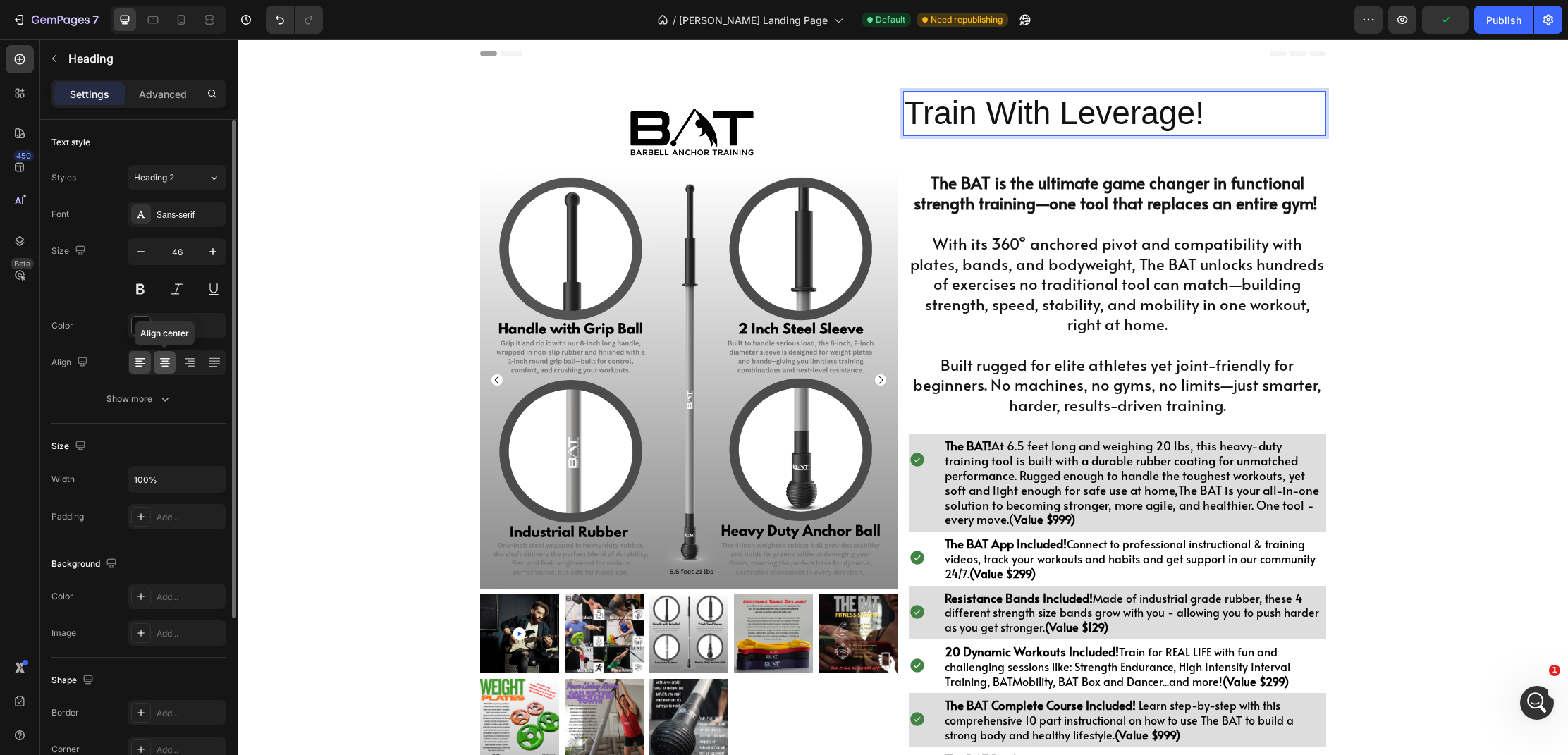
click at [170, 362] on icon at bounding box center [164, 362] width 14 height 14
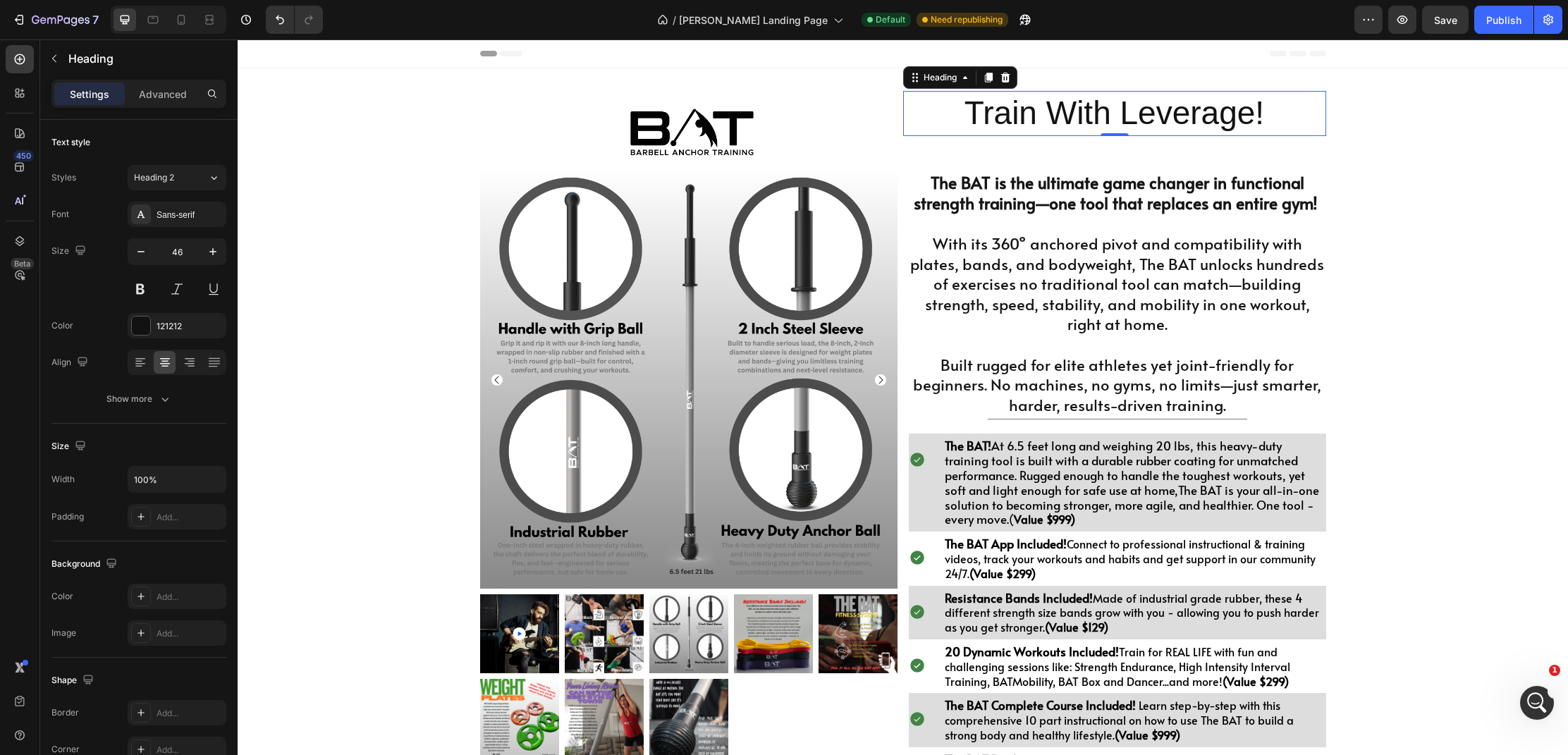
click at [1271, 121] on p "Train With Leverage!" at bounding box center [1114, 113] width 420 height 42
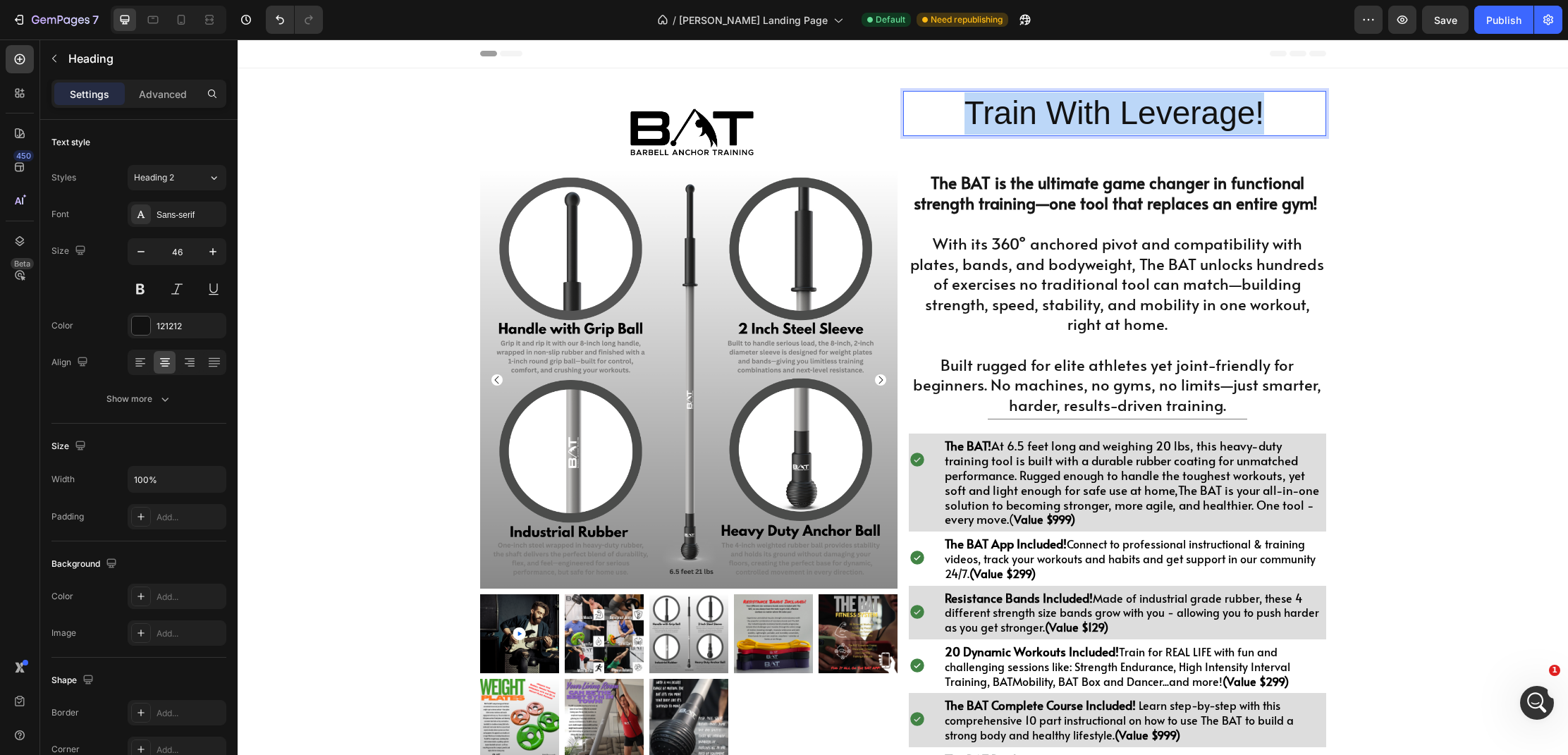
drag, startPoint x: 1271, startPoint y: 121, endPoint x: 911, endPoint y: 103, distance: 360.4
click at [911, 103] on p "Train With Leverage!" at bounding box center [1114, 113] width 420 height 42
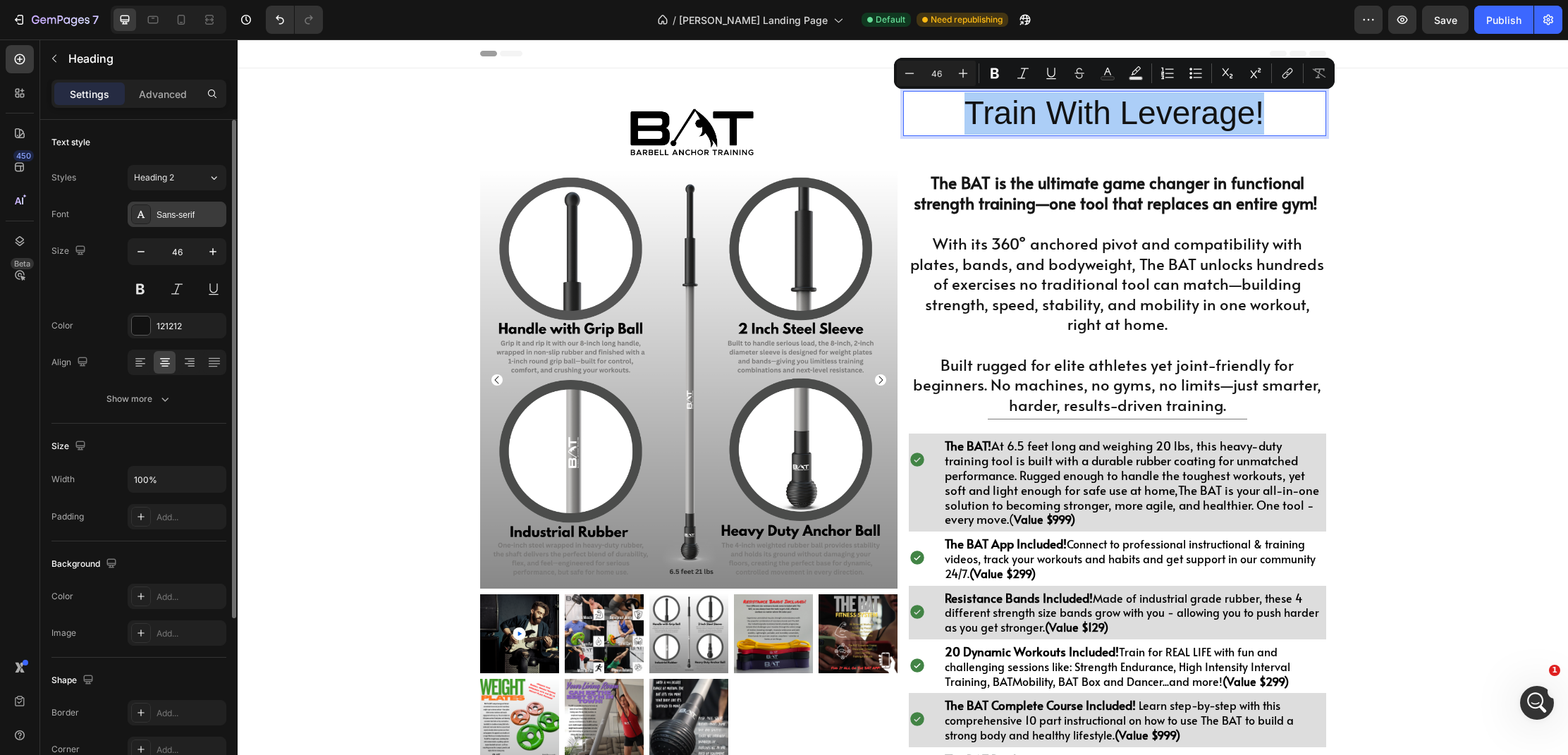
click at [198, 213] on div "Sans-serif" at bounding box center [189, 215] width 66 height 13
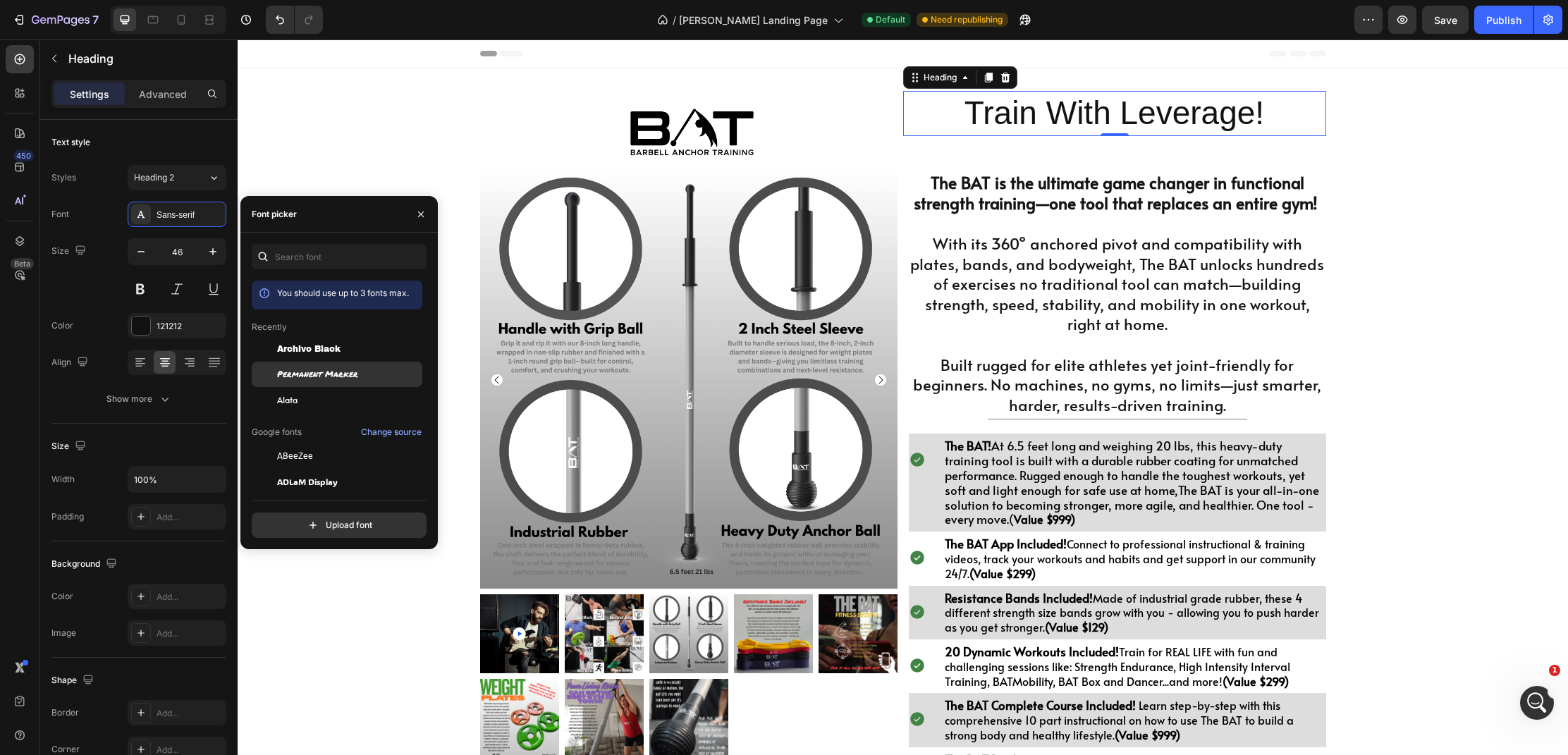
click at [295, 376] on span "Permanent Marker" at bounding box center [318, 374] width 81 height 13
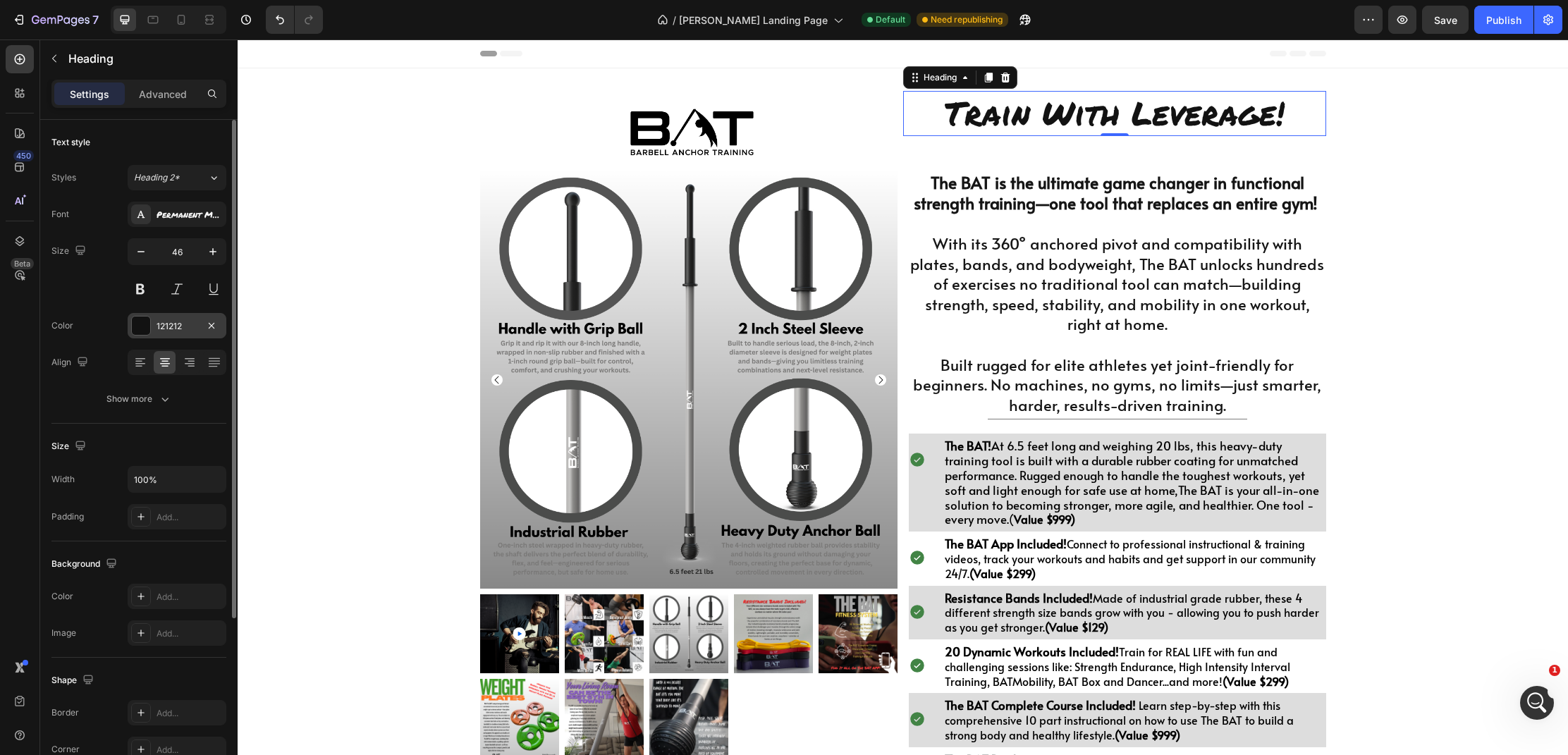
click at [145, 332] on div at bounding box center [141, 326] width 19 height 19
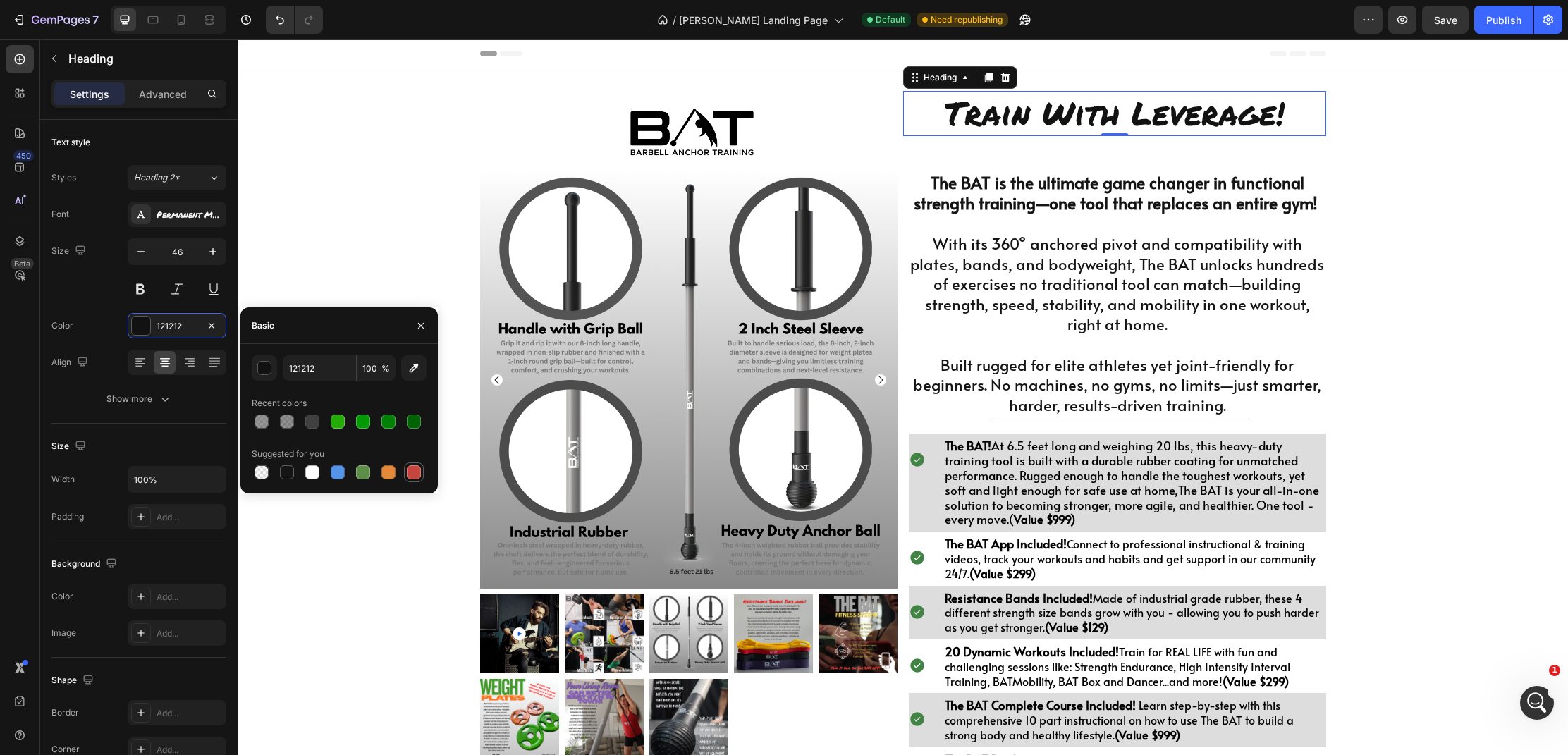
click at [414, 476] on div at bounding box center [414, 472] width 14 height 14
type input "C5453F"
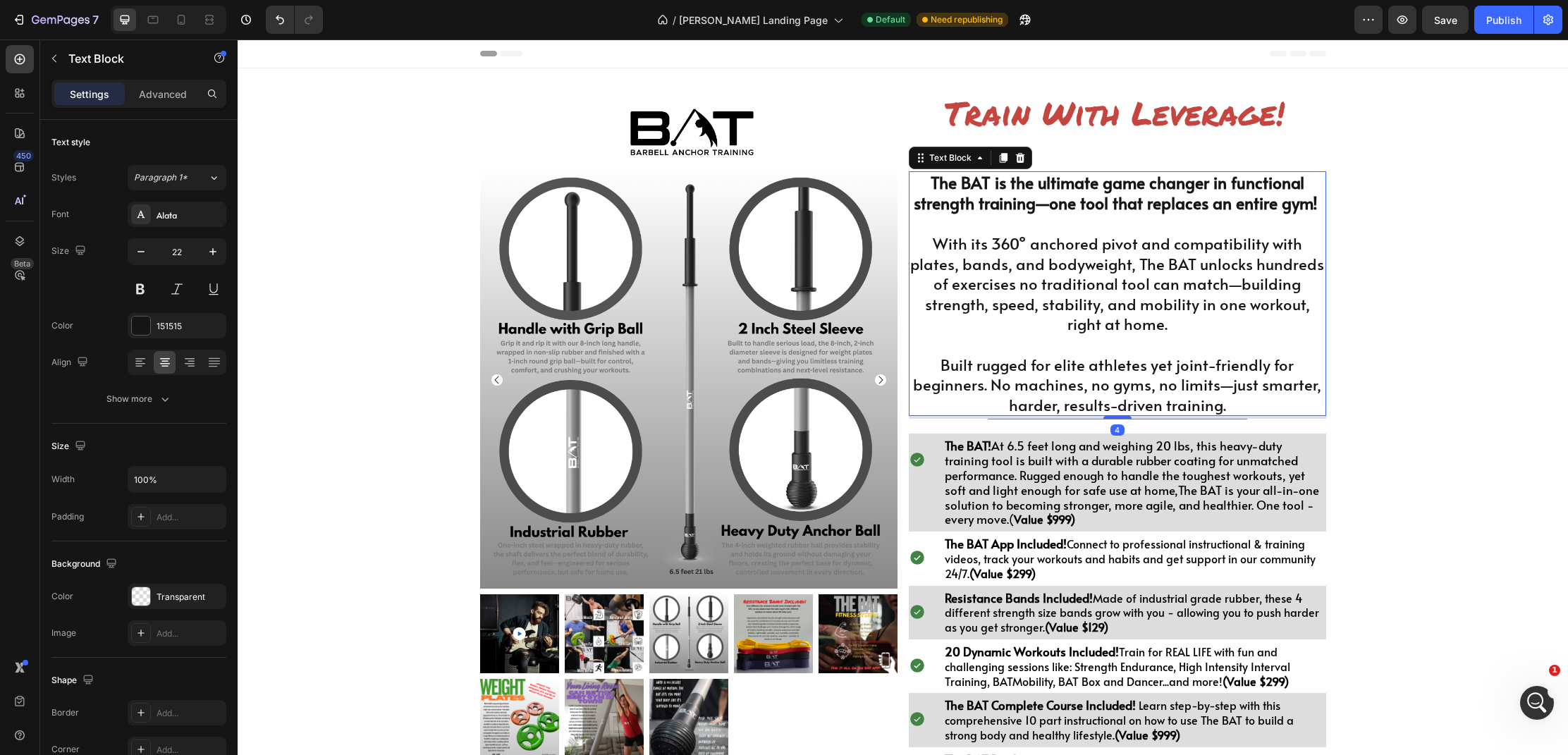
click at [1143, 245] on p "With its 360° anchored pivot and compatibility with plates, bands, and bodyweig…" at bounding box center [1117, 284] width 414 height 101
click at [916, 249] on p "With its 360° anchored pivot and compatibility with plates, bands, and bodyweig…" at bounding box center [1117, 284] width 414 height 101
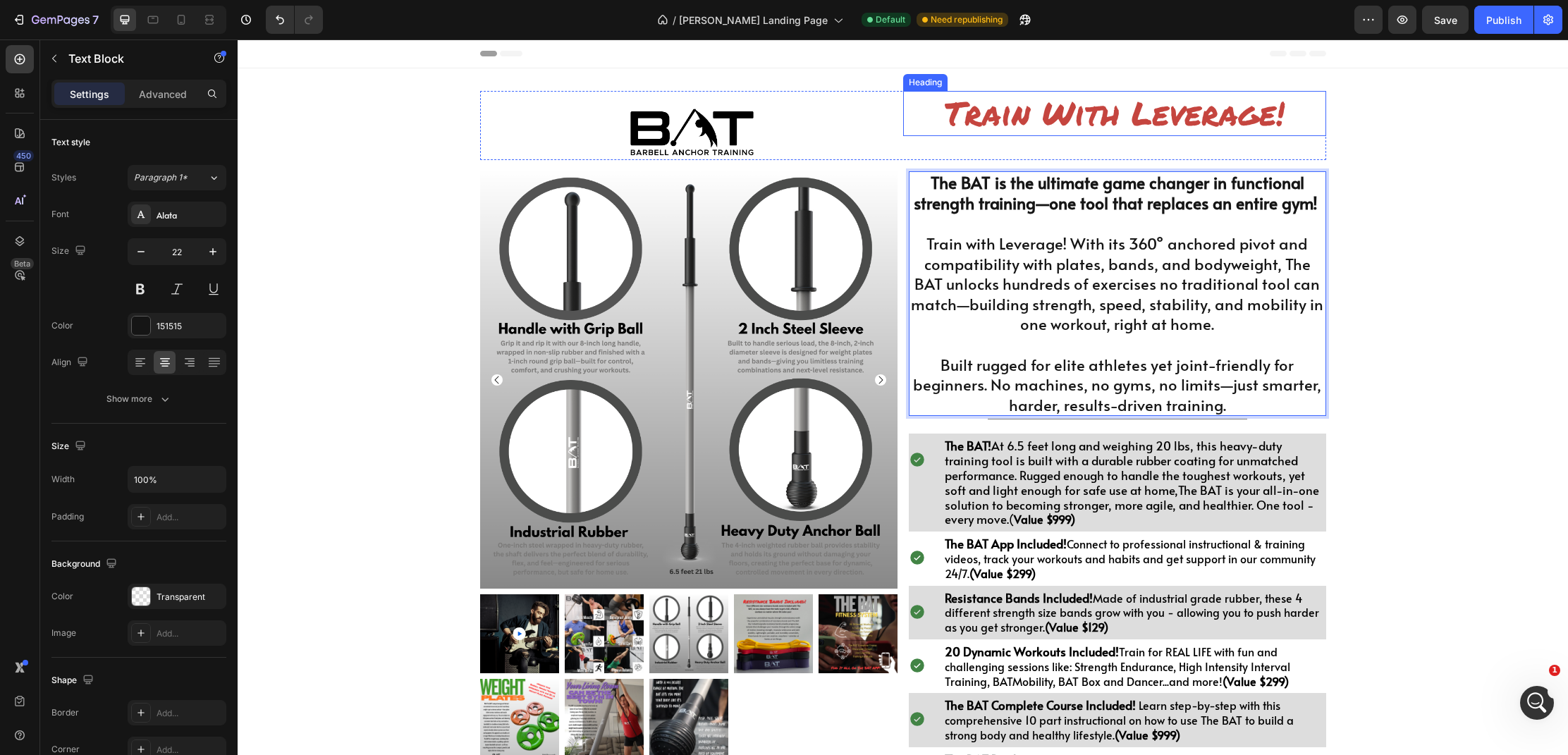
click at [1105, 123] on p "Train With Leverage!" at bounding box center [1114, 113] width 420 height 42
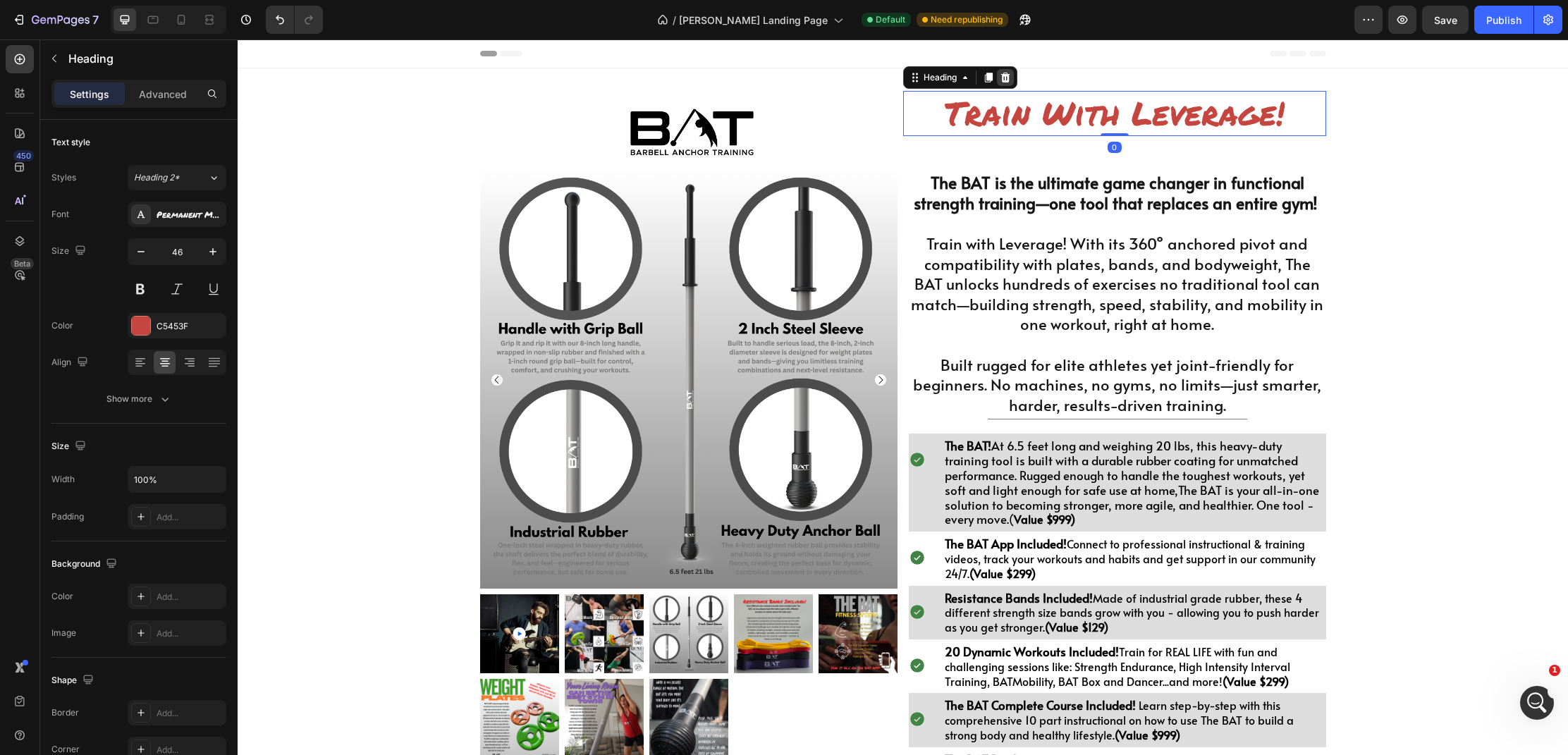
click at [1007, 79] on icon at bounding box center [1005, 77] width 11 height 11
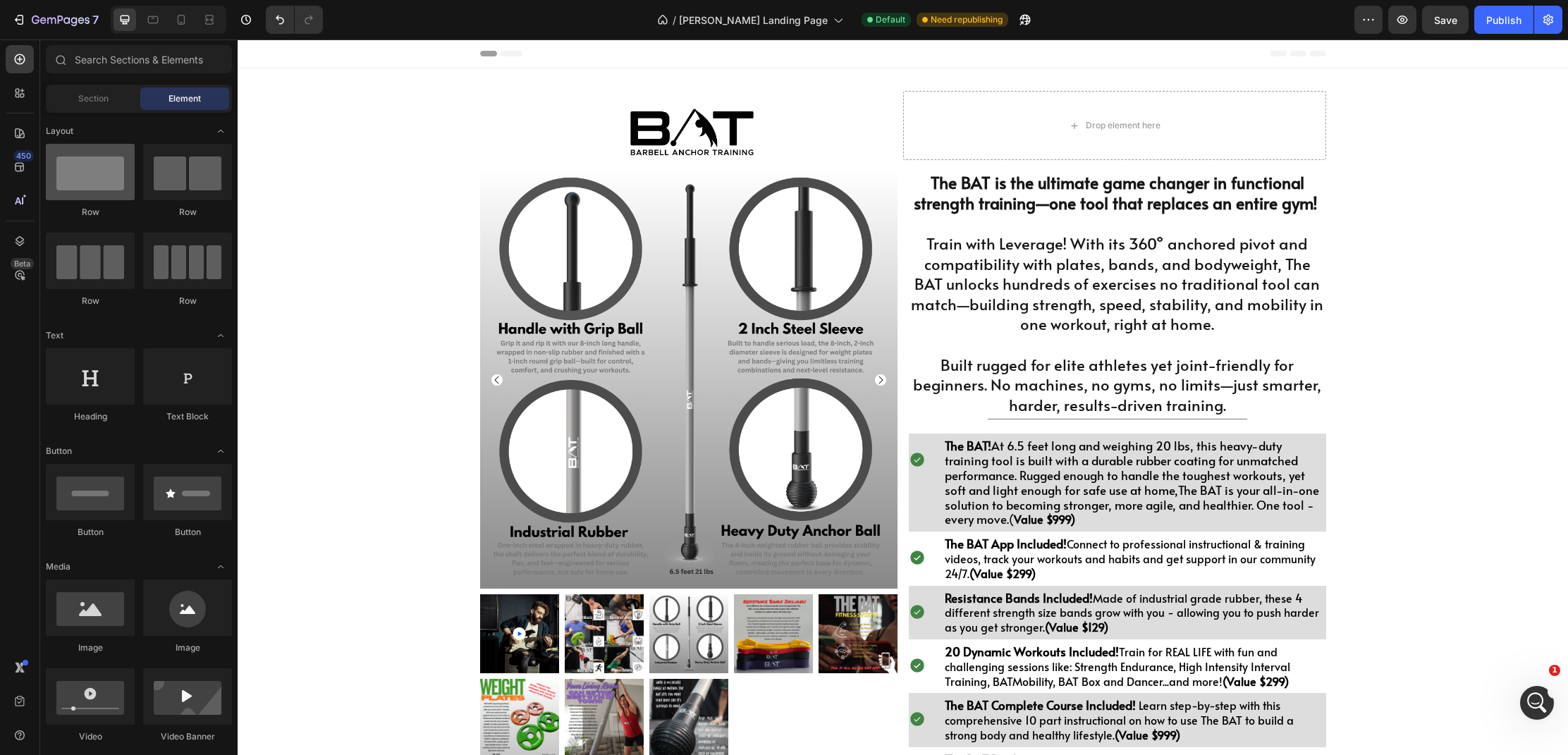
click at [113, 164] on div at bounding box center [90, 172] width 89 height 57
click at [602, 130] on div at bounding box center [692, 132] width 423 height 48
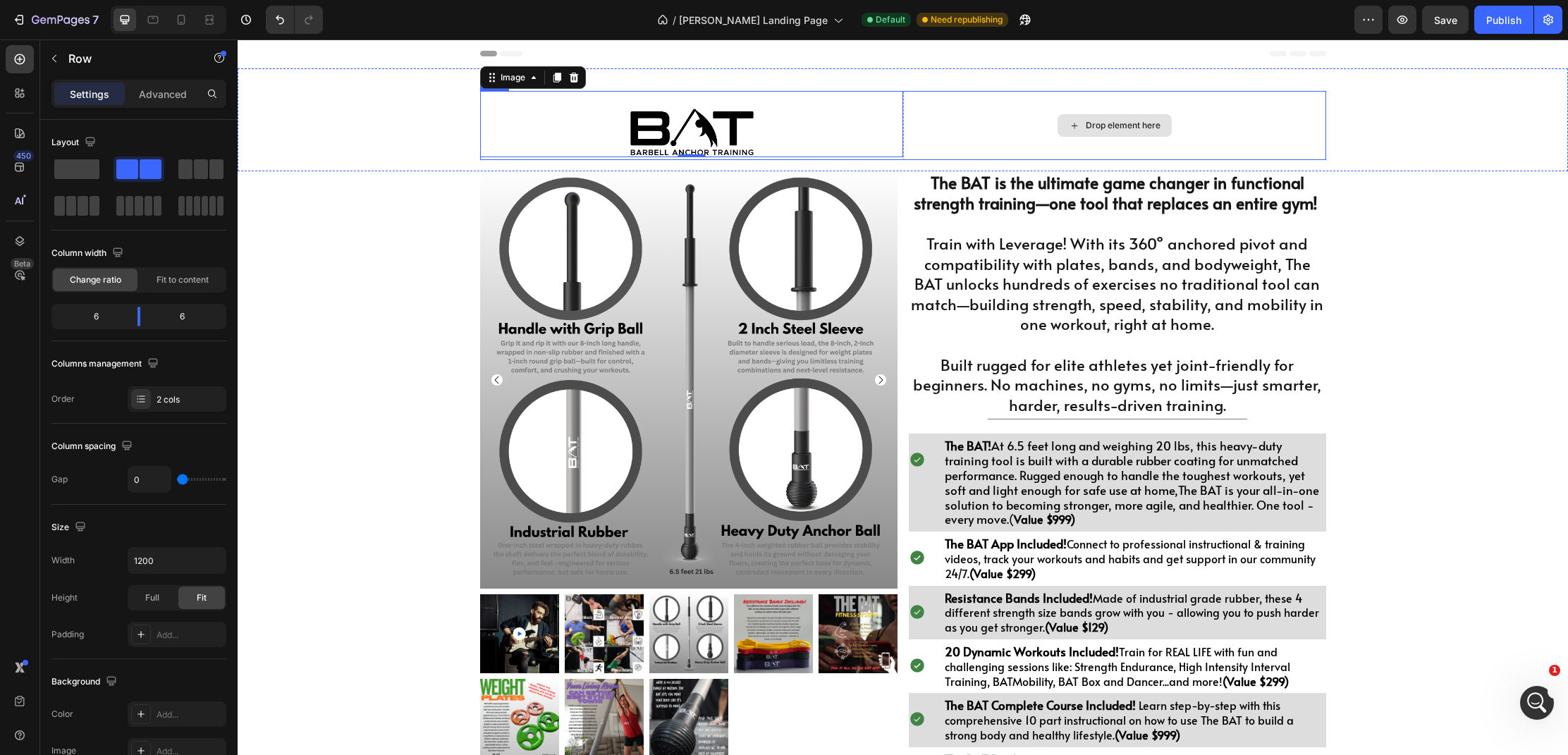
click at [925, 120] on div "Drop element here" at bounding box center [1114, 125] width 423 height 69
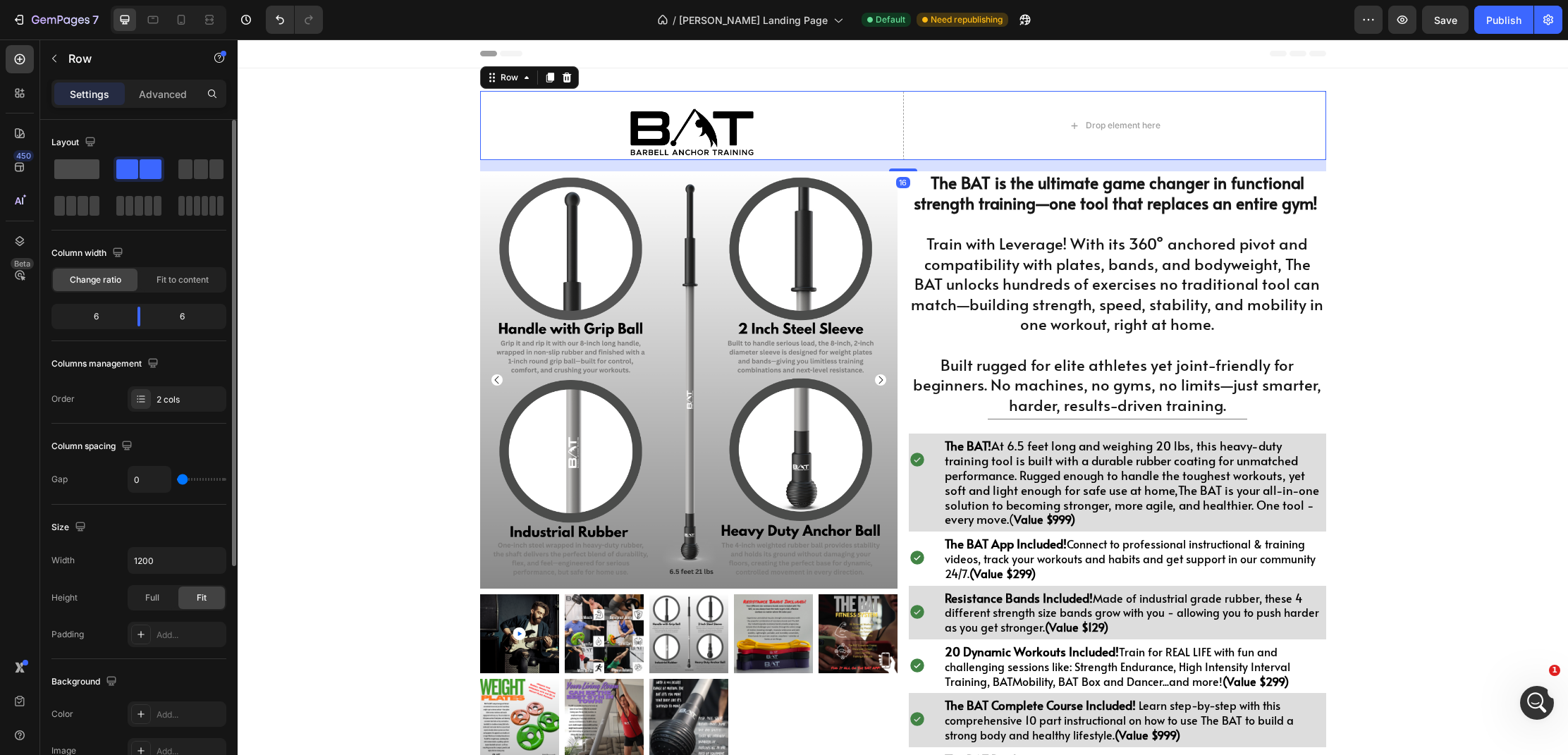
click at [62, 175] on span at bounding box center [77, 169] width 45 height 20
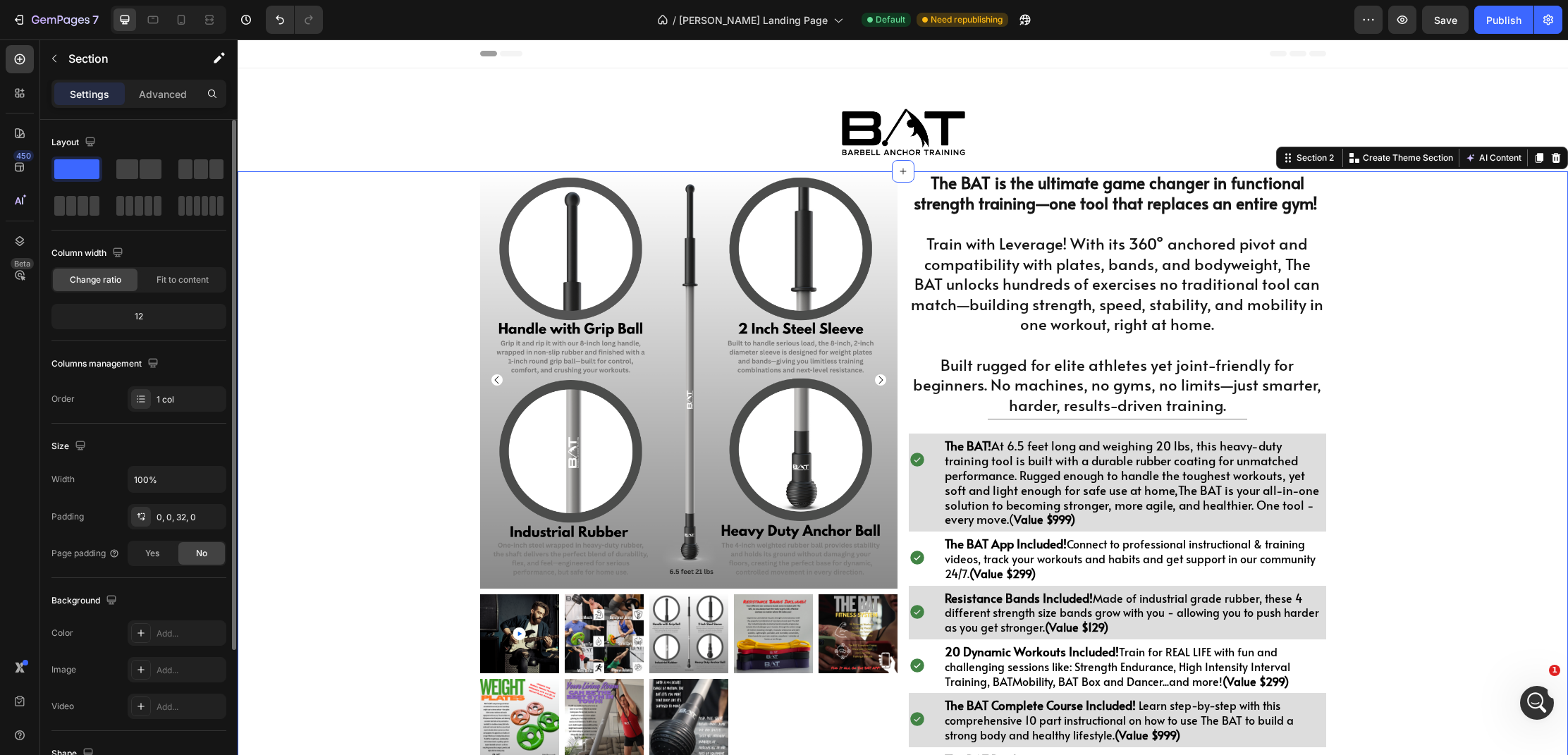
click at [1494, 322] on div "Product Images $998.00 Heading Drop element here Row 1 Product Quantity BUY THE…" at bounding box center [902, 598] width 1331 height 854
click at [1002, 247] on p "Train with Leverage! With its 360° anchored pivot and compatibility with plates…" at bounding box center [1117, 284] width 414 height 101
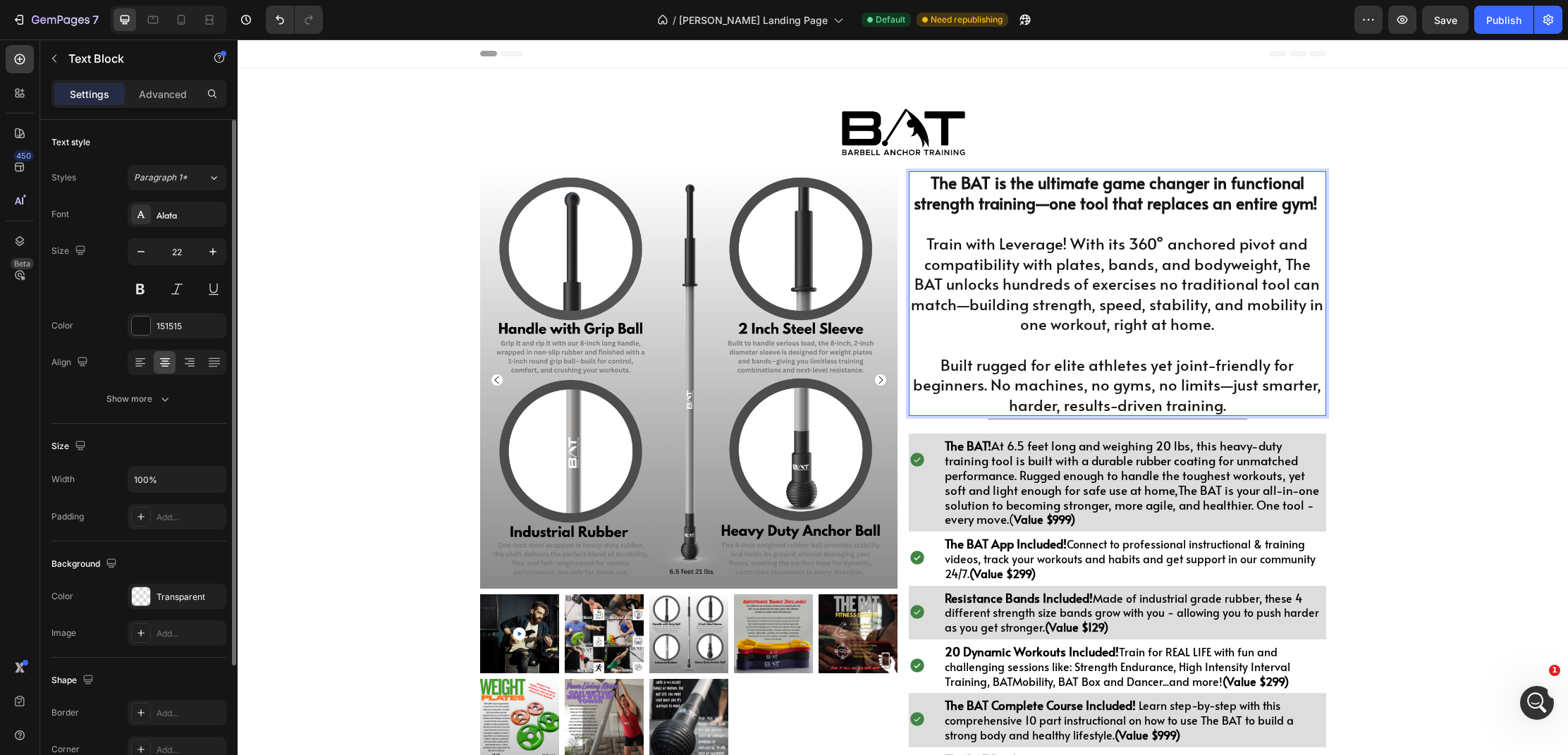
click at [999, 247] on p "Train with Leverage! With its 360° anchored pivot and compatibility with plates…" at bounding box center [1117, 284] width 414 height 101
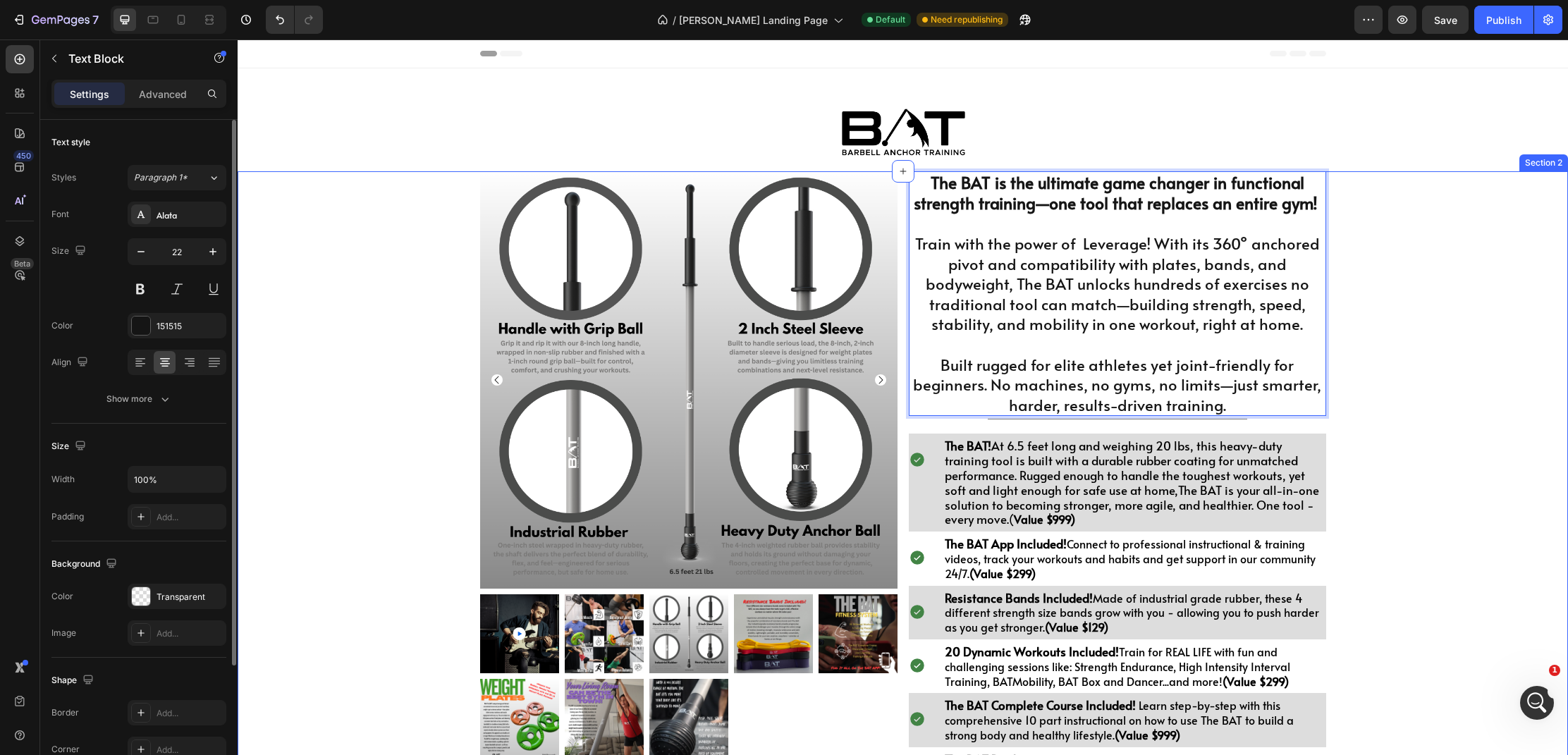
click at [1384, 309] on div "Product Images $998.00 Heading Drop element here Row 1 Product Quantity BUY THE…" at bounding box center [902, 598] width 1331 height 854
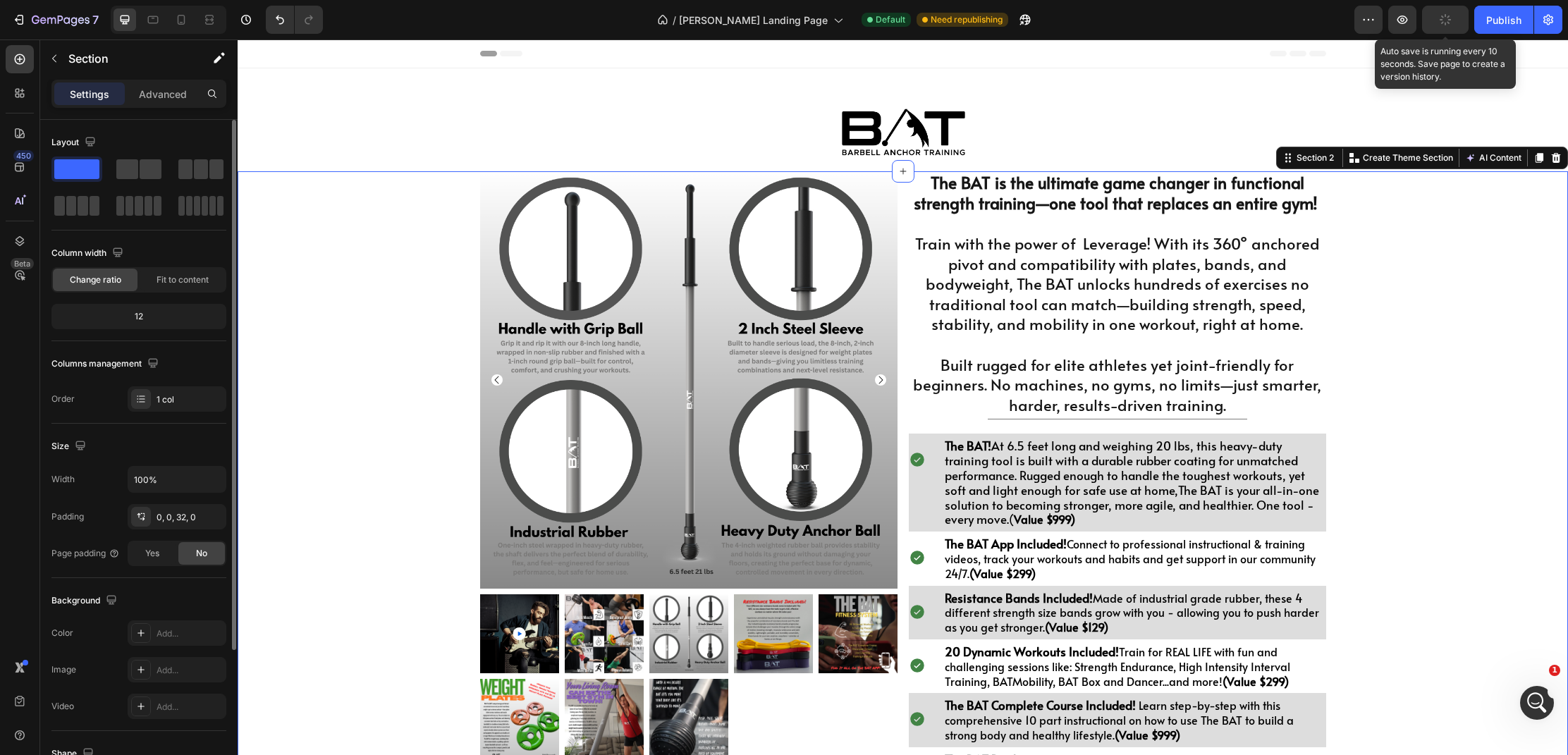
click at [1445, 30] on button "button" at bounding box center [1445, 20] width 47 height 28
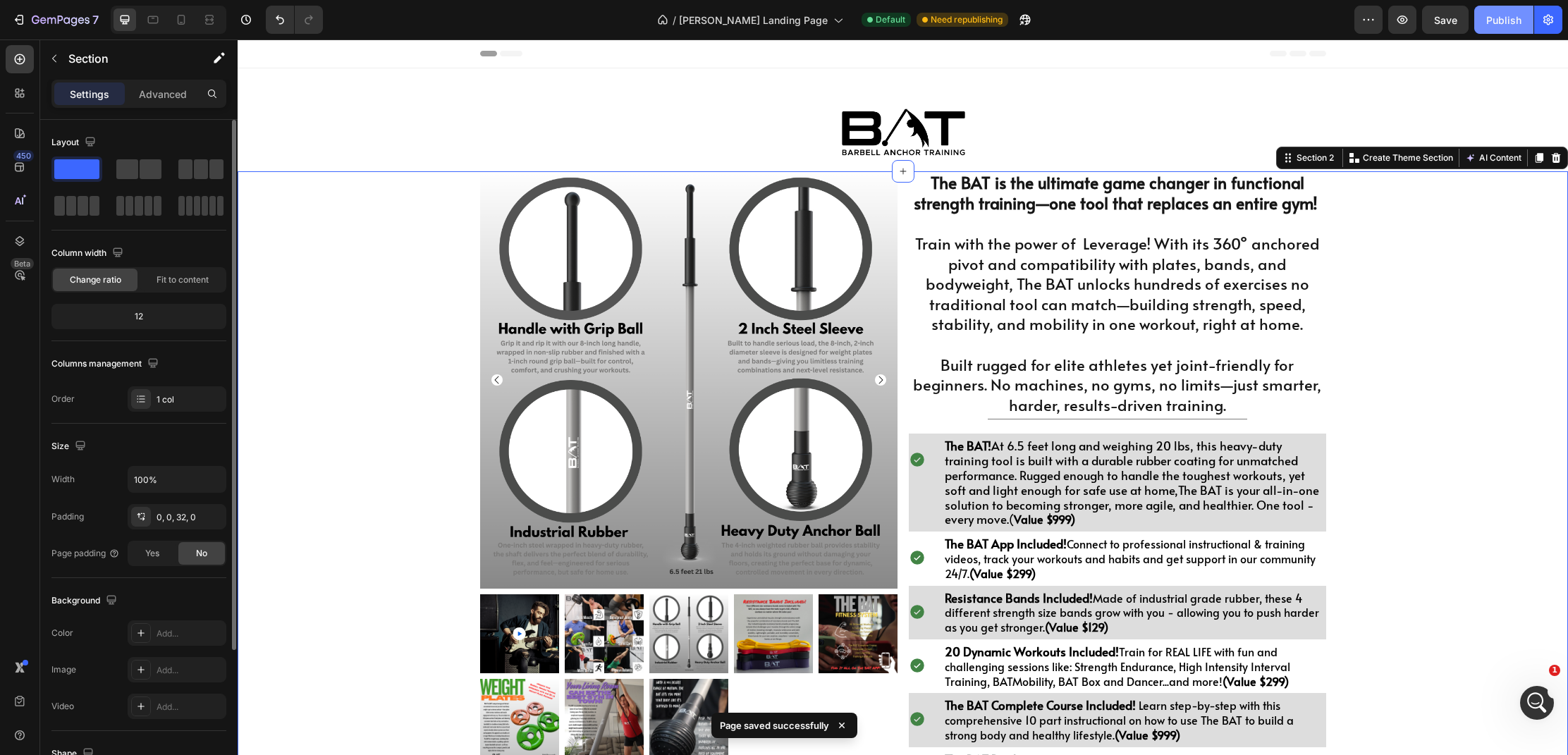
click at [1489, 22] on div "Publish" at bounding box center [1503, 20] width 35 height 15
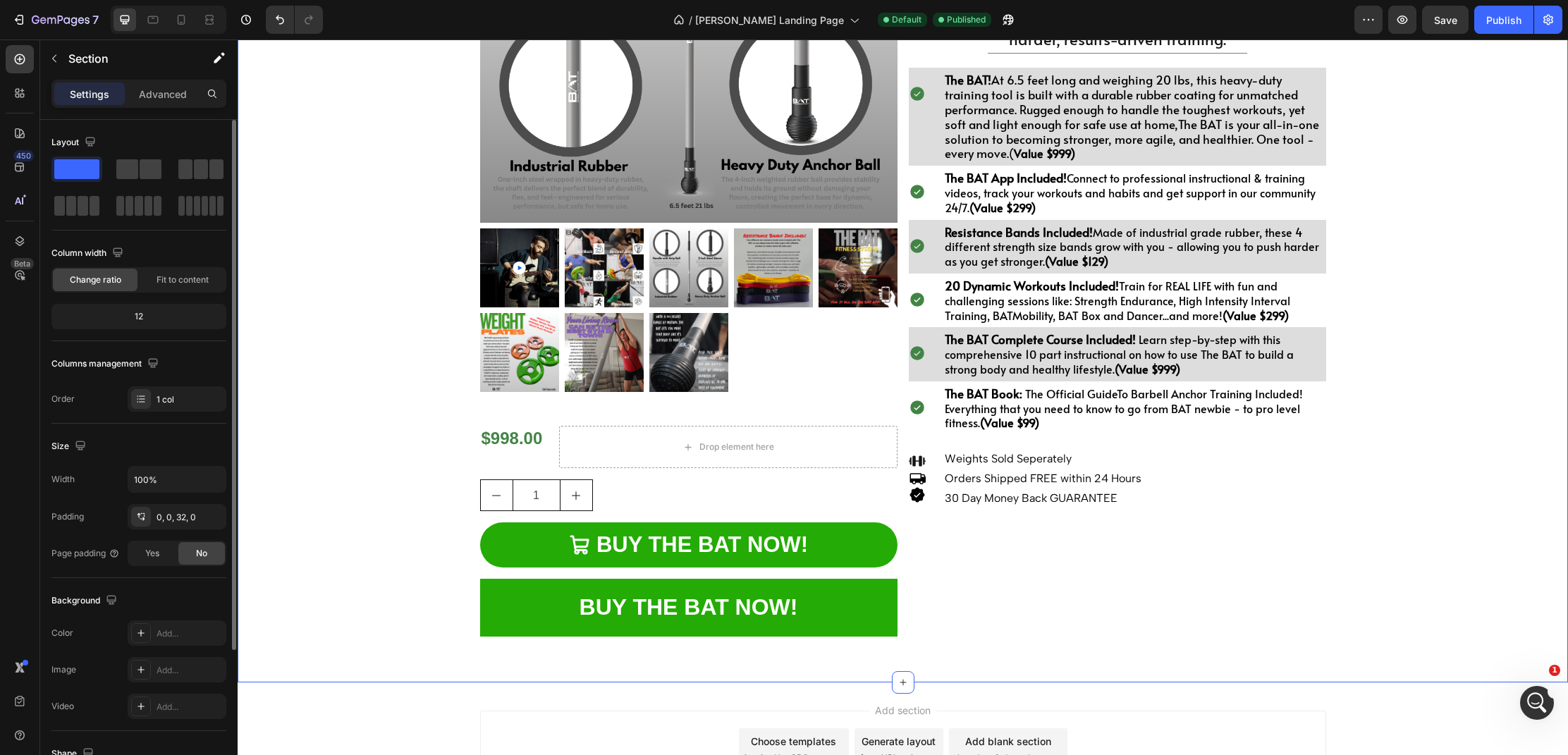
scroll to position [462, 0]
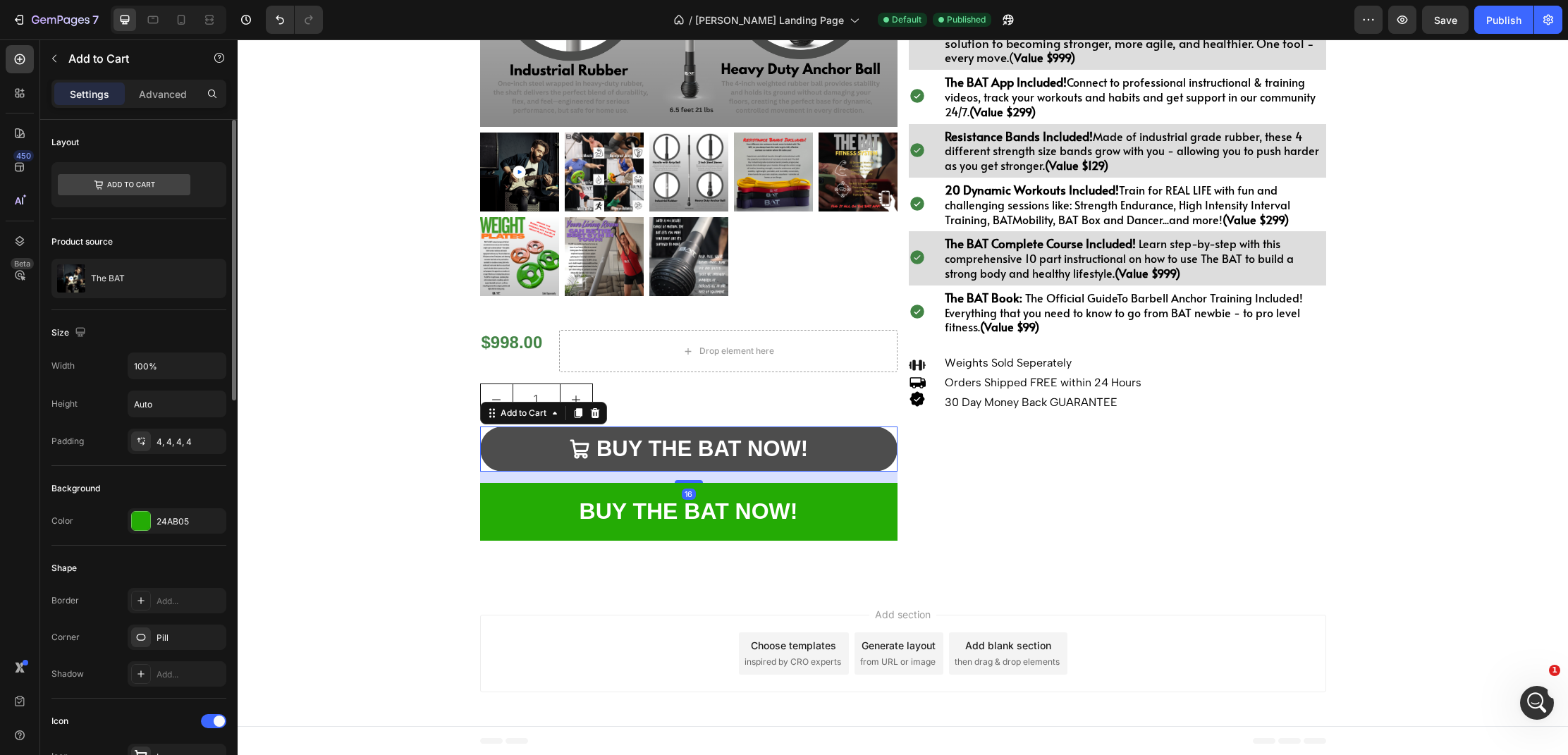
click at [837, 441] on button "BUY THE BAT NOW!" at bounding box center [689, 449] width 417 height 45
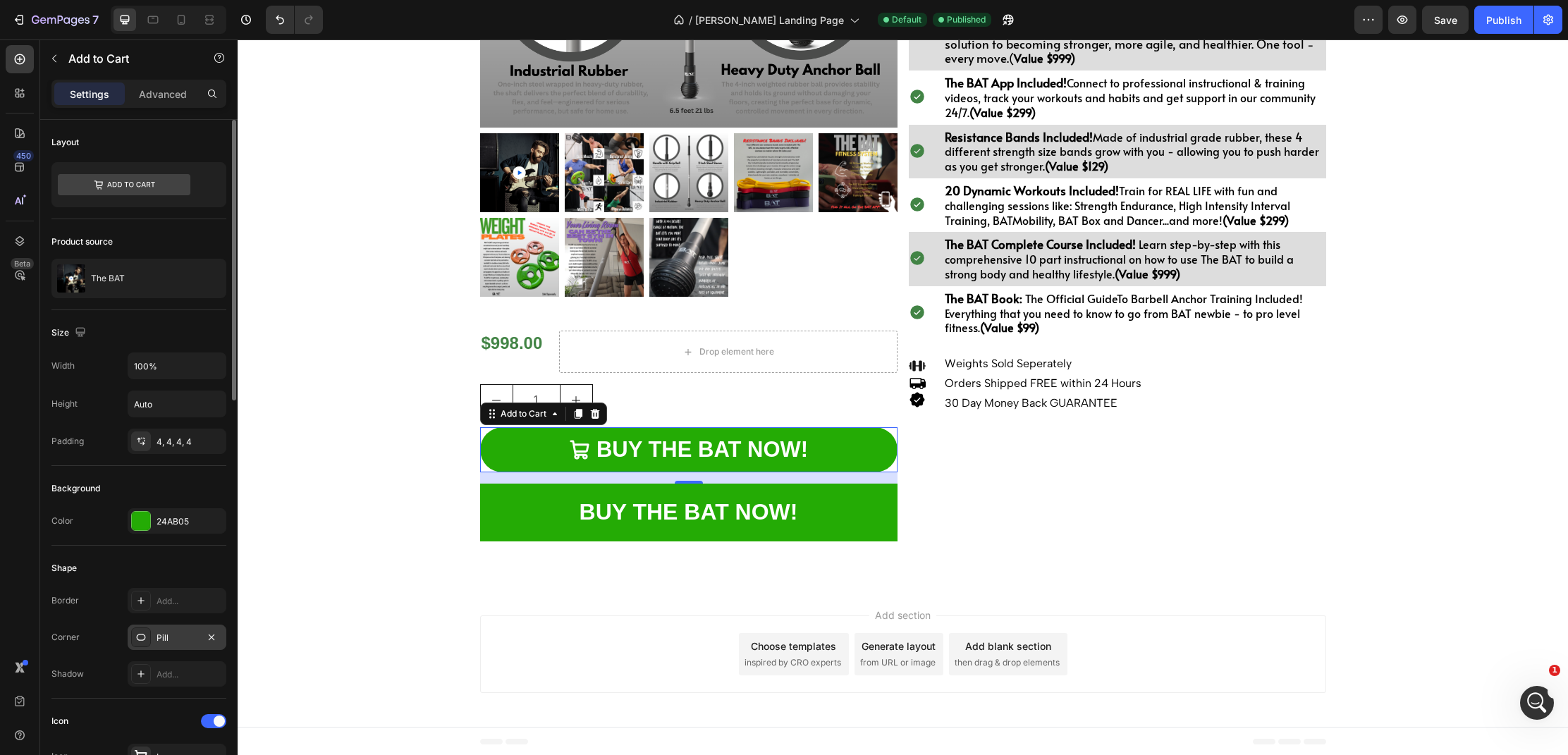
click at [176, 635] on div "Pill" at bounding box center [176, 637] width 41 height 13
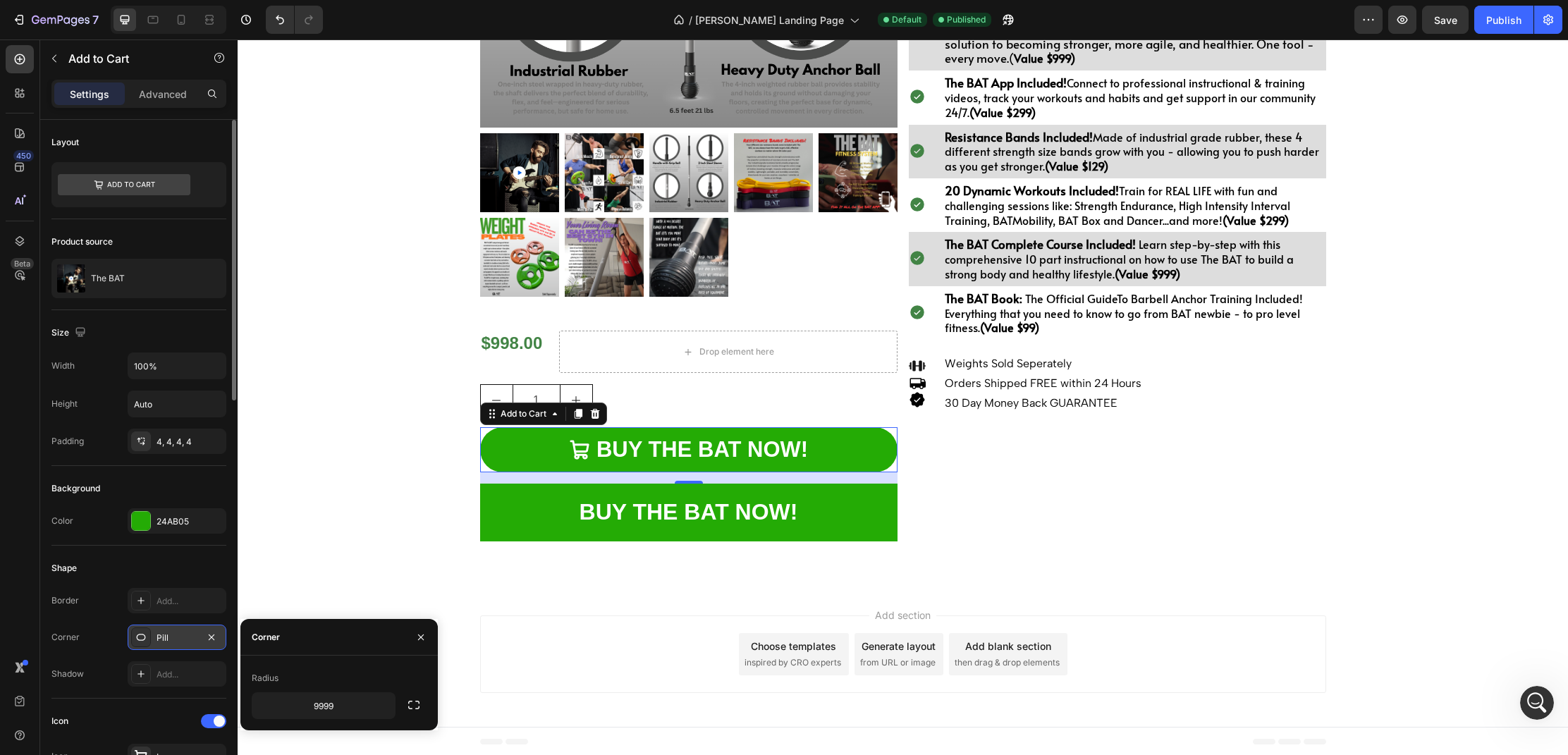
click at [136, 633] on icon at bounding box center [141, 637] width 11 height 11
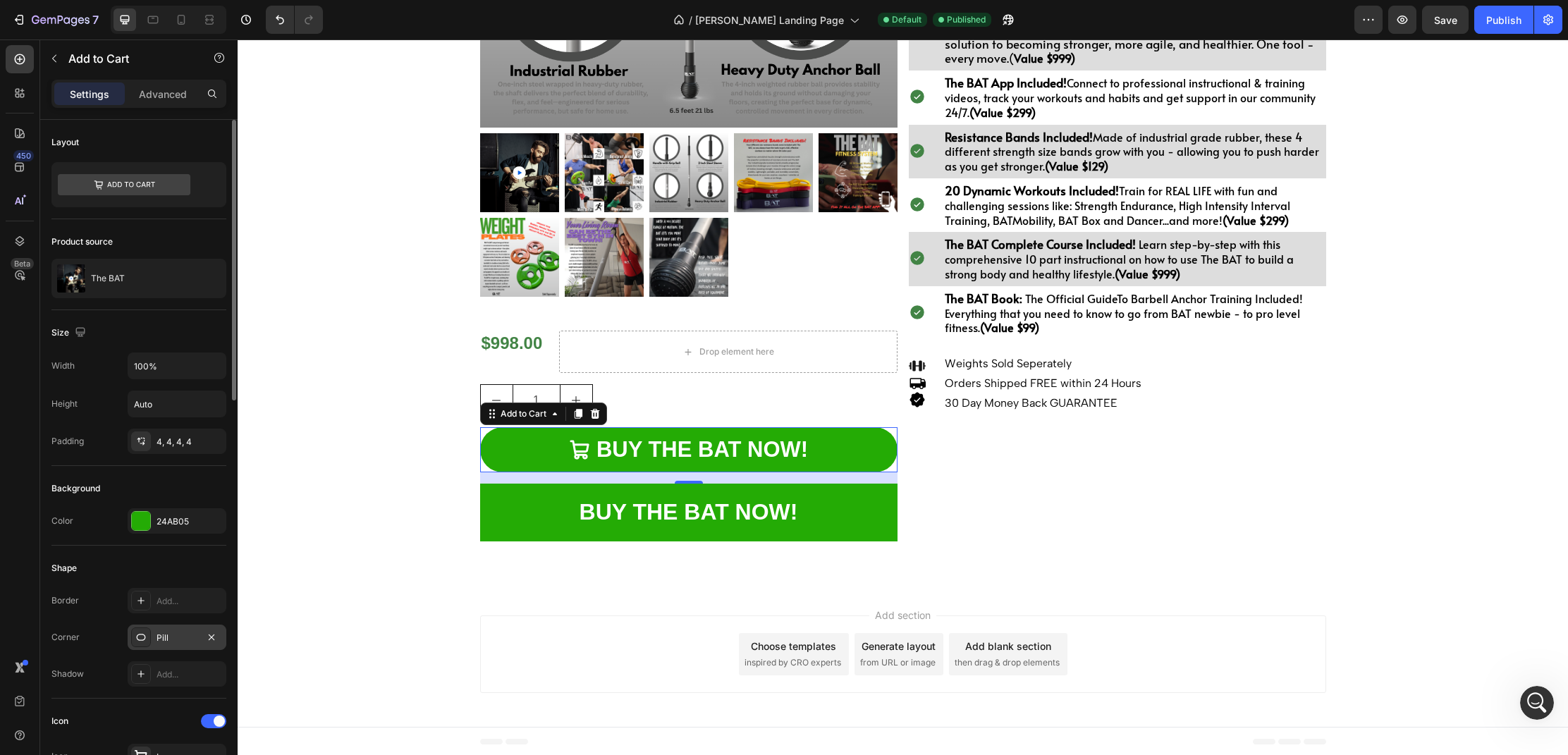
click at [136, 633] on icon at bounding box center [141, 637] width 11 height 11
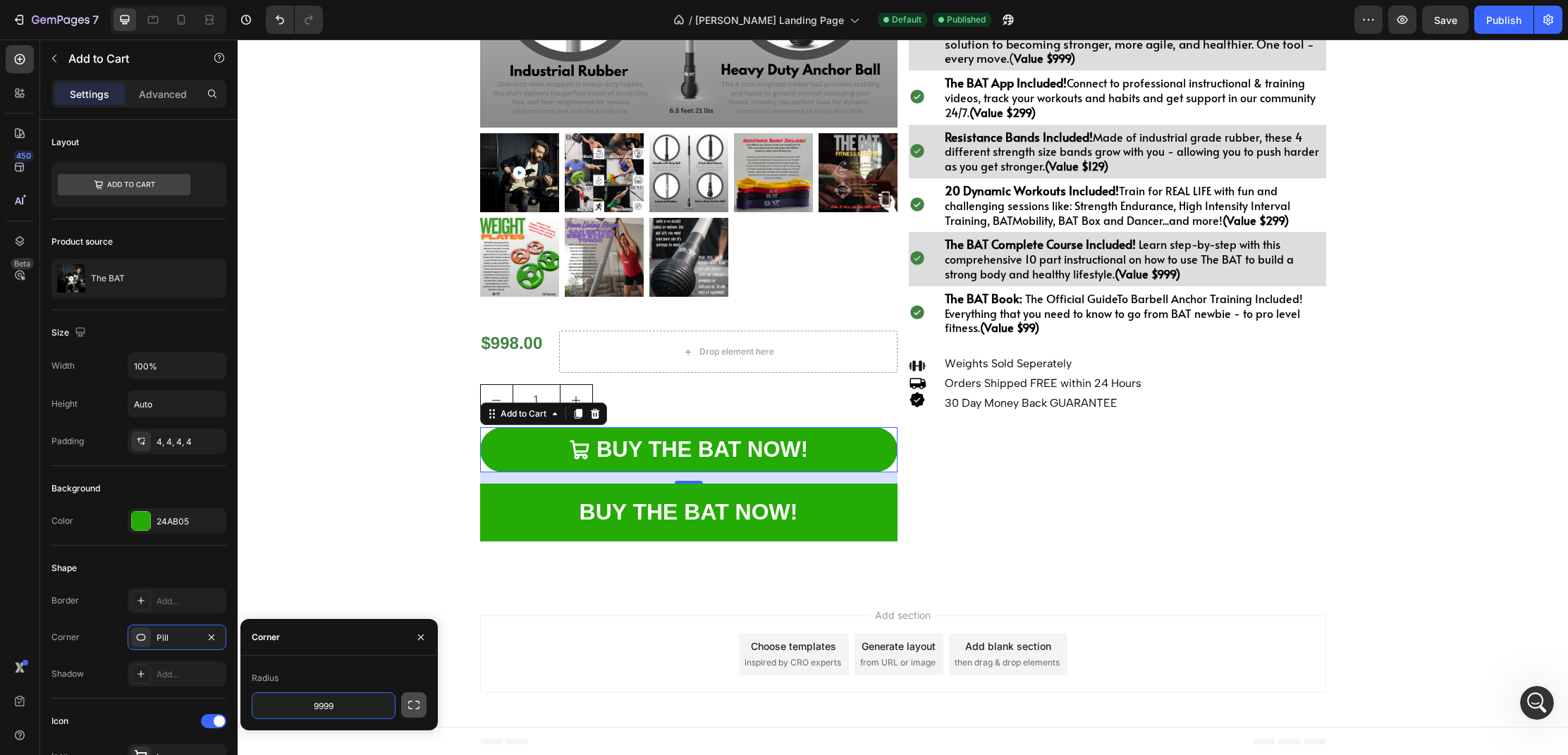
click at [419, 705] on icon "button" at bounding box center [414, 705] width 14 height 14
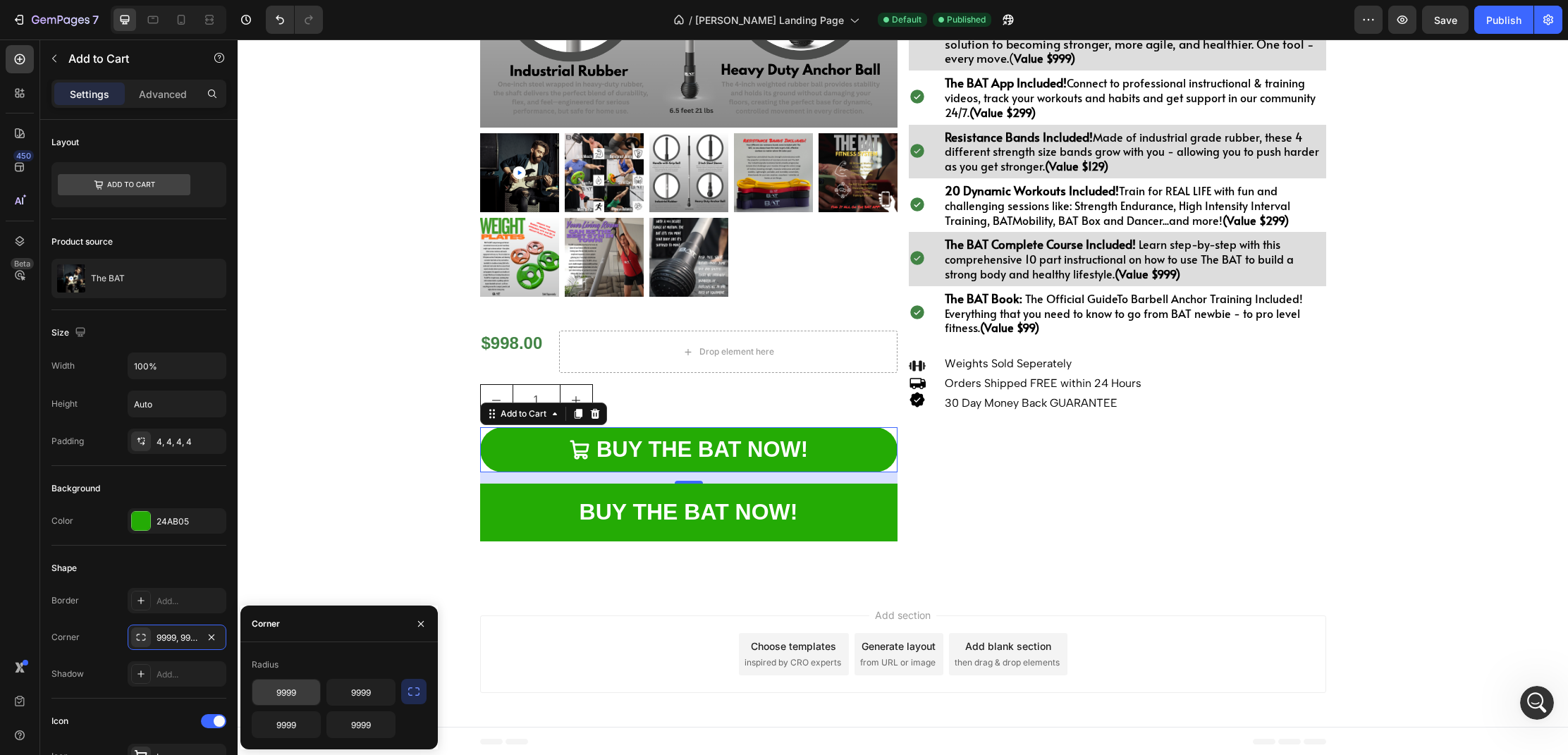
click at [305, 687] on input "9999" at bounding box center [286, 693] width 68 height 25
click at [420, 623] on icon "button" at bounding box center [420, 623] width 11 height 11
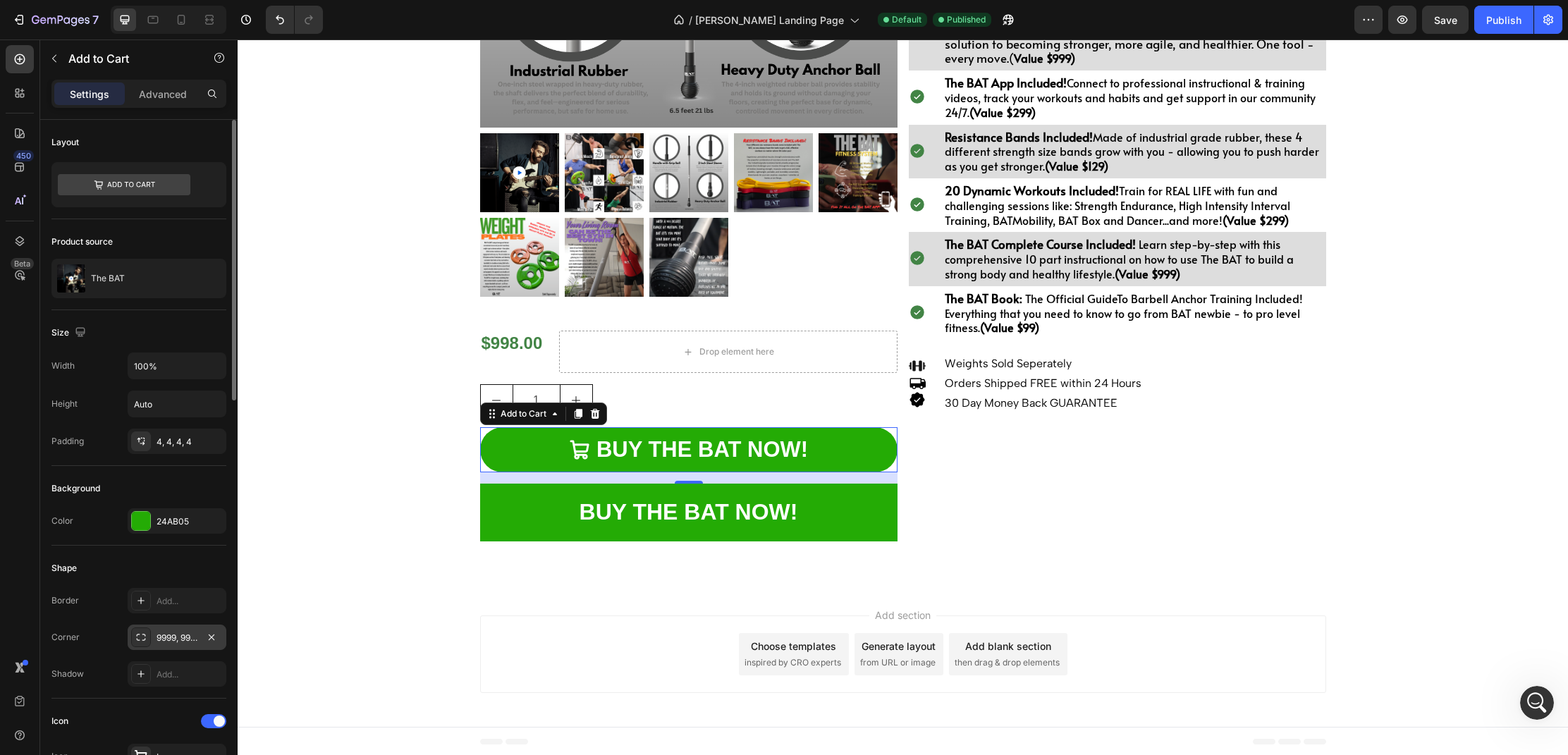
click at [139, 632] on icon at bounding box center [141, 637] width 11 height 11
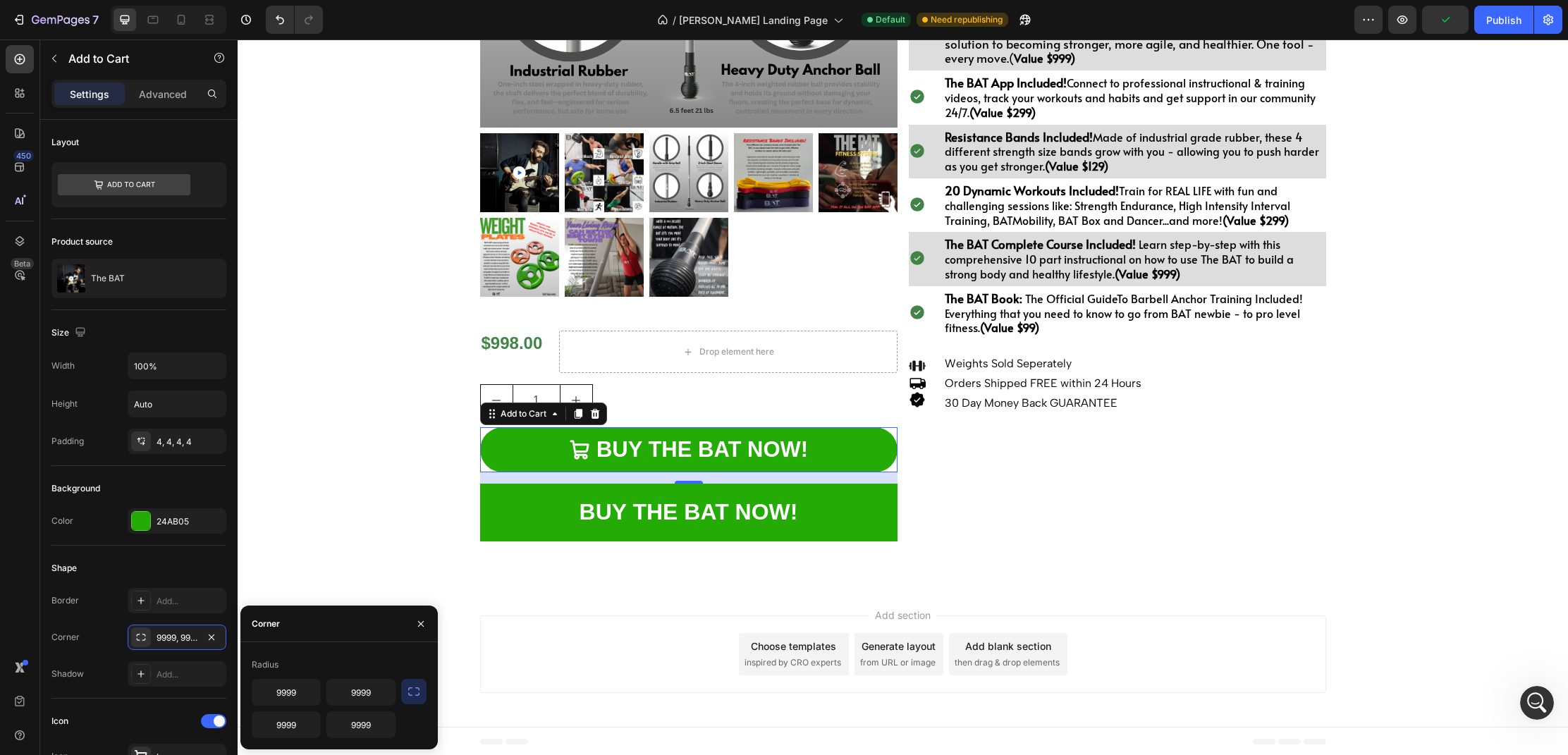
click at [414, 692] on icon "button" at bounding box center [414, 692] width 14 height 14
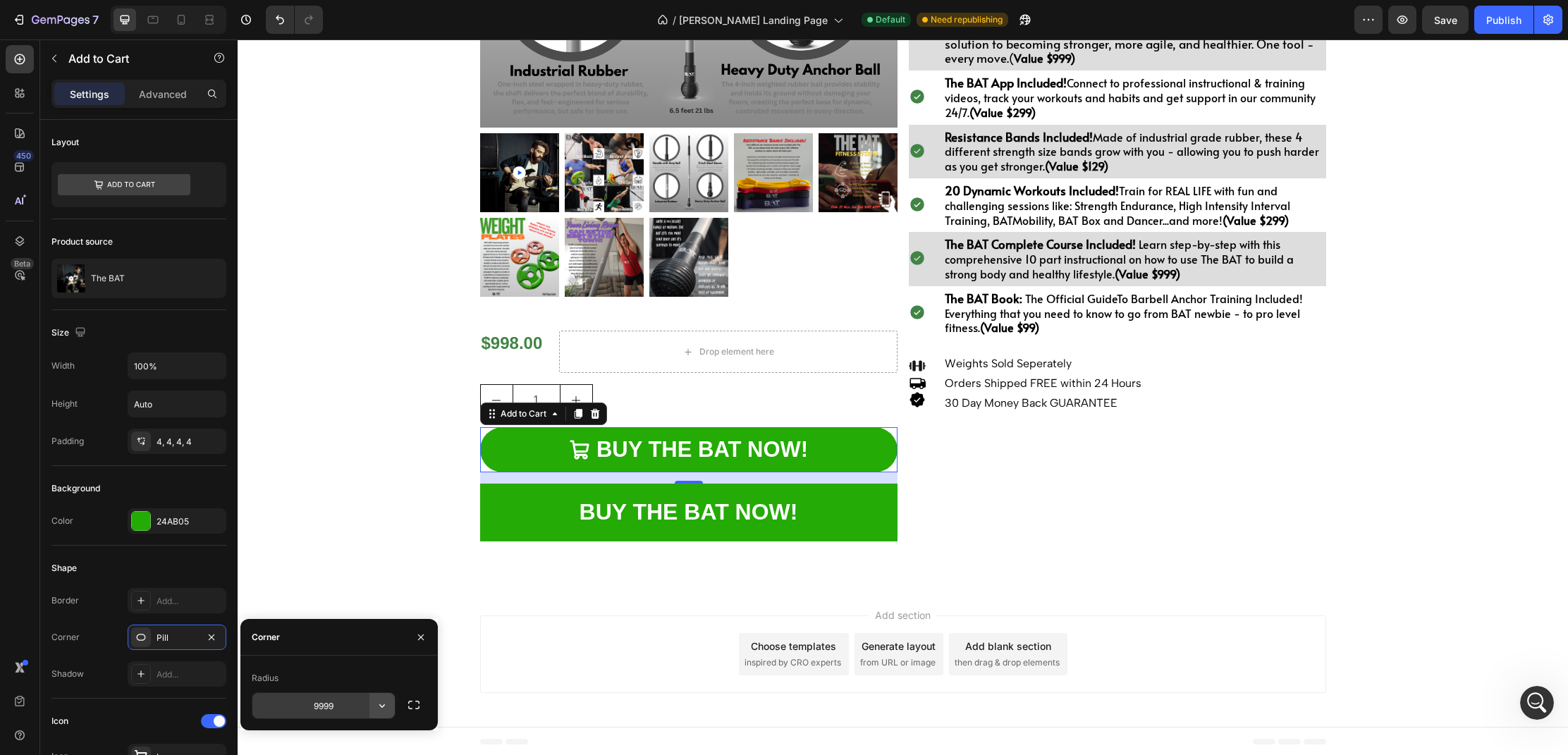
click at [382, 705] on icon "button" at bounding box center [382, 705] width 14 height 14
click at [374, 617] on icon at bounding box center [376, 613] width 11 height 8
type input "0"
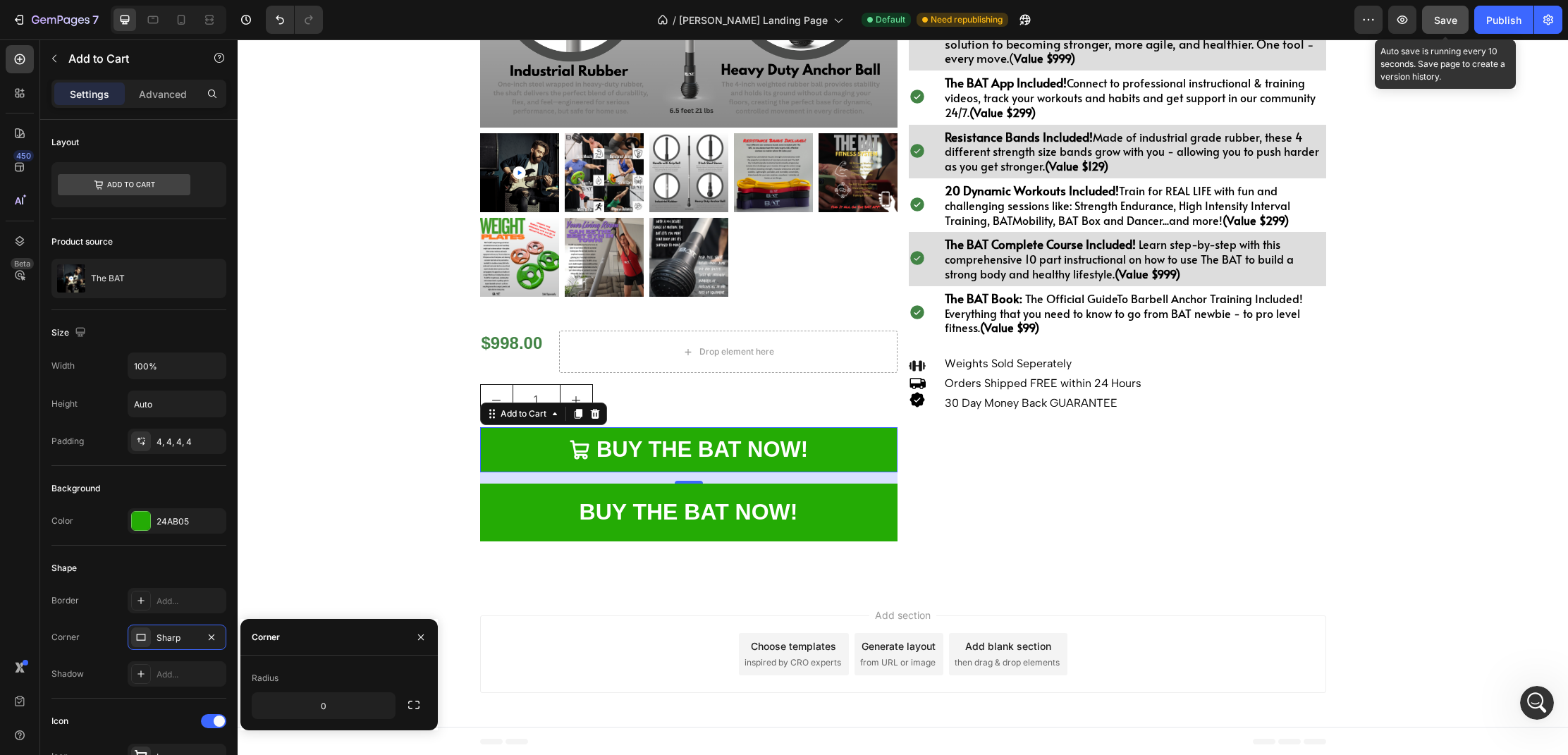
click at [1436, 21] on span "Save" at bounding box center [1445, 20] width 23 height 12
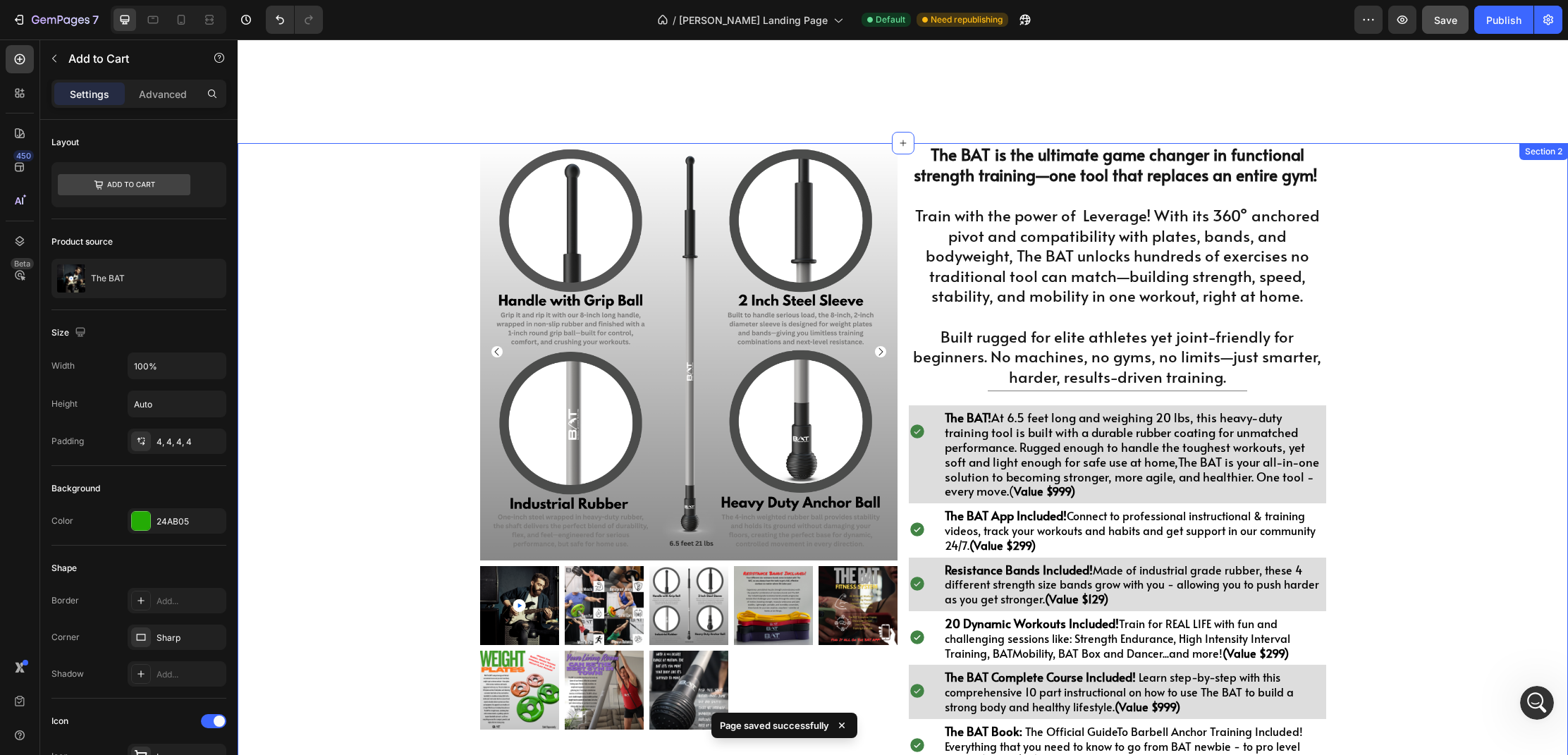
scroll to position [0, 0]
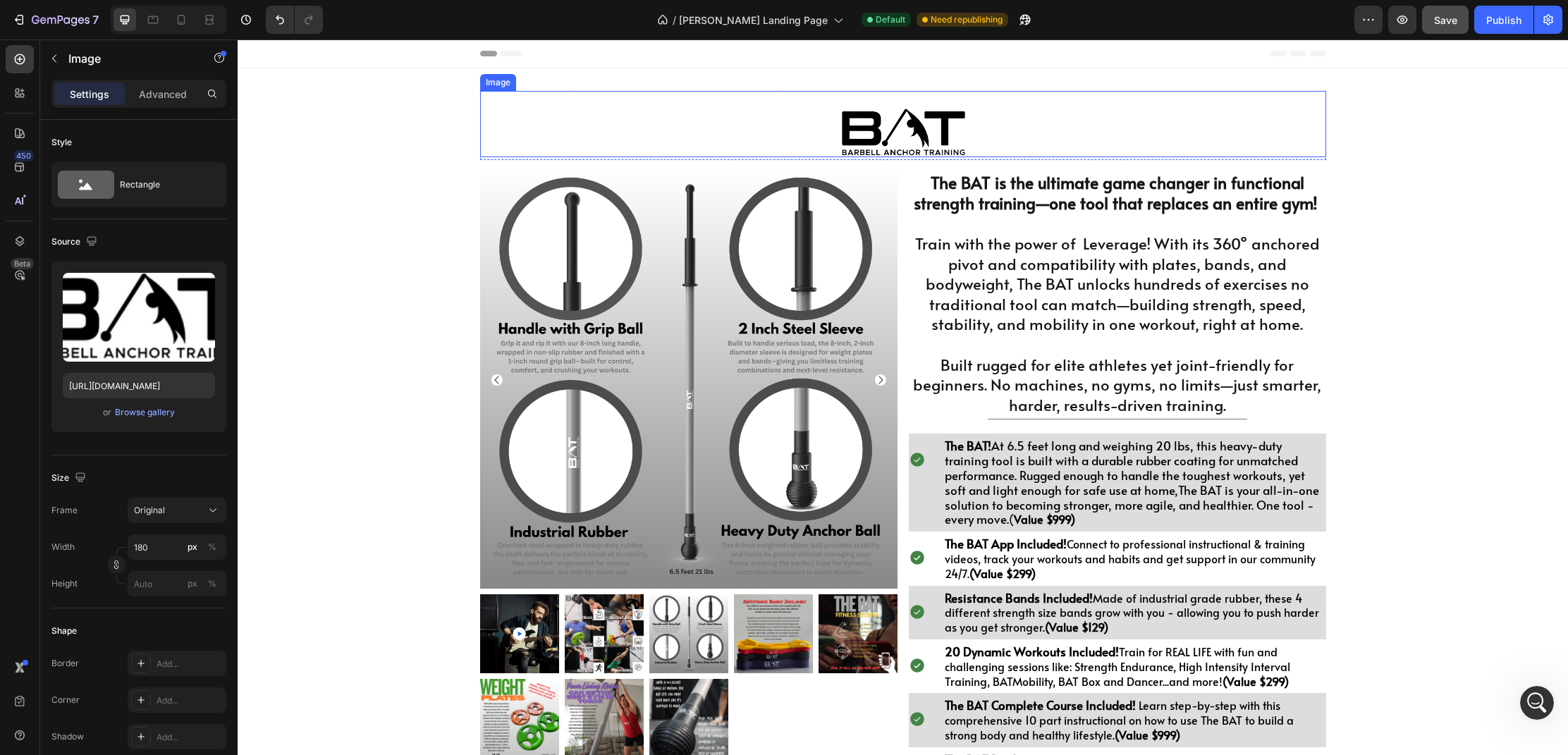
click at [801, 129] on div at bounding box center [904, 132] width 846 height 48
click at [1434, 31] on button "Save" at bounding box center [1445, 20] width 47 height 28
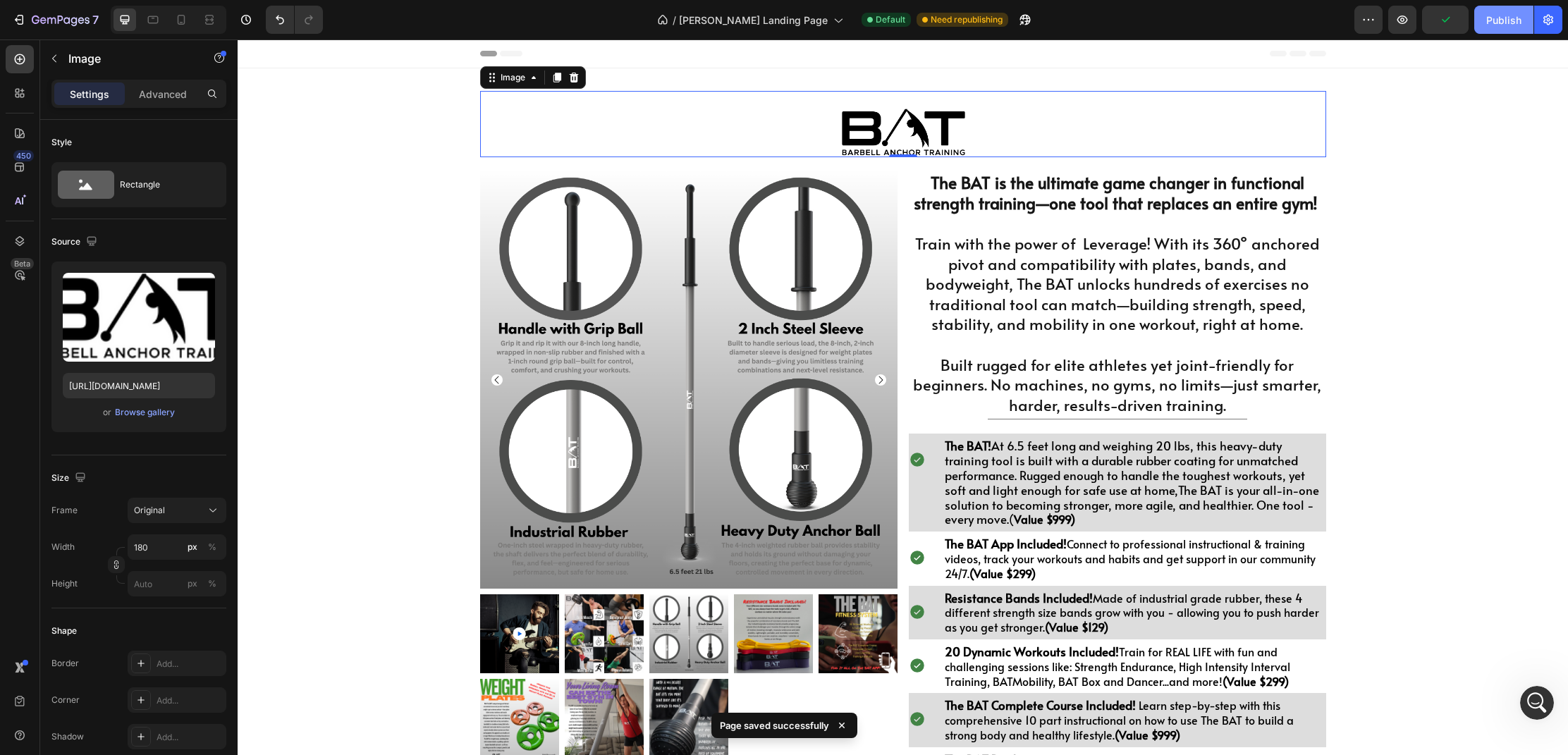
click at [1506, 21] on div "Publish" at bounding box center [1503, 20] width 35 height 15
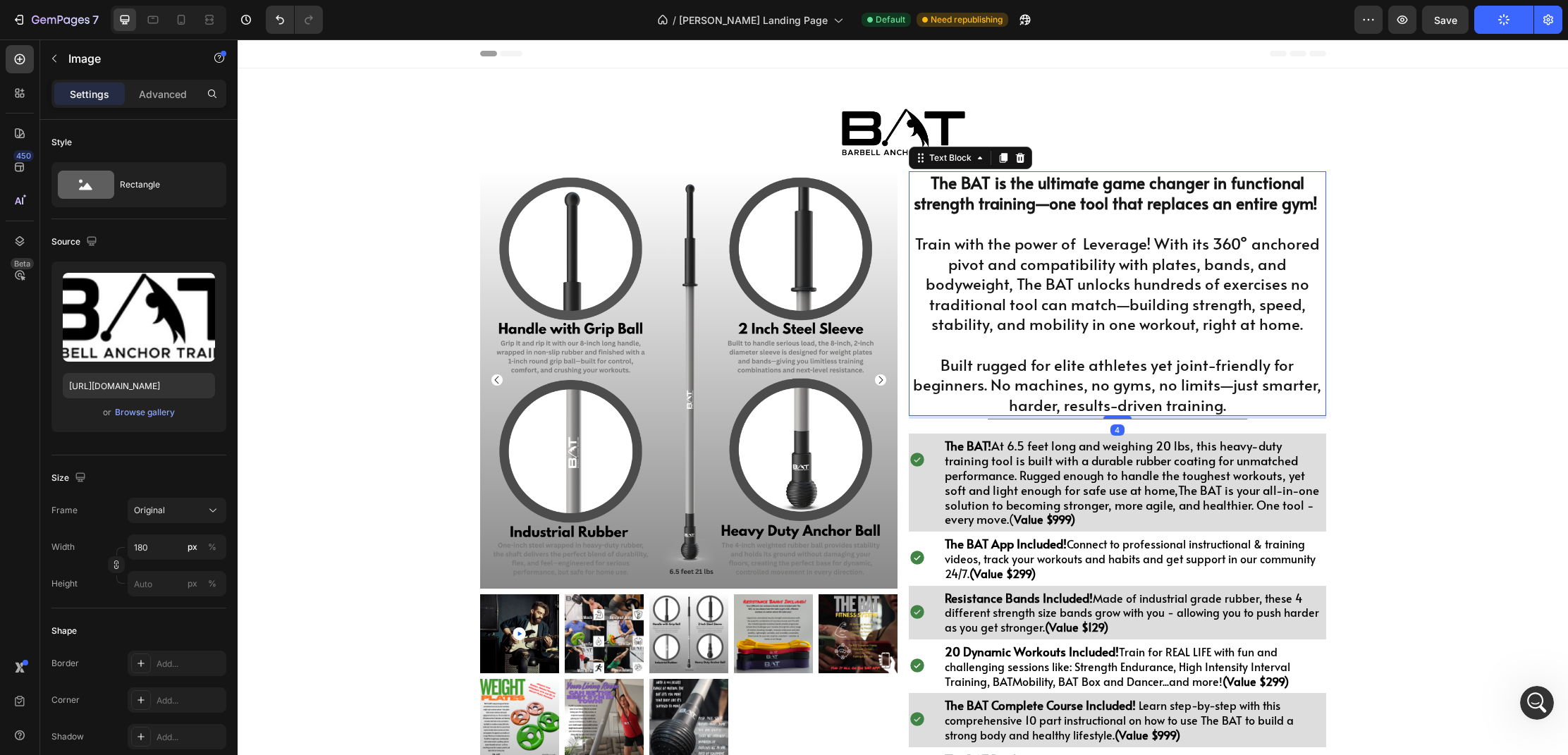
click at [1212, 346] on p "Rich Text Editor. Editing area: main" at bounding box center [1117, 344] width 414 height 20
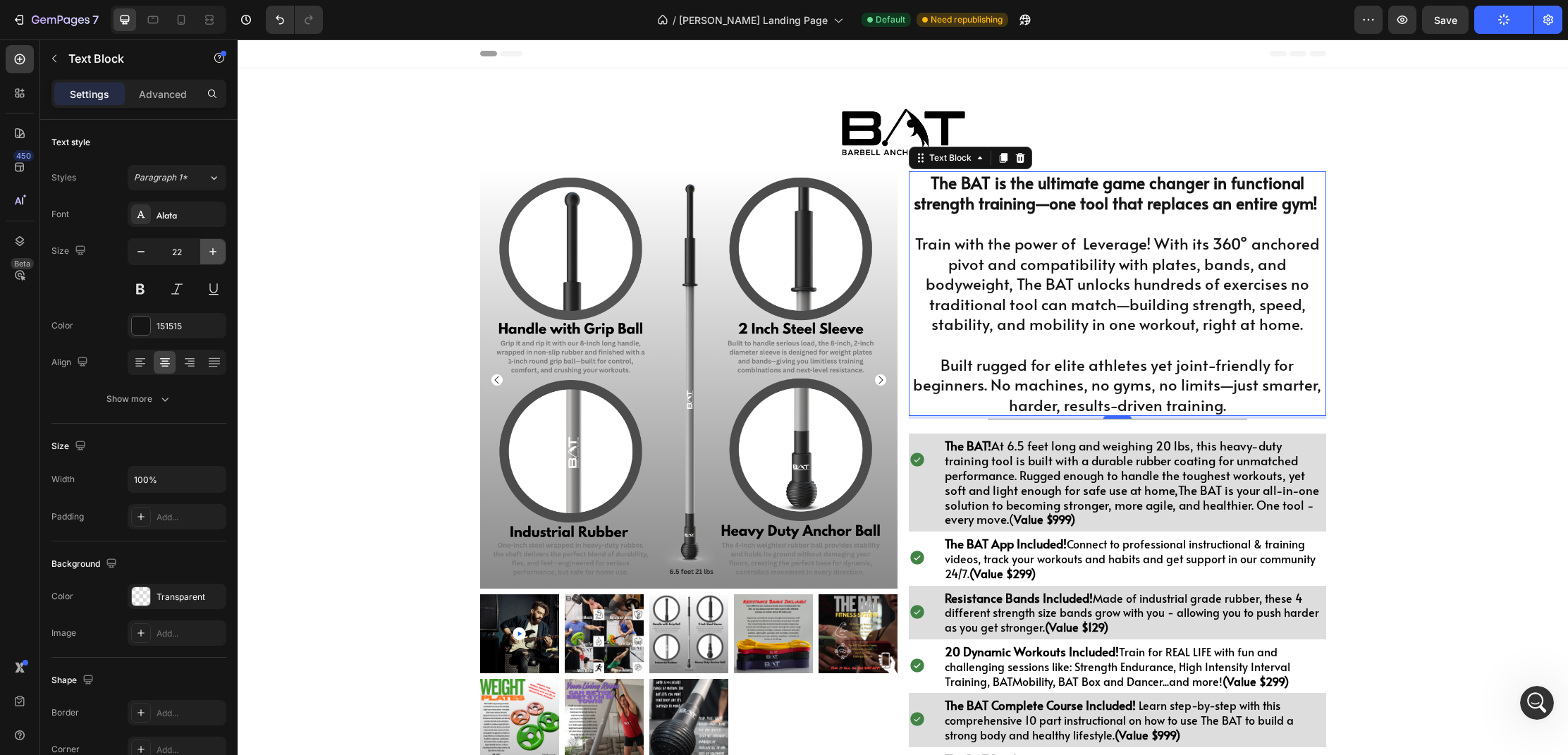
click at [218, 250] on icon "button" at bounding box center [213, 251] width 14 height 14
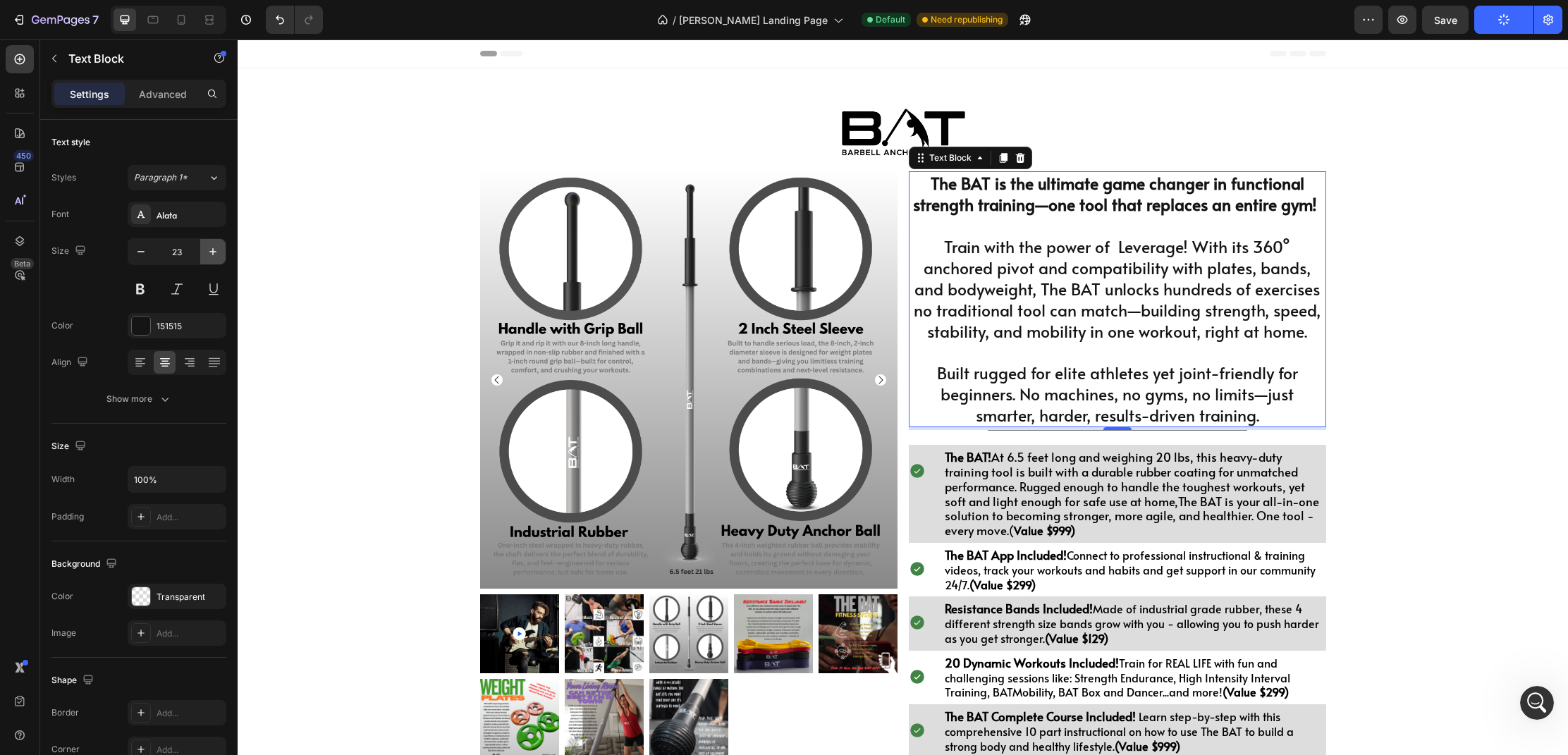
click at [218, 250] on icon "button" at bounding box center [213, 251] width 14 height 14
type input "24"
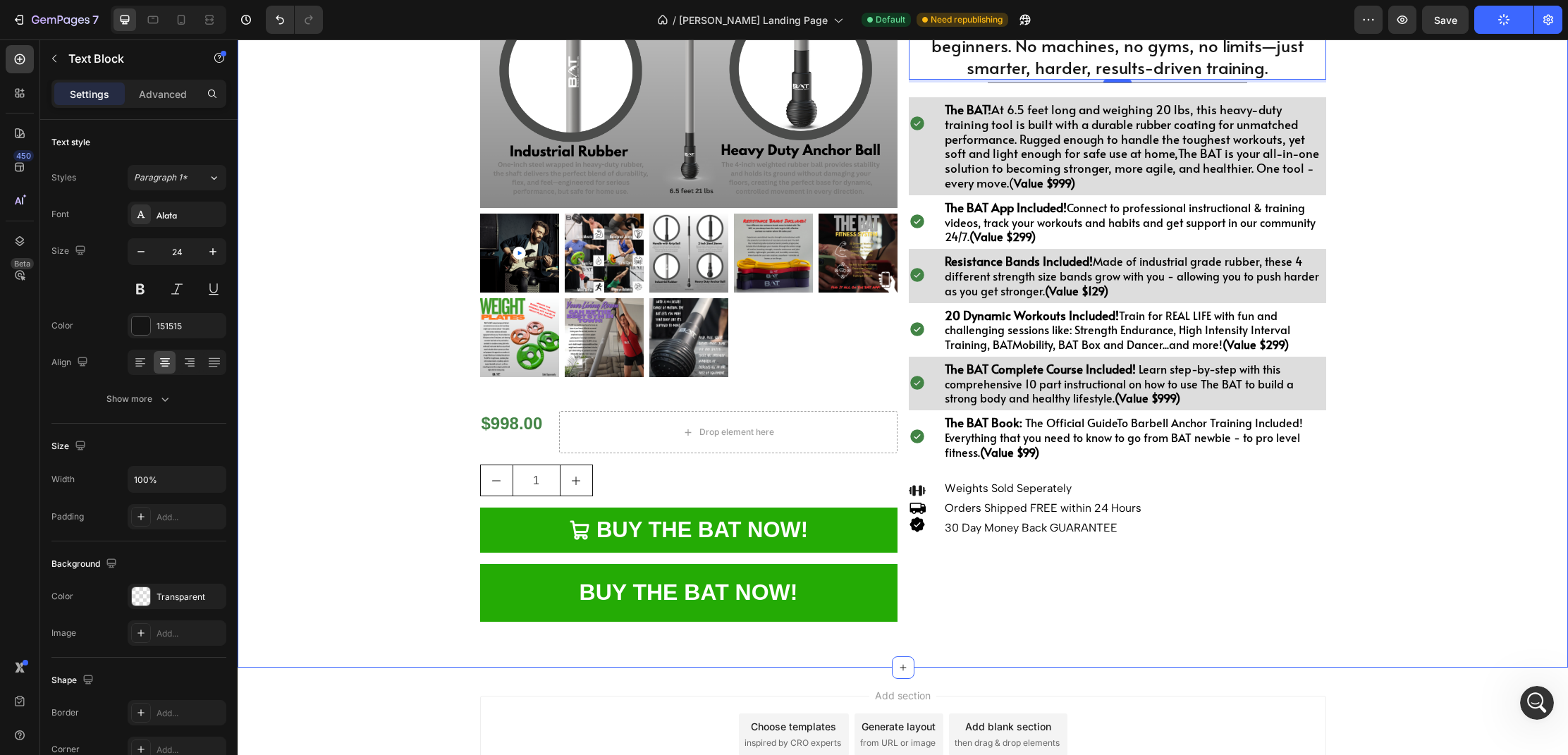
scroll to position [382, 0]
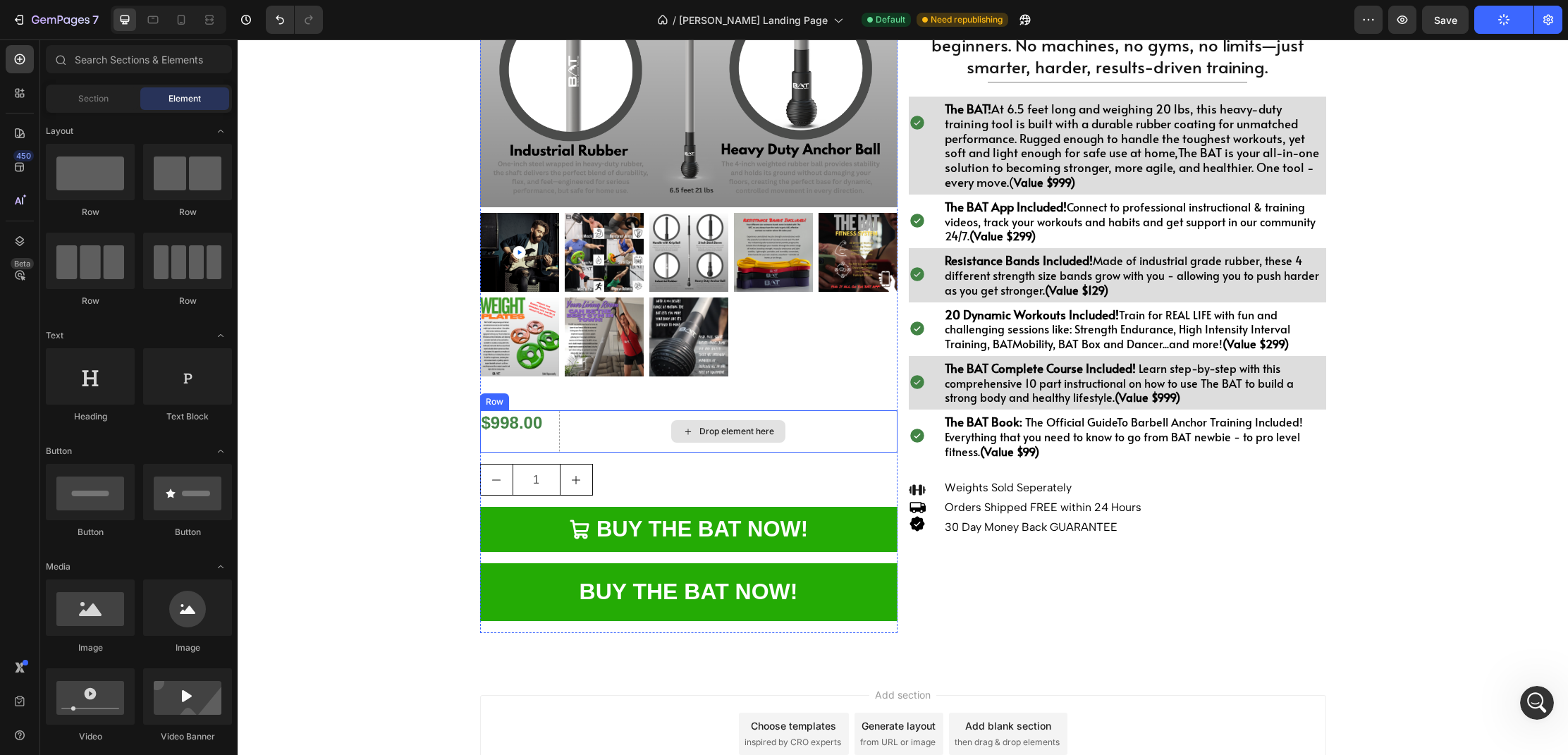
click at [746, 424] on div "Drop element here" at bounding box center [729, 431] width 115 height 22
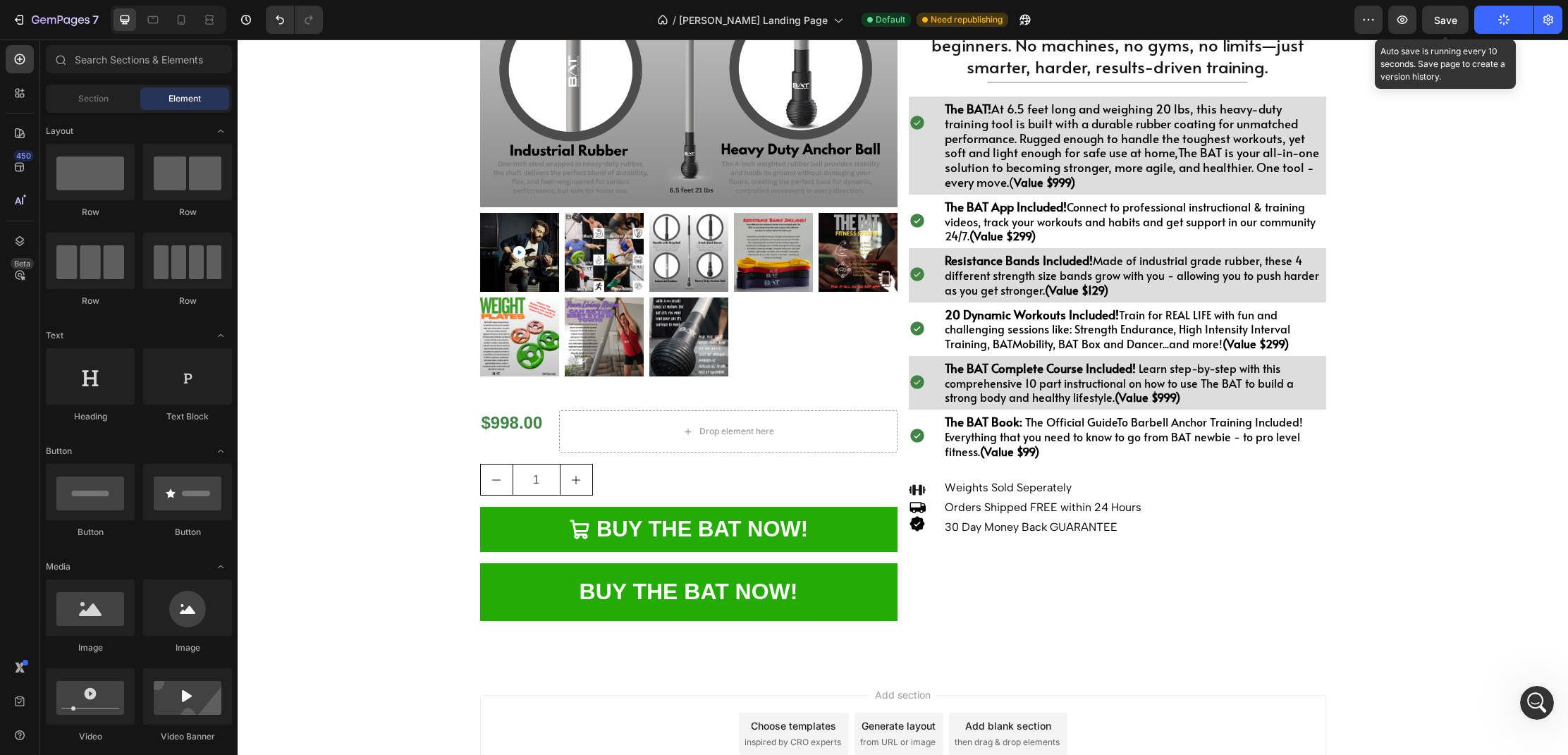
click at [1442, 26] on div "Save" at bounding box center [1445, 20] width 23 height 15
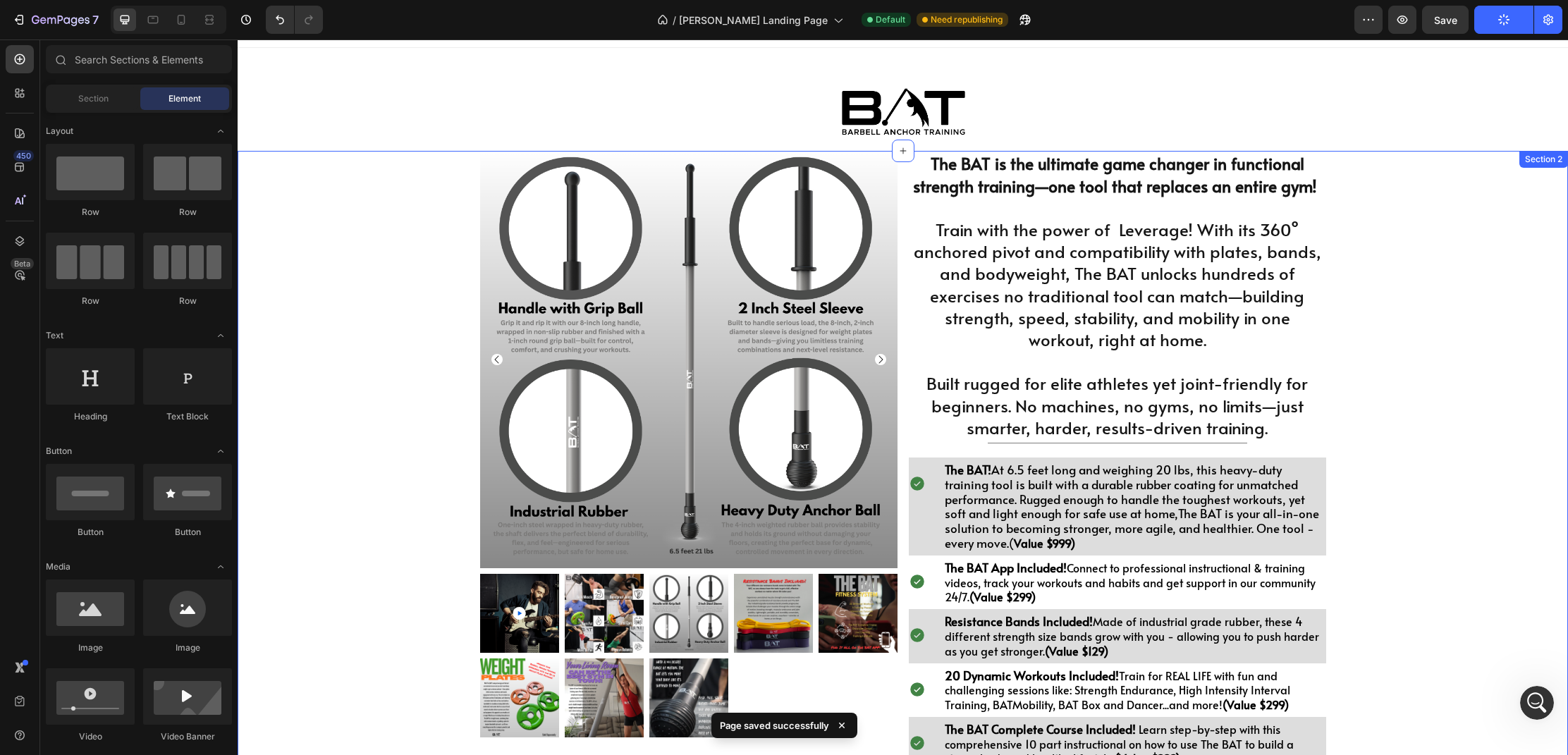
scroll to position [0, 0]
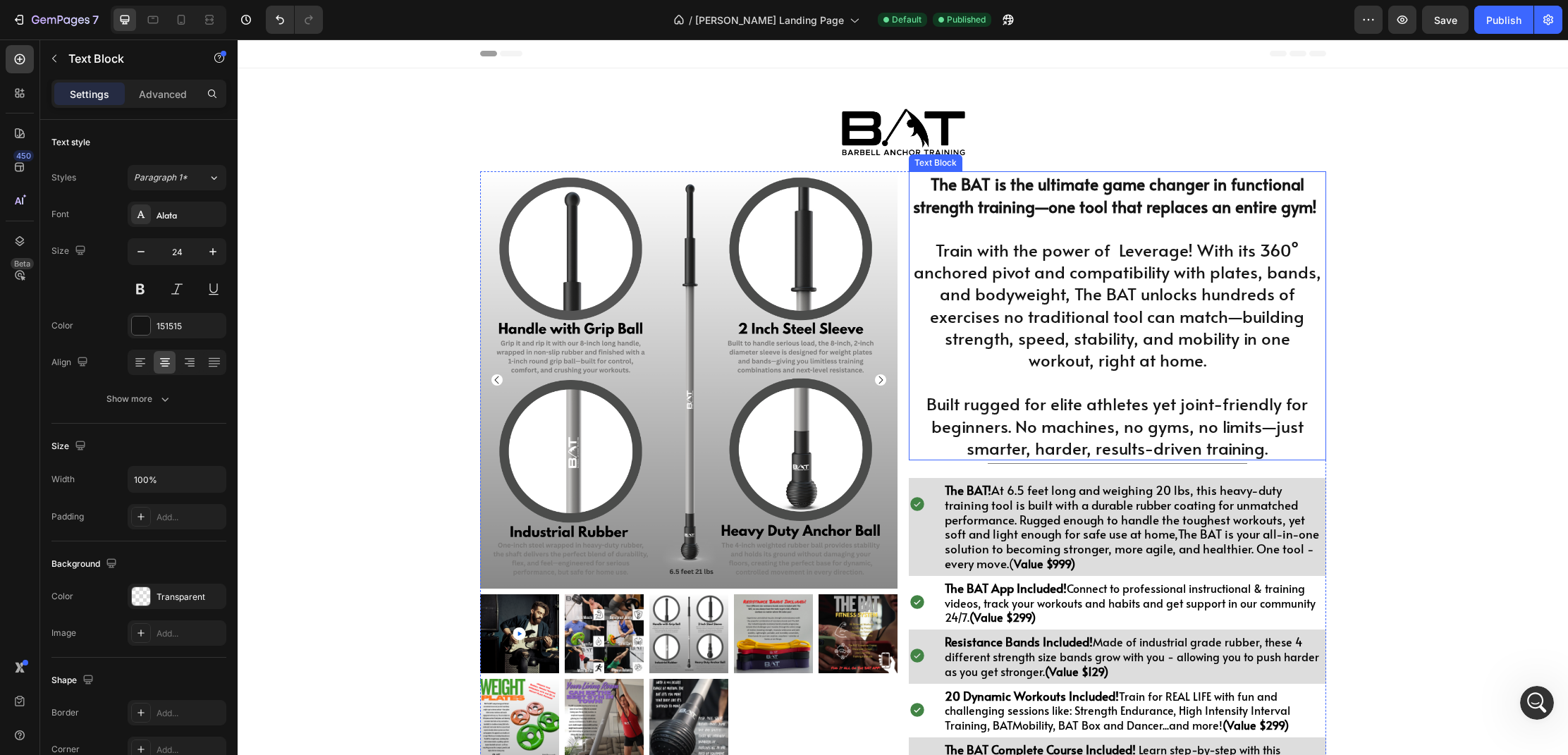
click at [989, 276] on p "Train with the power of Leverage! With its 360° anchored pivot and compatibilit…" at bounding box center [1117, 304] width 414 height 132
click at [989, 276] on p "Train with the power of Leverage! With its 360° anchored pivot and compatibilit…" at bounding box center [1117, 303] width 414 height 132
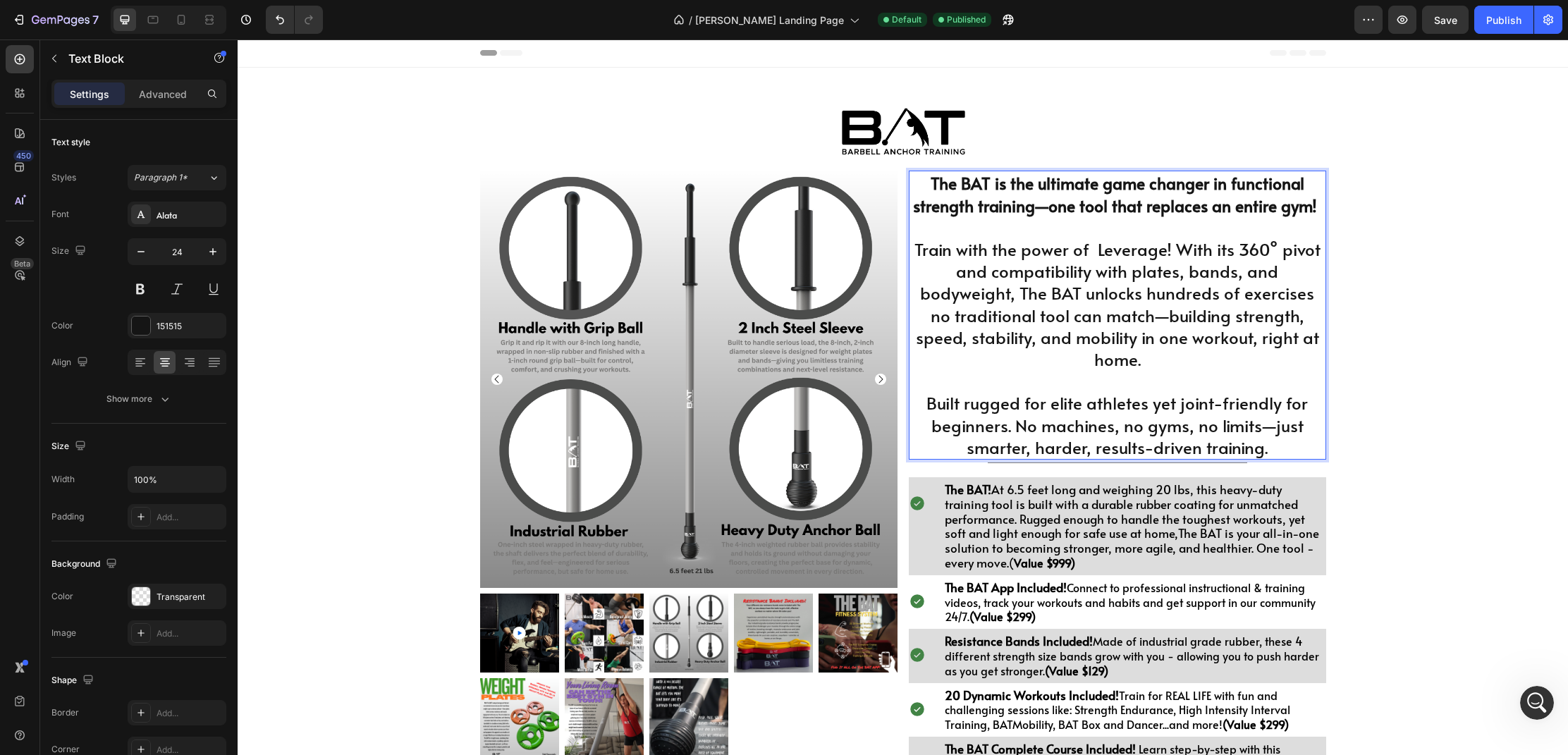
click at [1317, 254] on p "Train with the power of Leverage! With its 360° pivot and compatibility with pl…" at bounding box center [1117, 303] width 414 height 132
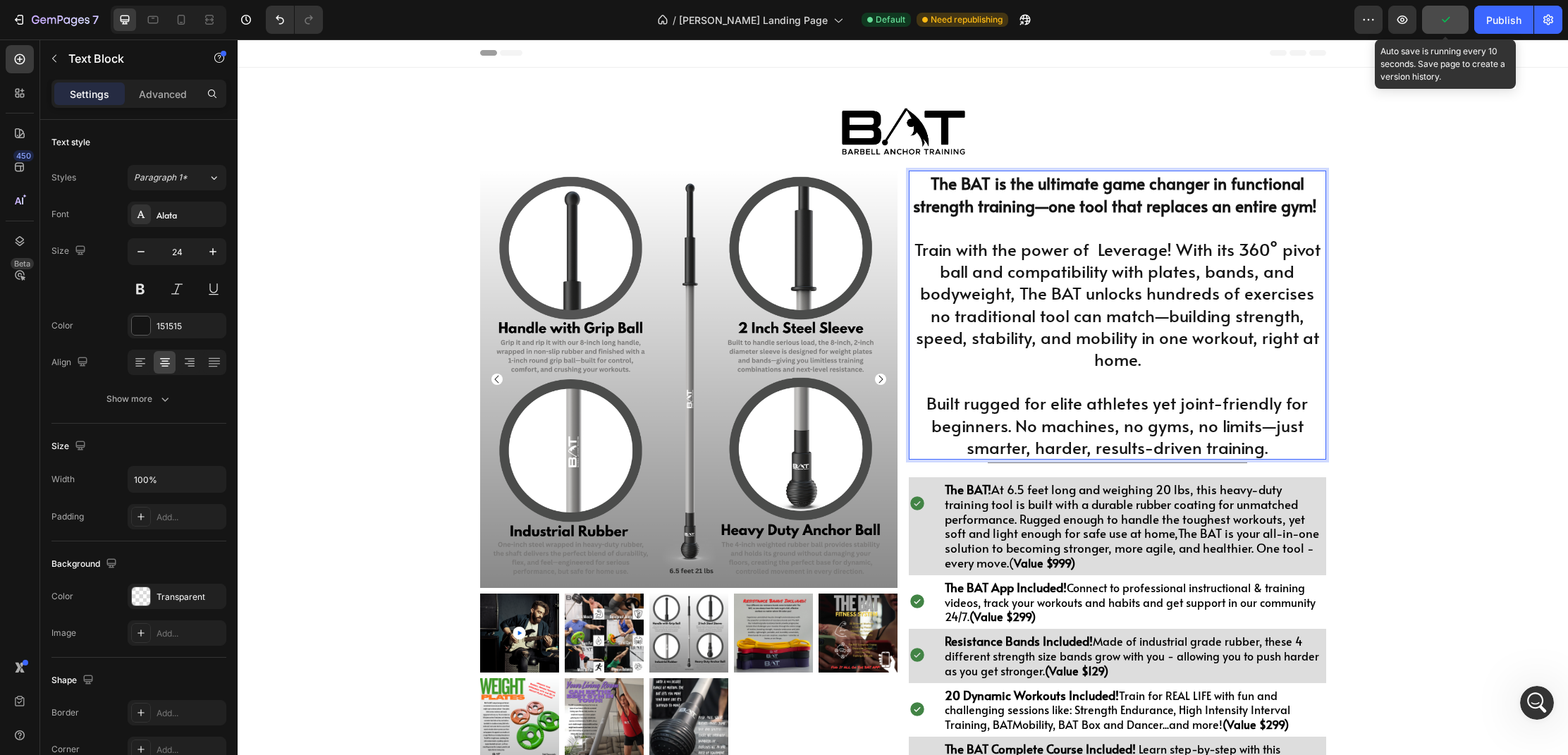
click at [1449, 31] on button "button" at bounding box center [1445, 20] width 47 height 28
click at [1279, 258] on p "Train with the power of Leverage! With its 360° pivot ball and compatibility wi…" at bounding box center [1117, 303] width 414 height 132
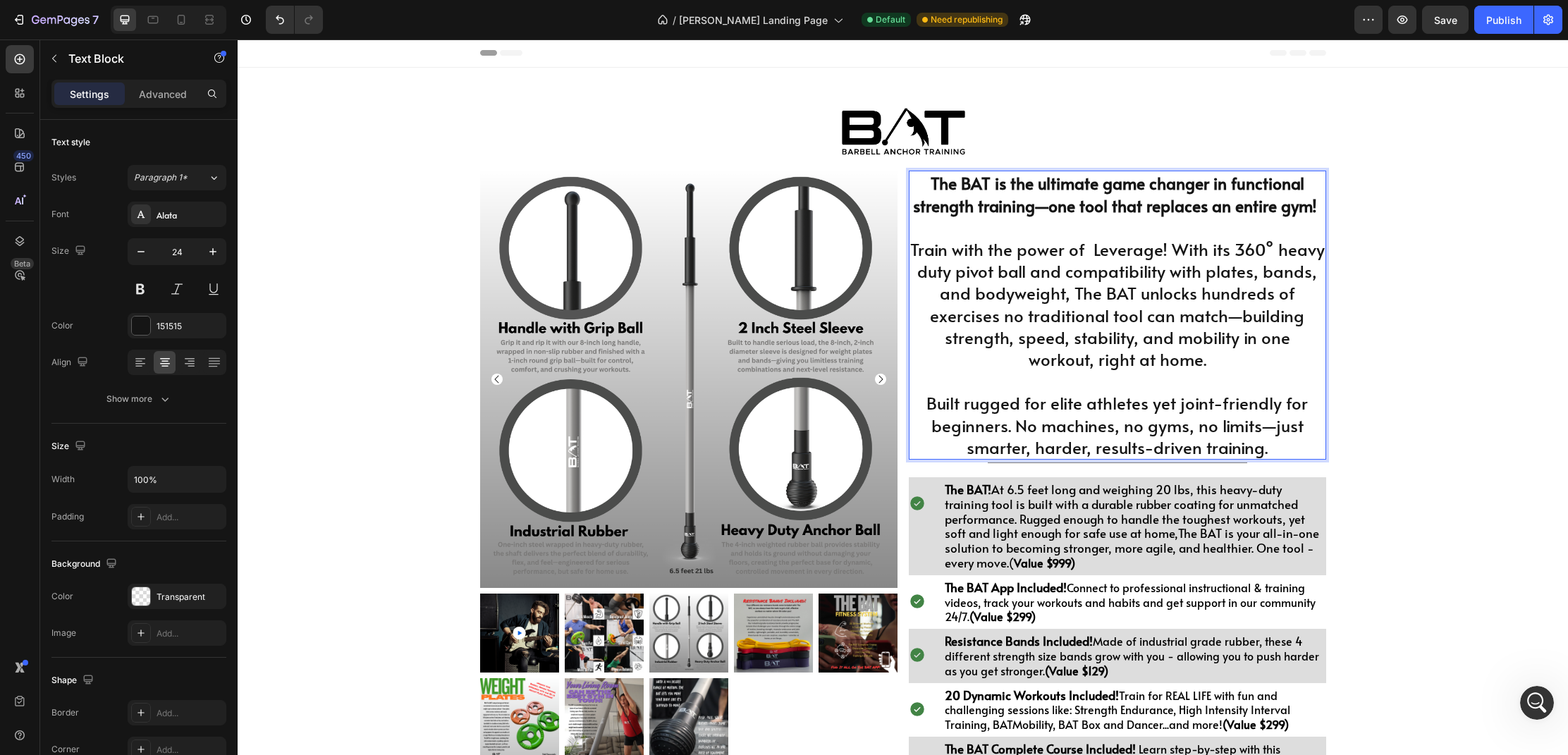
click at [1125, 388] on p "Rich Text Editor. Editing area: main" at bounding box center [1117, 381] width 414 height 22
click at [148, 256] on button "button" at bounding box center [141, 251] width 25 height 25
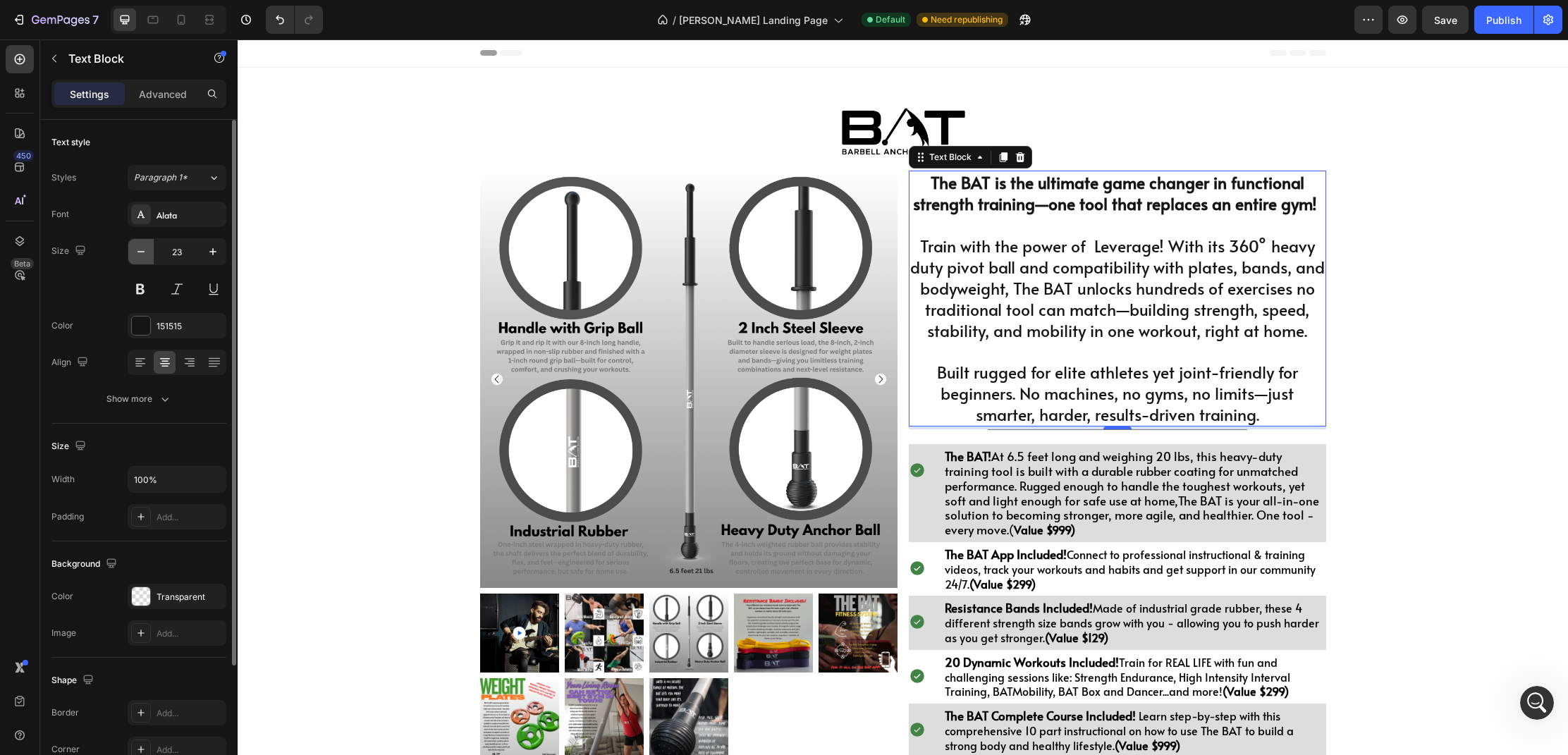
click at [148, 256] on button "button" at bounding box center [141, 251] width 25 height 25
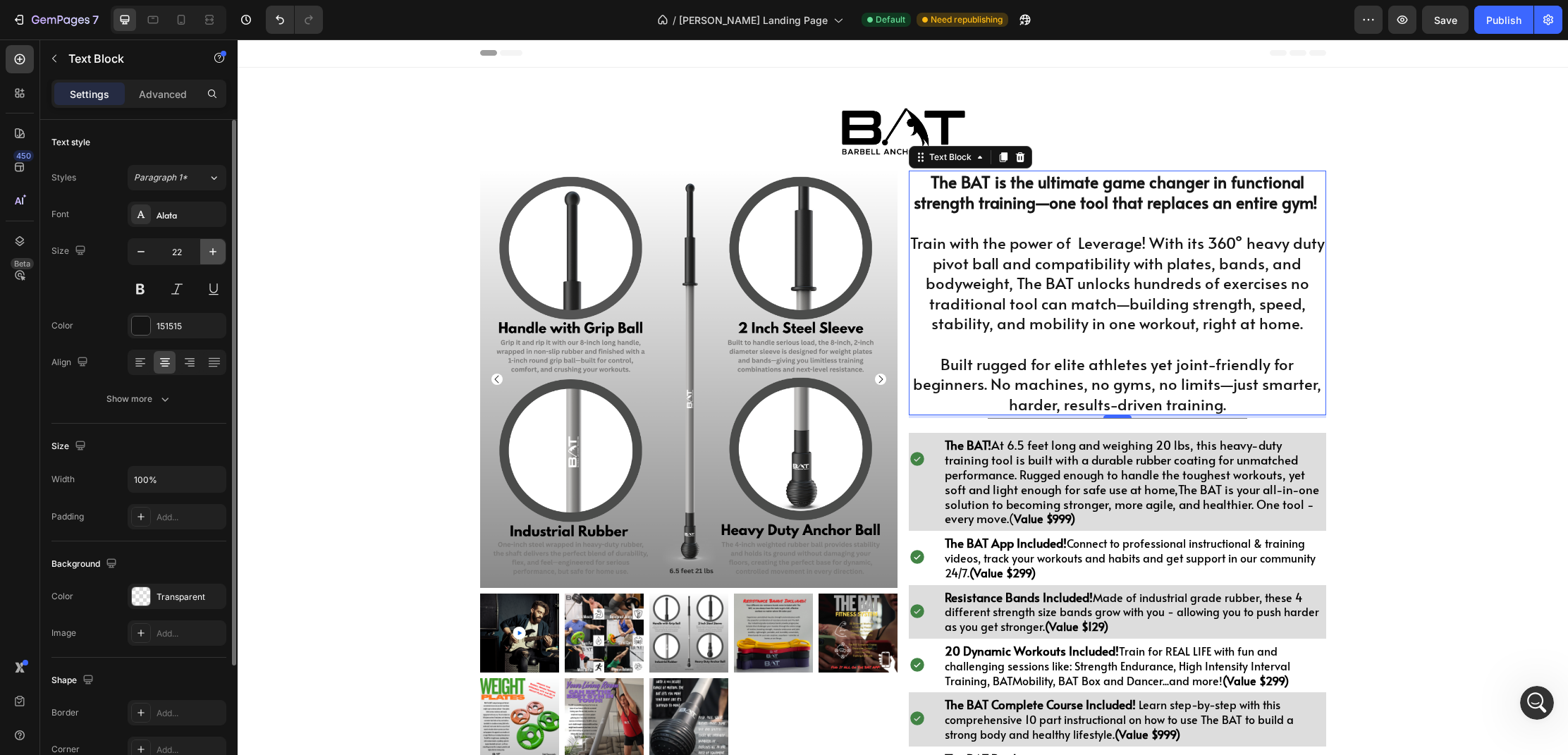
click at [210, 254] on icon "button" at bounding box center [213, 251] width 14 height 14
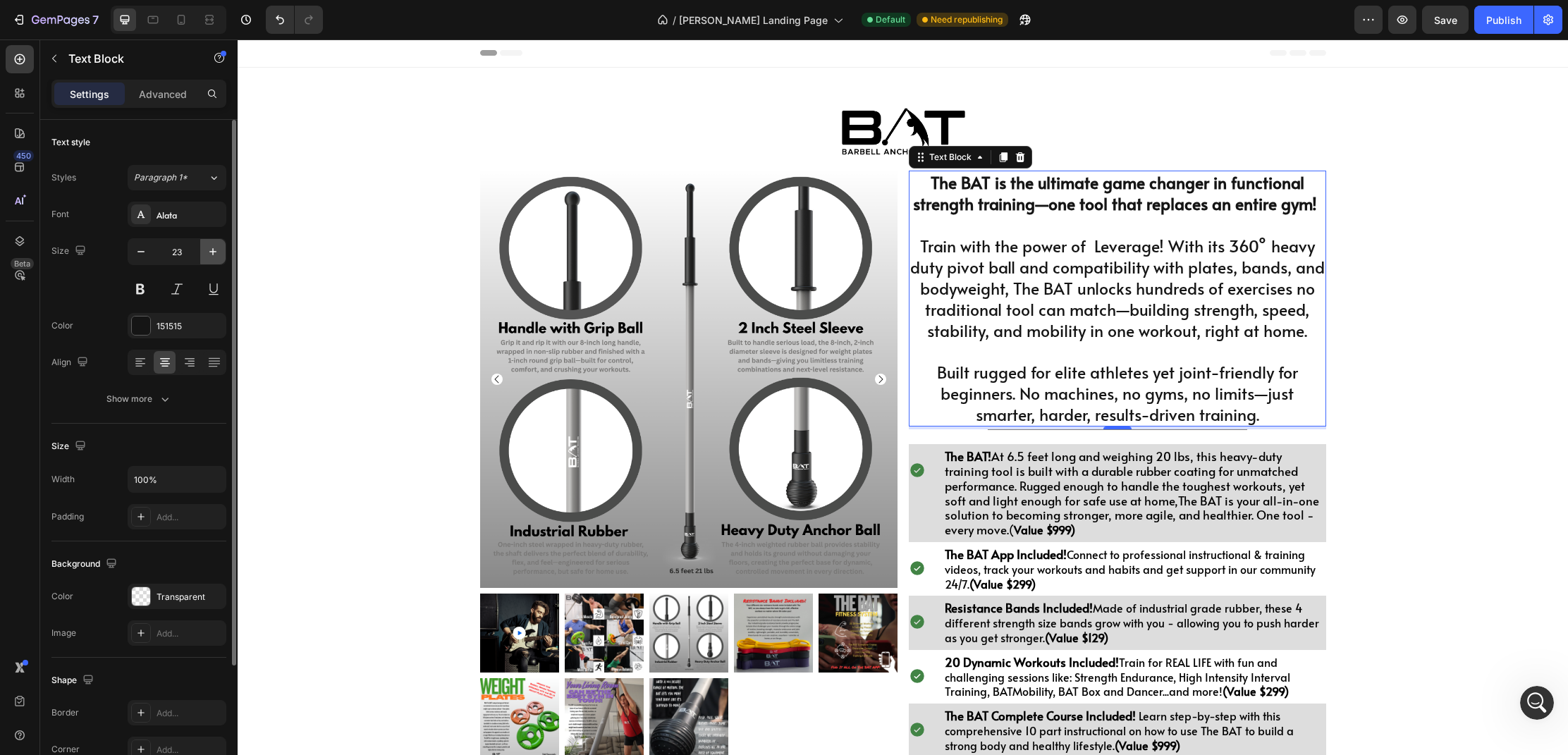
click at [210, 254] on icon "button" at bounding box center [213, 251] width 14 height 14
type input "24"
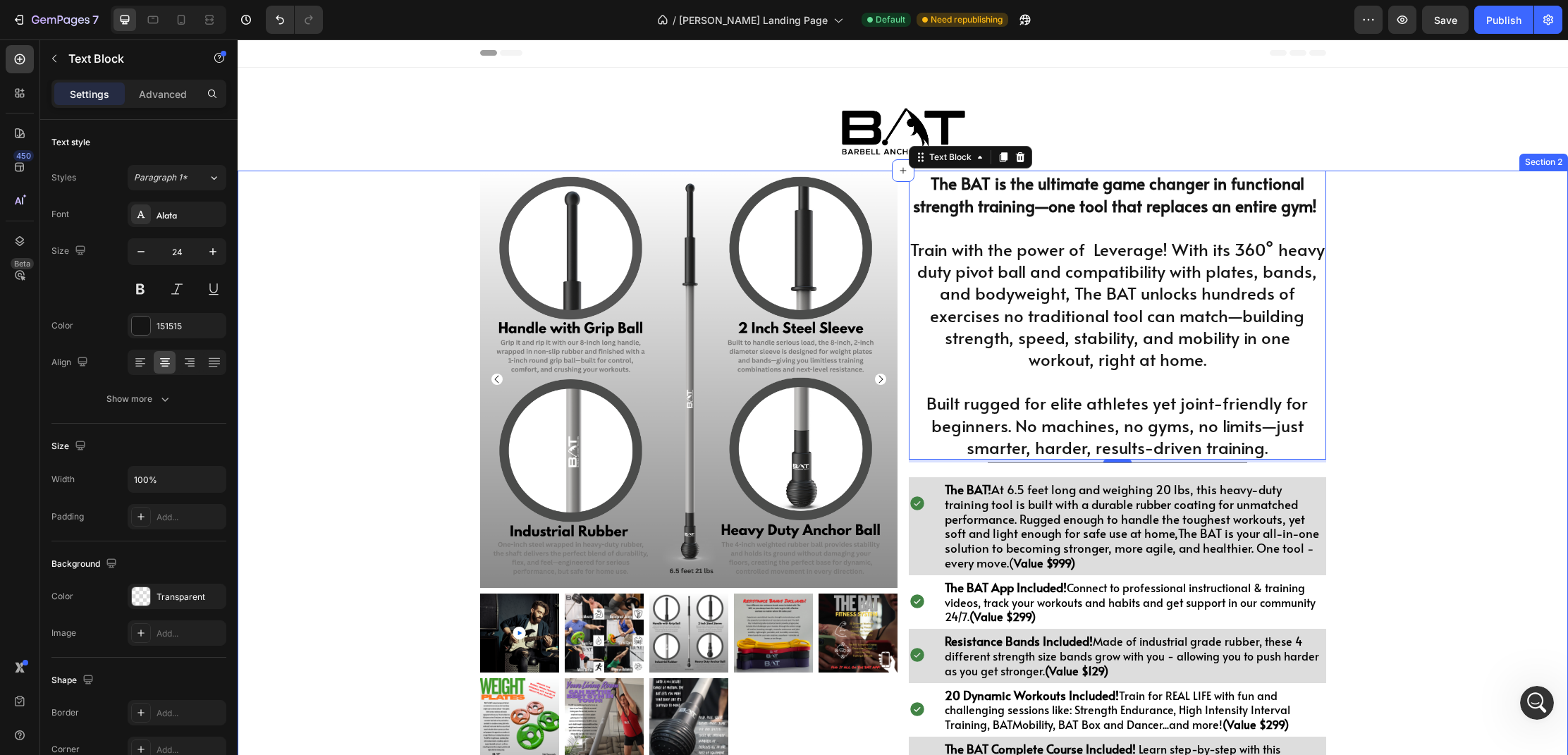
click at [1458, 407] on div "Product Images $998.00 Heading Drop element here Row 1 Product Quantity BUY THE…" at bounding box center [902, 597] width 1331 height 854
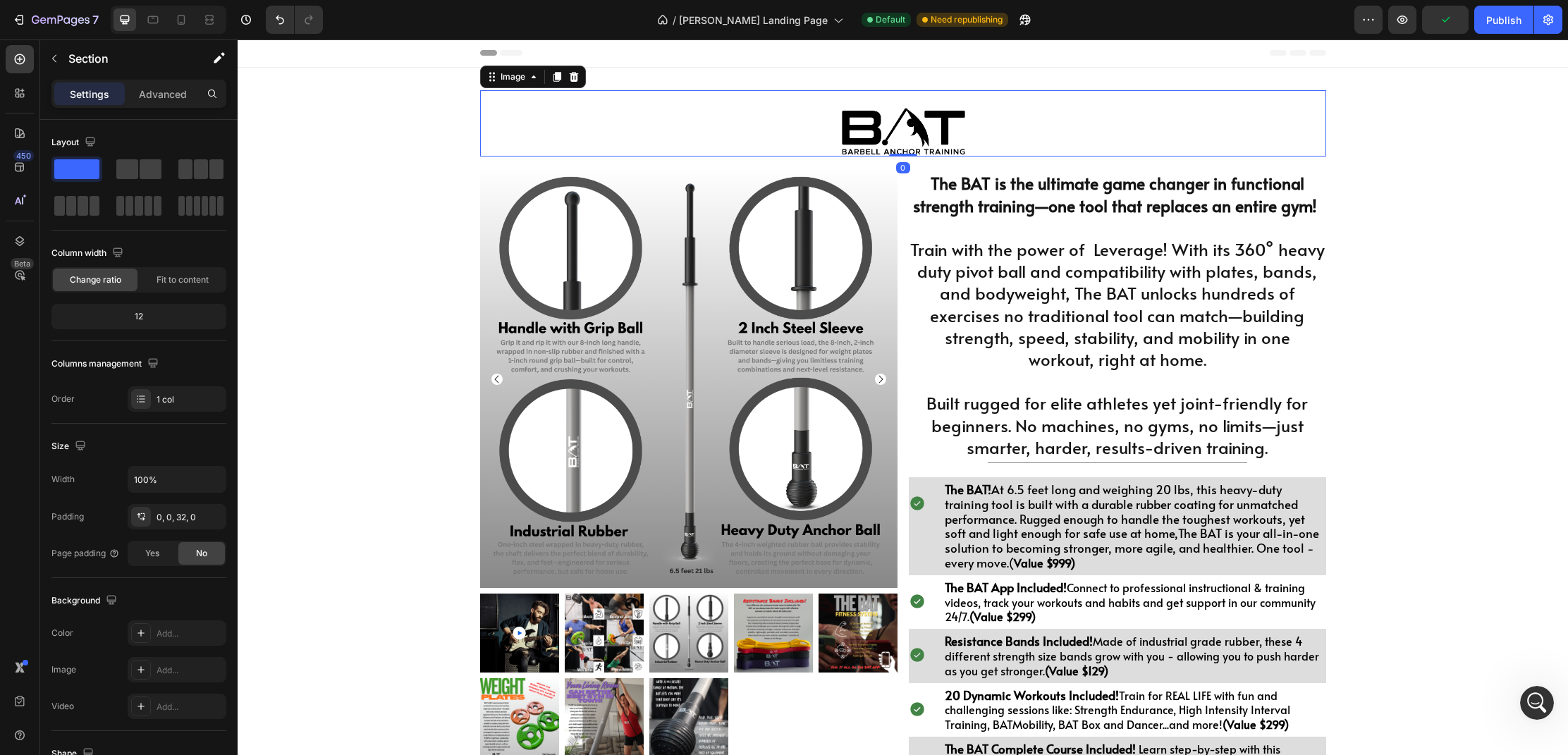
click at [965, 135] on img at bounding box center [903, 132] width 127 height 48
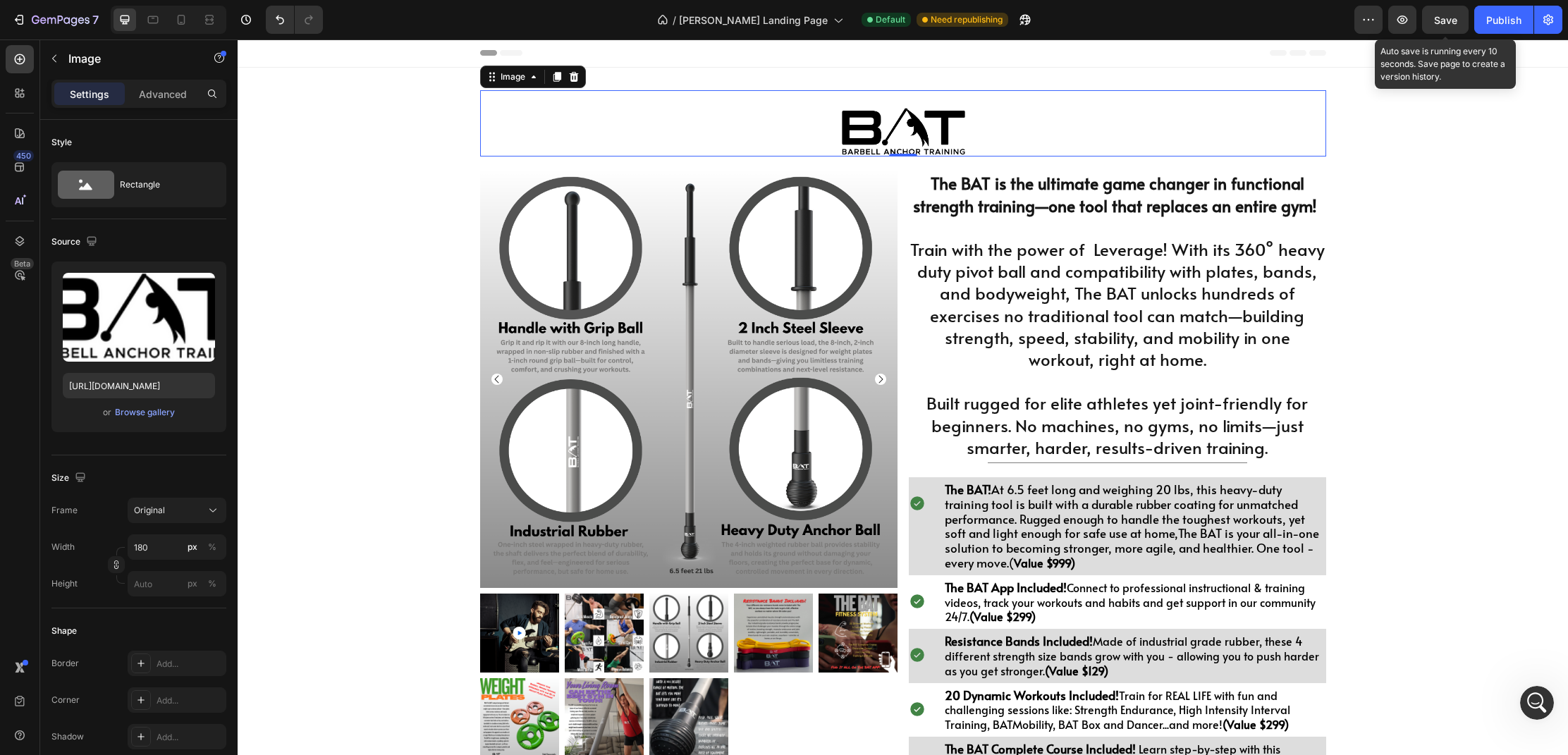
click at [1452, 22] on span "Save" at bounding box center [1445, 20] width 23 height 12
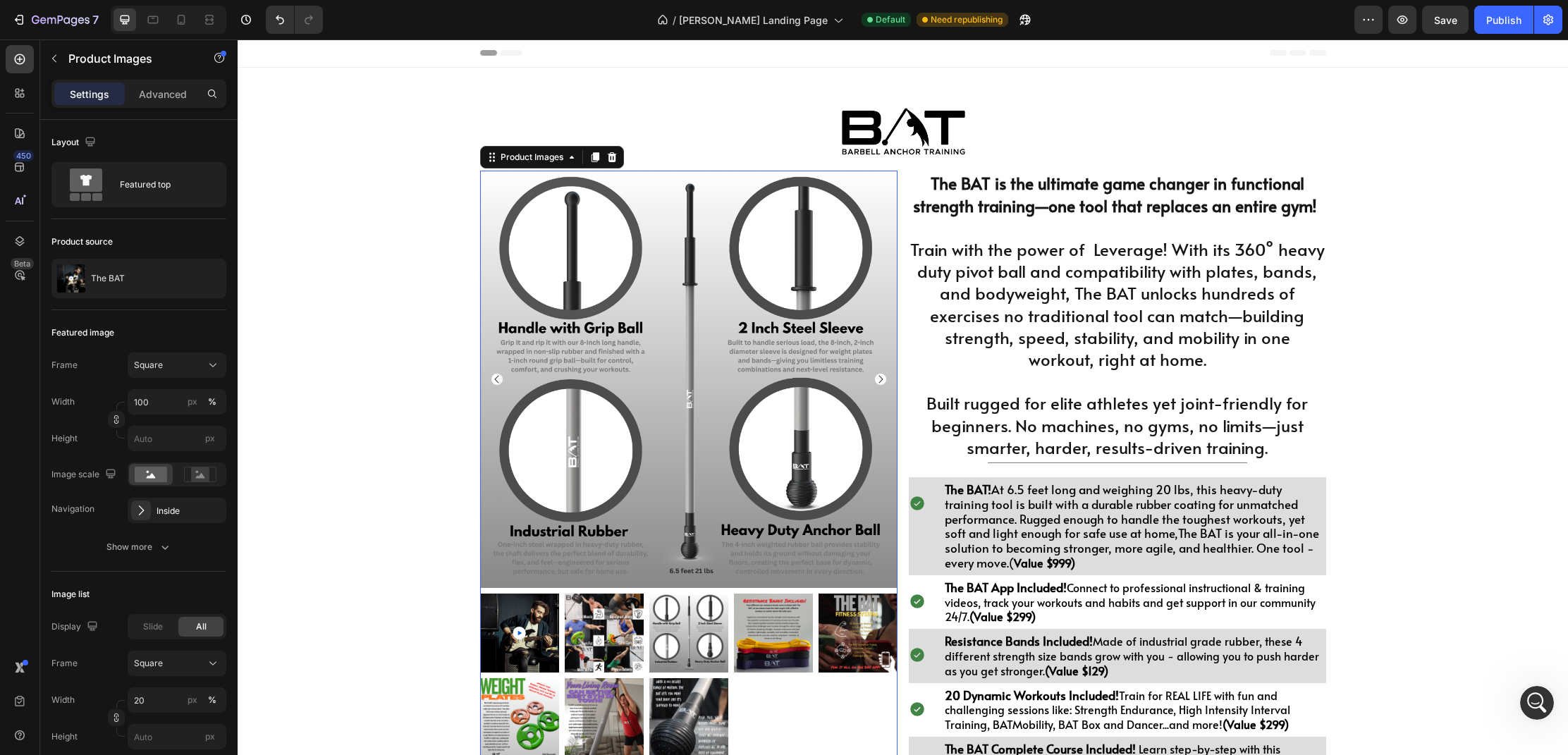
click at [737, 480] on img at bounding box center [689, 379] width 417 height 417
click at [209, 278] on icon "button" at bounding box center [212, 278] width 11 height 11
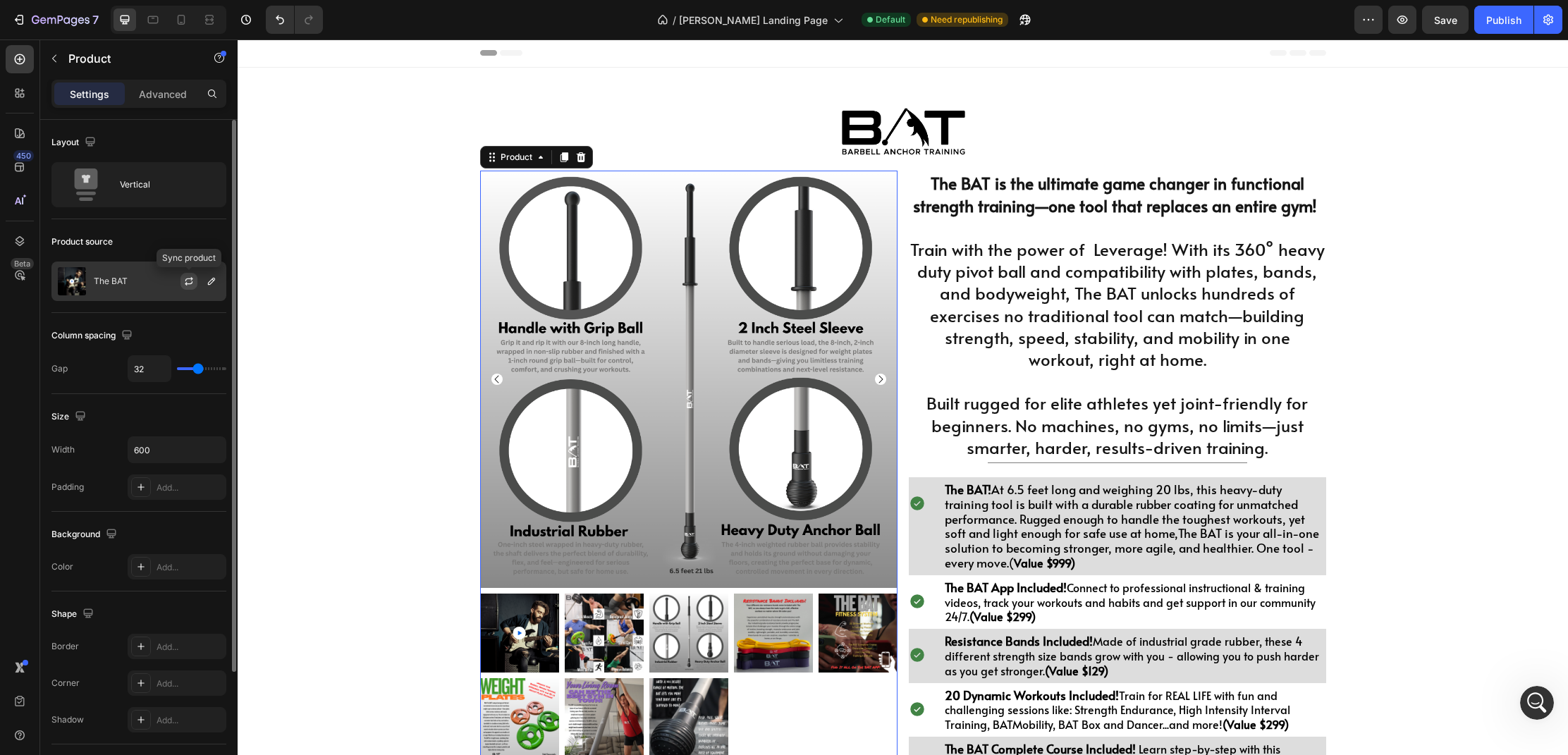
click at [191, 281] on icon "button" at bounding box center [188, 281] width 11 height 11
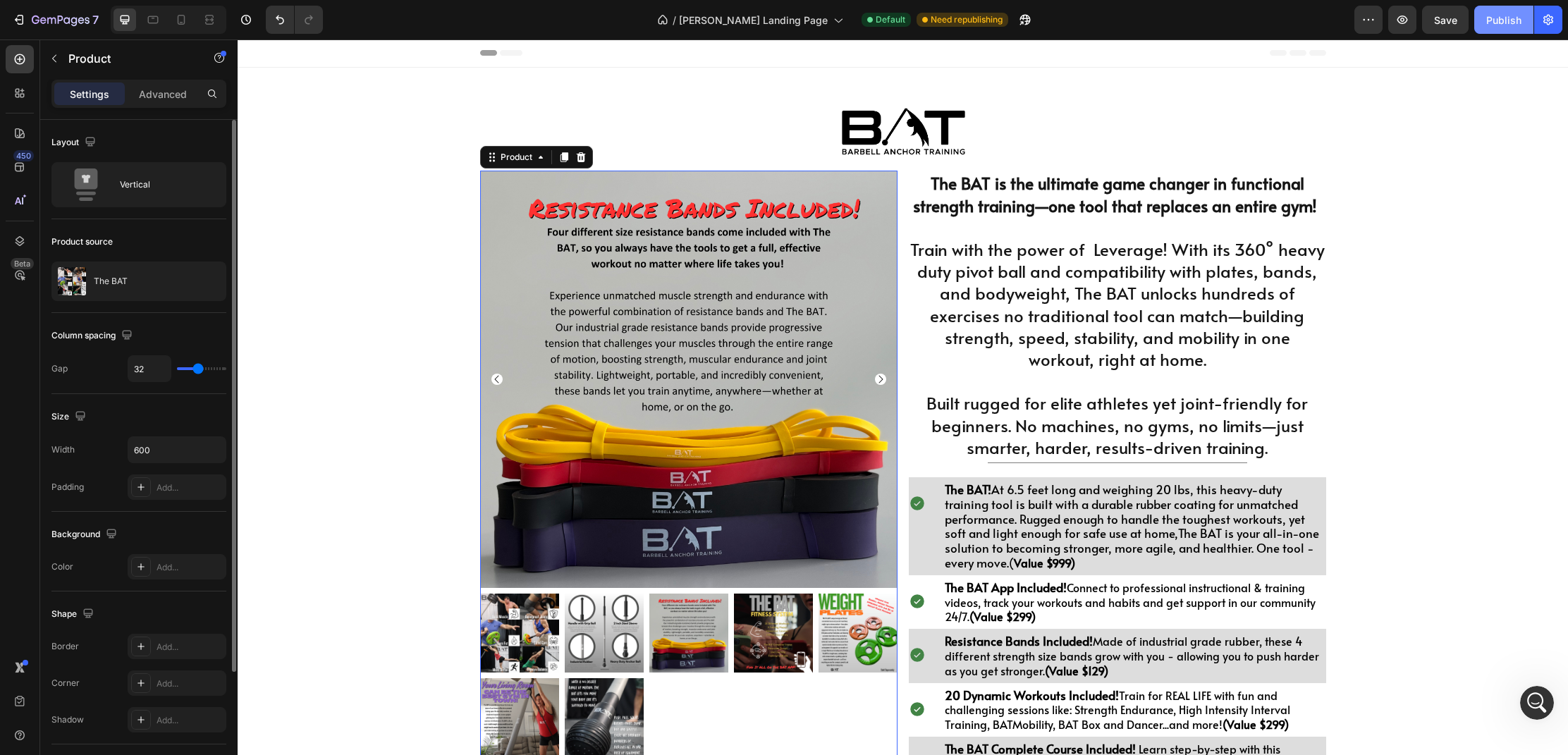
click at [1505, 22] on div "Publish" at bounding box center [1503, 20] width 35 height 15
click at [1504, 26] on div "Publish" at bounding box center [1503, 20] width 35 height 15
click at [1212, 501] on span "The BAT! At 6.5 feet long and weighing 20 lbs, this heavy-duty training tool is…" at bounding box center [1131, 526] width 374 height 90
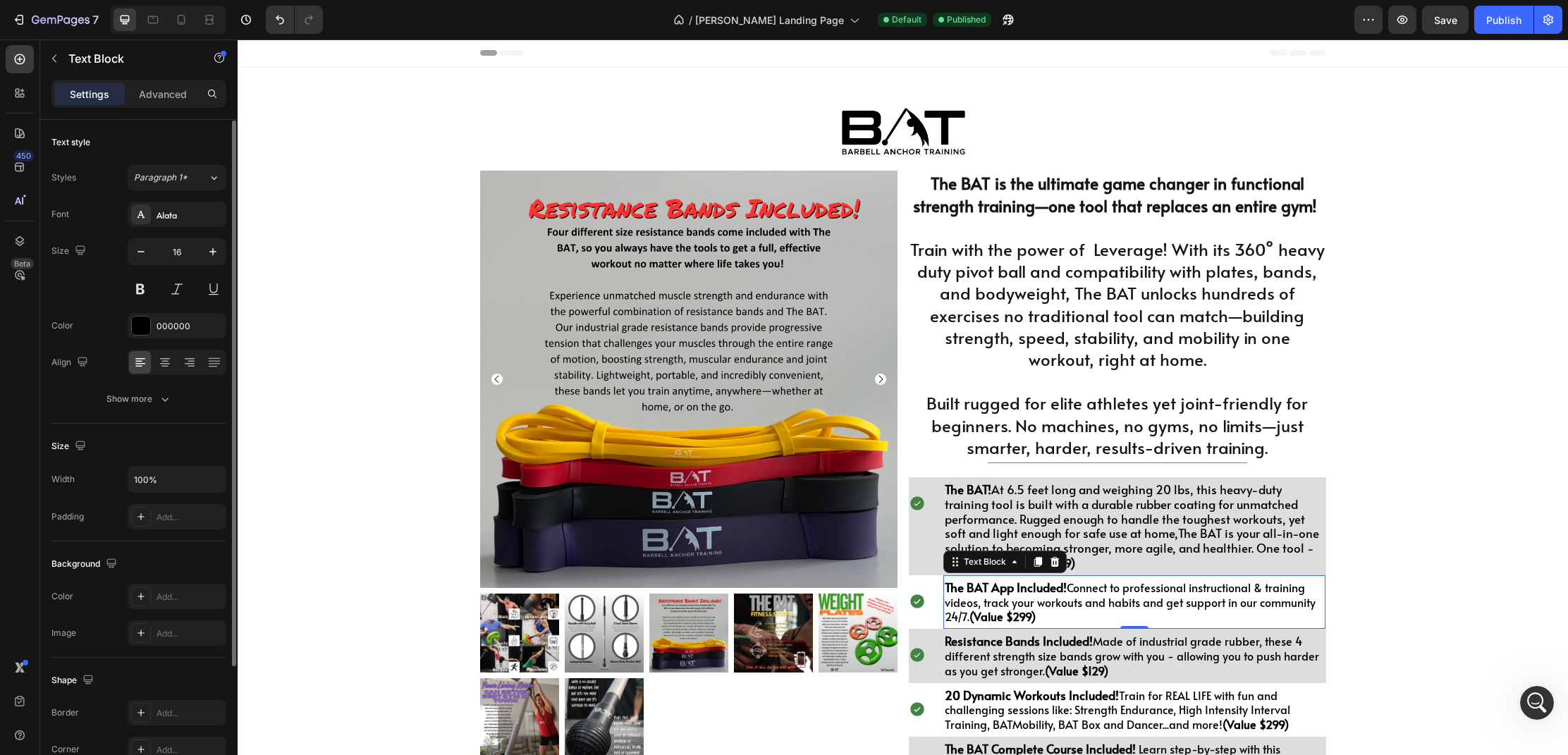
scroll to position [1, 0]
click at [1223, 597] on p "The BAT App Included! Connect to professional instructional & training videos, …" at bounding box center [1134, 602] width 380 height 44
click at [1183, 530] on span "The BAT! At 6.5 feet long and weighing 20 lbs, this heavy-duty training tool is…" at bounding box center [1131, 526] width 374 height 90
click at [1212, 563] on p "The BAT! At 6.5 feet long and weighing 20 lbs, this heavy-duty training tool is…" at bounding box center [1134, 526] width 380 height 89
click at [1038, 563] on p "The BAT! At 6.5 feet long and weighing 20 lbs, this heavy-duty training tool is…" at bounding box center [1134, 526] width 380 height 89
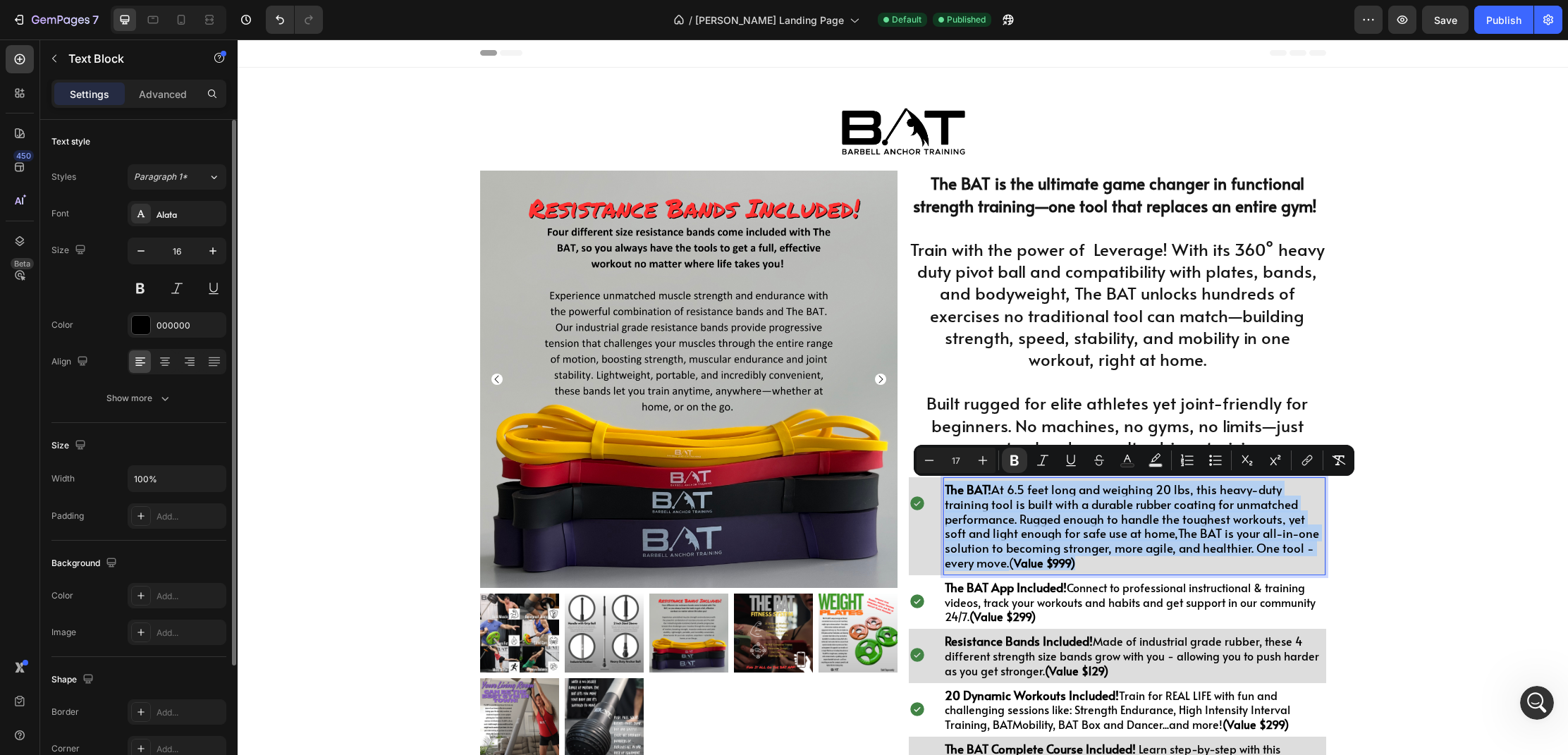
drag, startPoint x: 1033, startPoint y: 564, endPoint x: 947, endPoint y: 495, distance: 110.3
click at [947, 495] on p "The BAT! At 6.5 feet long and weighing 20 lbs, this heavy-duty training tool is…" at bounding box center [1134, 526] width 380 height 89
click at [931, 457] on icon "Editor contextual toolbar" at bounding box center [929, 460] width 14 height 14
type input "16"
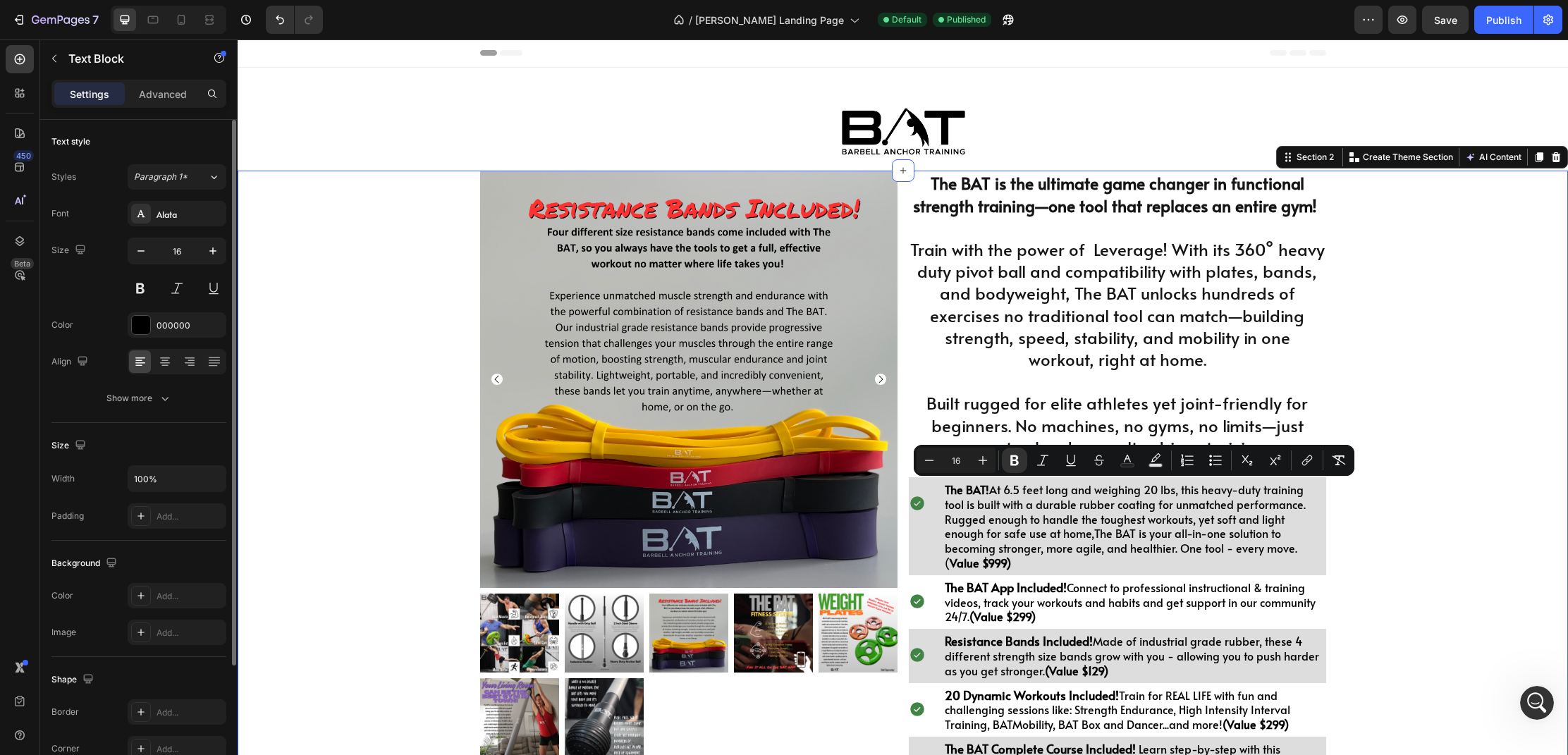
click at [1527, 565] on div "Product Images $998.00 Heading Drop element here Row 1 Product Quantity BUY THE…" at bounding box center [902, 597] width 1331 height 854
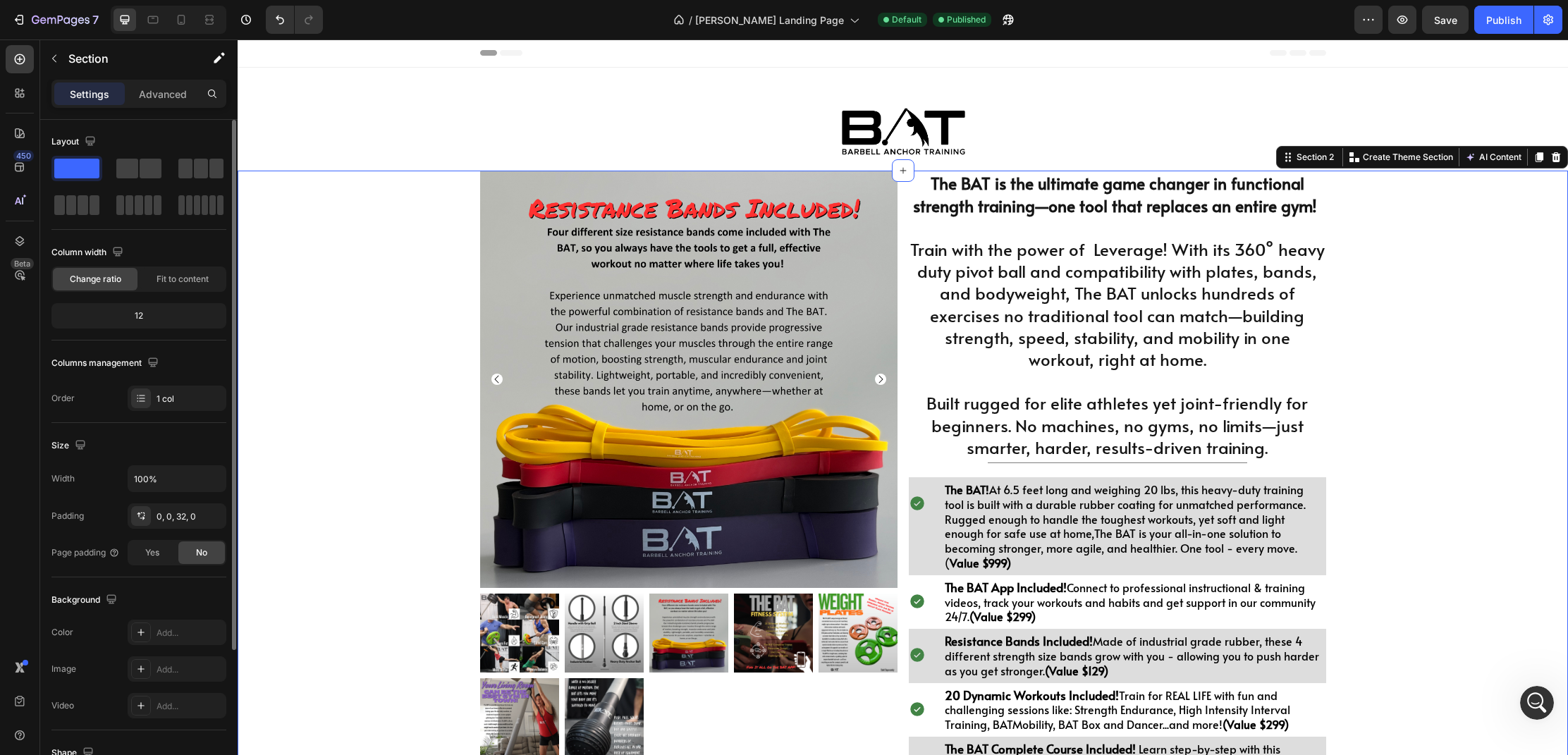
scroll to position [0, 0]
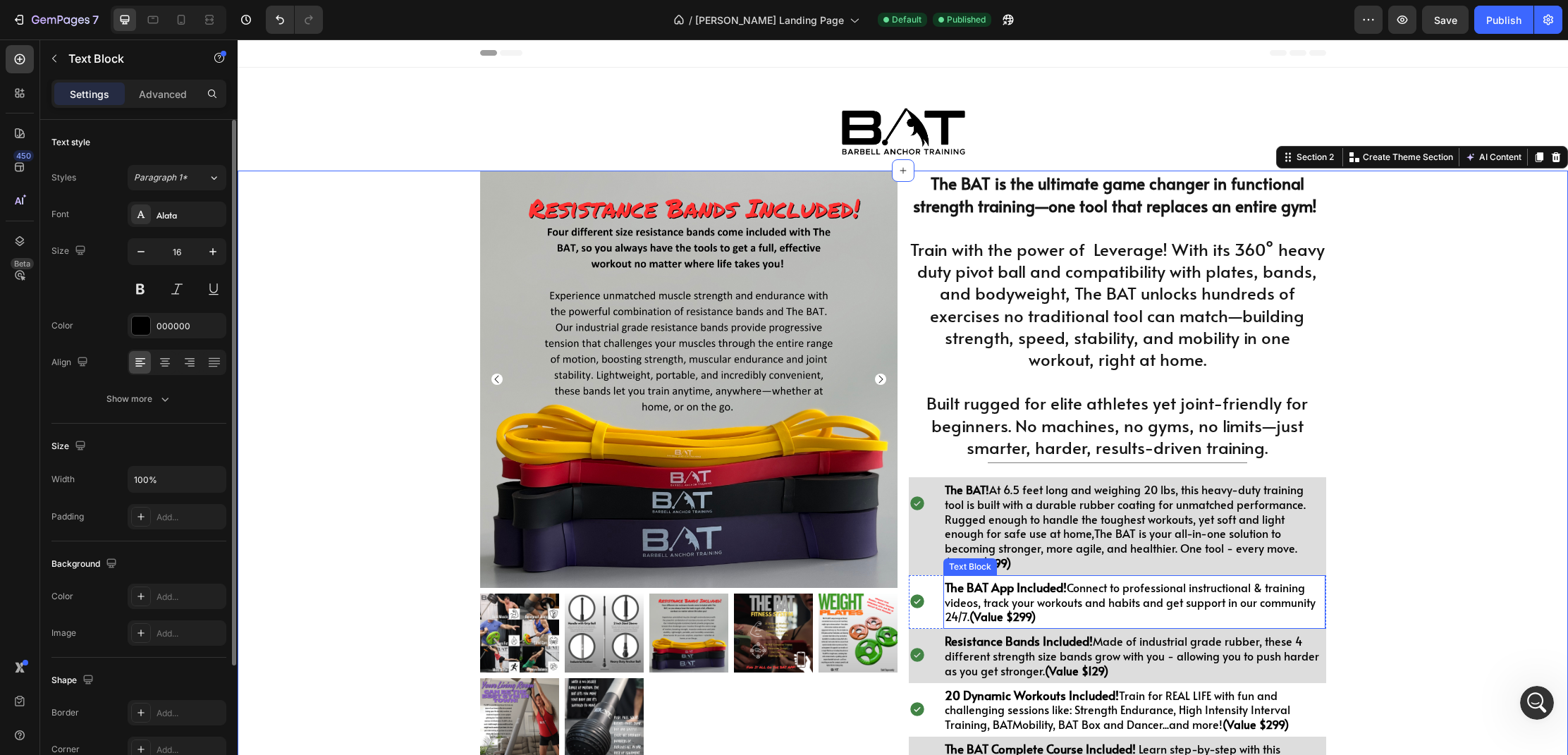
click at [1099, 597] on p "The BAT App Included! Connect to professional instructional & training videos, …" at bounding box center [1134, 602] width 380 height 44
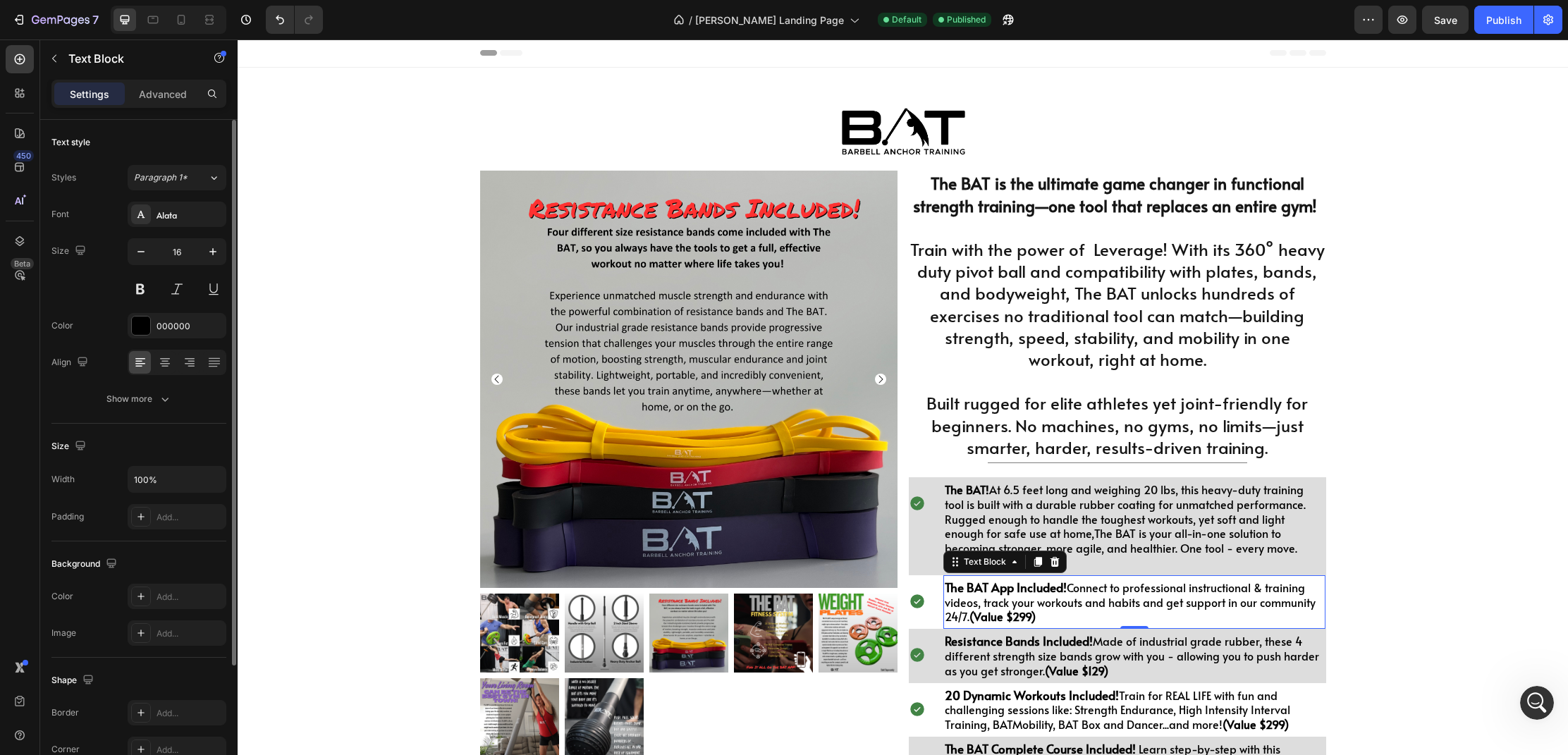
click at [1073, 604] on p "The BAT App Included! Connect to professional instructional & training videos, …" at bounding box center [1134, 602] width 380 height 44
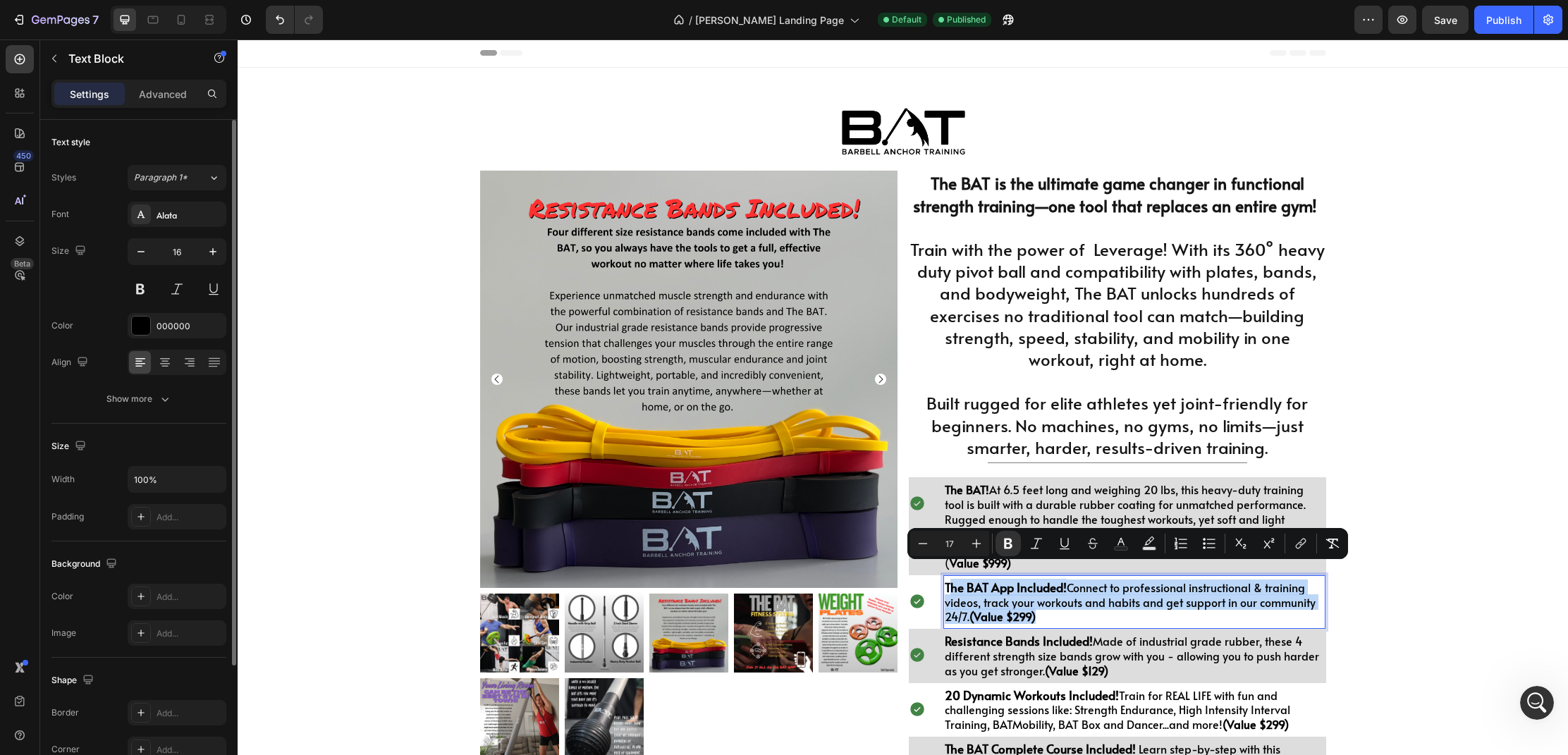
drag, startPoint x: 1073, startPoint y: 604, endPoint x: 950, endPoint y: 571, distance: 127.3
click at [950, 580] on p "The BAT App Included! Connect to professional instructional & training videos, …" at bounding box center [1134, 602] width 380 height 44
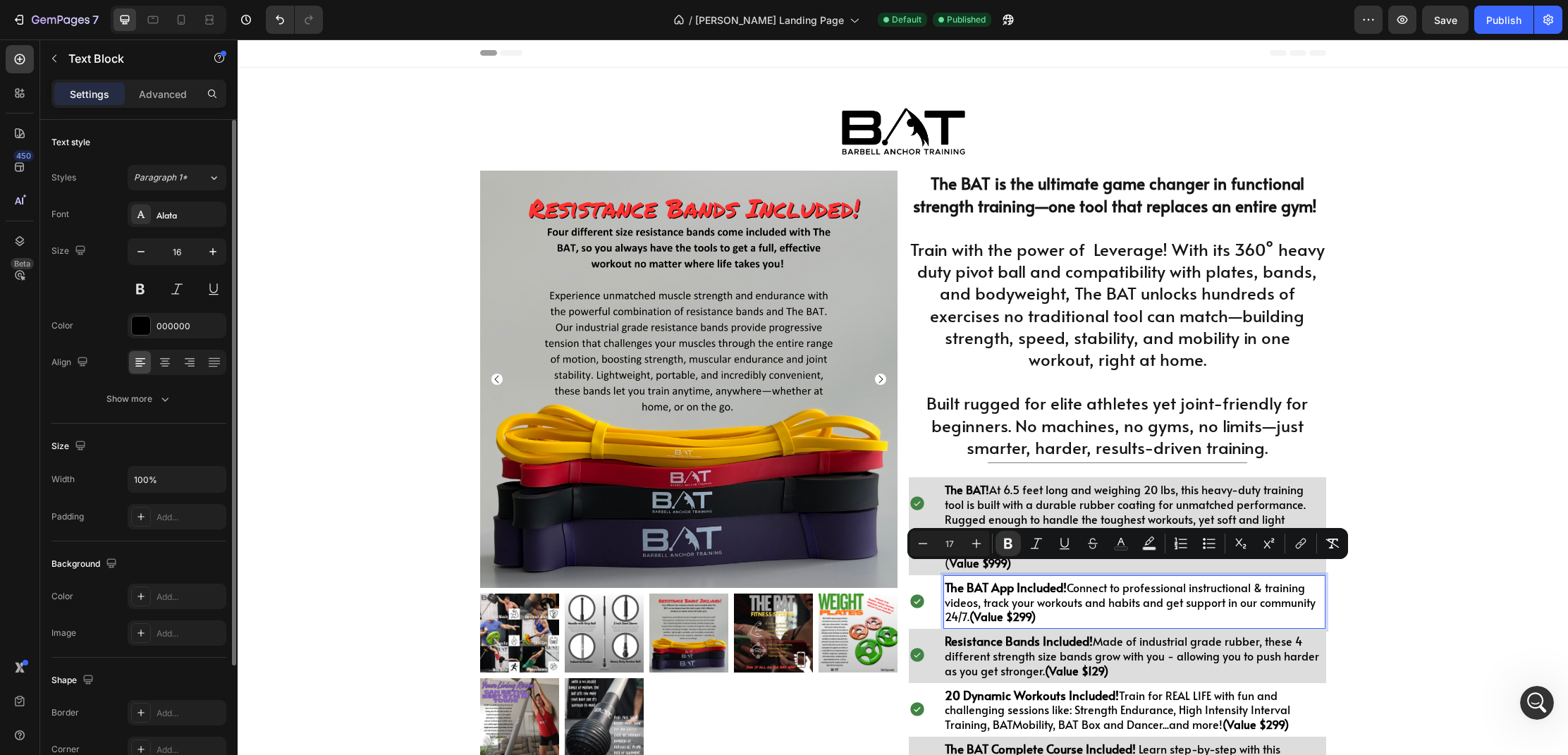
click at [946, 579] on strong "The BAT App Included!" at bounding box center [1006, 587] width 122 height 17
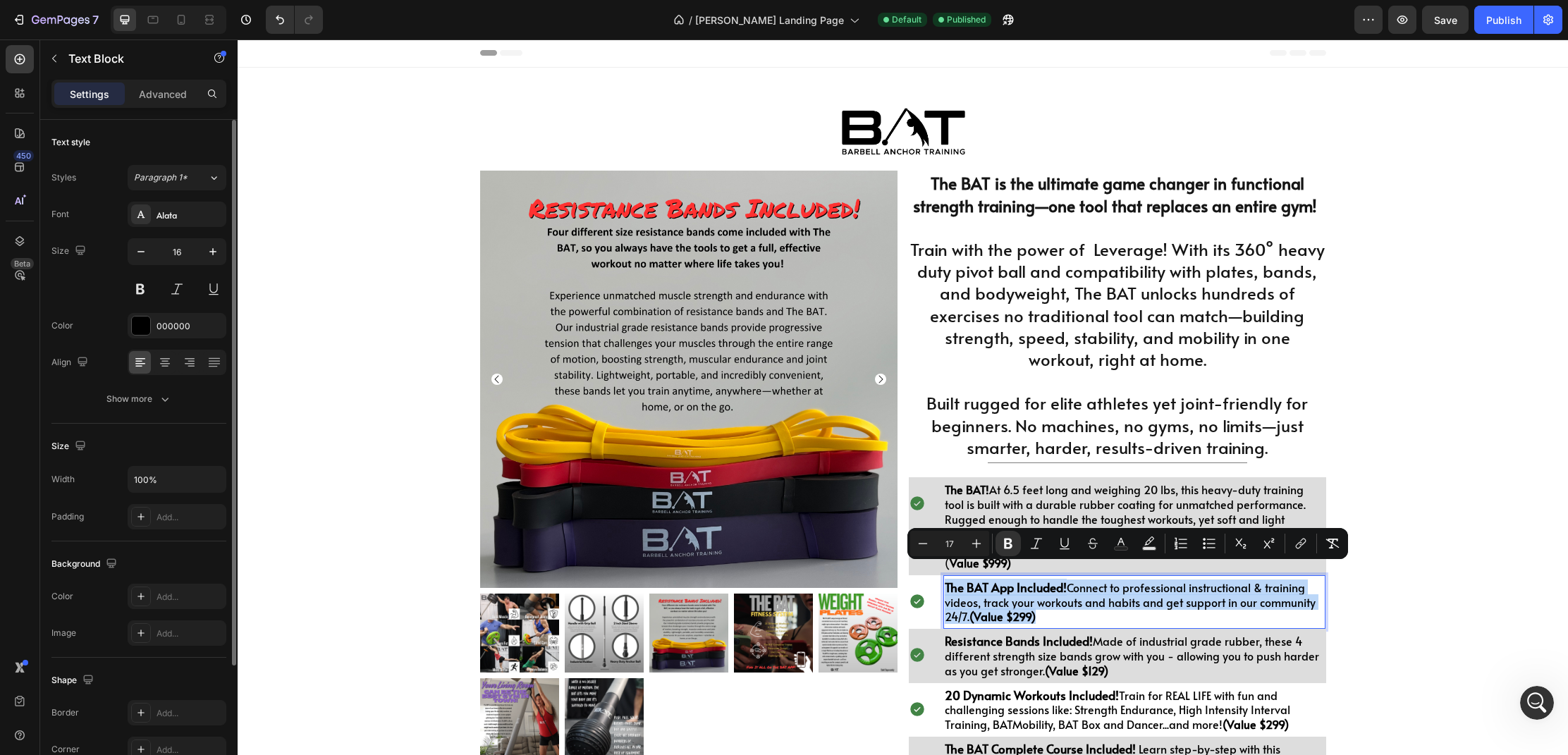
drag, startPoint x: 946, startPoint y: 574, endPoint x: 1047, endPoint y: 607, distance: 106.3
click at [1047, 607] on p "The BAT App Included! Connect to professional instructional & training videos, …" at bounding box center [1134, 602] width 380 height 44
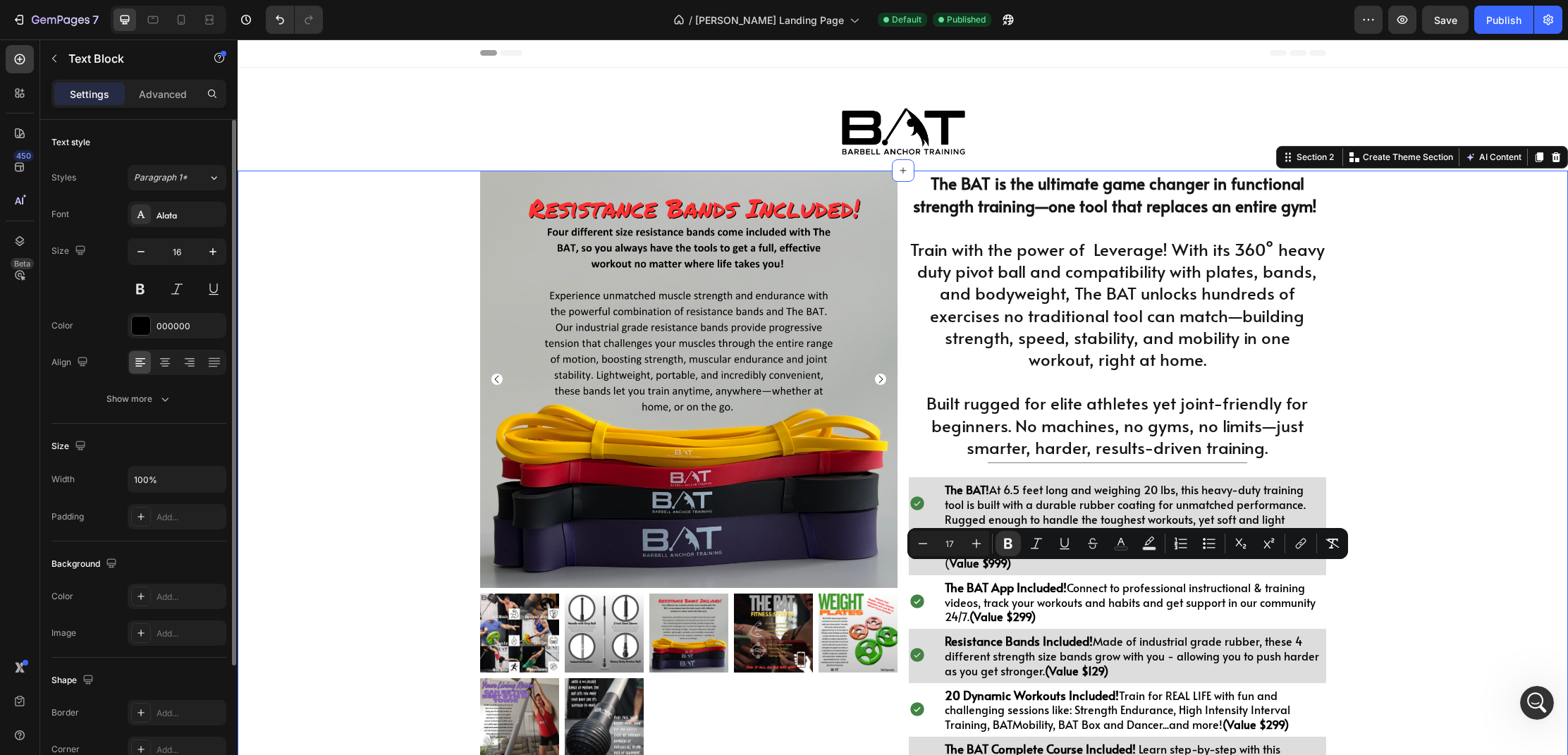
click at [1493, 576] on div "Product Images $998.00 Heading Drop element here Row 1 Product Quantity BUY THE…" at bounding box center [902, 597] width 1331 height 854
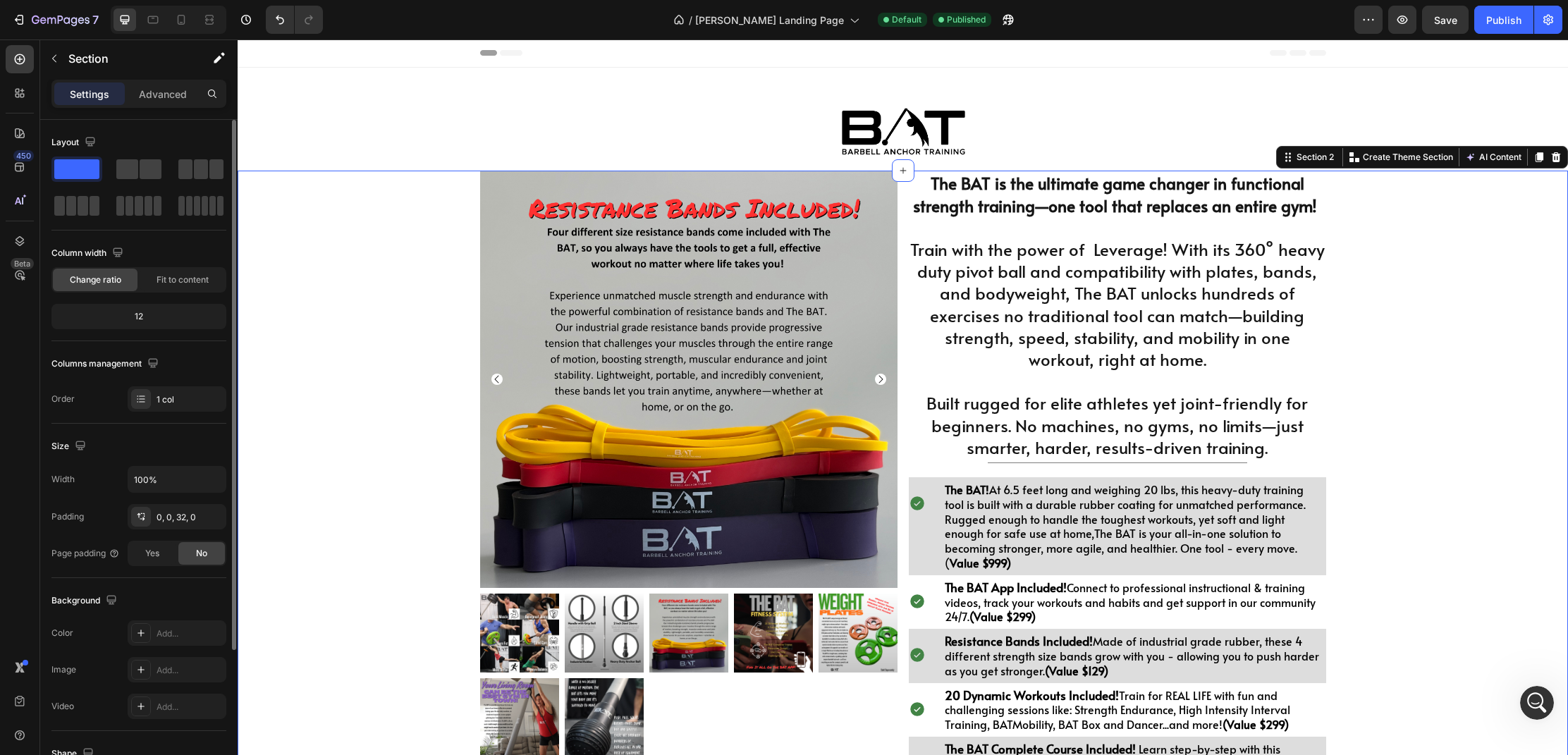
scroll to position [1271, 0]
click at [1085, 536] on span "The BAT! At 6.5 feet long and weighing 20 lbs, this heavy-duty training tool is…" at bounding box center [1125, 525] width 361 height 89
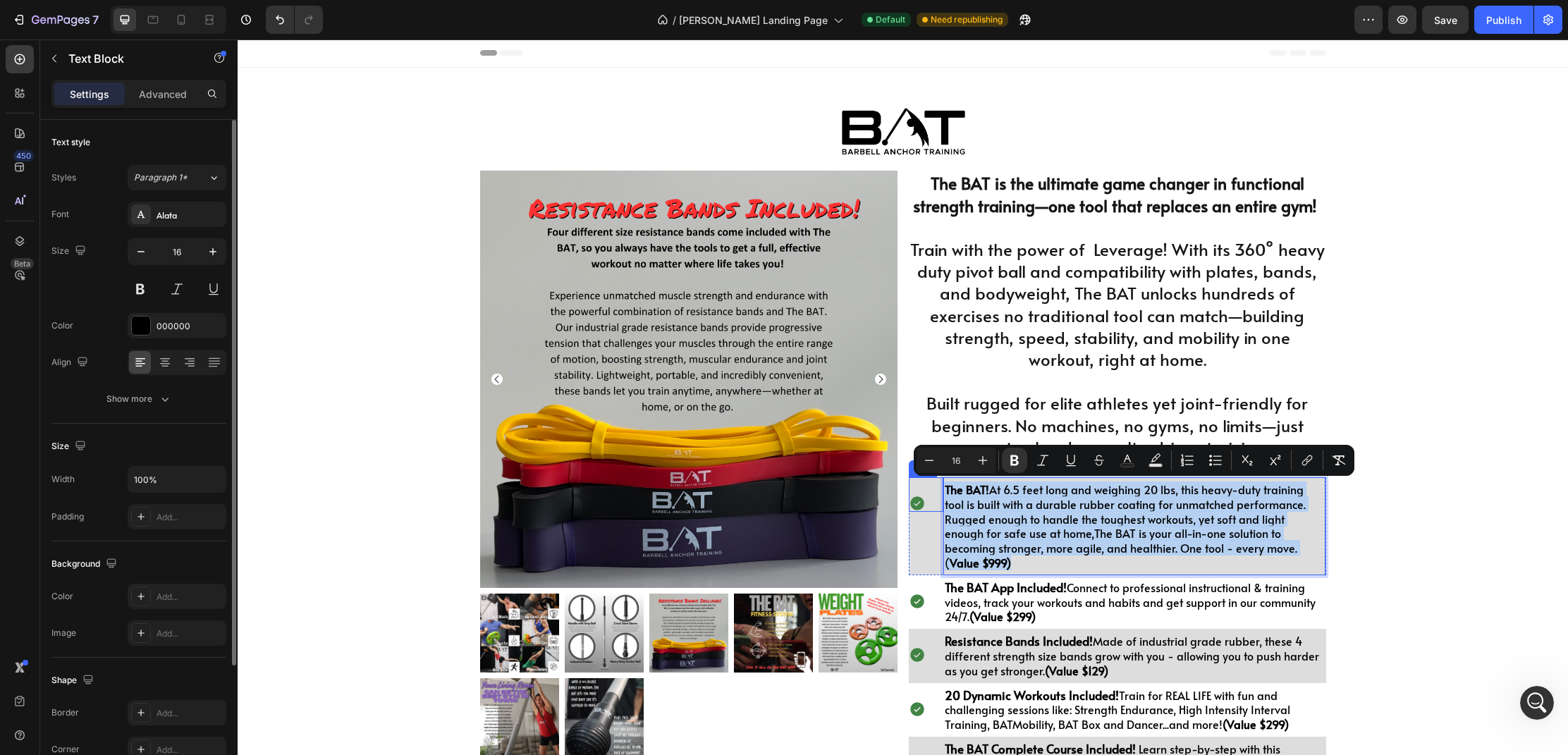
drag, startPoint x: 1238, startPoint y: 554, endPoint x: 944, endPoint y: 499, distance: 299.1
click at [942, 497] on div "Icon The BAT! At 6.5 feet long and weighing 20 lbs, this heavy-duty training to…" at bounding box center [1117, 527] width 417 height 98
click at [978, 465] on icon "Editor contextual toolbar" at bounding box center [983, 460] width 14 height 14
type input "17"
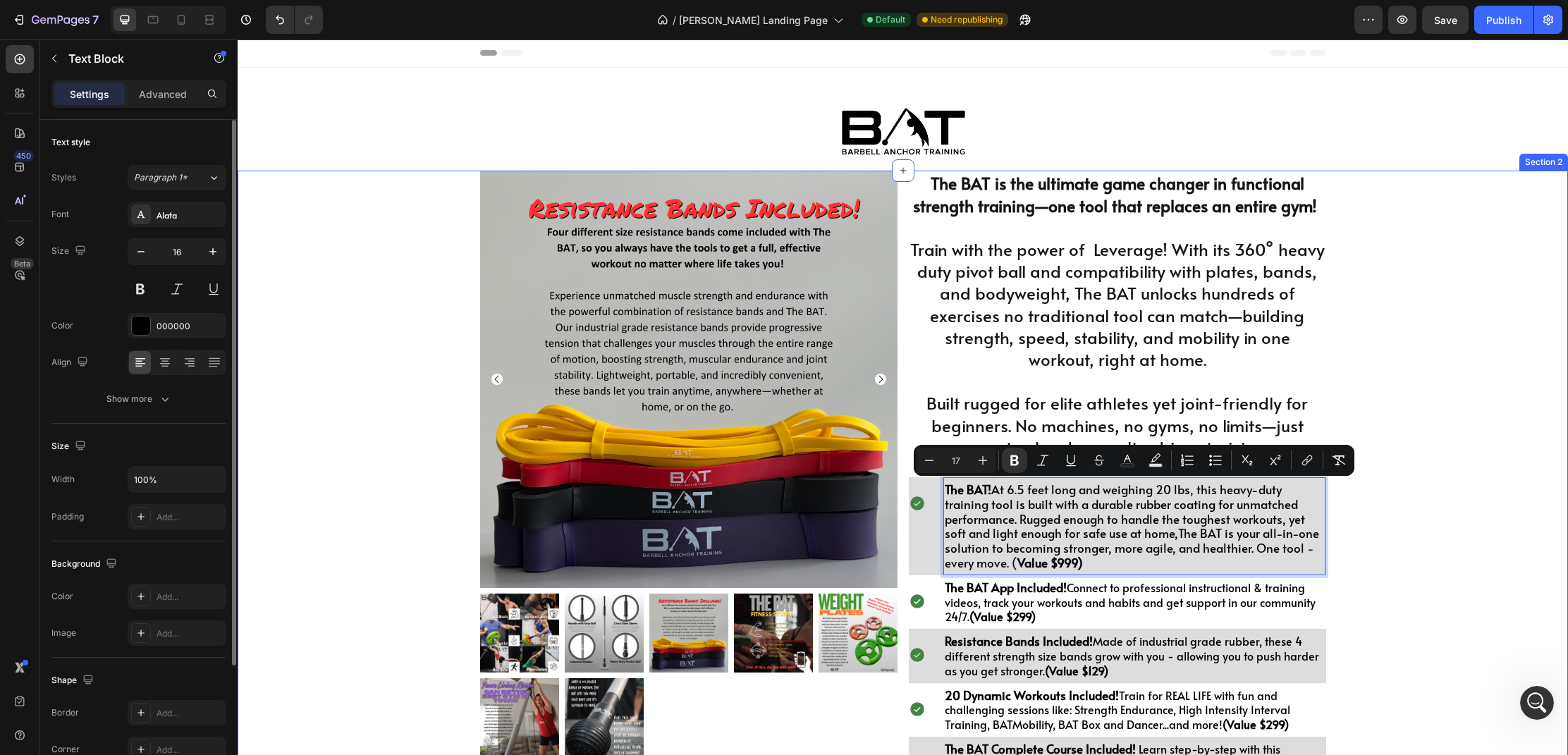
click at [1439, 586] on div "Product Images $998.00 Heading Drop element here Row 1 Product Quantity BUY THE…" at bounding box center [902, 597] width 1331 height 854
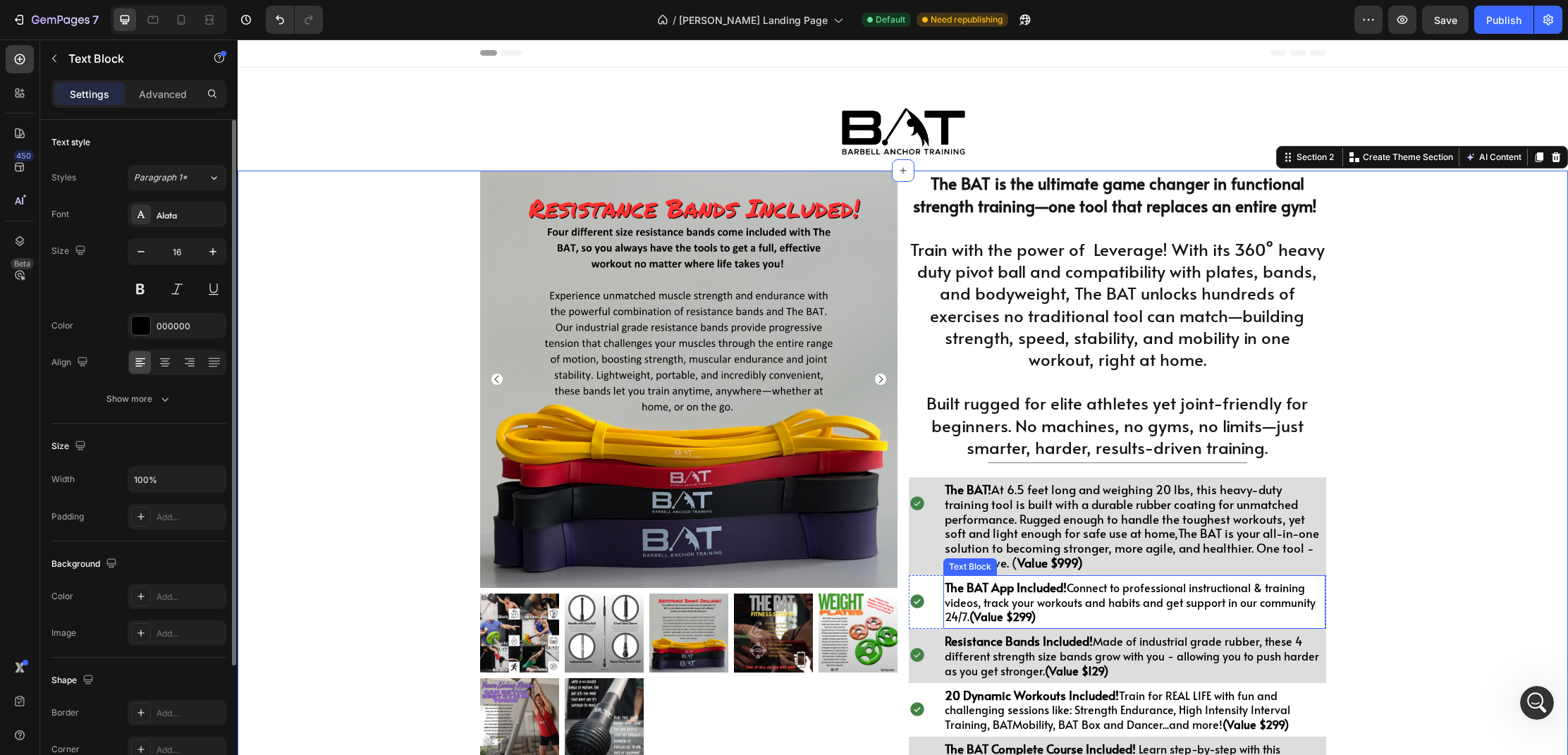
click at [1039, 610] on p "The BAT App Included! Connect to professional instructional & training videos, …" at bounding box center [1134, 602] width 380 height 44
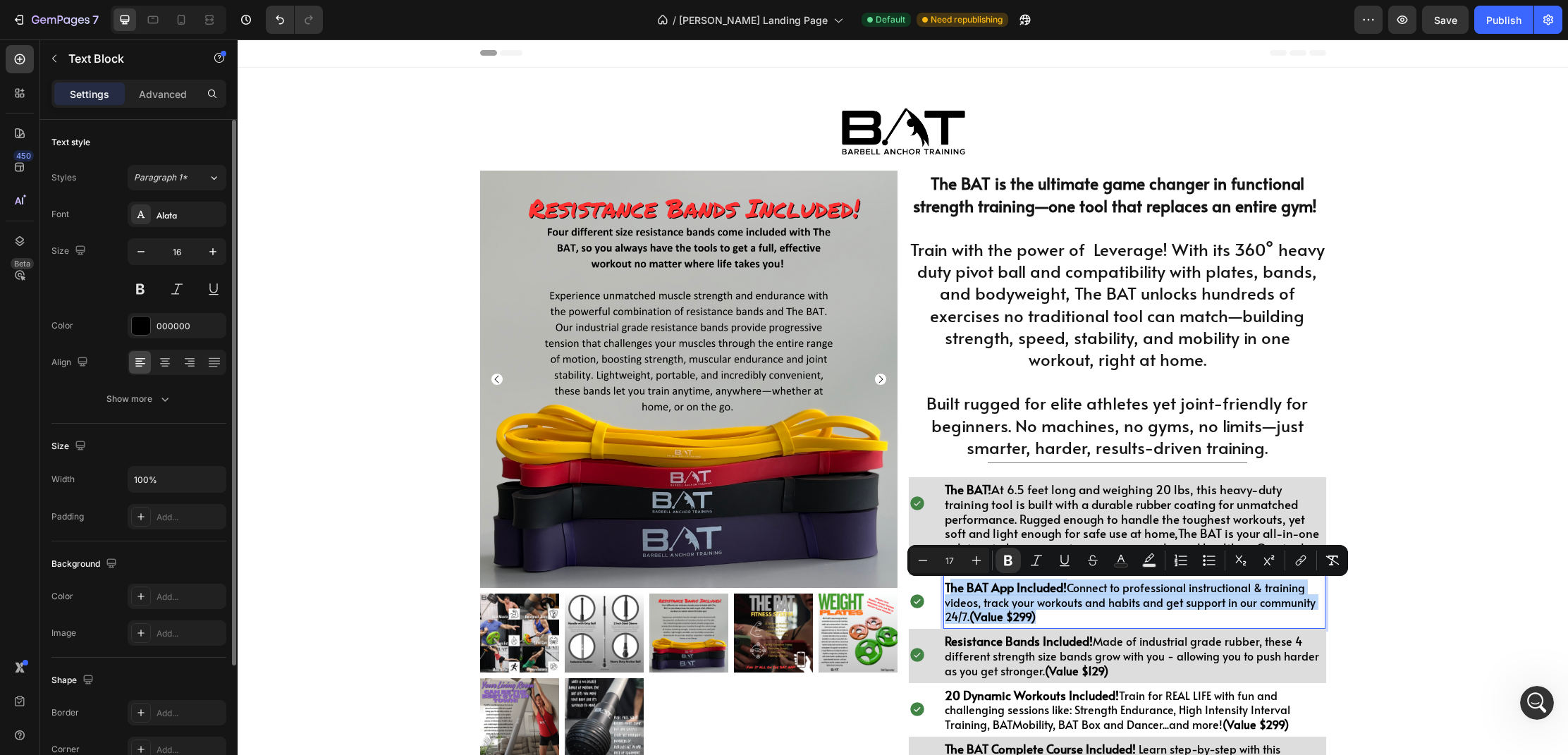
scroll to position [1217, 0]
drag, startPoint x: 1043, startPoint y: 620, endPoint x: 945, endPoint y: 593, distance: 101.7
click at [945, 593] on p "The BAT App Included! Connect to professional instructional & training videos, …" at bounding box center [1134, 602] width 380 height 44
click at [1433, 681] on div "Product Images $998.00 Heading Drop element here Row 1 Product Quantity BUY THE…" at bounding box center [902, 597] width 1331 height 854
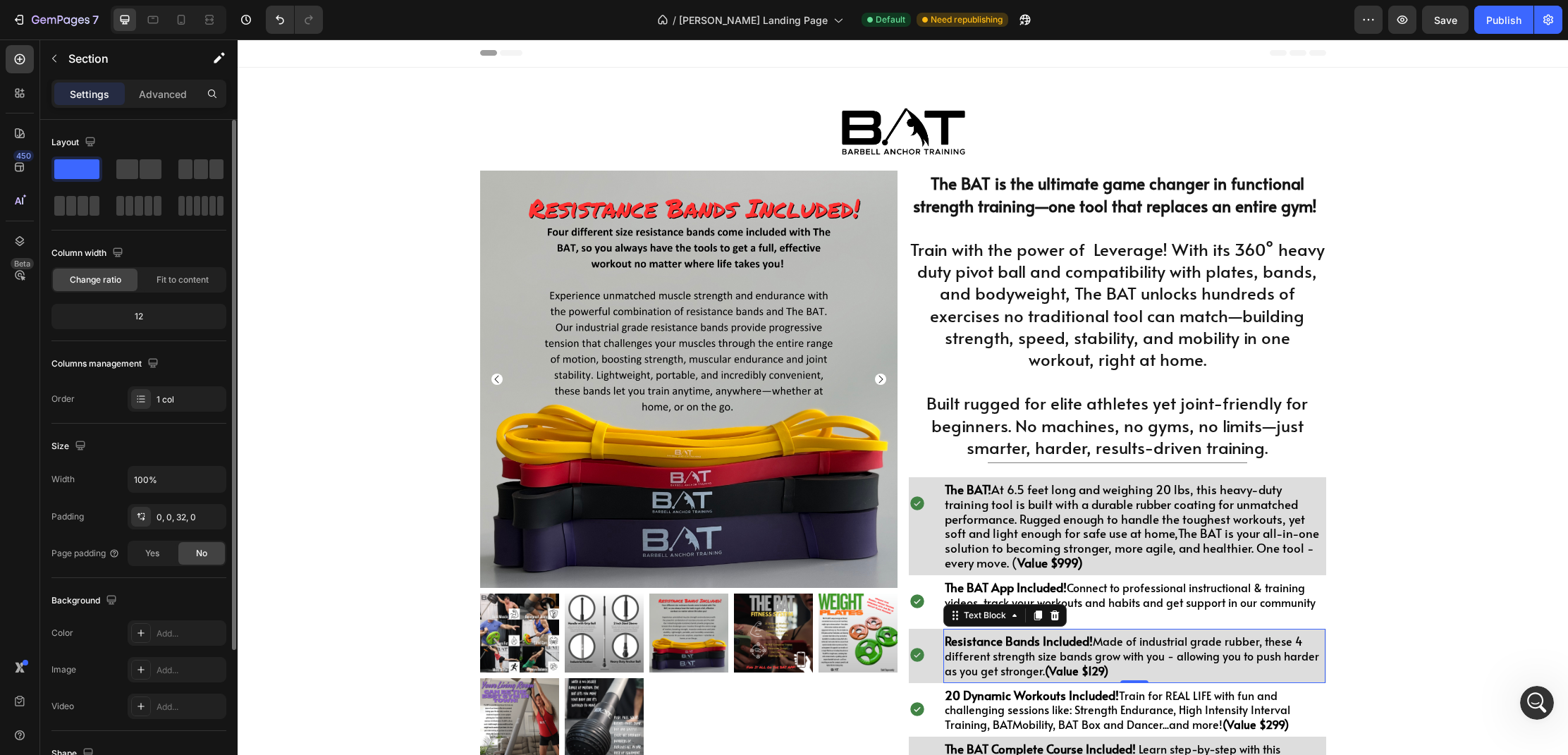
click at [1137, 678] on p "Resistance Bands Included! Made of industrial grade rubber, these 4 different s…" at bounding box center [1134, 655] width 380 height 44
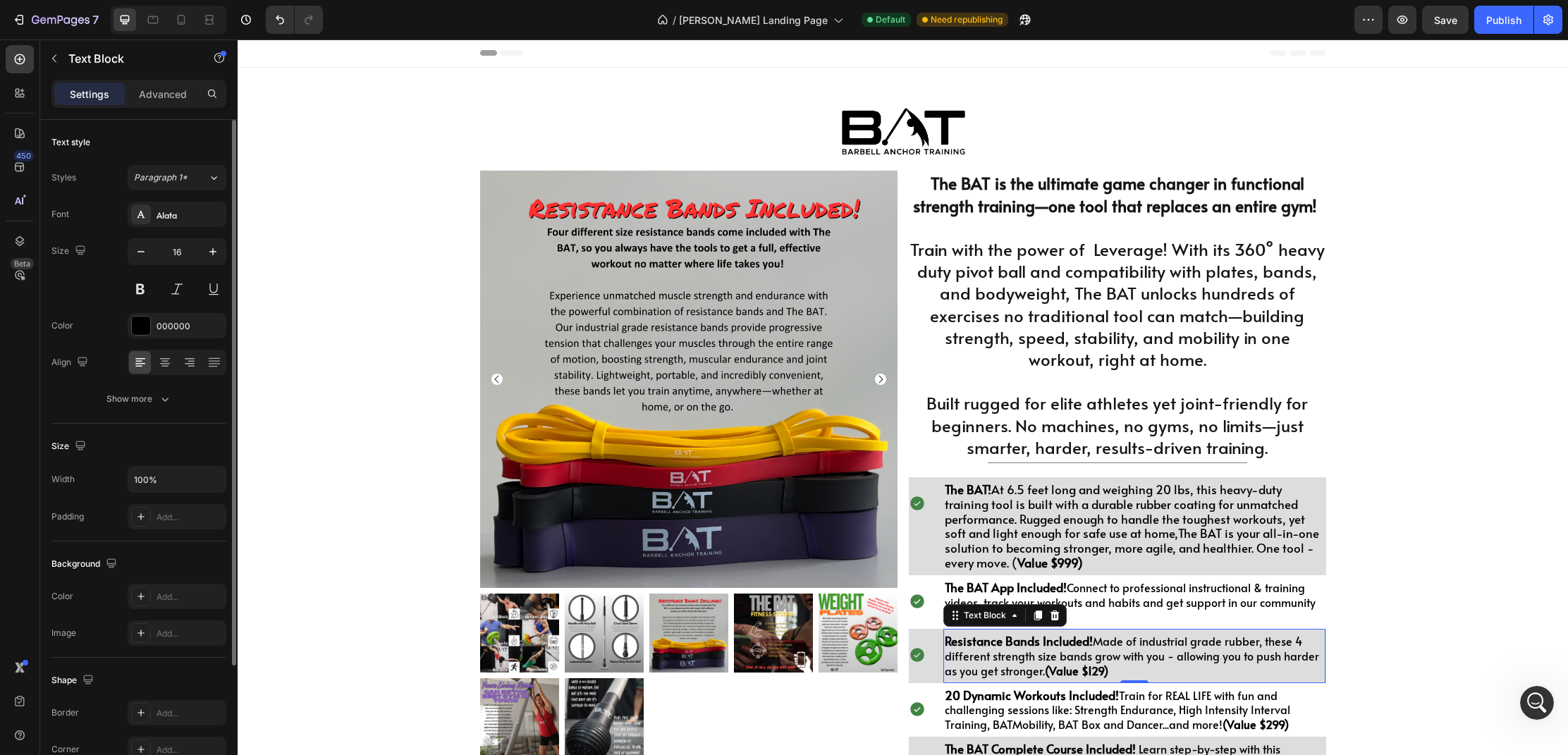
click at [1119, 673] on p "Resistance Bands Included! Made of industrial grade rubber, these 4 different s…" at bounding box center [1134, 655] width 380 height 44
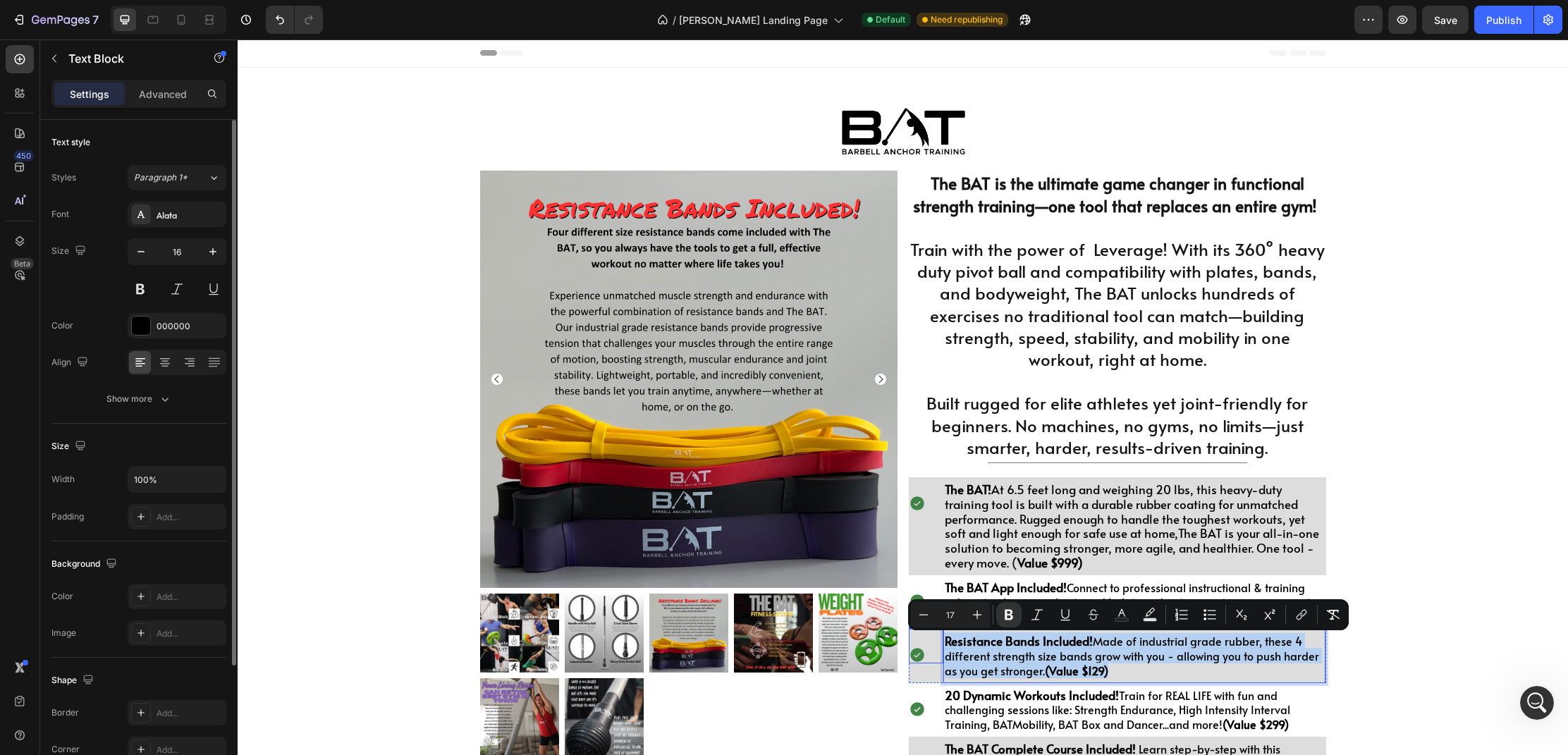
drag, startPoint x: 1119, startPoint y: 673, endPoint x: 935, endPoint y: 649, distance: 185.6
click at [935, 649] on div "Icon Resistance Bands Included! Made of industrial grade rubber, these 4 differ…" at bounding box center [1117, 656] width 417 height 54
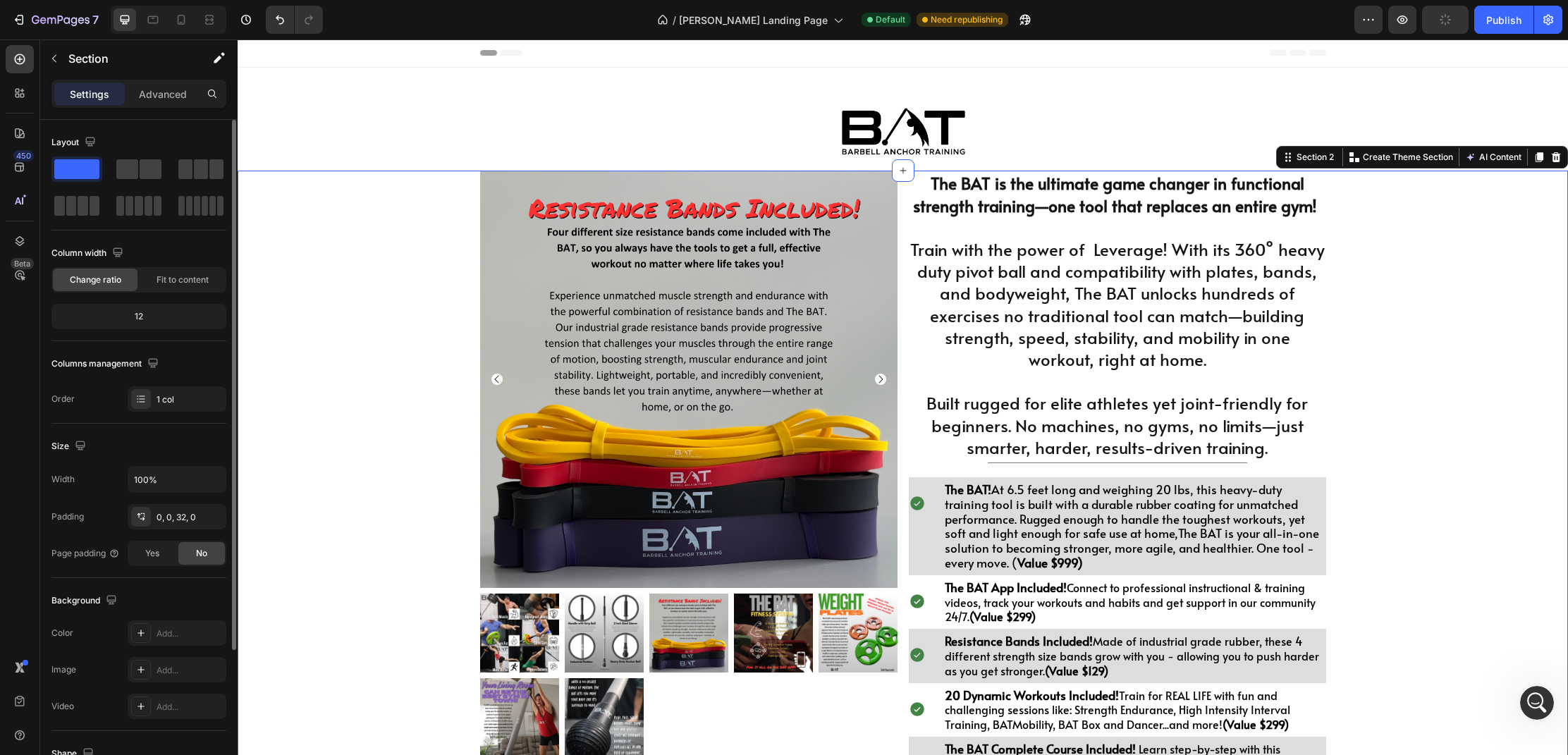
click at [1496, 649] on div "Product Images $998.00 Heading Drop element here Row 1 Product Quantity BUY THE…" at bounding box center [902, 597] width 1331 height 854
click at [1447, 24] on span "Save" at bounding box center [1445, 20] width 23 height 12
click at [1491, 20] on div "Publish" at bounding box center [1503, 20] width 35 height 15
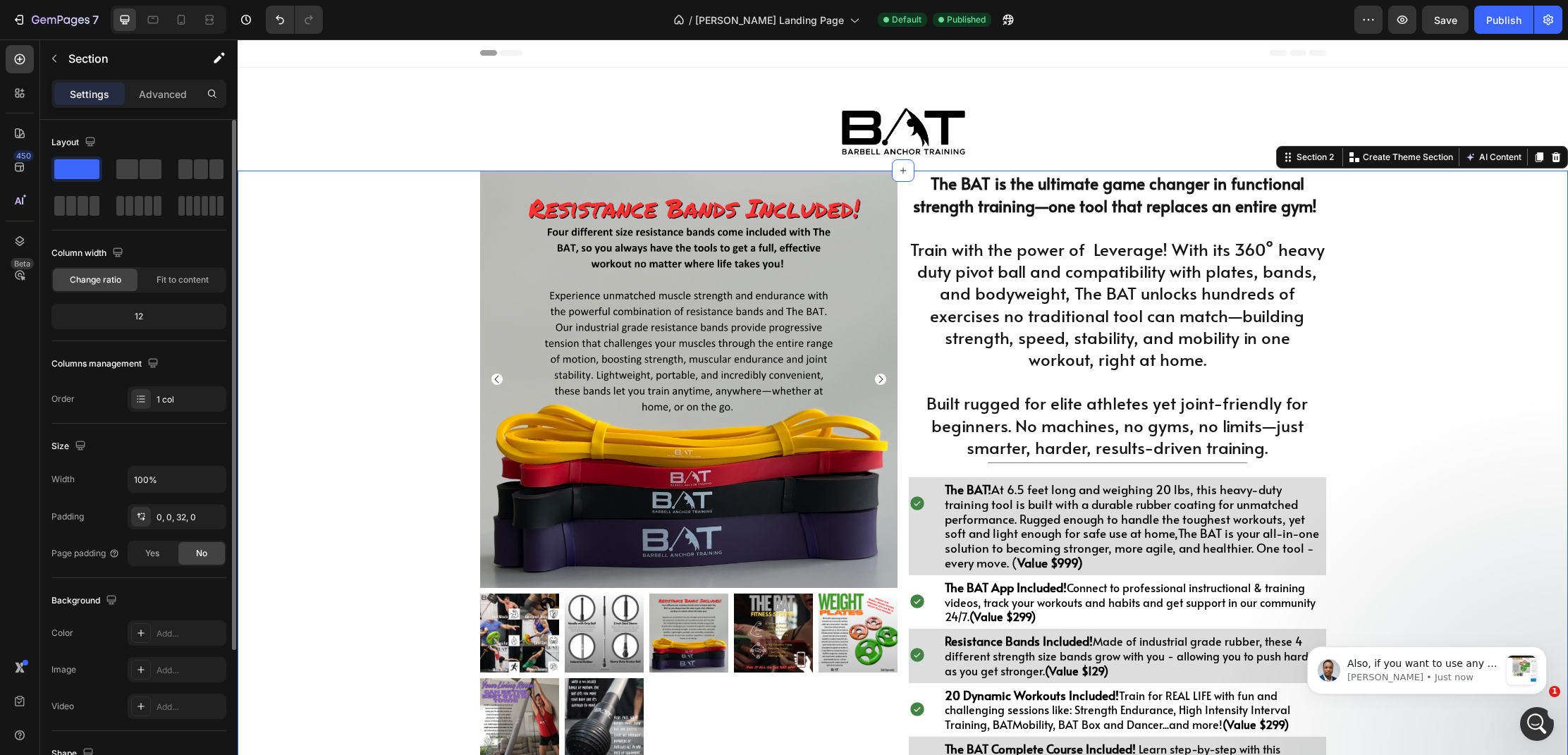
scroll to position [1557, 0]
click at [1410, 674] on p "[PERSON_NAME] • Just now" at bounding box center [1424, 678] width 152 height 13
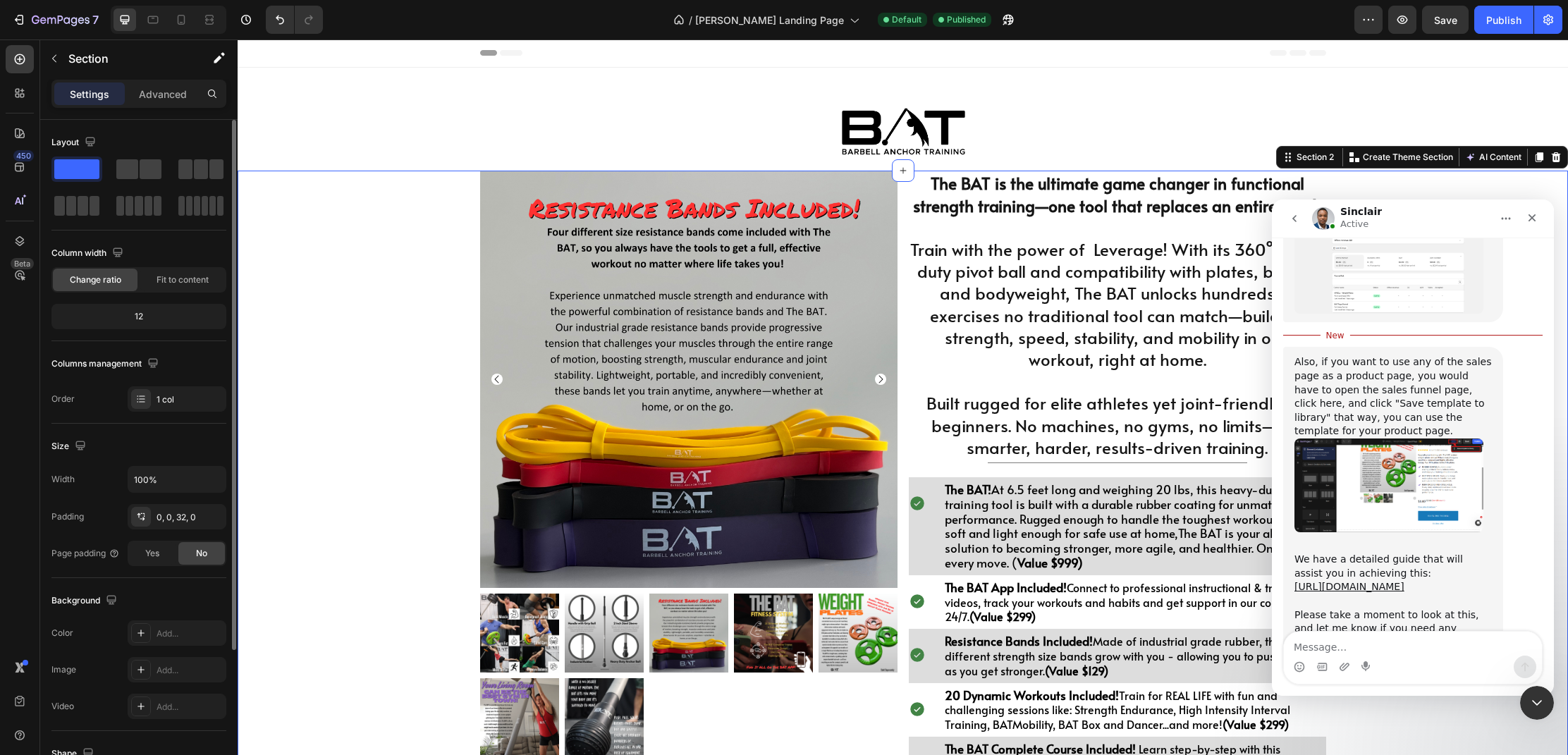
scroll to position [1581, 0]
click at [1336, 650] on textarea "Message…" at bounding box center [1413, 643] width 258 height 24
type textarea "ok. great. Thank you"
click at [1535, 216] on icon "Close" at bounding box center [1532, 217] width 11 height 11
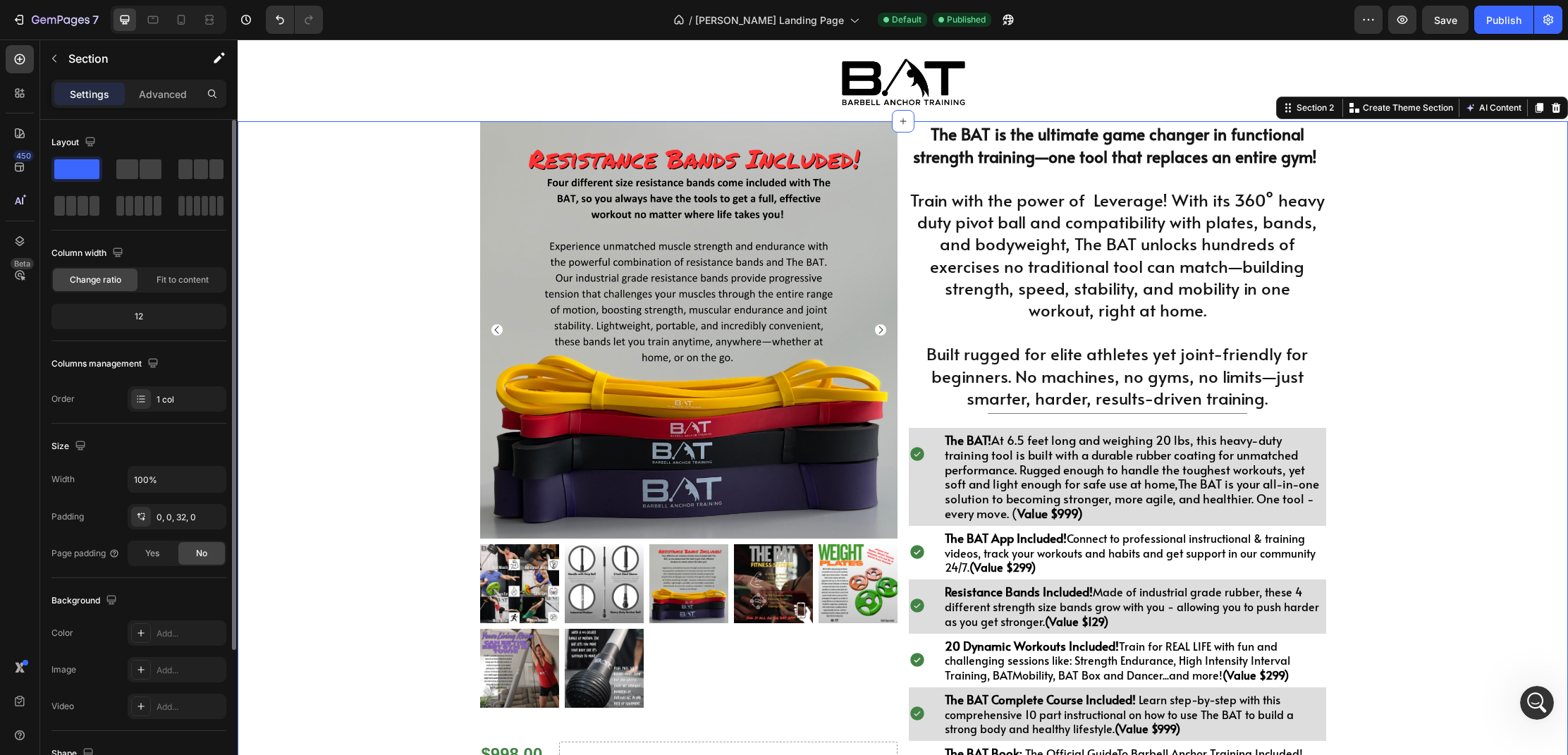
scroll to position [89, 0]
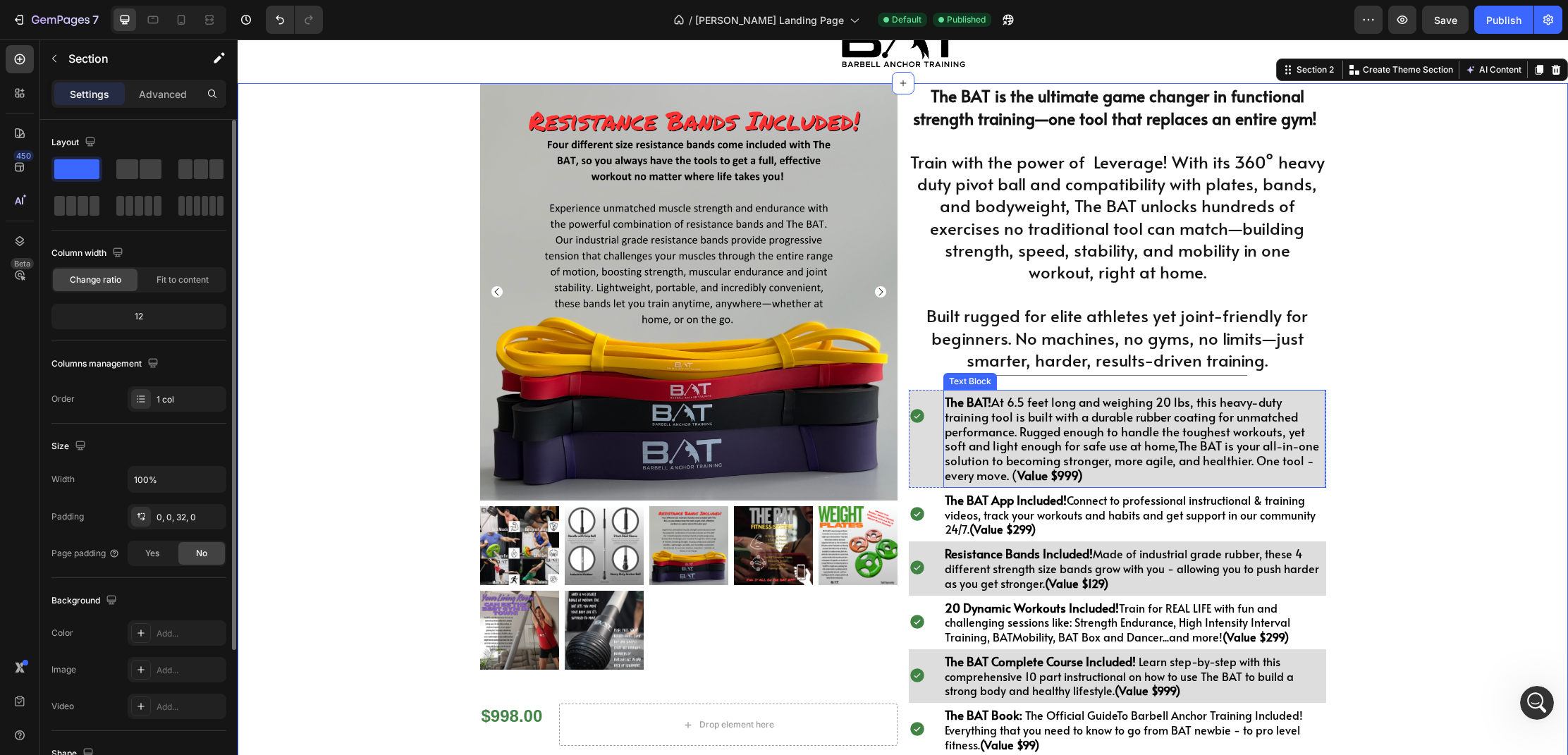
click at [1148, 457] on span "The BAT! At 6.5 feet long and weighing 20 lbs, this heavy-duty training tool is…" at bounding box center [1131, 438] width 374 height 90
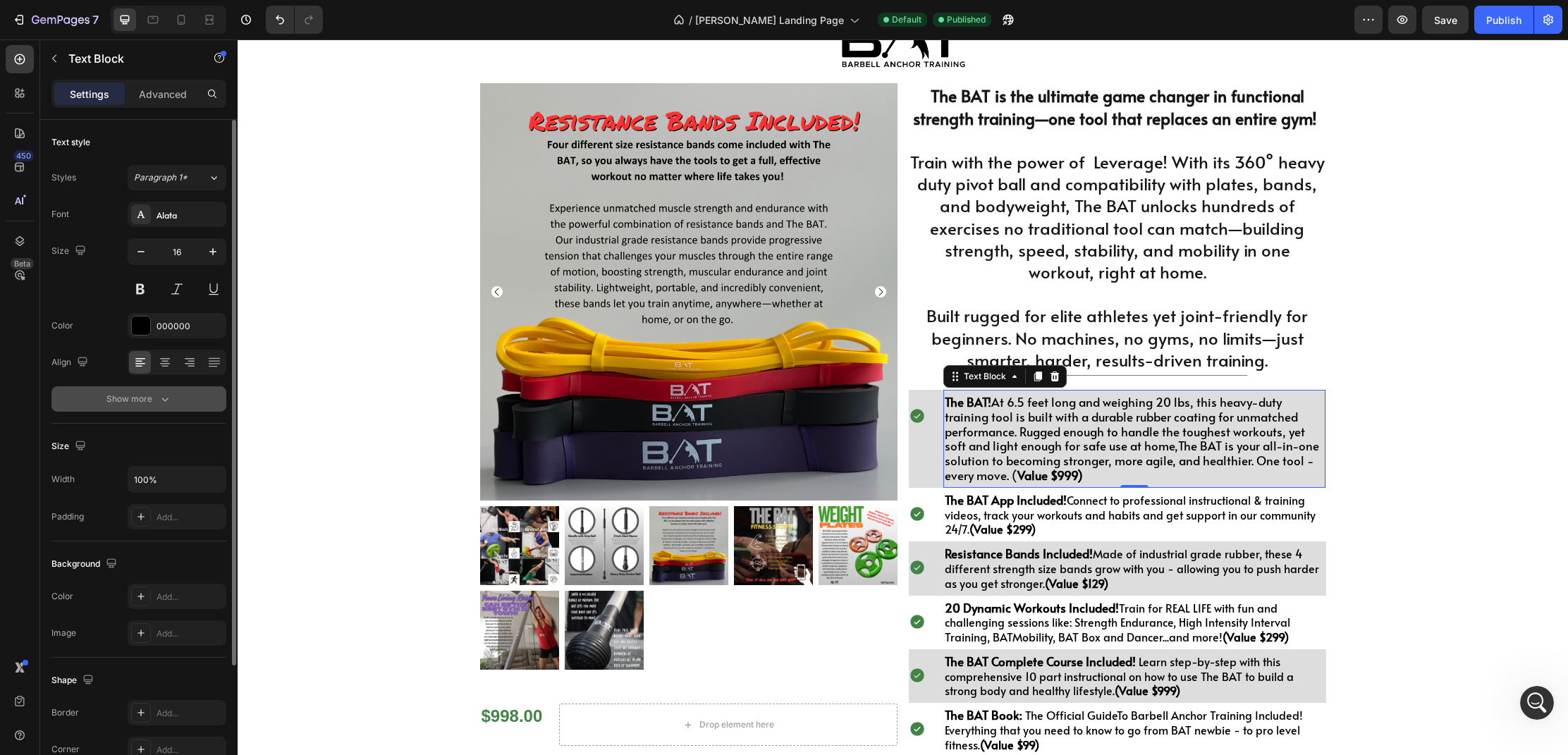
click at [165, 402] on icon "button" at bounding box center [164, 399] width 14 height 14
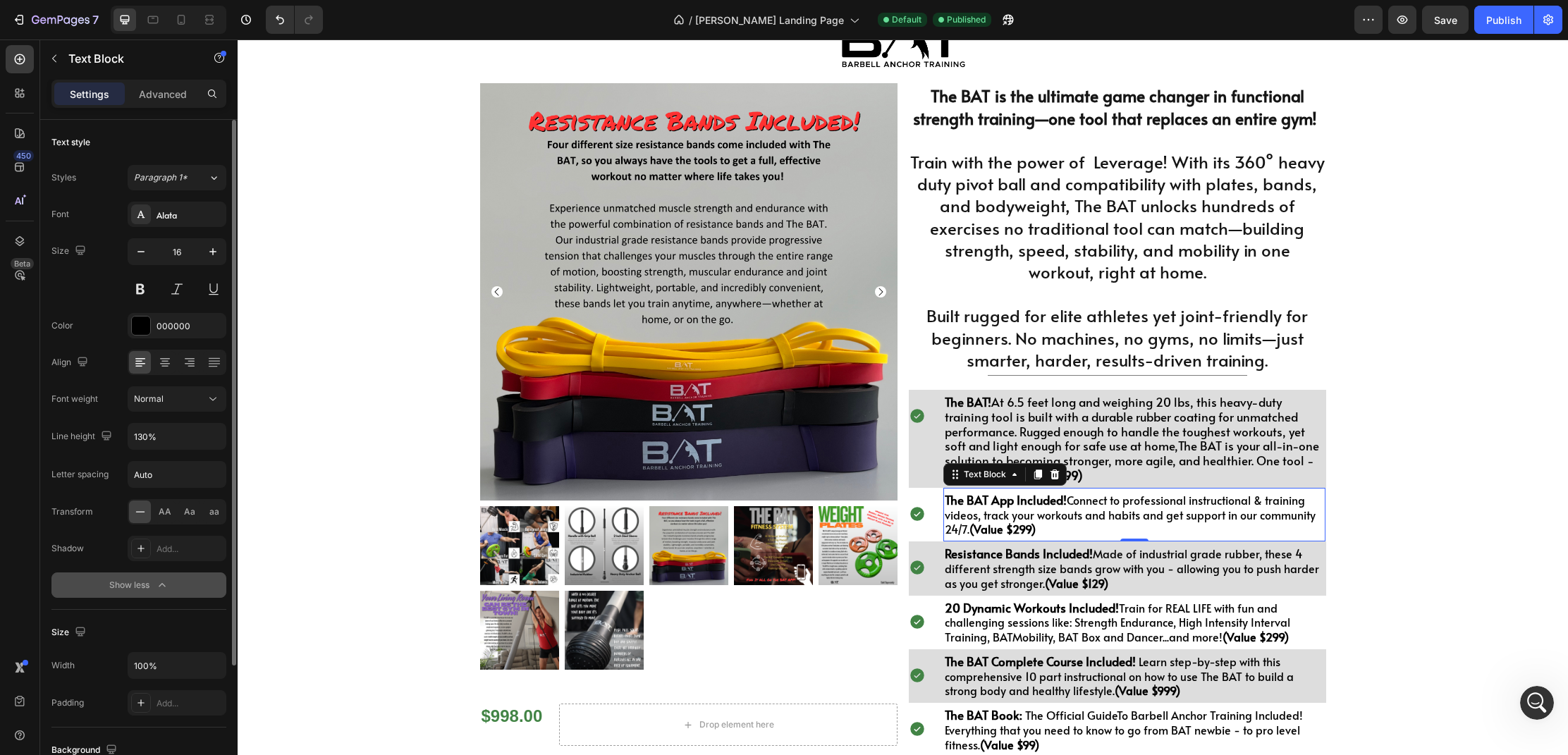
click at [978, 510] on p "The BAT App Included! Connect to professional instructional & training videos, …" at bounding box center [1134, 515] width 380 height 44
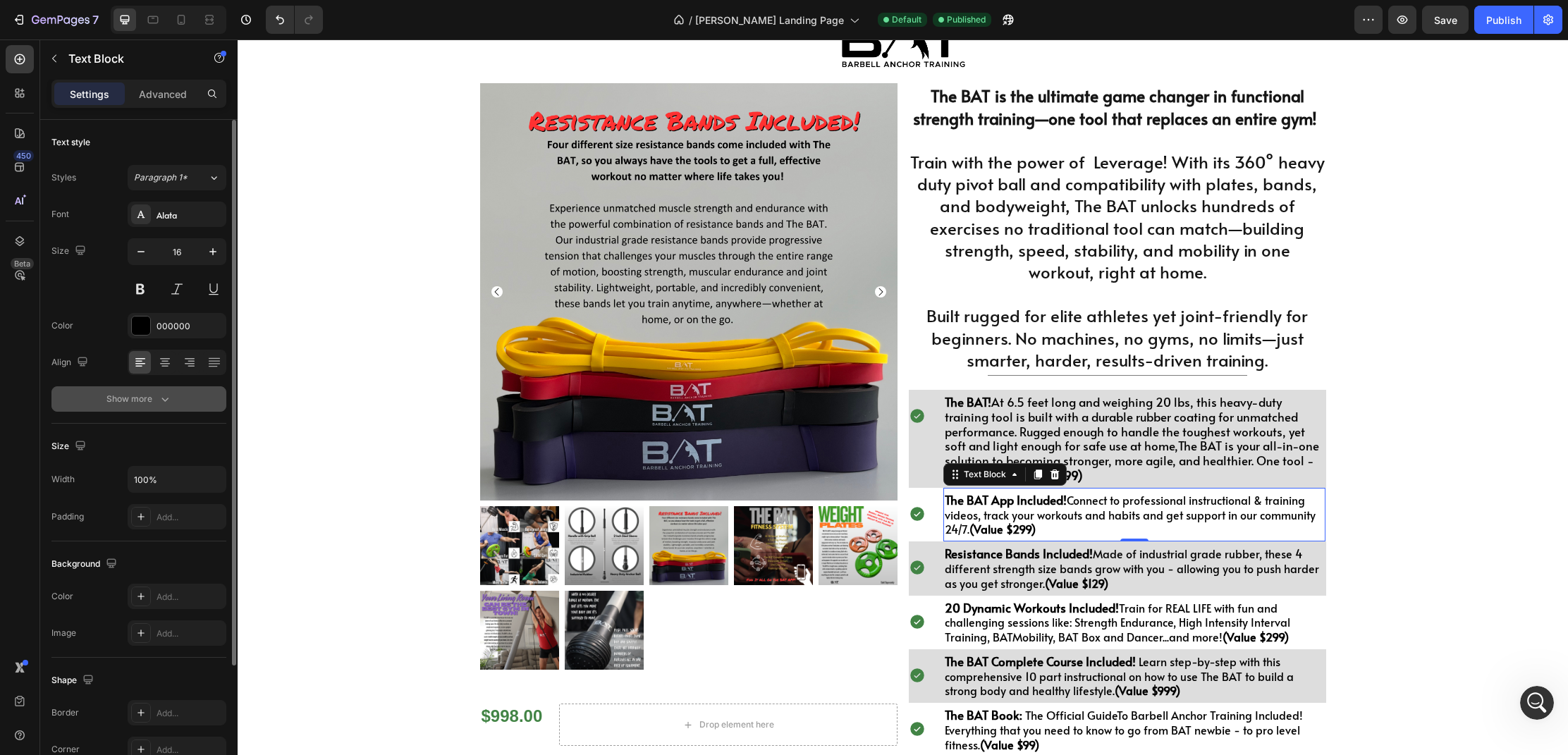
click at [172, 398] on button "Show more" at bounding box center [138, 399] width 175 height 25
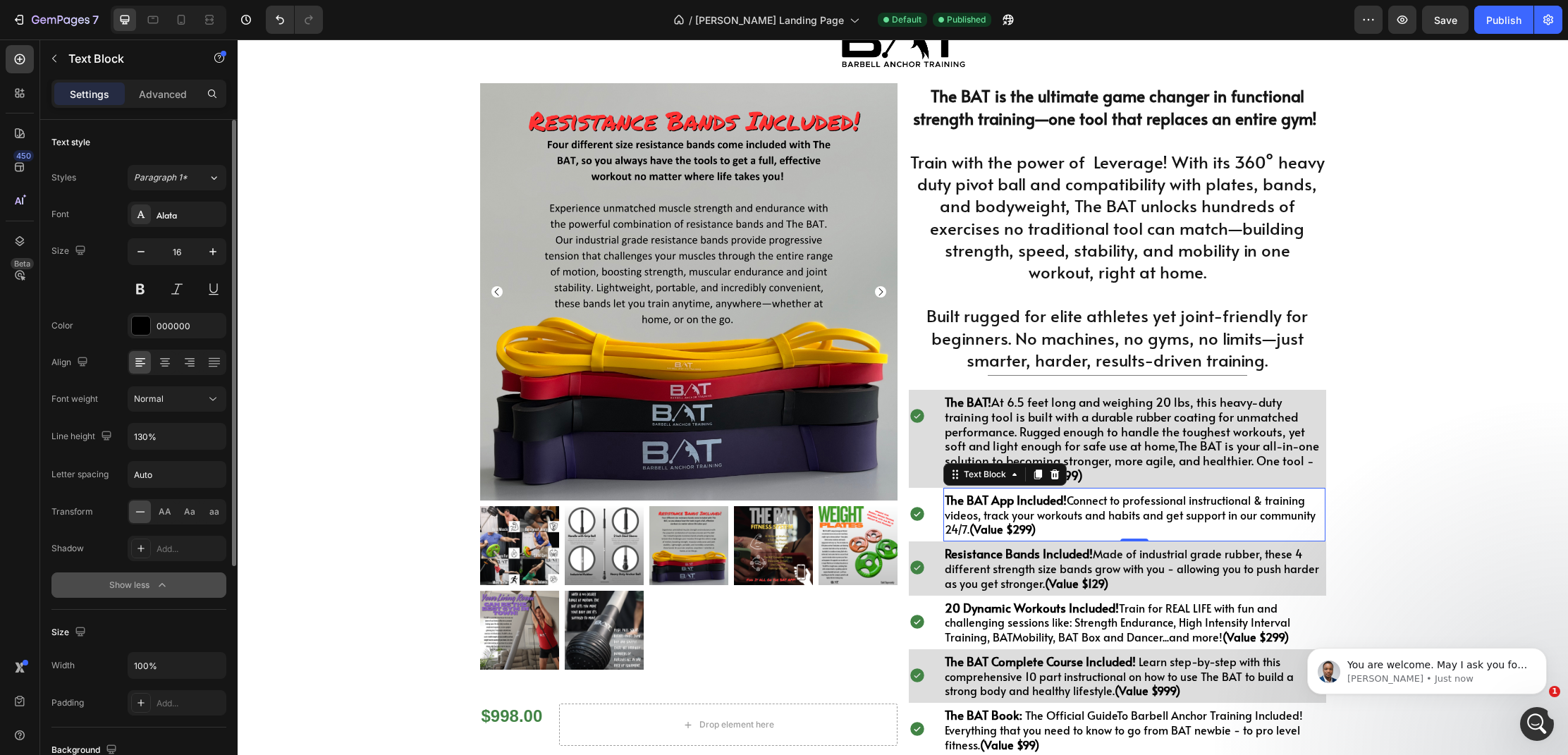
scroll to position [0, 0]
